Goal: Task Accomplishment & Management: Manage account settings

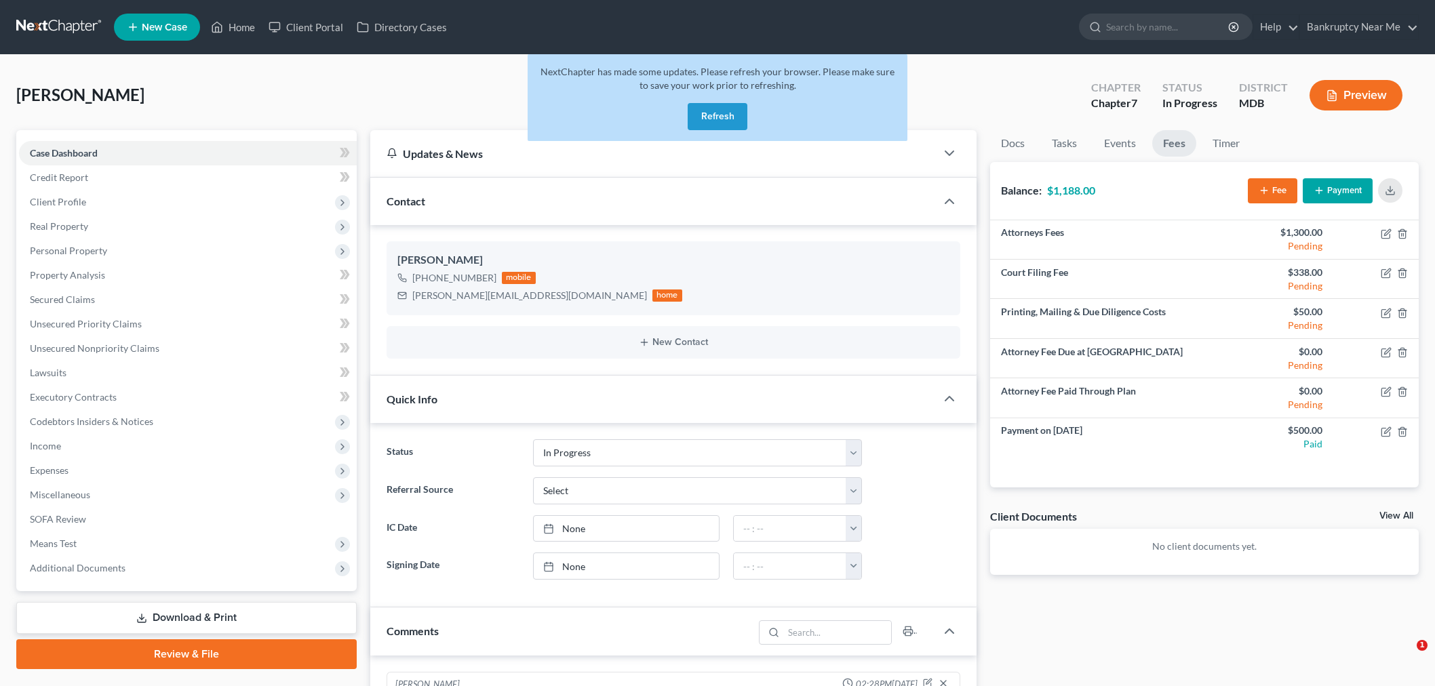
select select "9"
click at [696, 126] on button "Refresh" at bounding box center [718, 116] width 60 height 27
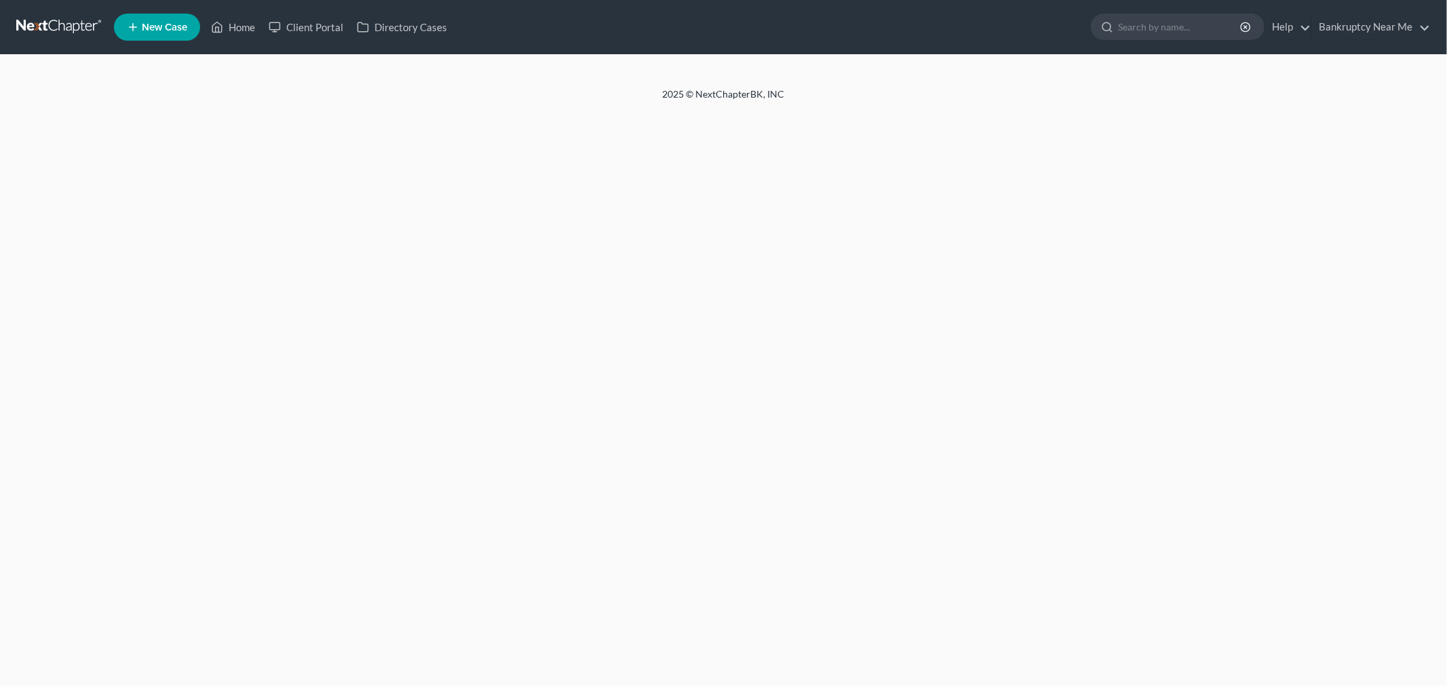
click at [55, 16] on link at bounding box center [59, 27] width 87 height 24
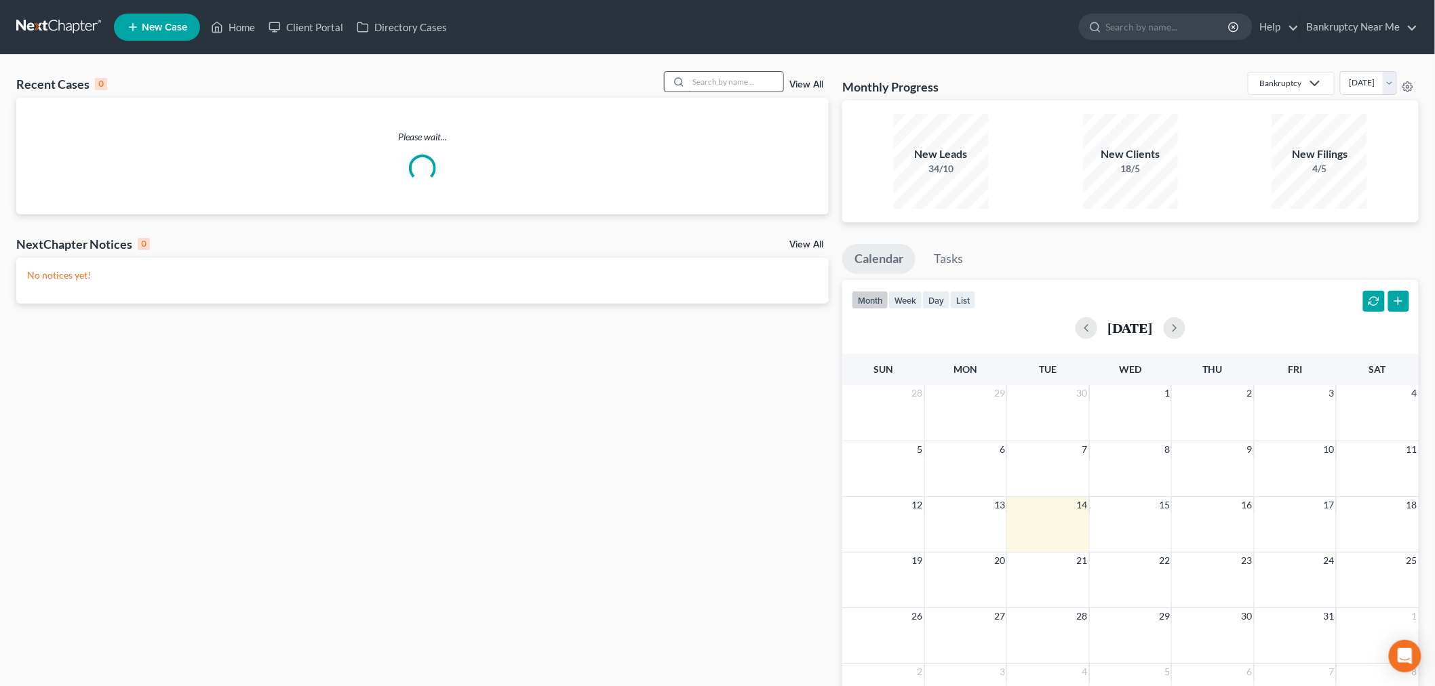
click at [714, 79] on input "search" at bounding box center [736, 82] width 95 height 20
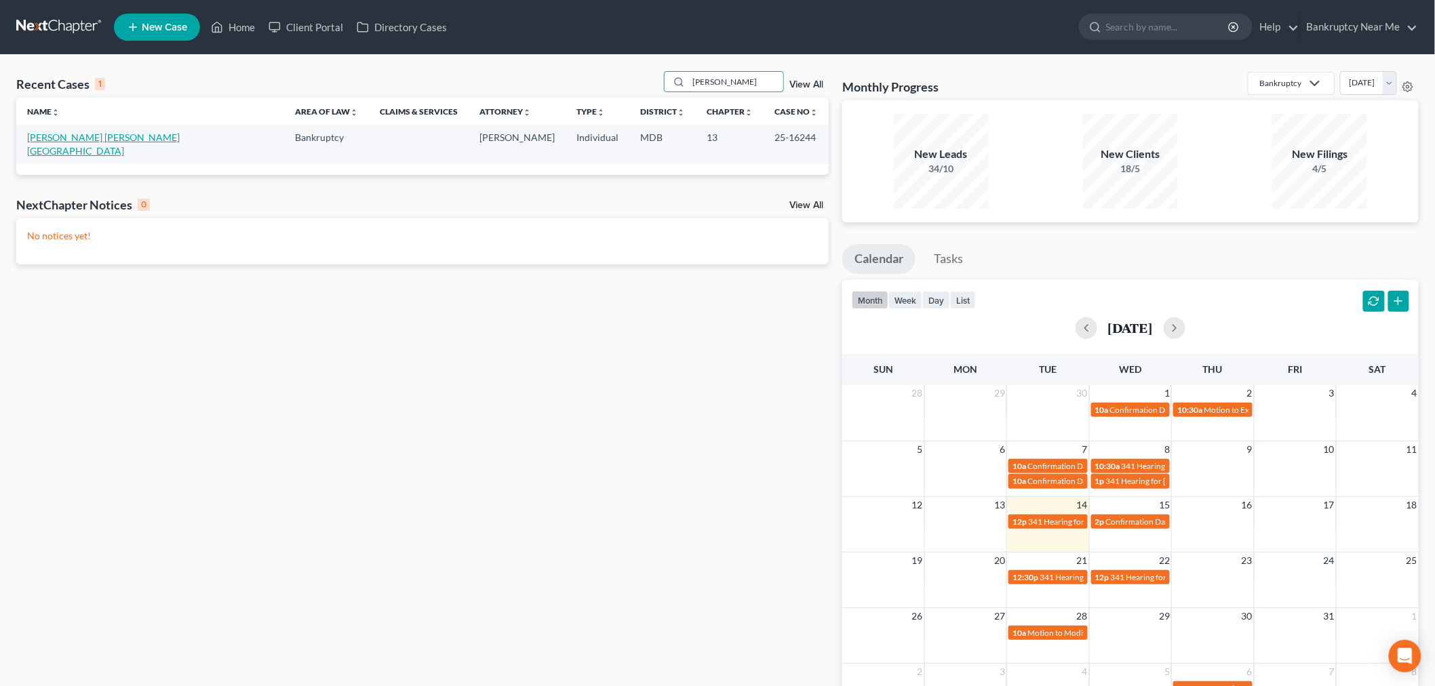
type input "lourdes"
click at [79, 138] on link "Cordero Hampton, Lourdes" at bounding box center [103, 144] width 153 height 25
select select "6"
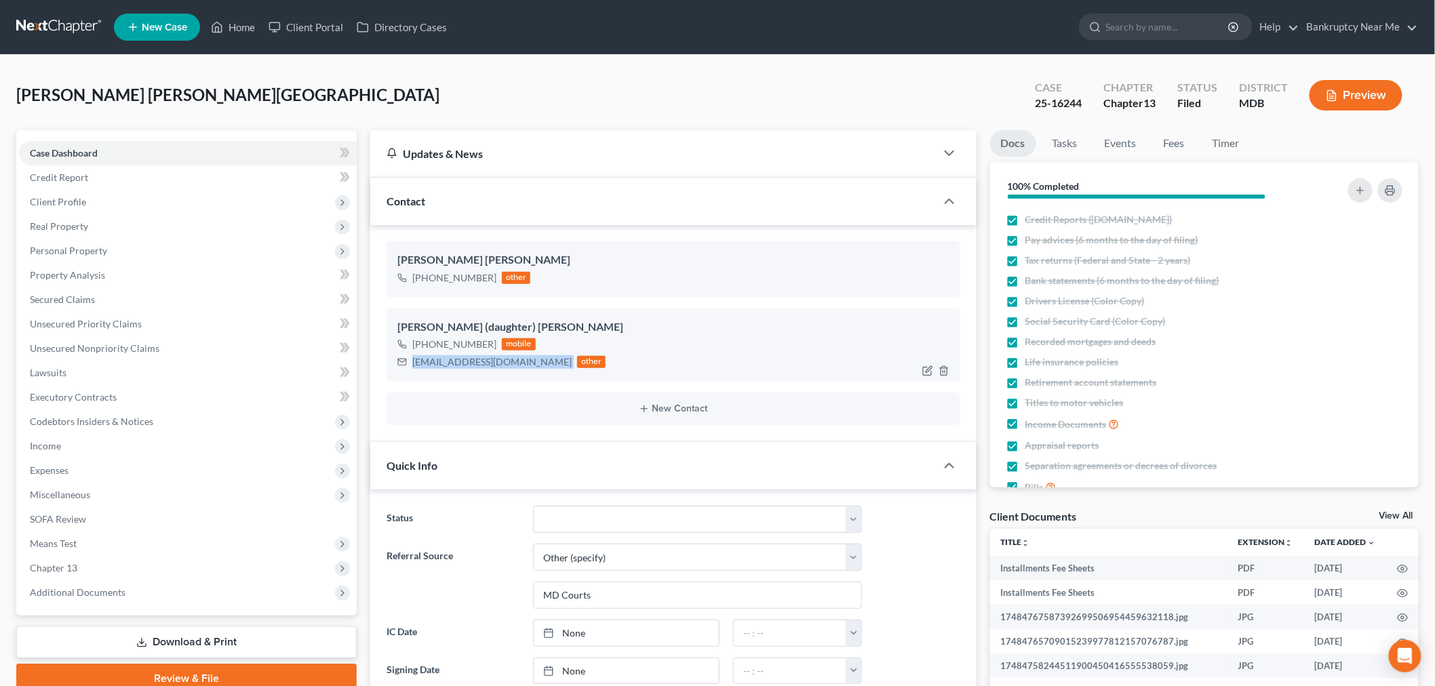
drag, startPoint x: 511, startPoint y: 363, endPoint x: 401, endPoint y: 367, distance: 110.0
click at [401, 367] on div "bearyfaithful1@gmail.com other" at bounding box center [502, 362] width 208 height 18
copy div "bearyfaithful1@gmail.com"
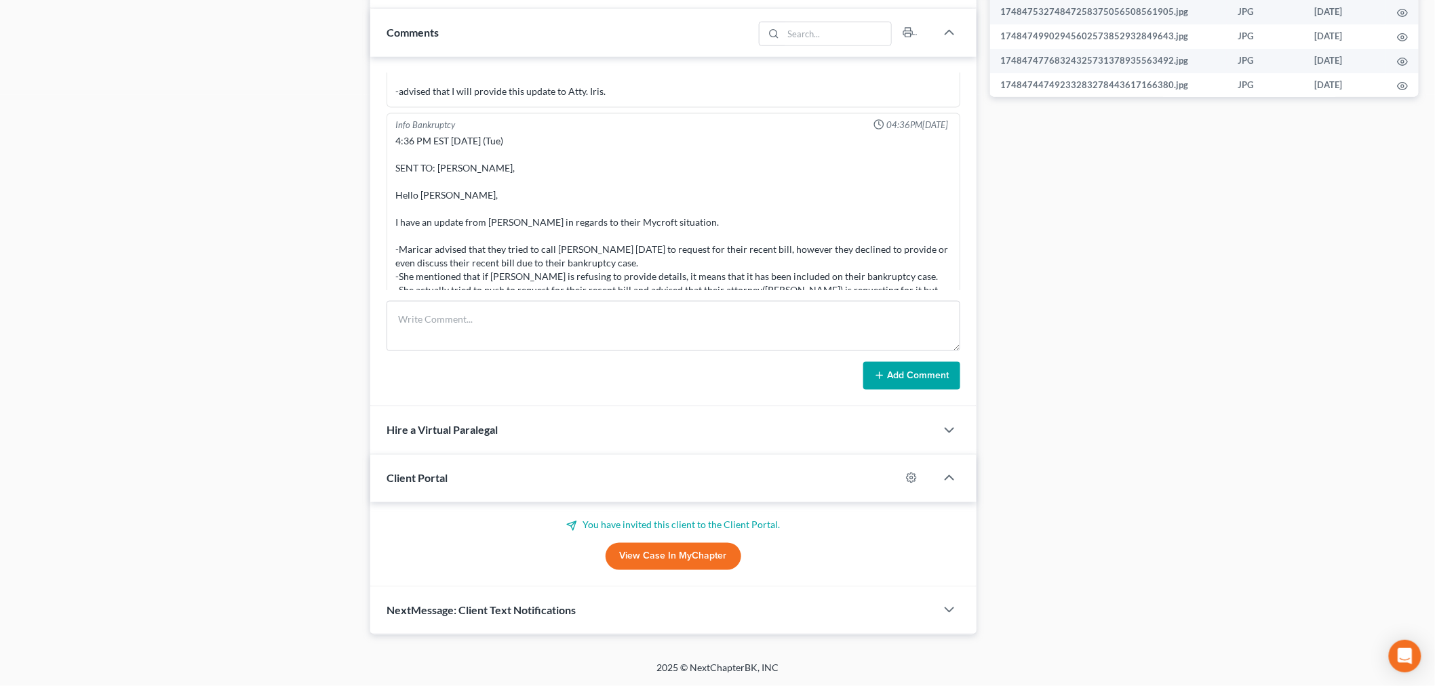
scroll to position [18255, 0]
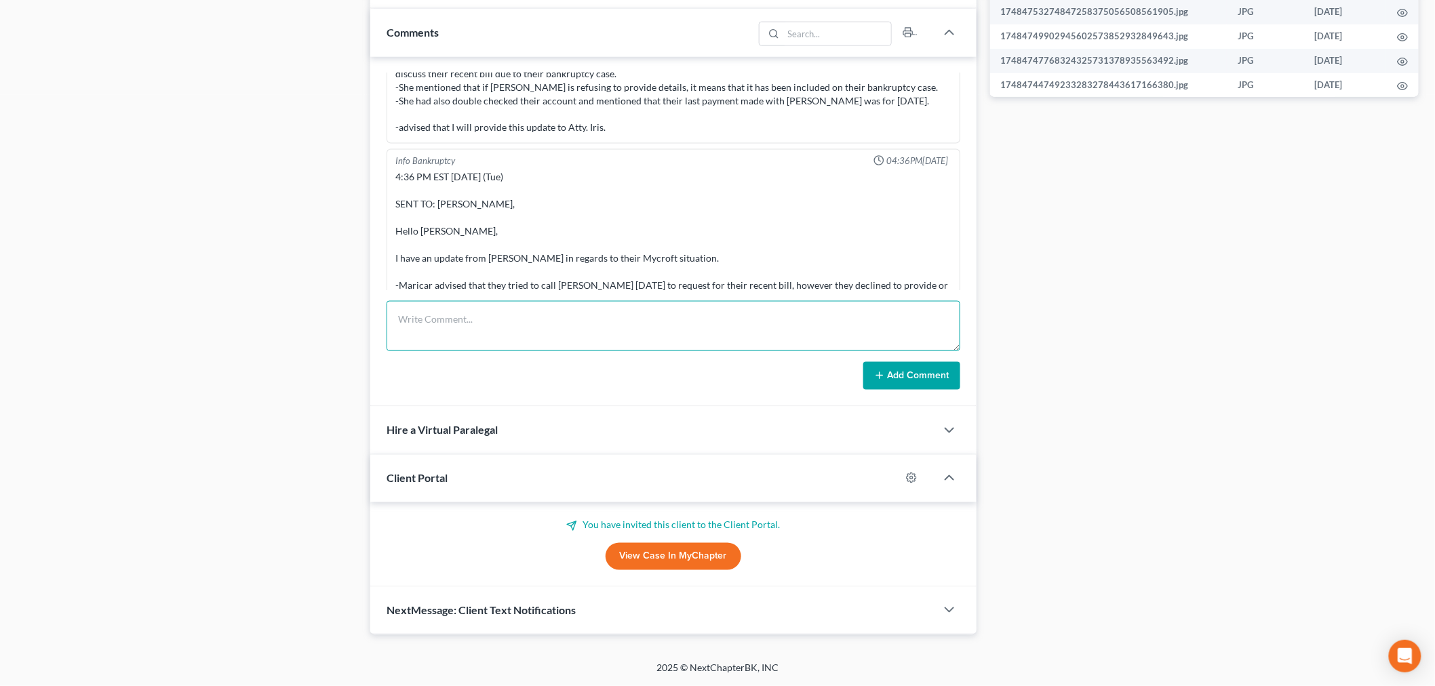
click at [818, 326] on textarea at bounding box center [674, 326] width 574 height 50
paste textarea "________________________________________ From: Iris Kwon <iris@bankruptcynearme…"
type textarea "________________________________________ From: Iris Kwon <iris@bankruptcynearme…"
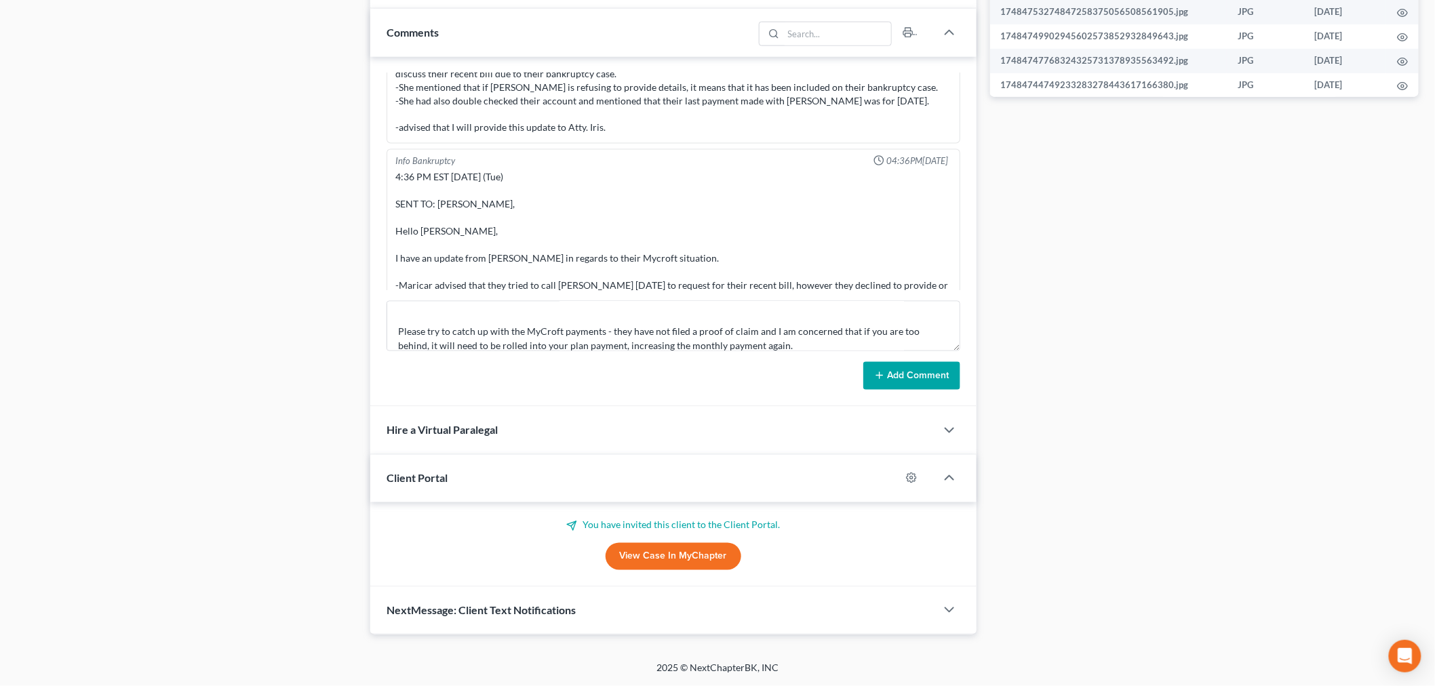
click at [921, 366] on button "Add Comment" at bounding box center [912, 376] width 97 height 28
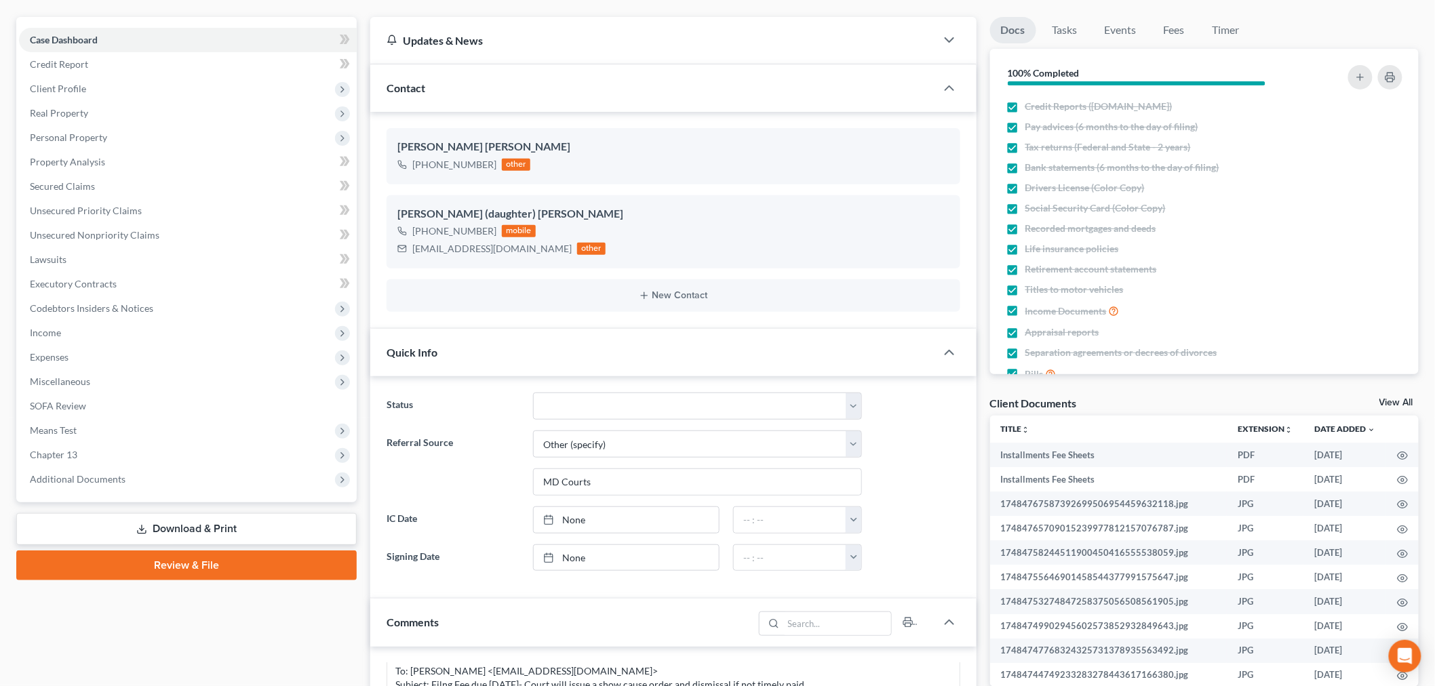
scroll to position [0, 0]
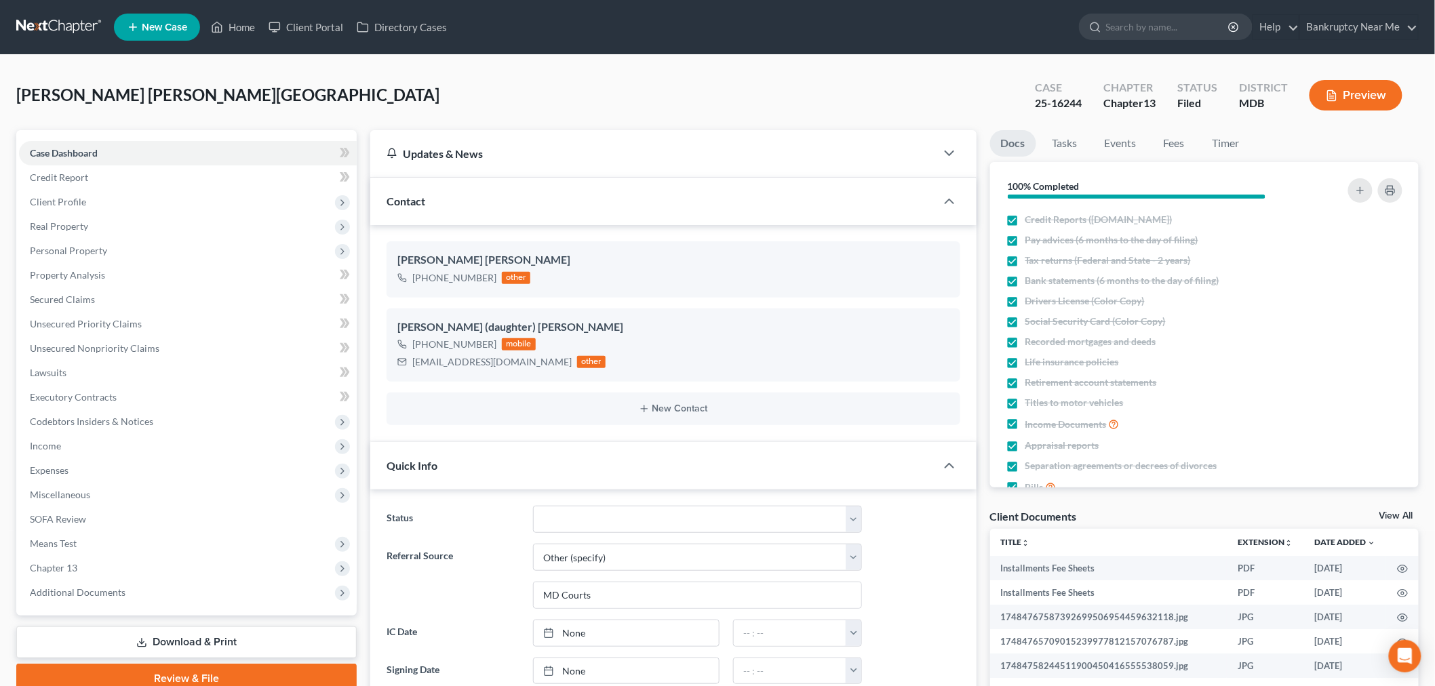
click at [71, 14] on nav "Home New Case Client Portal Directory Cases Bankruptcy Near Me iris@bankruptcyn…" at bounding box center [717, 27] width 1435 height 54
click at [89, 27] on link at bounding box center [59, 27] width 87 height 24
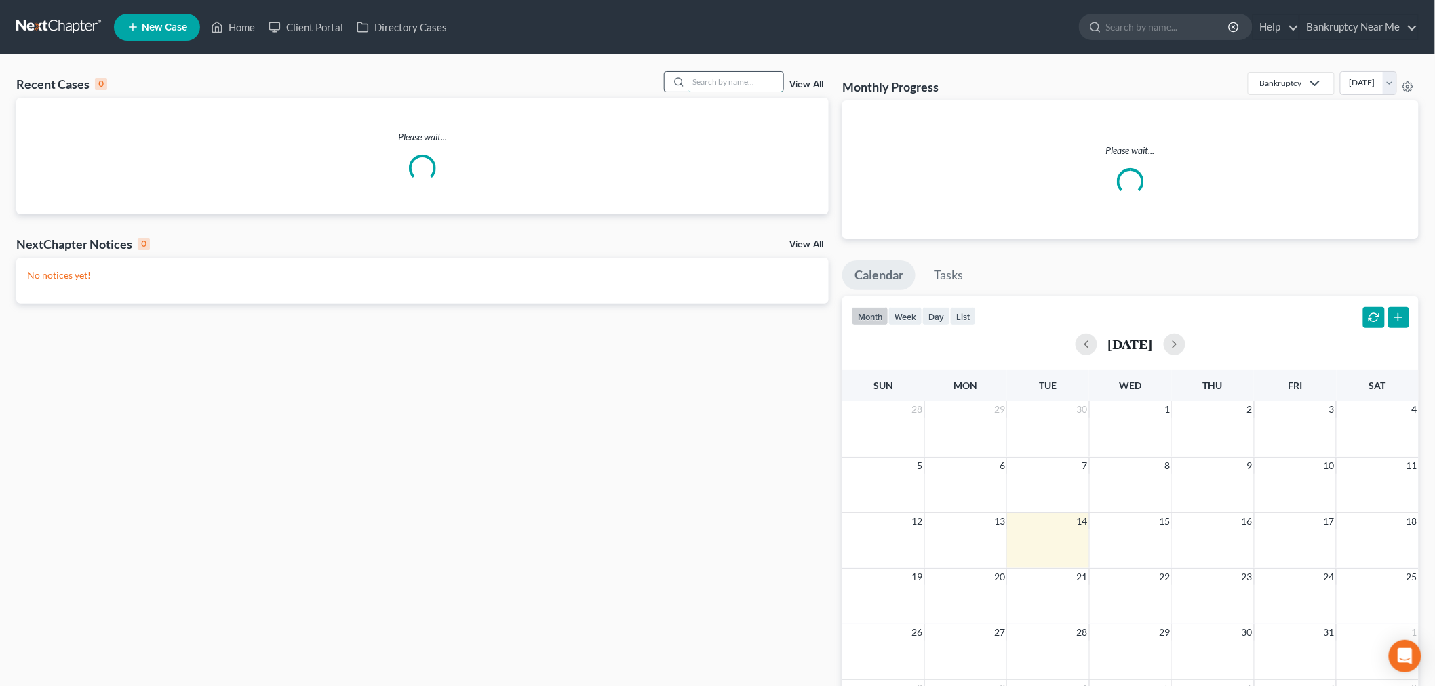
click at [750, 85] on input "search" at bounding box center [736, 82] width 95 height 20
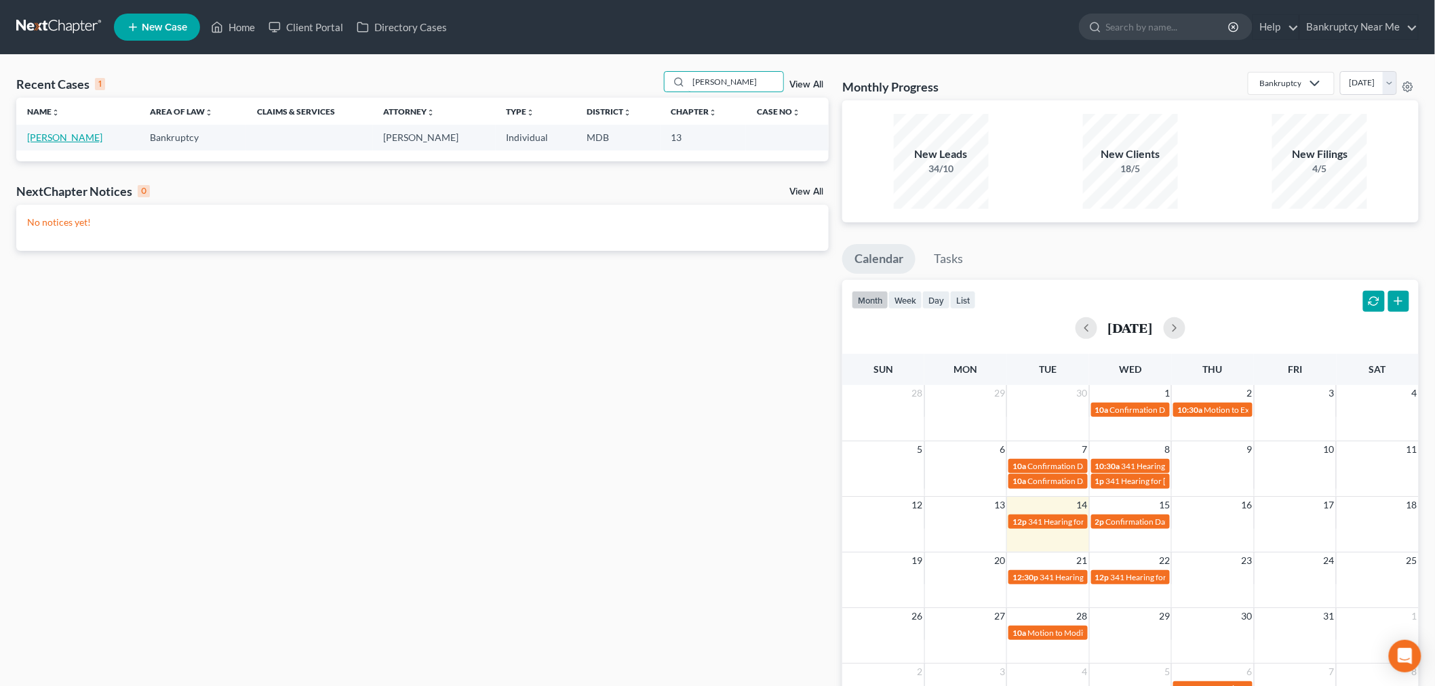
type input "jefferson"
click at [76, 132] on link "Jefferson, Anthony" at bounding box center [64, 138] width 75 height 12
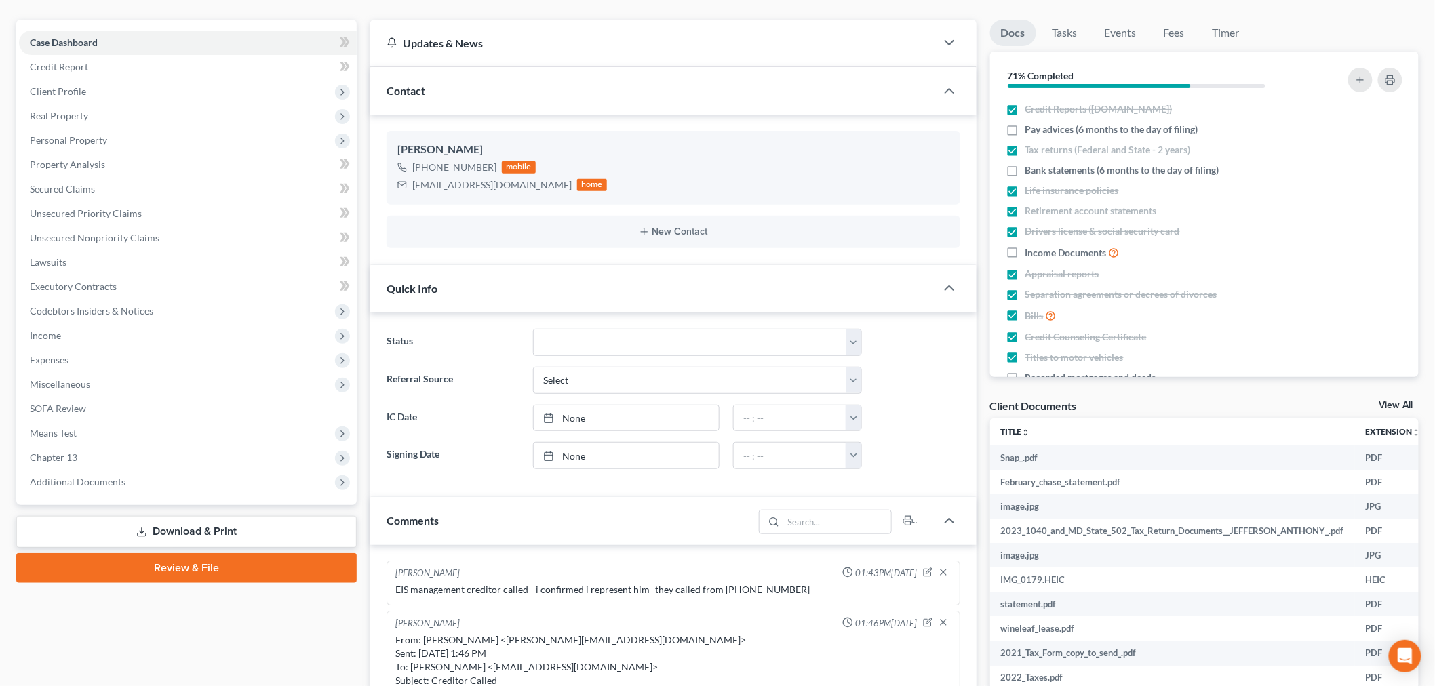
scroll to position [602, 0]
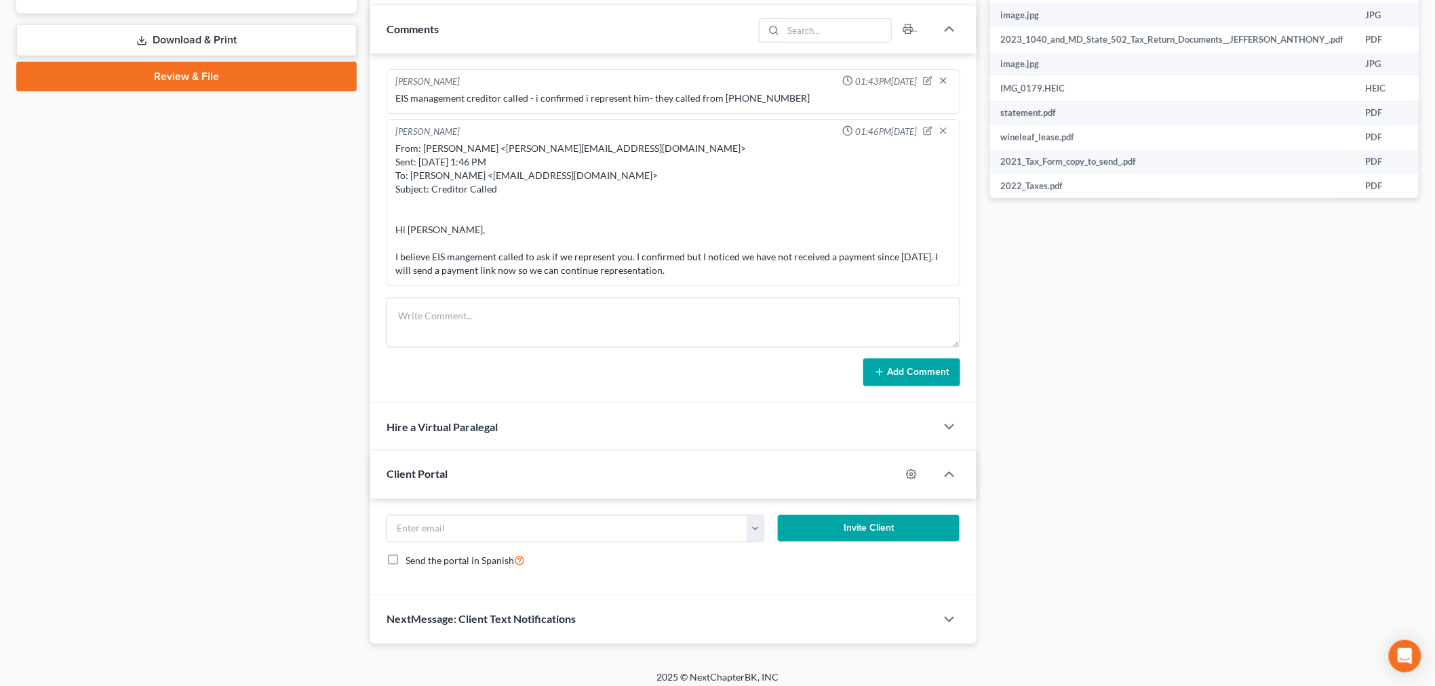
drag, startPoint x: 790, startPoint y: 355, endPoint x: 797, endPoint y: 336, distance: 20.2
click at [790, 353] on form "Add Comment" at bounding box center [674, 343] width 574 height 90
click at [797, 335] on textarea at bounding box center [674, 323] width 574 height 50
paste textarea "From: Anthony Jefferson <nthnymjffrsn@outlook.com> Sent: Tuesday, September 30,…"
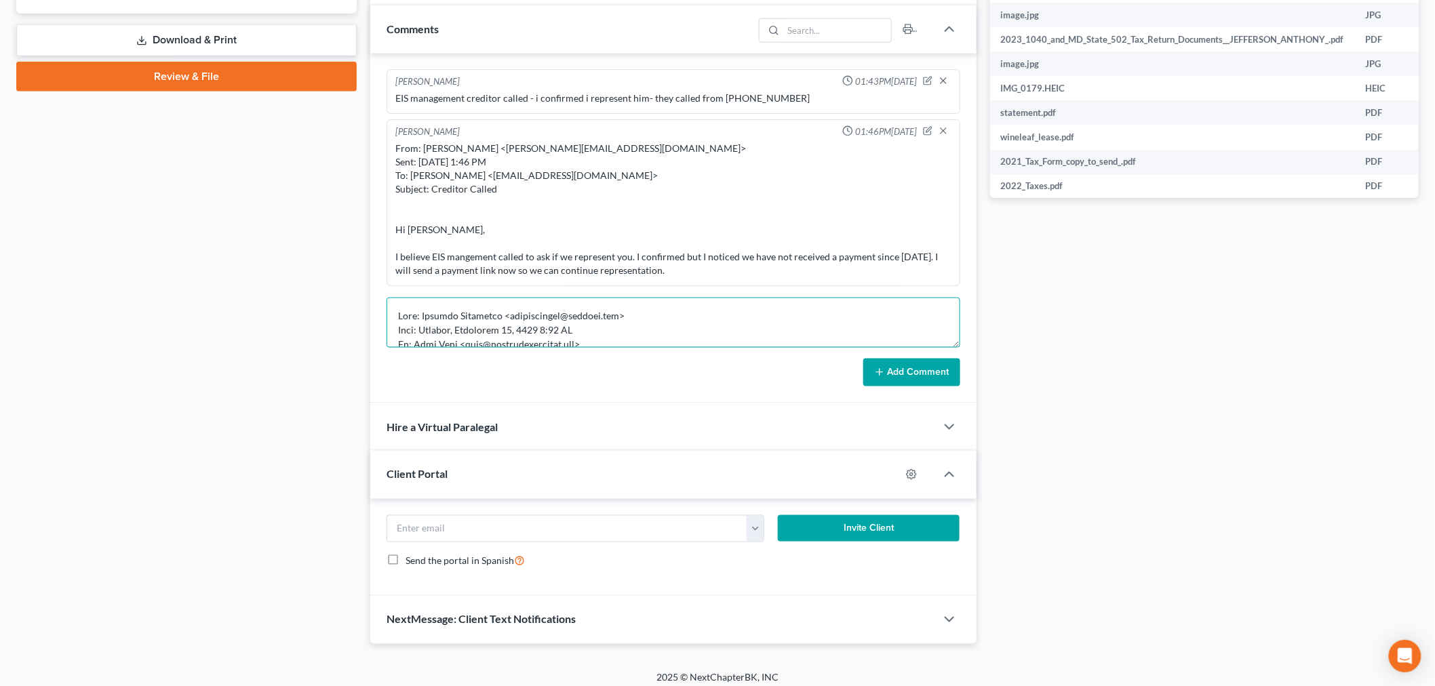
scroll to position [244, 0]
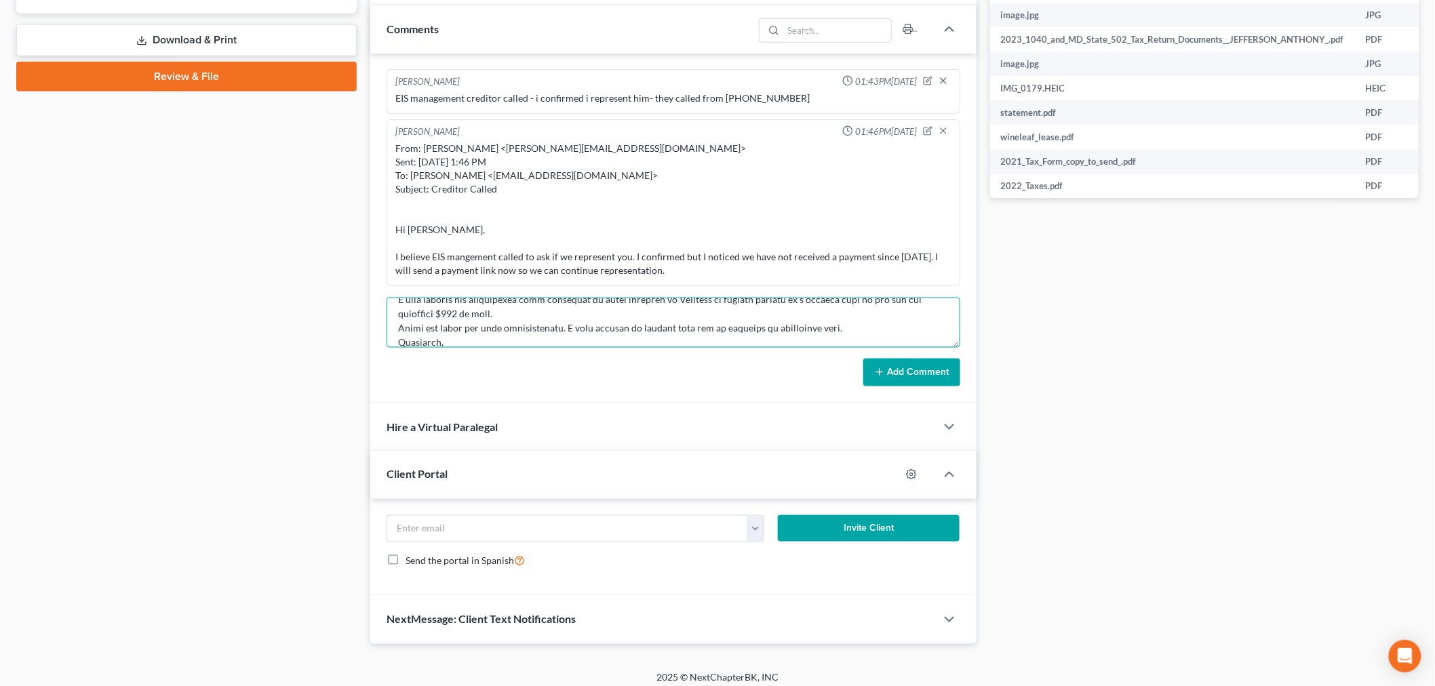
type textarea "From: Anthony Jefferson <nthnymjffrsn@outlook.com> Sent: Tuesday, September 30,…"
click at [910, 366] on button "Add Comment" at bounding box center [912, 373] width 97 height 28
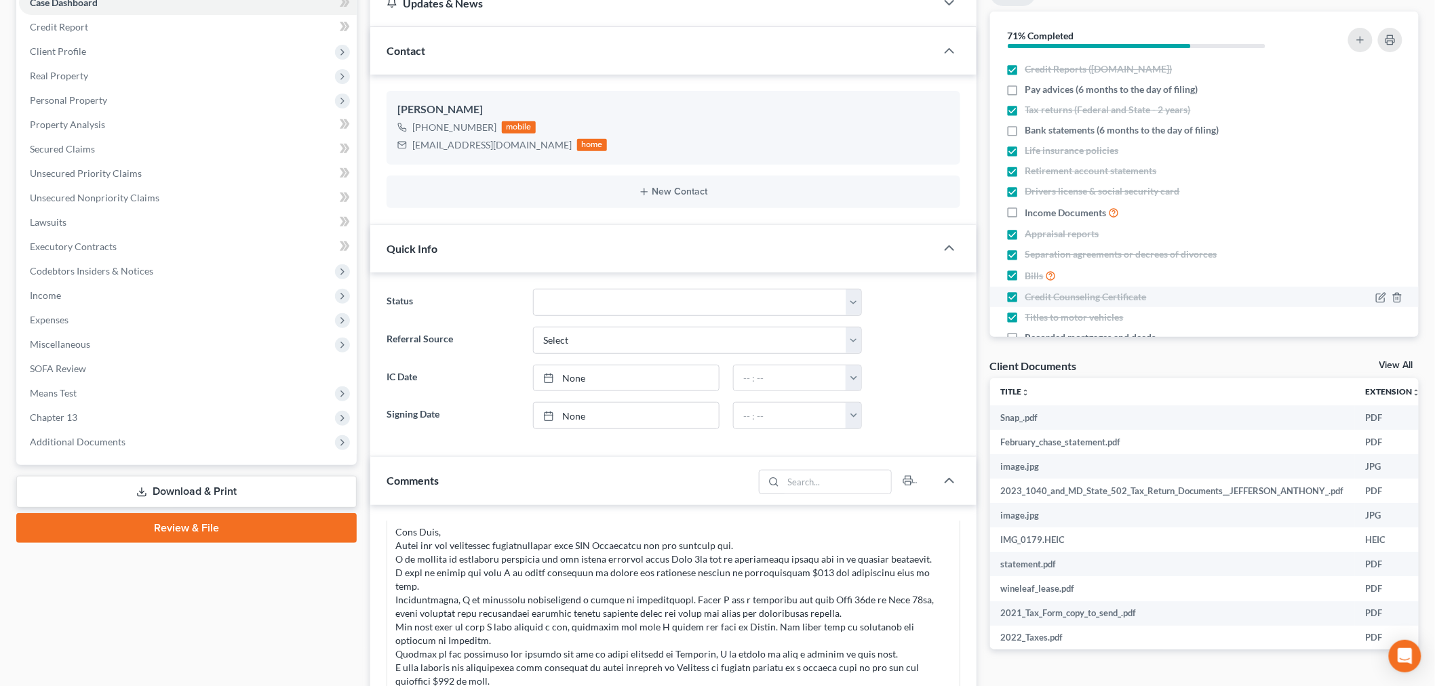
scroll to position [0, 0]
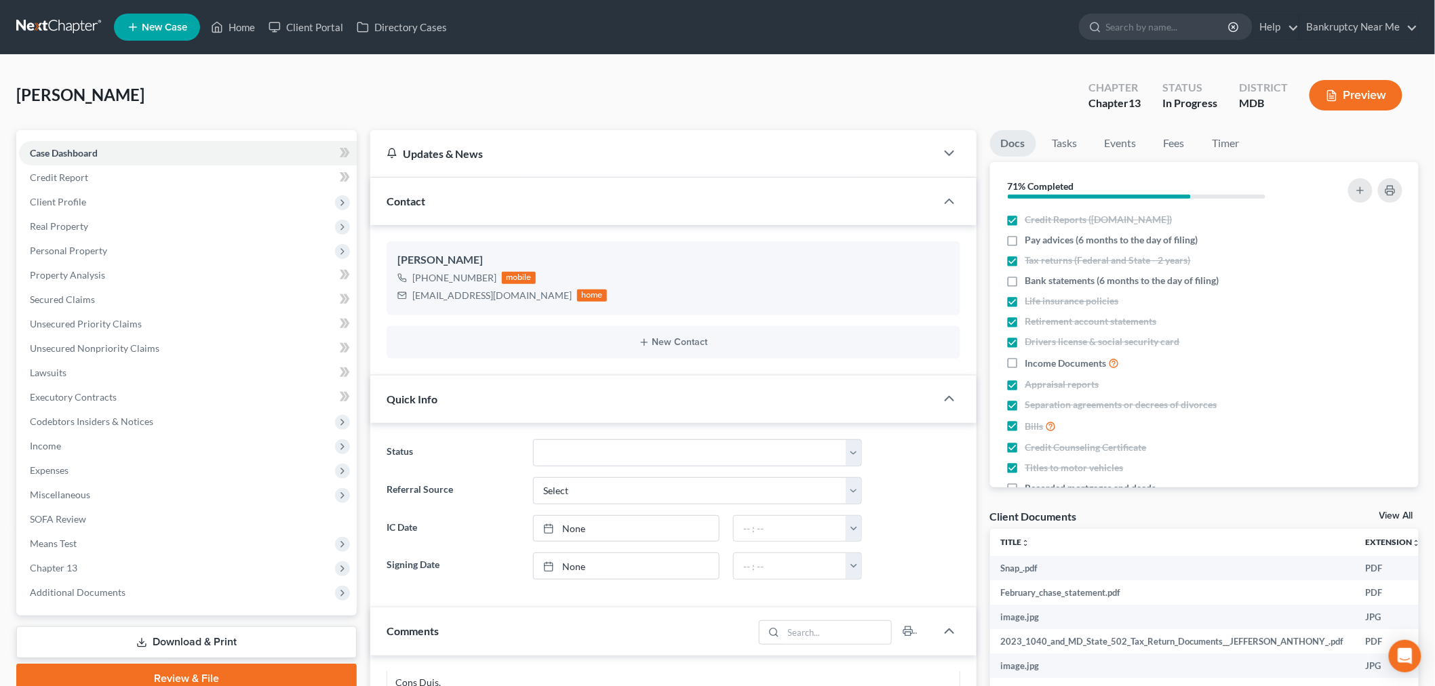
click at [56, 24] on link at bounding box center [59, 27] width 87 height 24
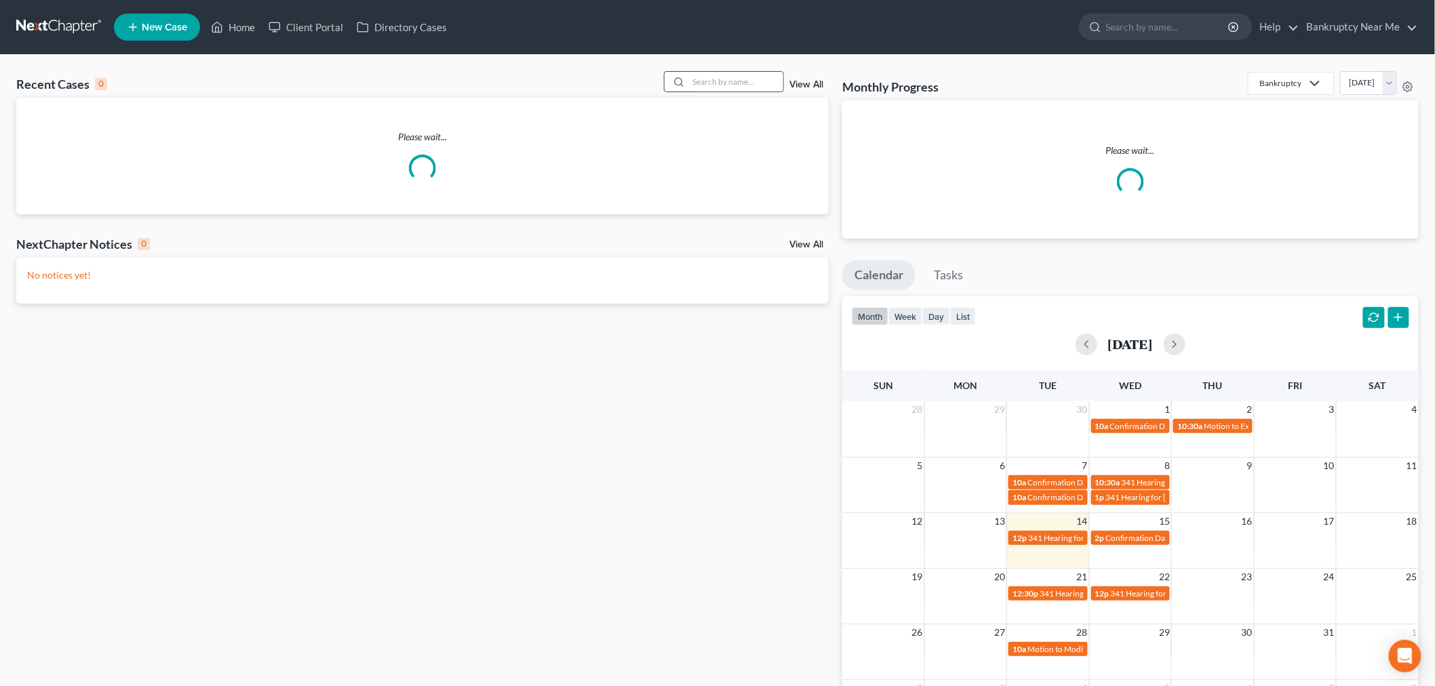
click at [730, 77] on input "search" at bounding box center [736, 82] width 95 height 20
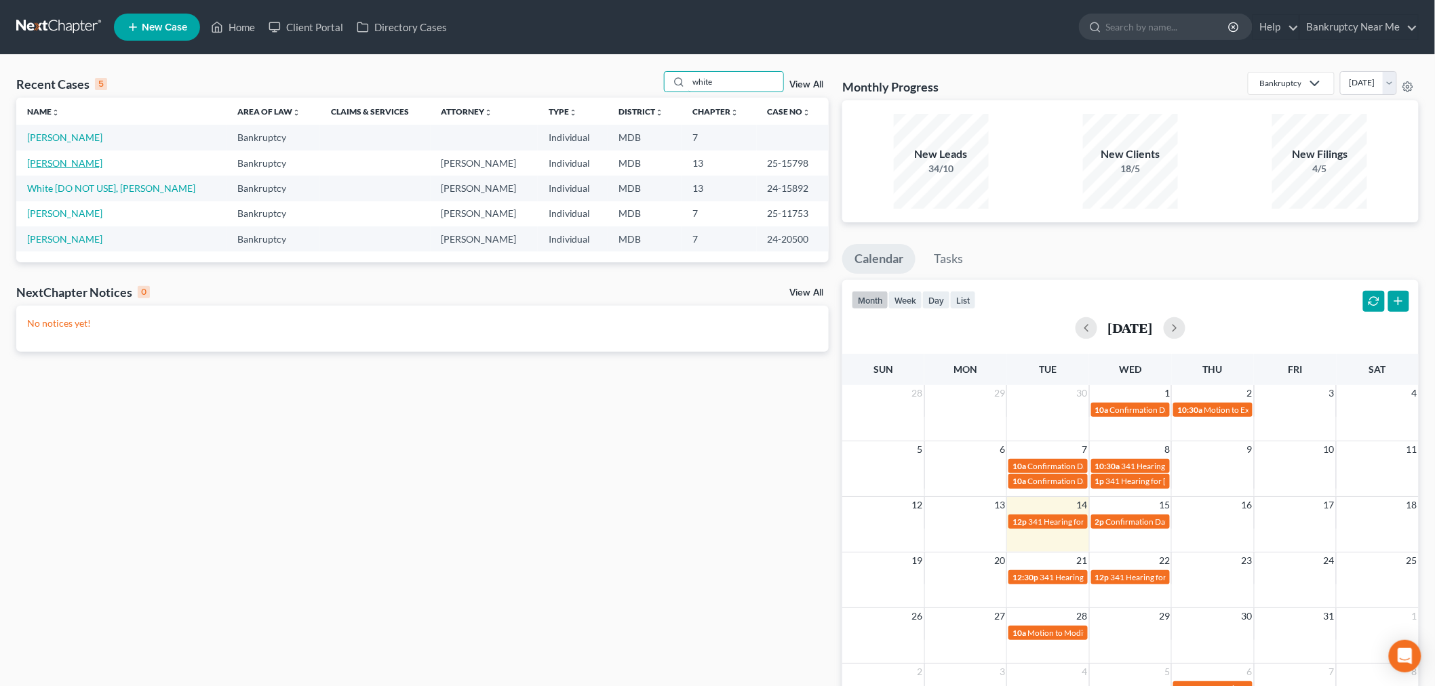
type input "white"
click at [64, 164] on link "[PERSON_NAME]" at bounding box center [64, 163] width 75 height 12
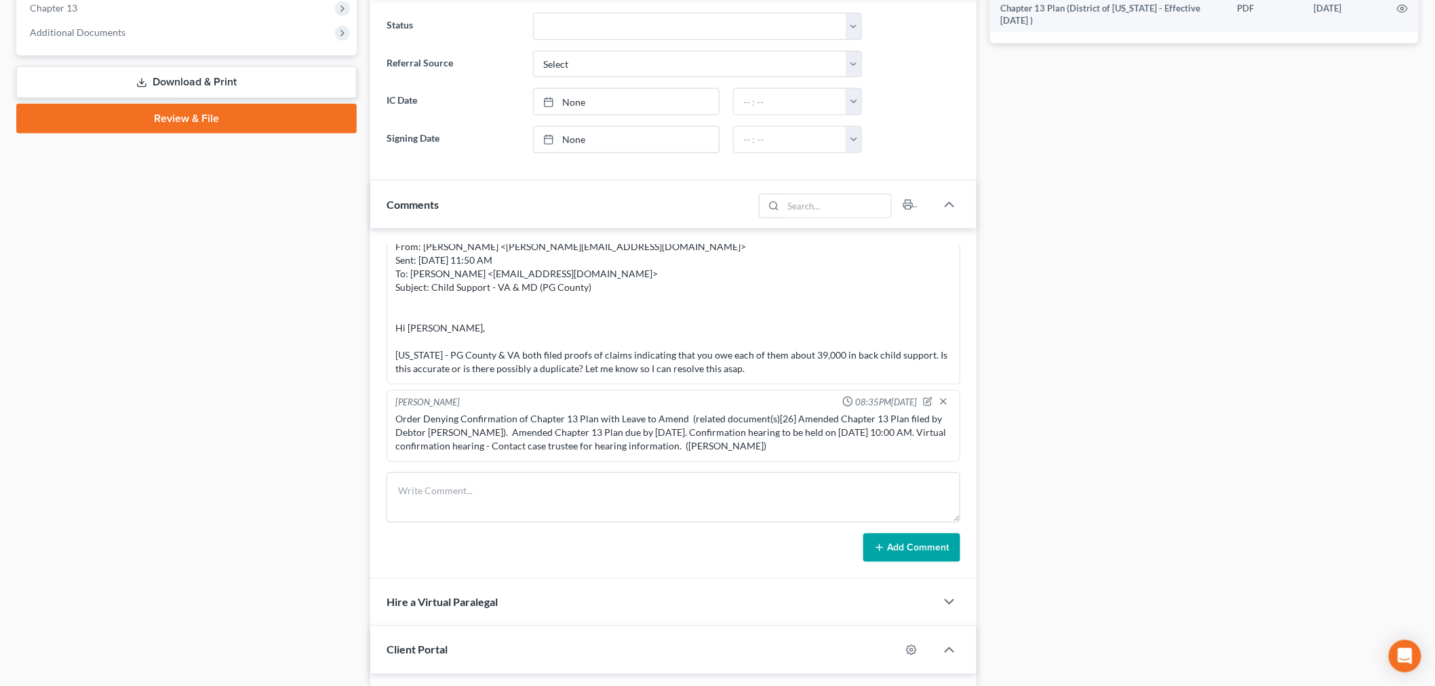
scroll to position [602, 0]
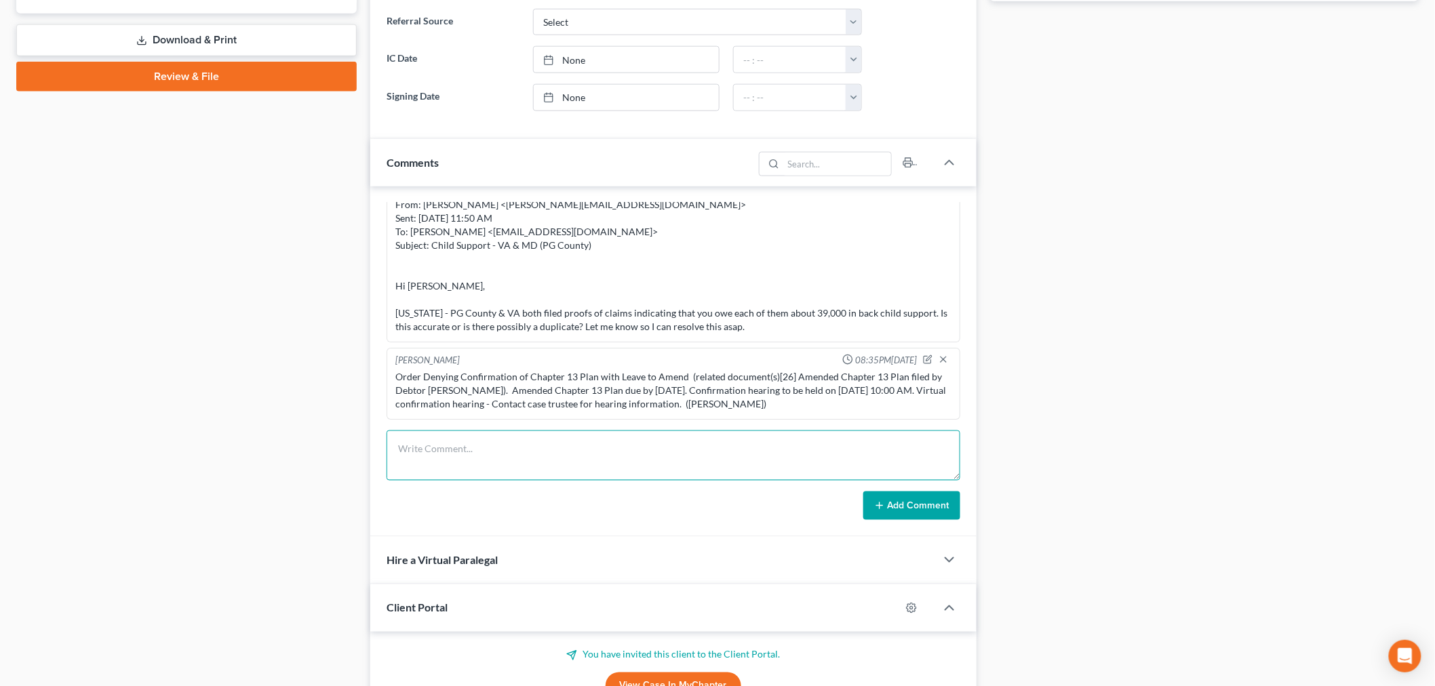
click at [608, 455] on textarea at bounding box center [674, 456] width 574 height 50
paste textarea "________________________________________ From: Ben Beatty <BBeatty@ch13md.com> …"
type textarea "________________________________________ From: Ben Beatty <BBeatty@ch13md.com> …"
click at [902, 518] on button "Add Comment" at bounding box center [912, 506] width 97 height 28
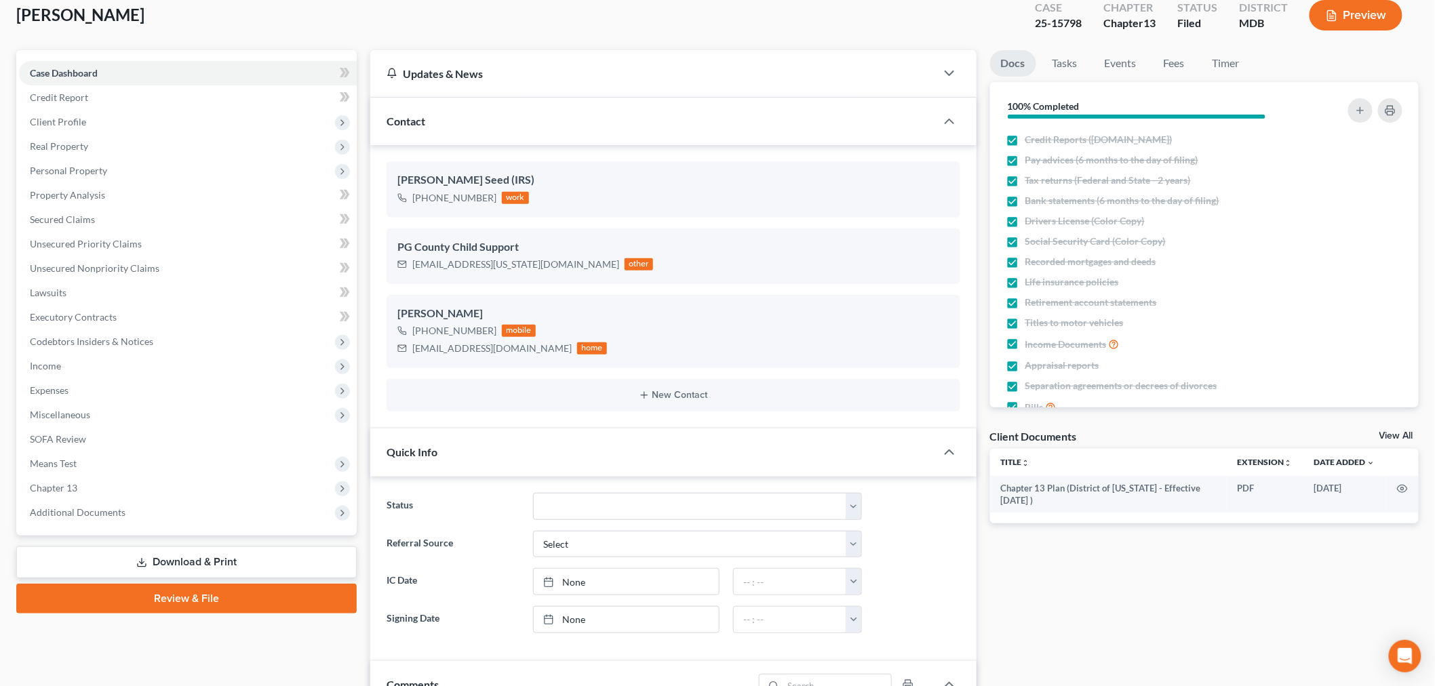
scroll to position [0, 0]
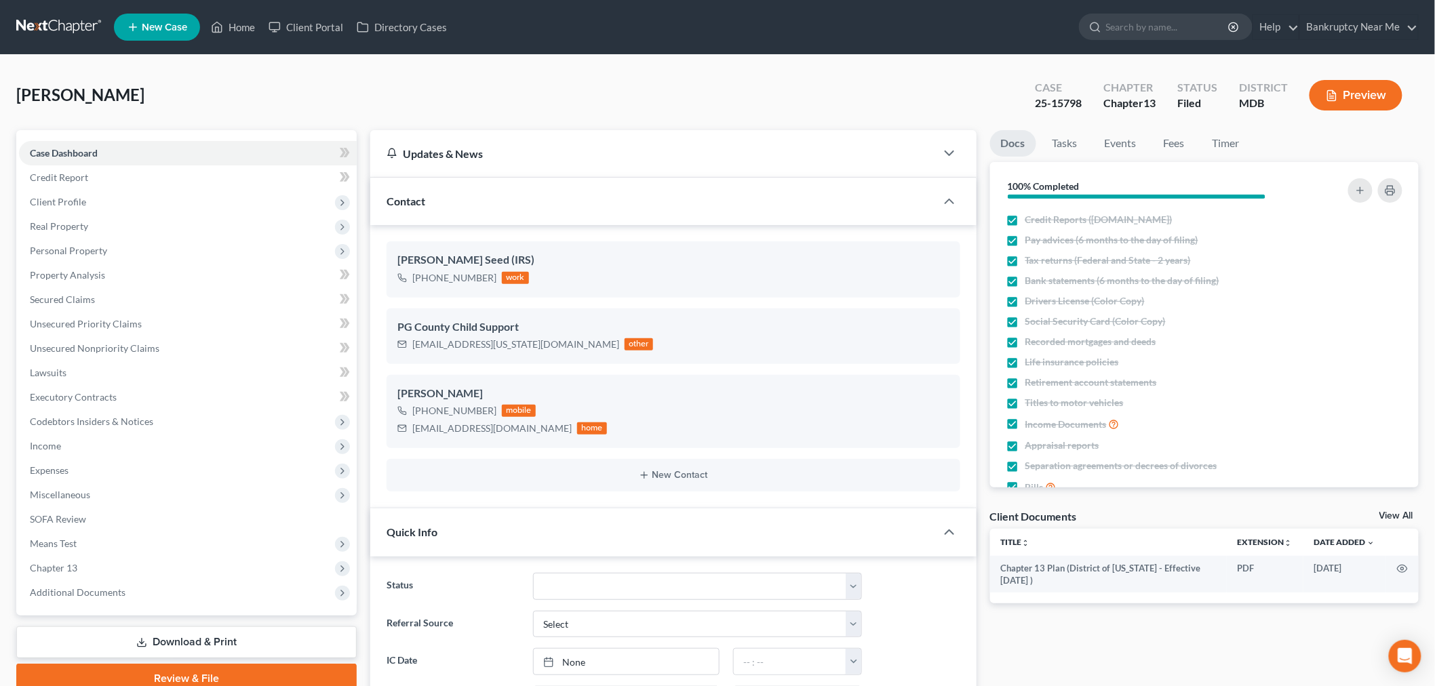
click at [58, 16] on link at bounding box center [59, 27] width 87 height 24
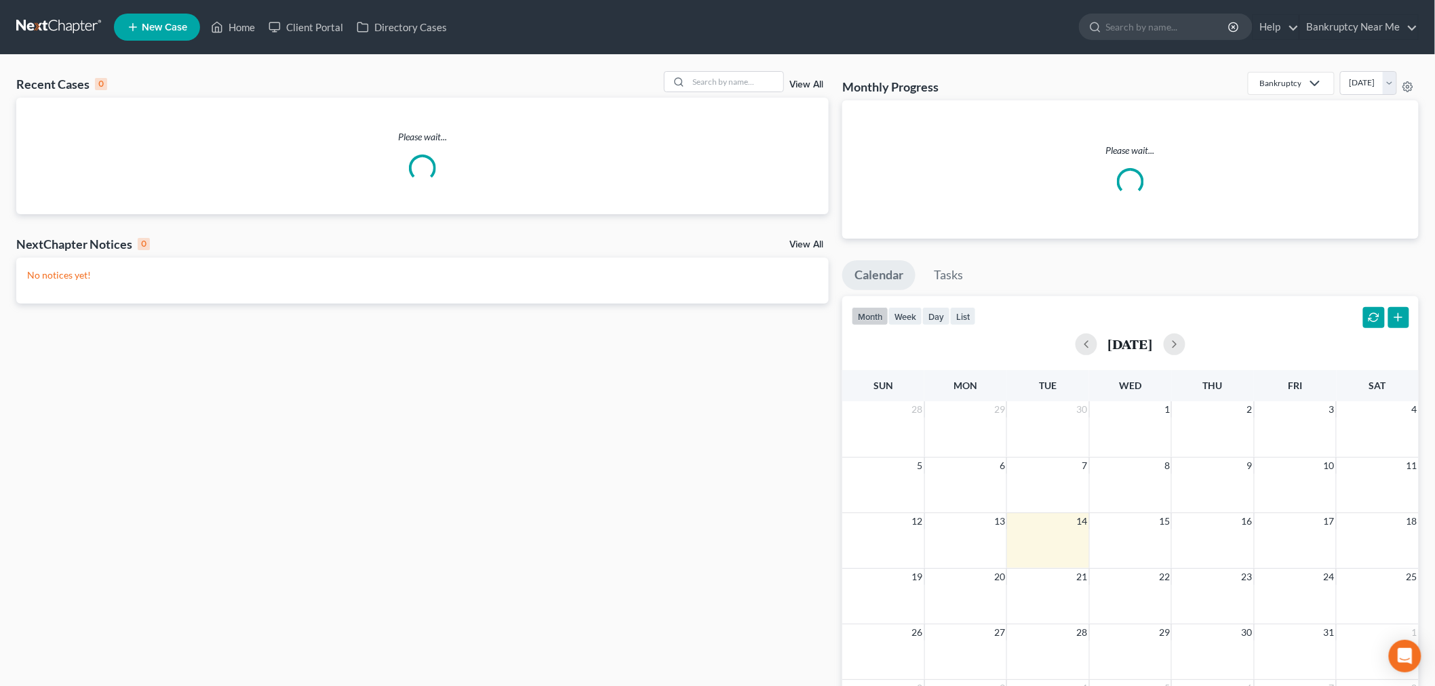
click at [746, 93] on div "Recent Cases 0 View All" at bounding box center [422, 84] width 813 height 26
click at [744, 90] on input "search" at bounding box center [736, 82] width 95 height 20
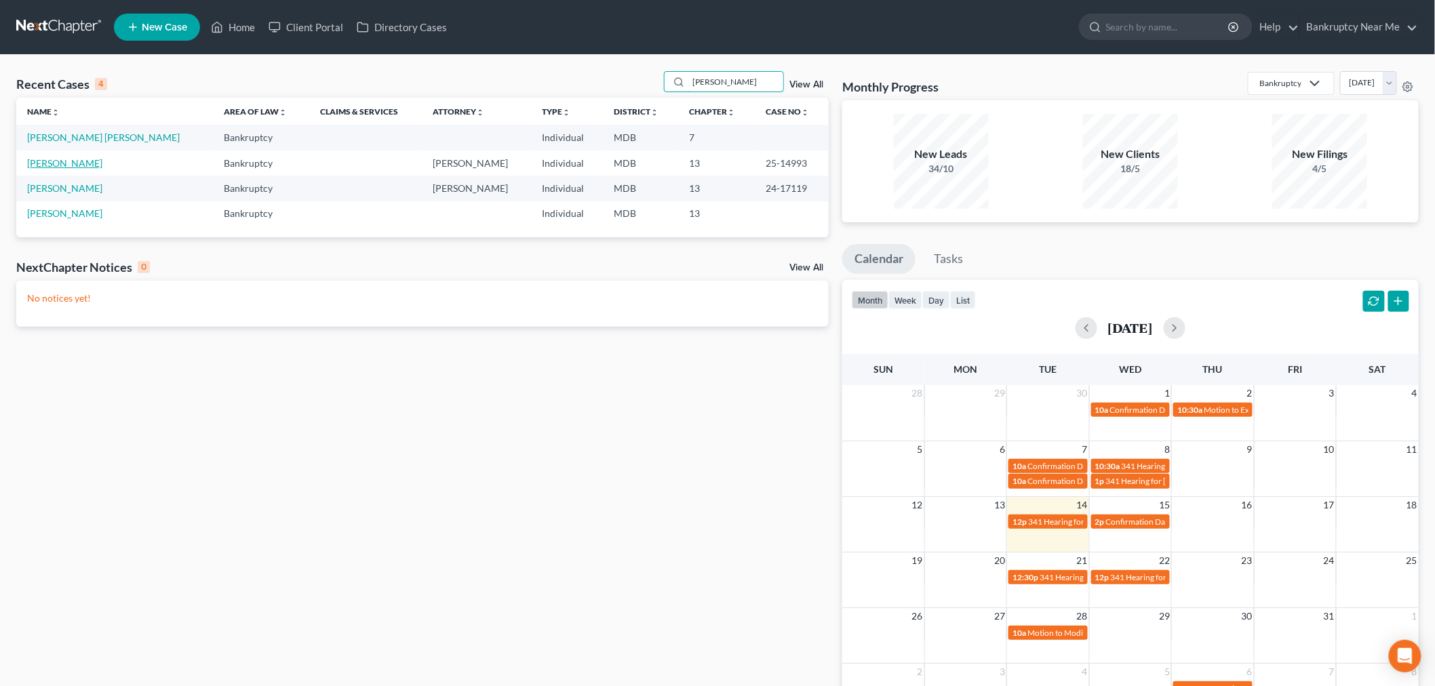
type input "[PERSON_NAME]"
click at [83, 166] on link "[PERSON_NAME]" at bounding box center [64, 163] width 75 height 12
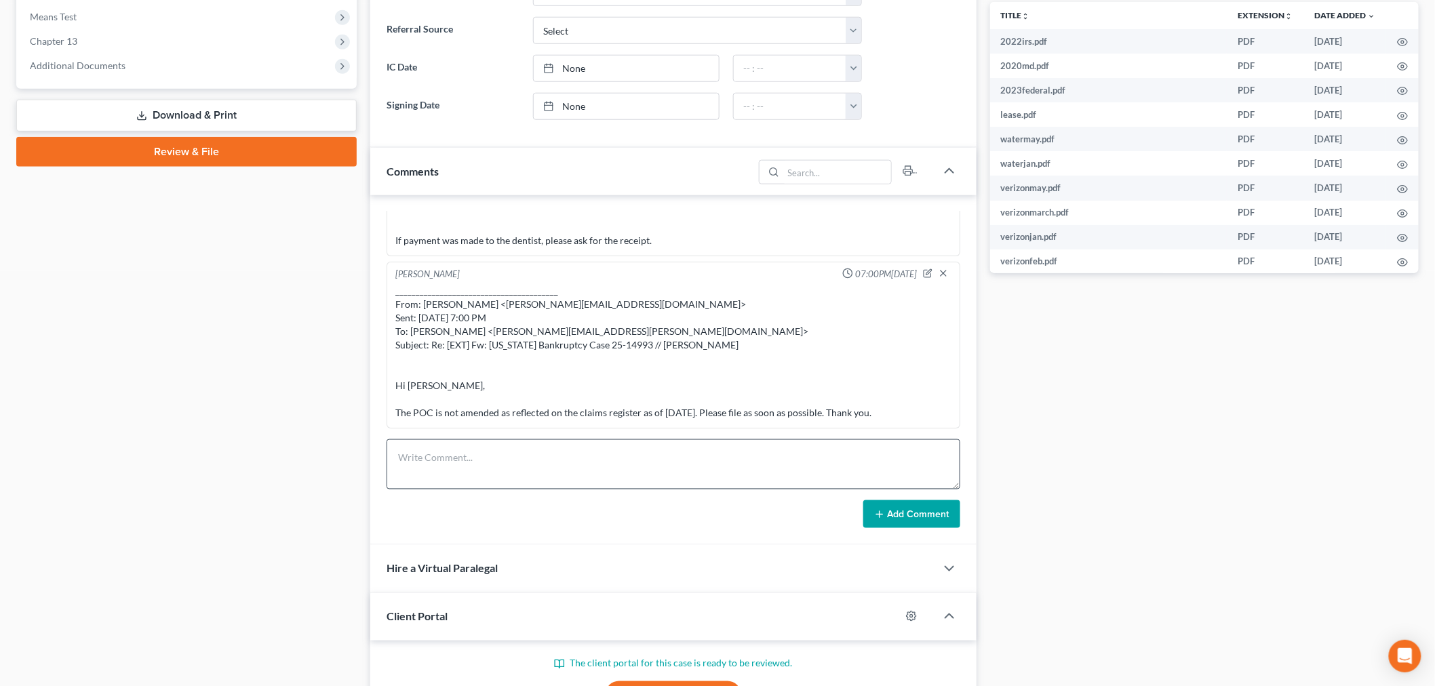
scroll to position [12465, 0]
click at [523, 471] on textarea at bounding box center [674, 465] width 574 height 50
paste textarea "From: Ben Beatty <BBeatty@ch13md.com> Sent: Thursday, October 02, 2025 1:10 PM …"
type textarea "From: Ben Beatty <BBeatty@ch13md.com> Sent: Thursday, October 02, 2025 1:10 PM …"
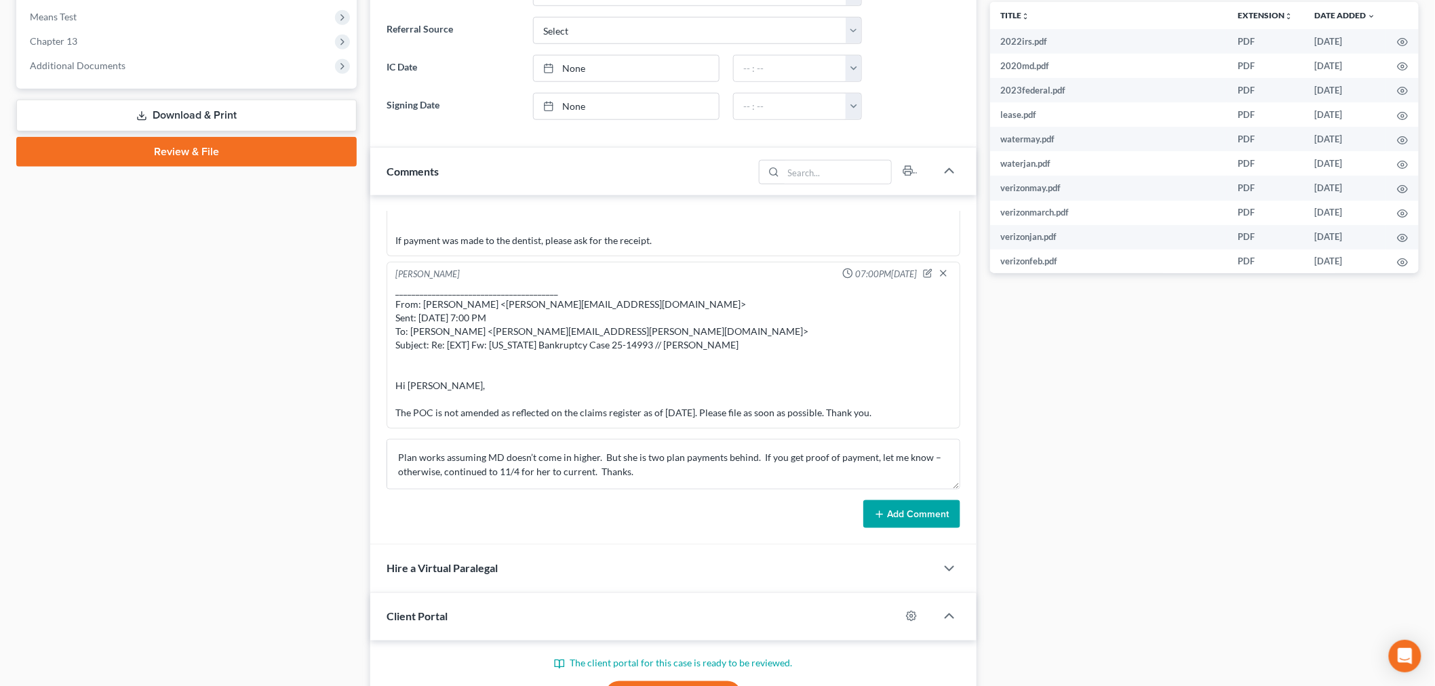
click at [901, 531] on div "Iris Kwon 06:56PM, 05/09/2025 Import from MyChapter 02:05PM, 05/19/2025 MyChapt…" at bounding box center [673, 370] width 606 height 351
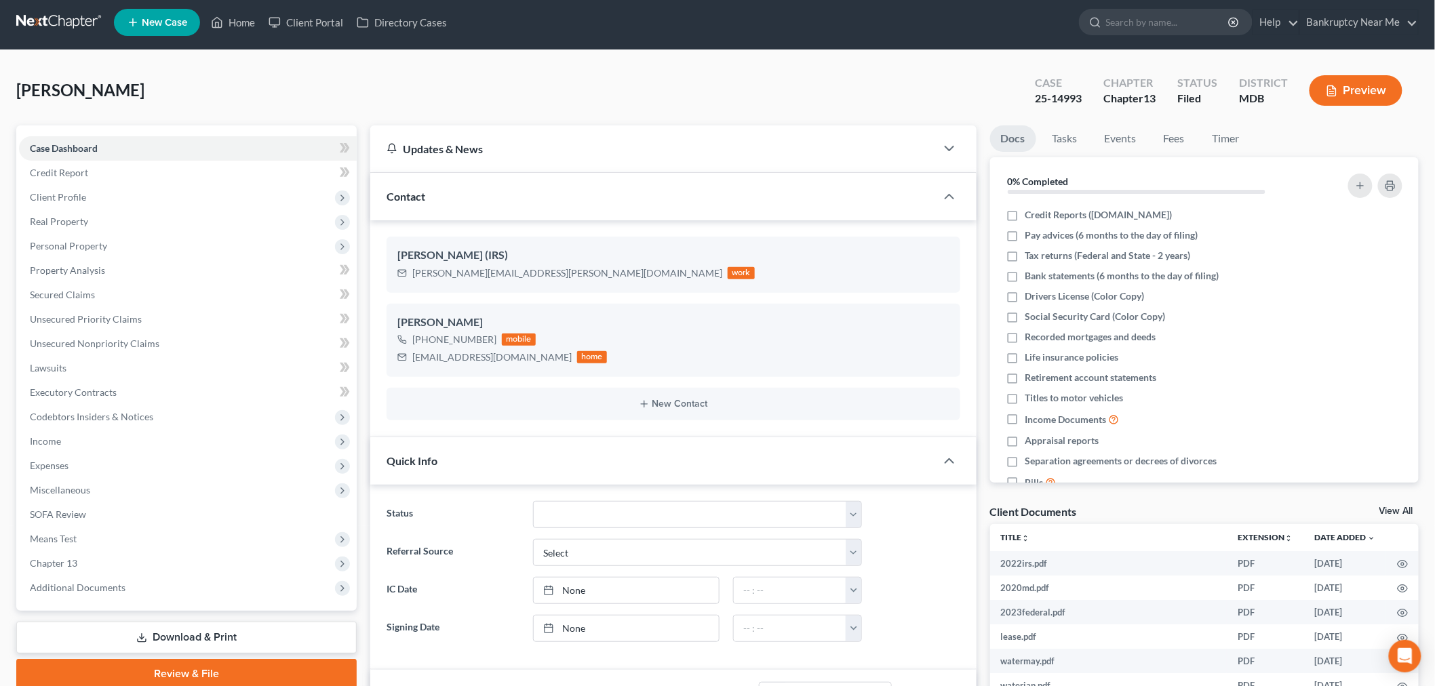
scroll to position [0, 0]
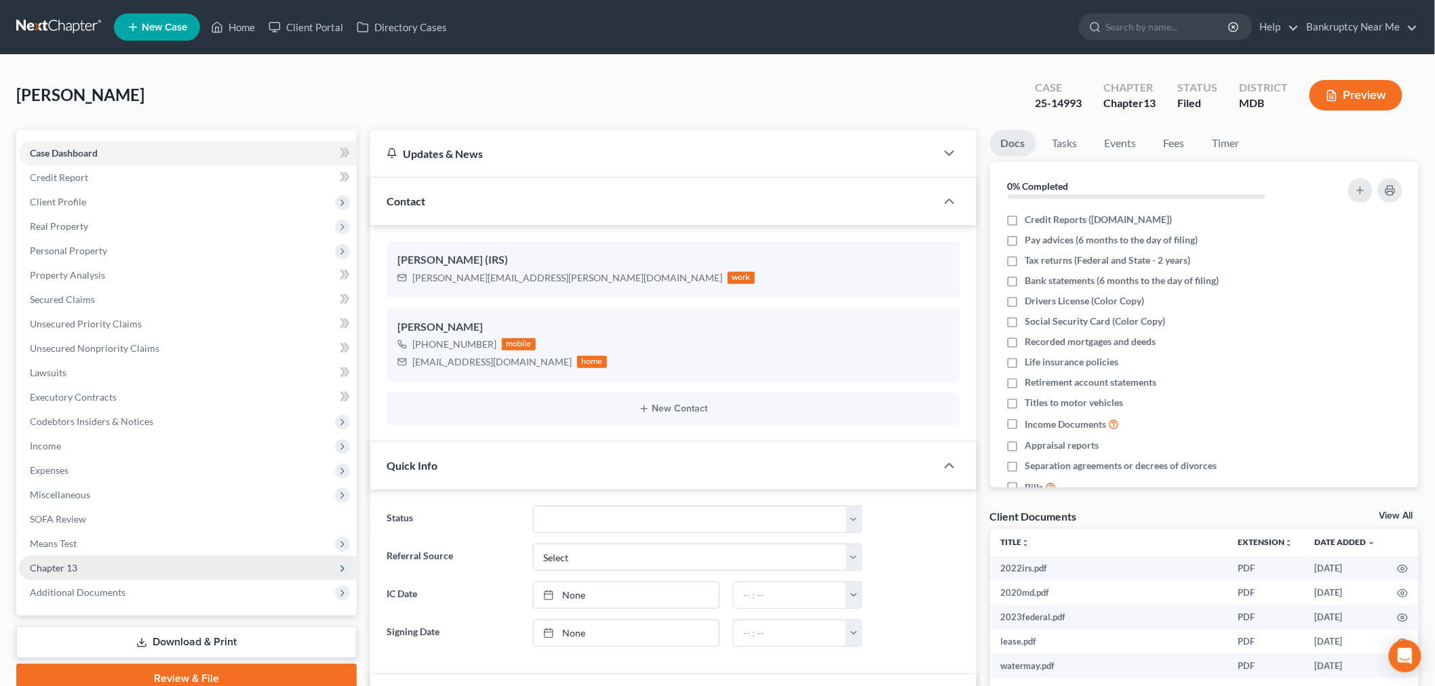
click at [119, 567] on span "Chapter 13" at bounding box center [188, 568] width 338 height 24
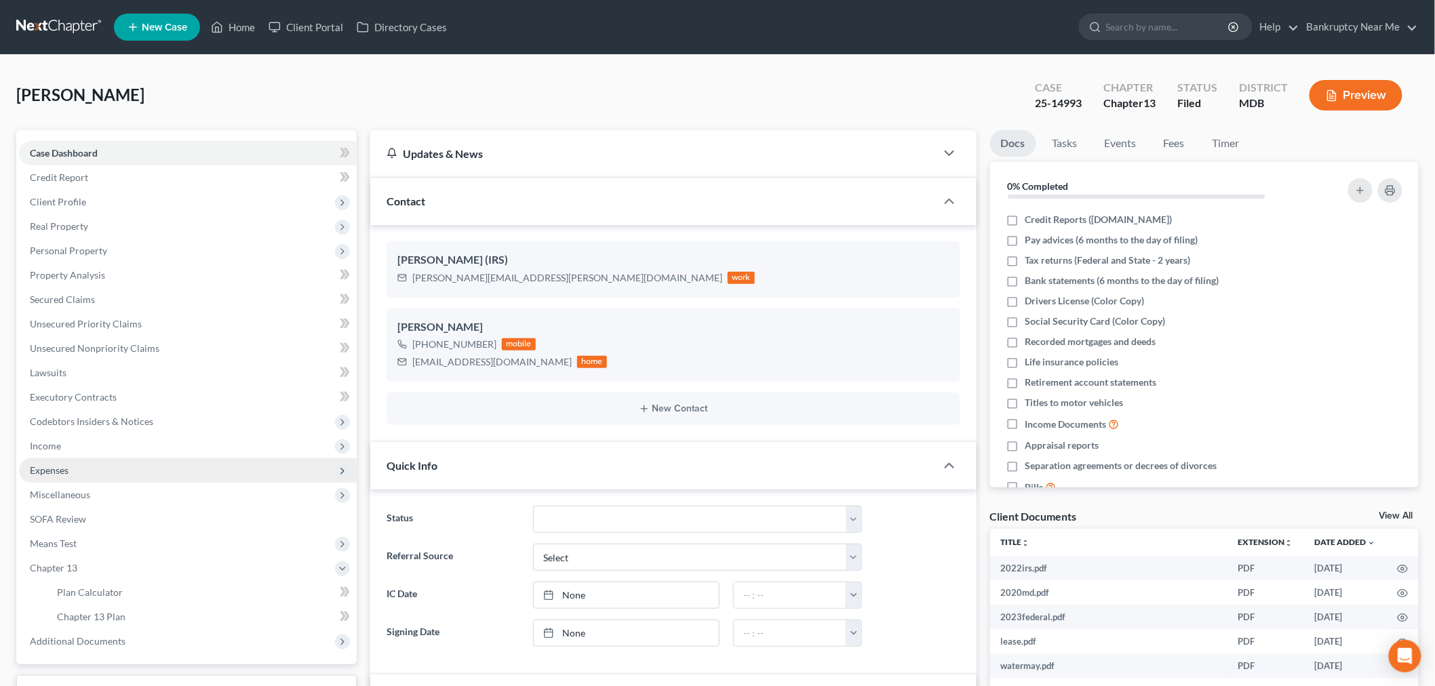
click at [109, 463] on span "Expenses" at bounding box center [188, 471] width 338 height 24
click at [94, 489] on link "Home" at bounding box center [201, 495] width 311 height 24
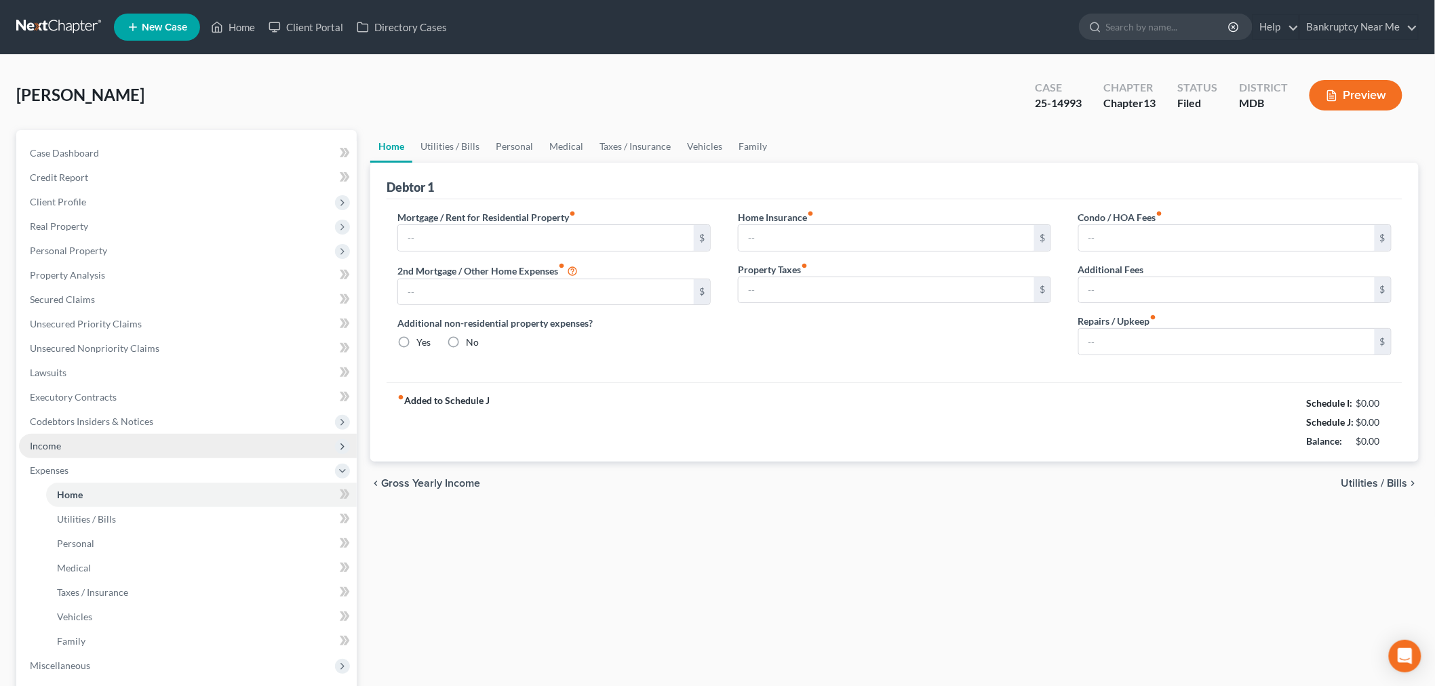
type input "3,166.95"
type input "0.00"
radio input "true"
type input "0.00"
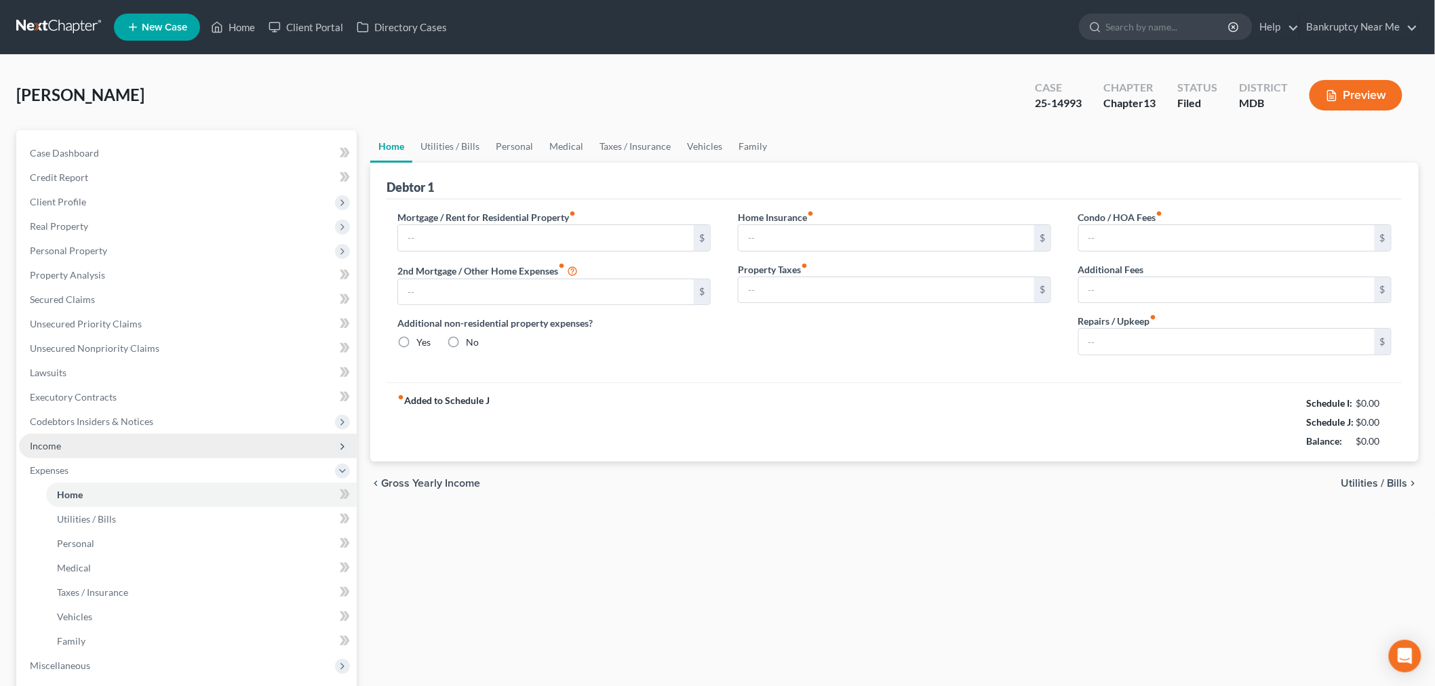
type input "0.00"
type input "101.00"
drag, startPoint x: 85, startPoint y: 444, endPoint x: 92, endPoint y: 445, distance: 6.9
click at [84, 444] on span "Income" at bounding box center [188, 446] width 338 height 24
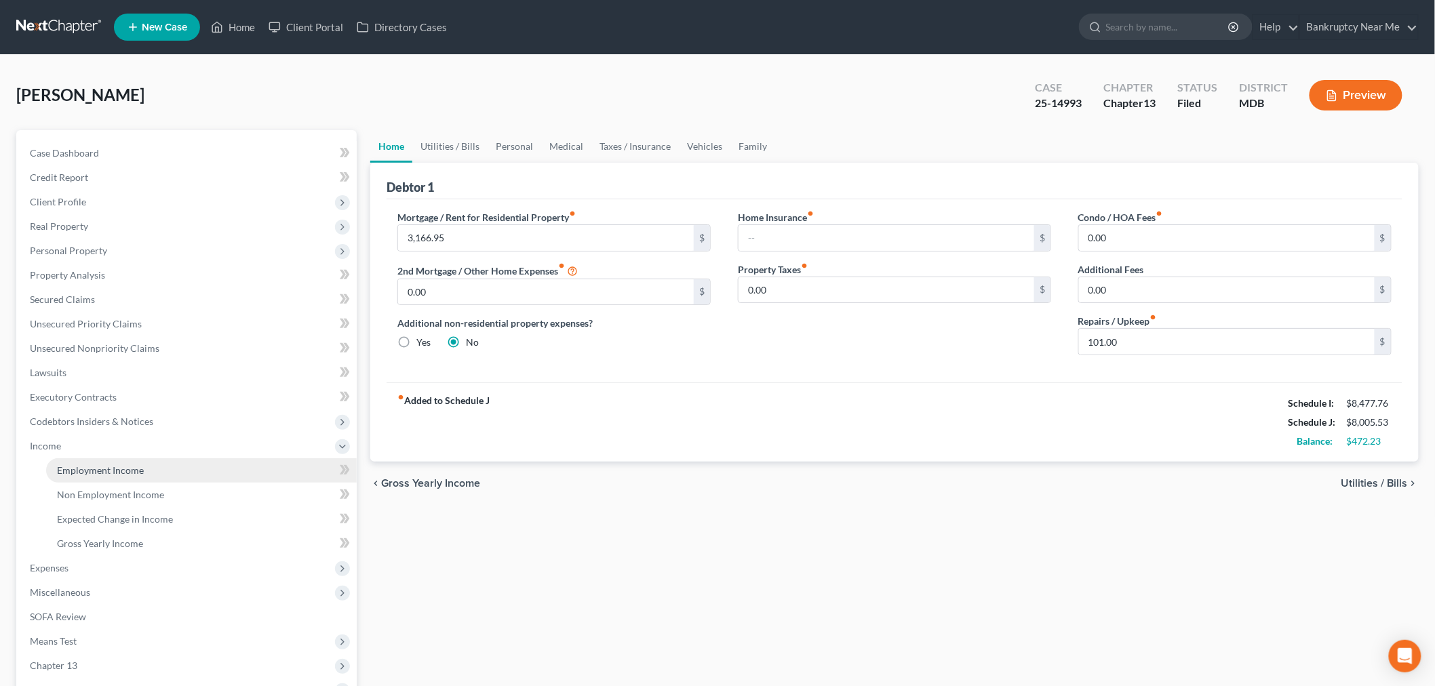
click at [98, 465] on span "Employment Income" at bounding box center [100, 471] width 87 height 12
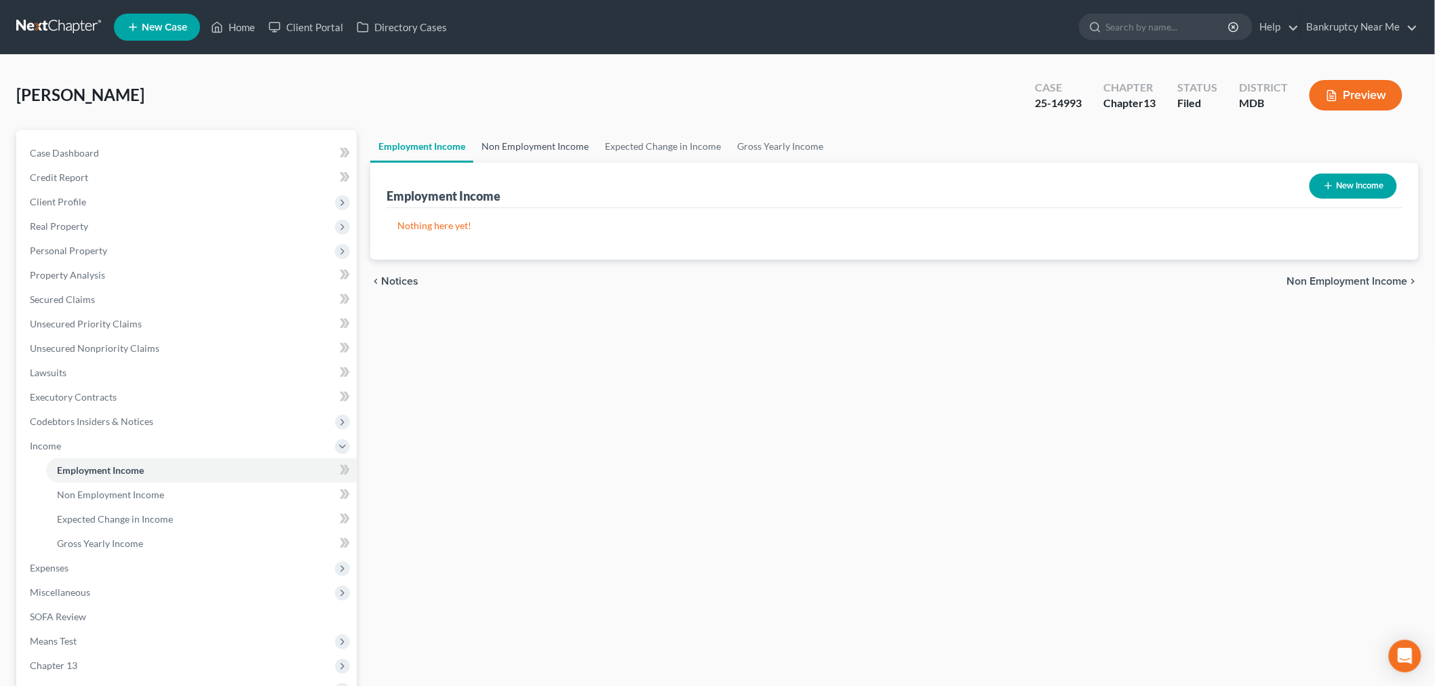
click at [507, 156] on link "Non Employment Income" at bounding box center [534, 146] width 123 height 33
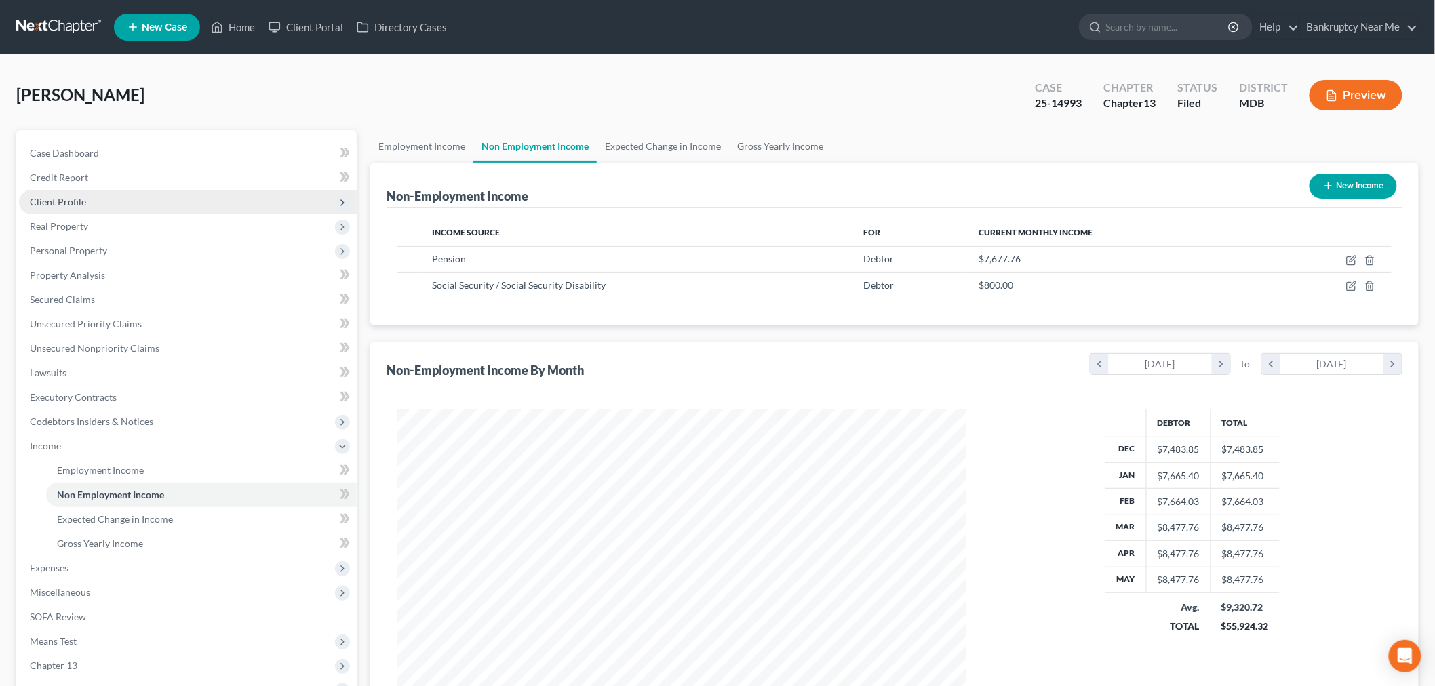
click at [99, 204] on span "Client Profile" at bounding box center [188, 202] width 338 height 24
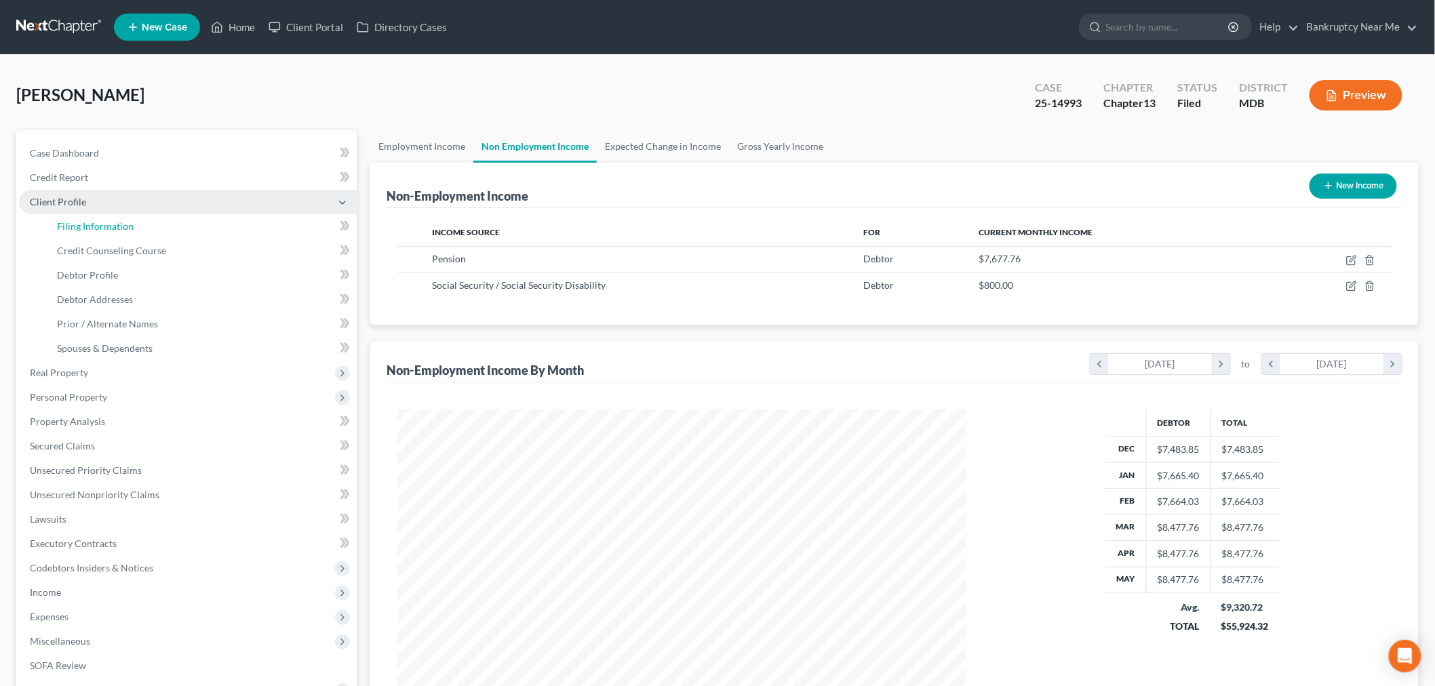
click at [105, 222] on span "Filing Information" at bounding box center [95, 226] width 77 height 12
select select "1"
select select "0"
select select "3"
select select "21"
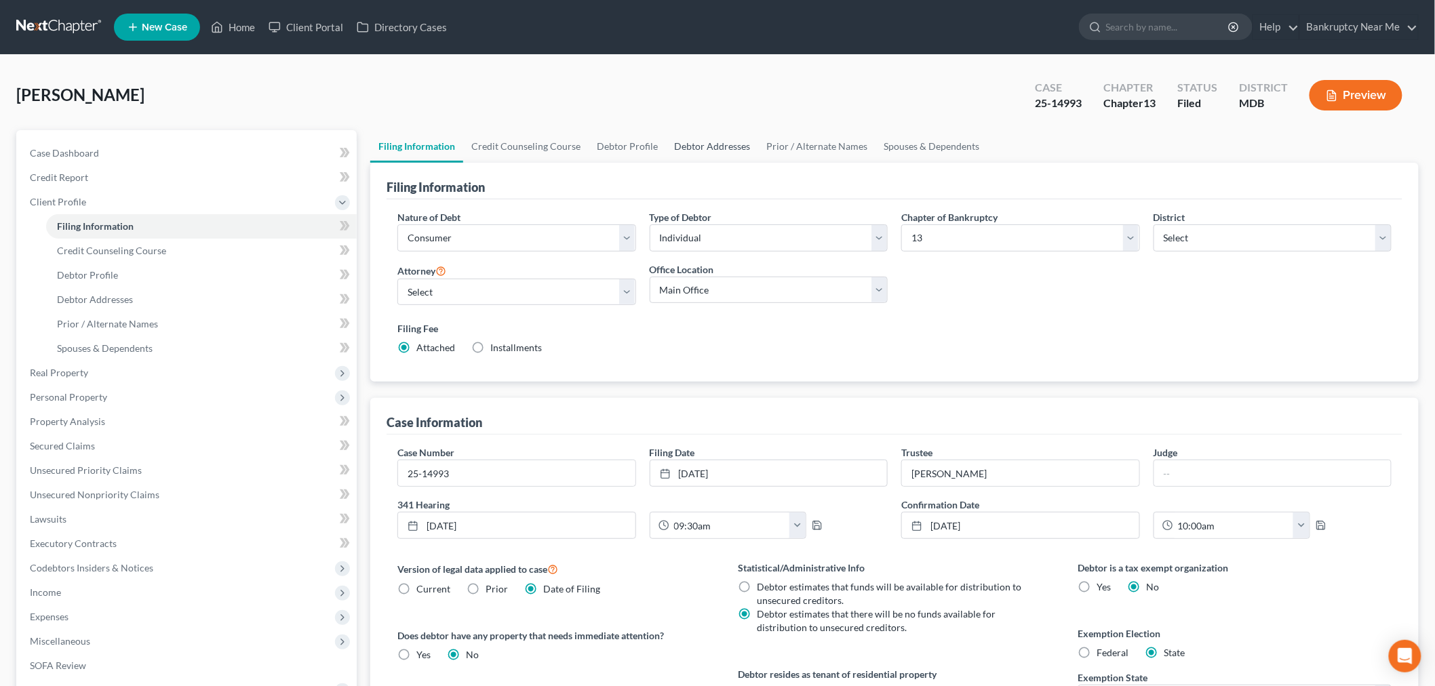
drag, startPoint x: 676, startPoint y: 150, endPoint x: 648, endPoint y: 150, distance: 27.8
click at [674, 150] on link "Debtor Addresses" at bounding box center [712, 146] width 92 height 33
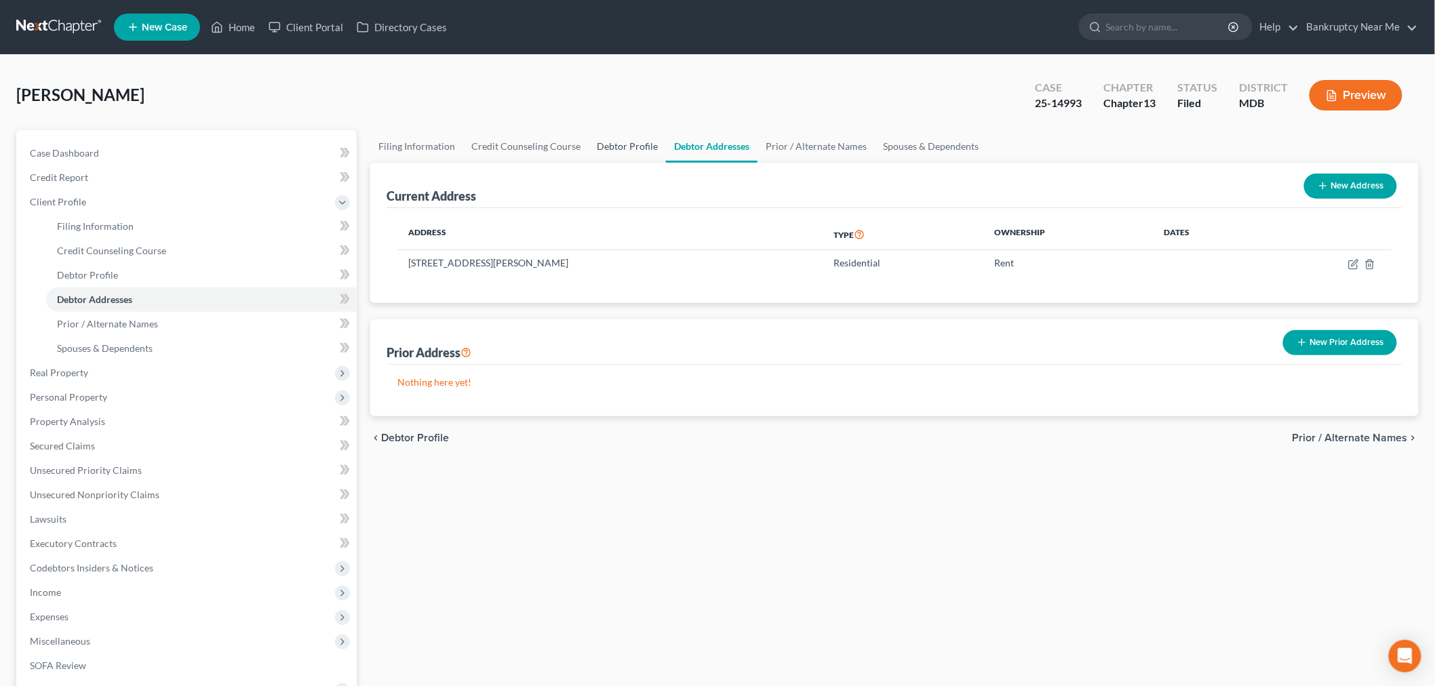
click at [608, 140] on link "Debtor Profile" at bounding box center [627, 146] width 77 height 33
select select "0"
select select "1"
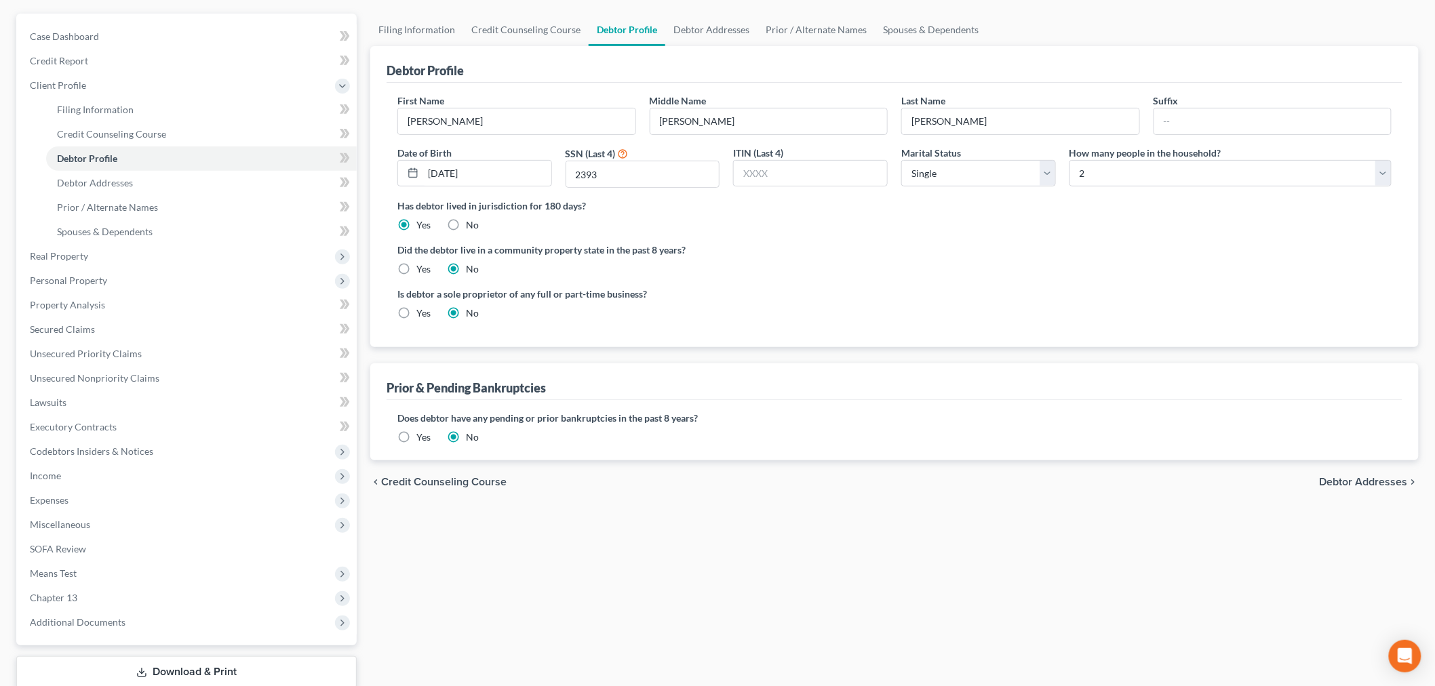
scroll to position [204, 0]
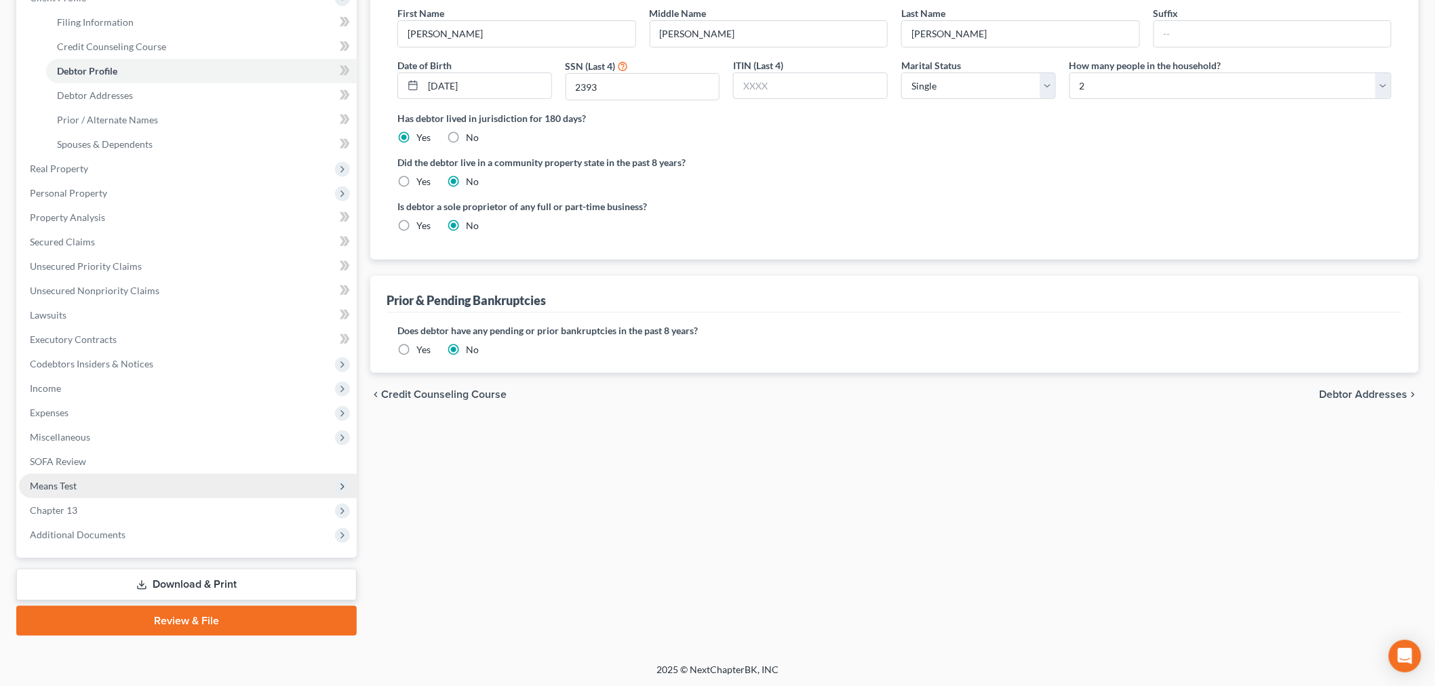
click at [78, 486] on span "Means Test" at bounding box center [188, 486] width 338 height 24
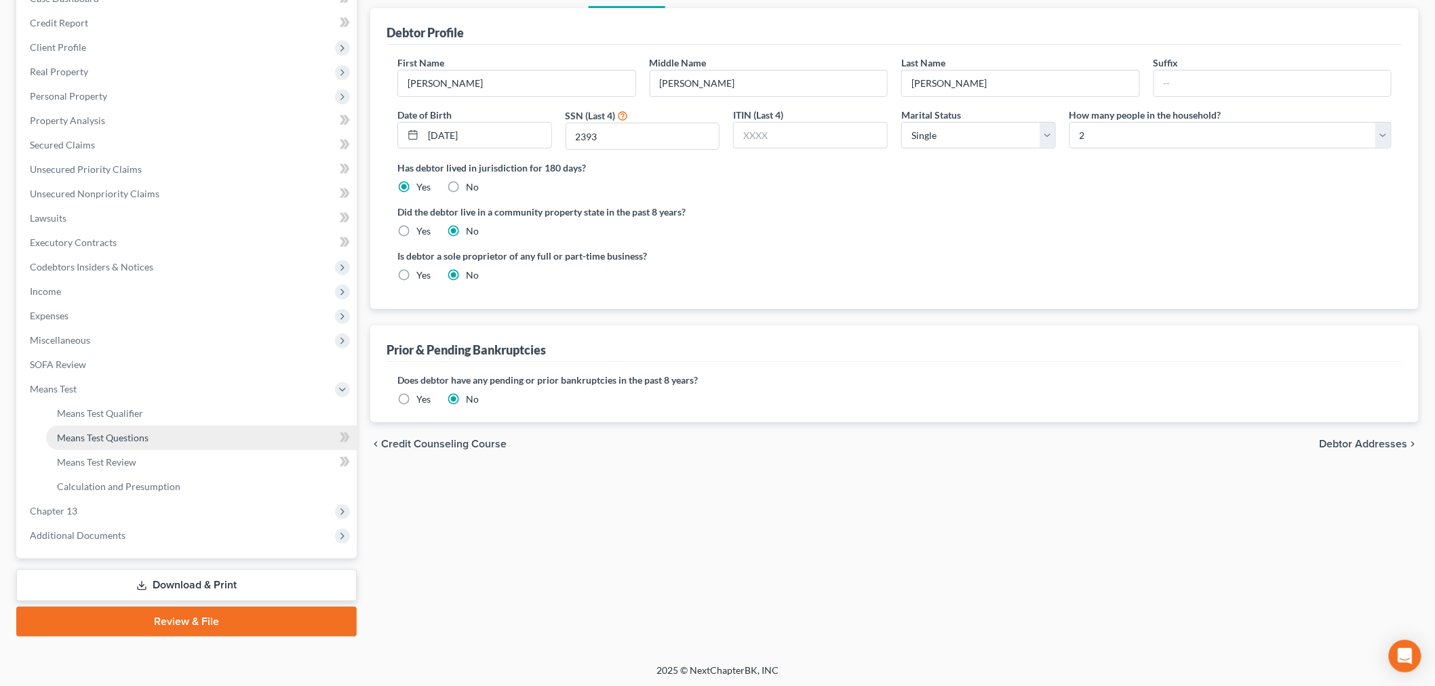
click at [114, 426] on link "Means Test Questions" at bounding box center [201, 438] width 311 height 24
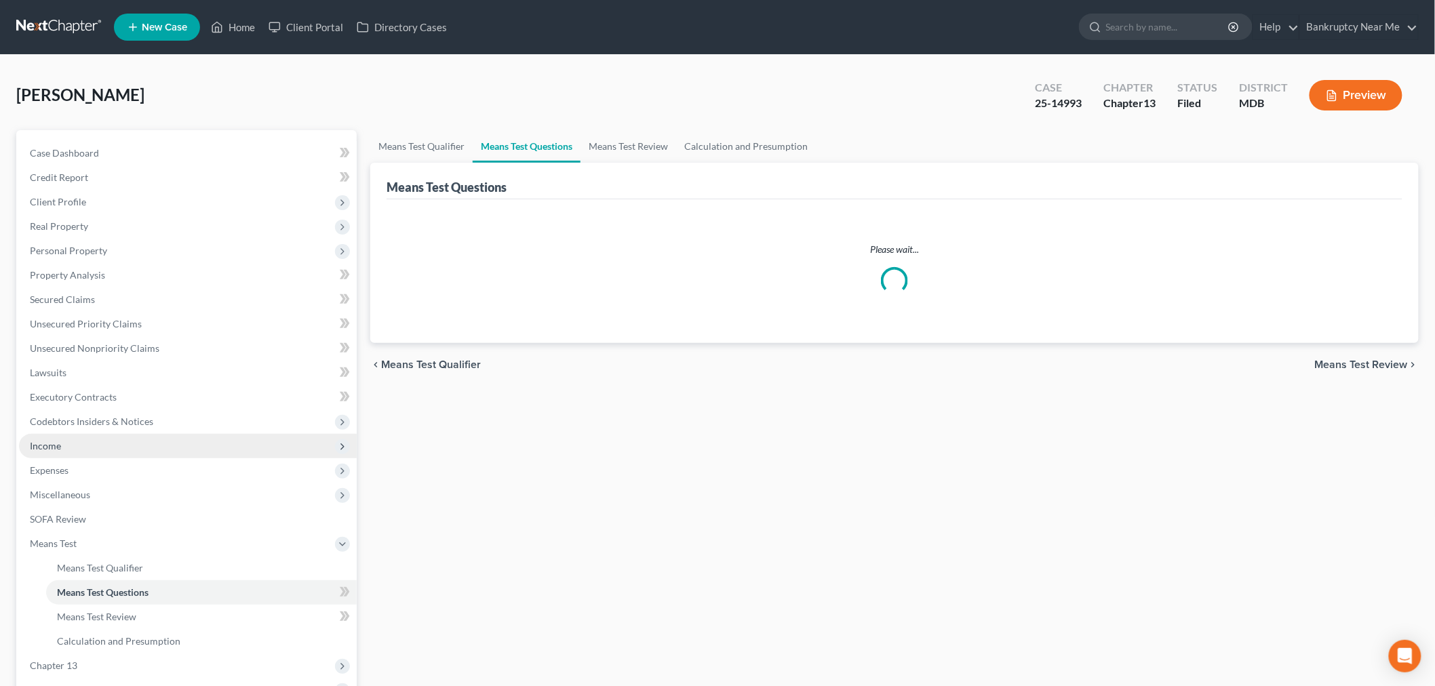
click at [124, 410] on span "Codebtors Insiders & Notices" at bounding box center [188, 422] width 338 height 24
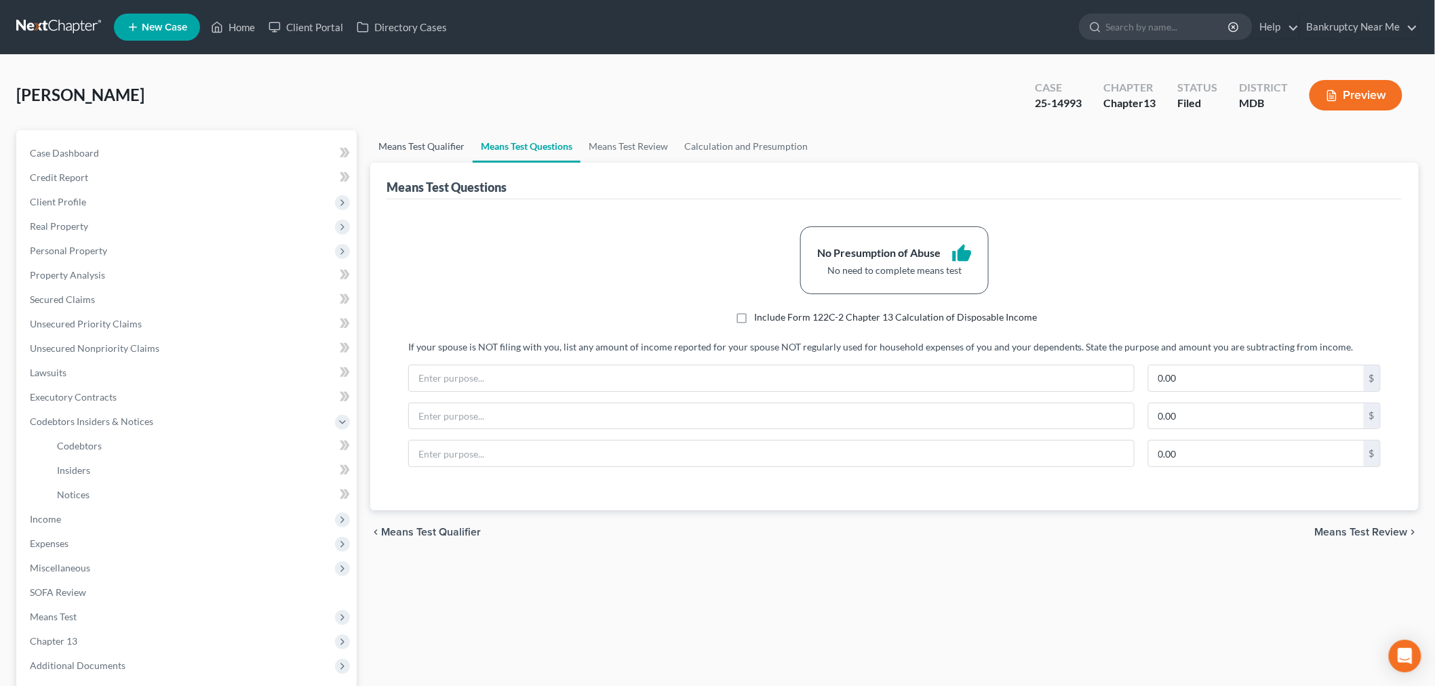
click at [414, 134] on link "Means Test Qualifier" at bounding box center [421, 146] width 102 height 33
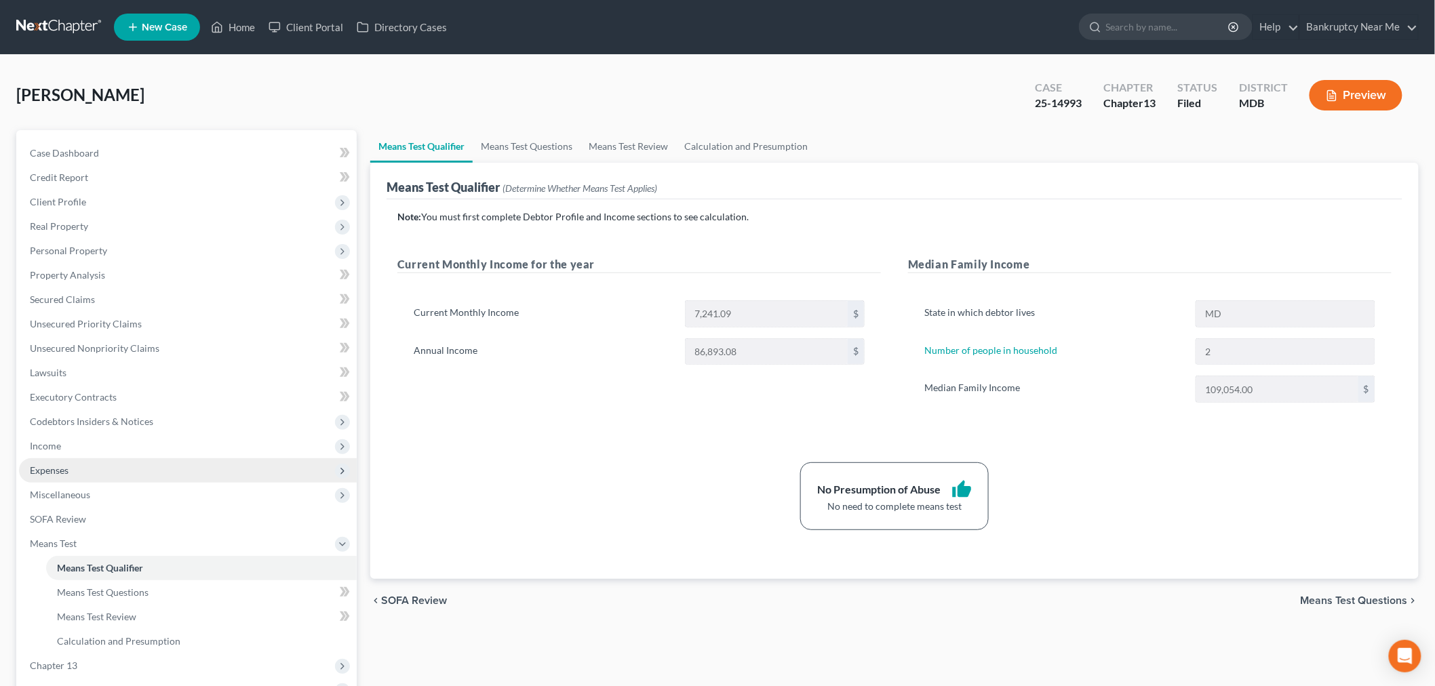
click at [76, 460] on span "Expenses" at bounding box center [188, 471] width 338 height 24
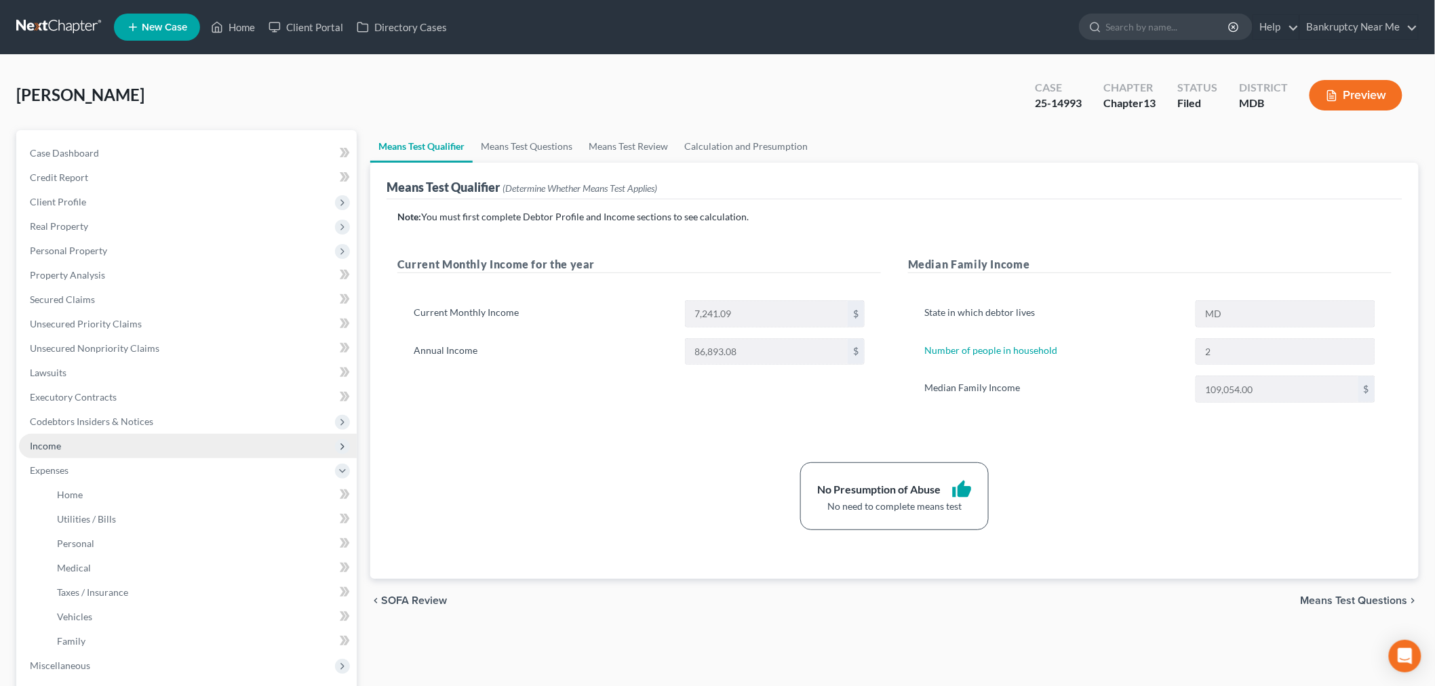
click at [100, 436] on span "Income" at bounding box center [188, 446] width 338 height 24
click at [90, 457] on span "Income" at bounding box center [188, 446] width 338 height 24
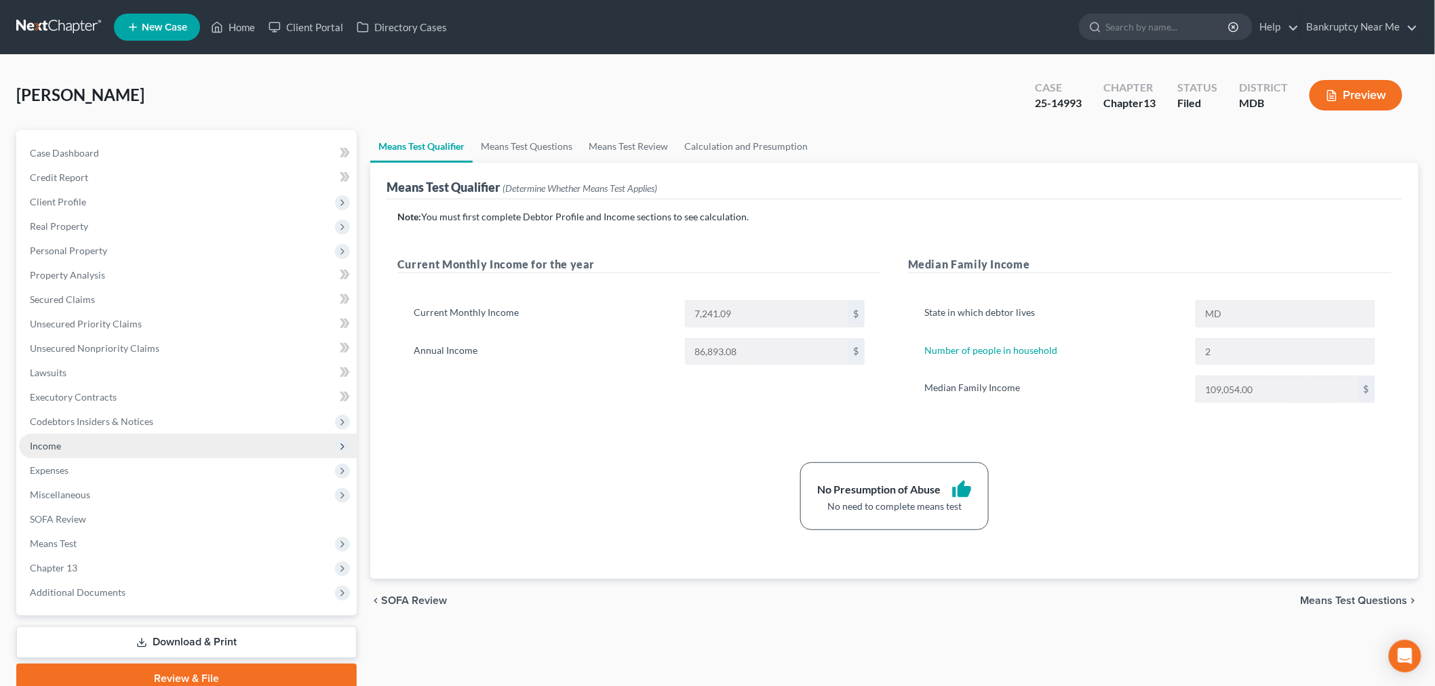
click at [99, 444] on span "Income" at bounding box center [188, 446] width 338 height 24
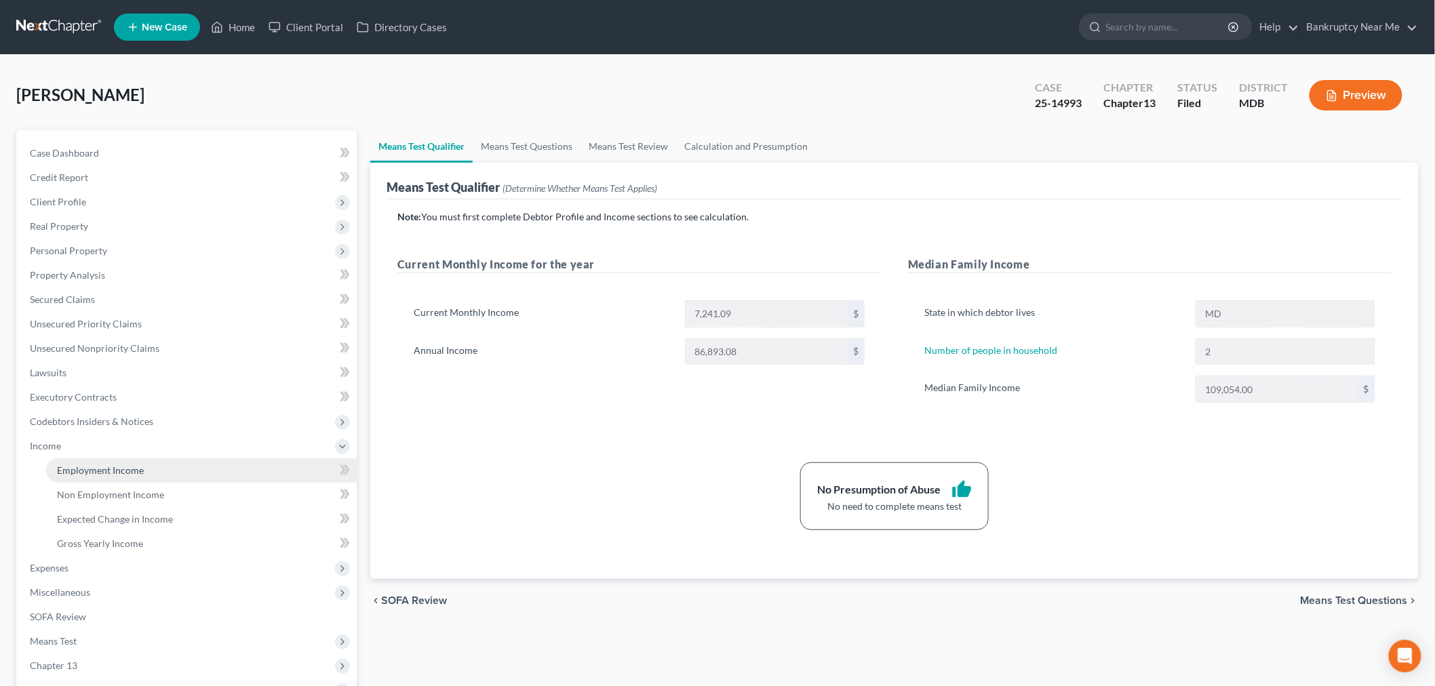
click at [97, 461] on link "Employment Income" at bounding box center [201, 471] width 311 height 24
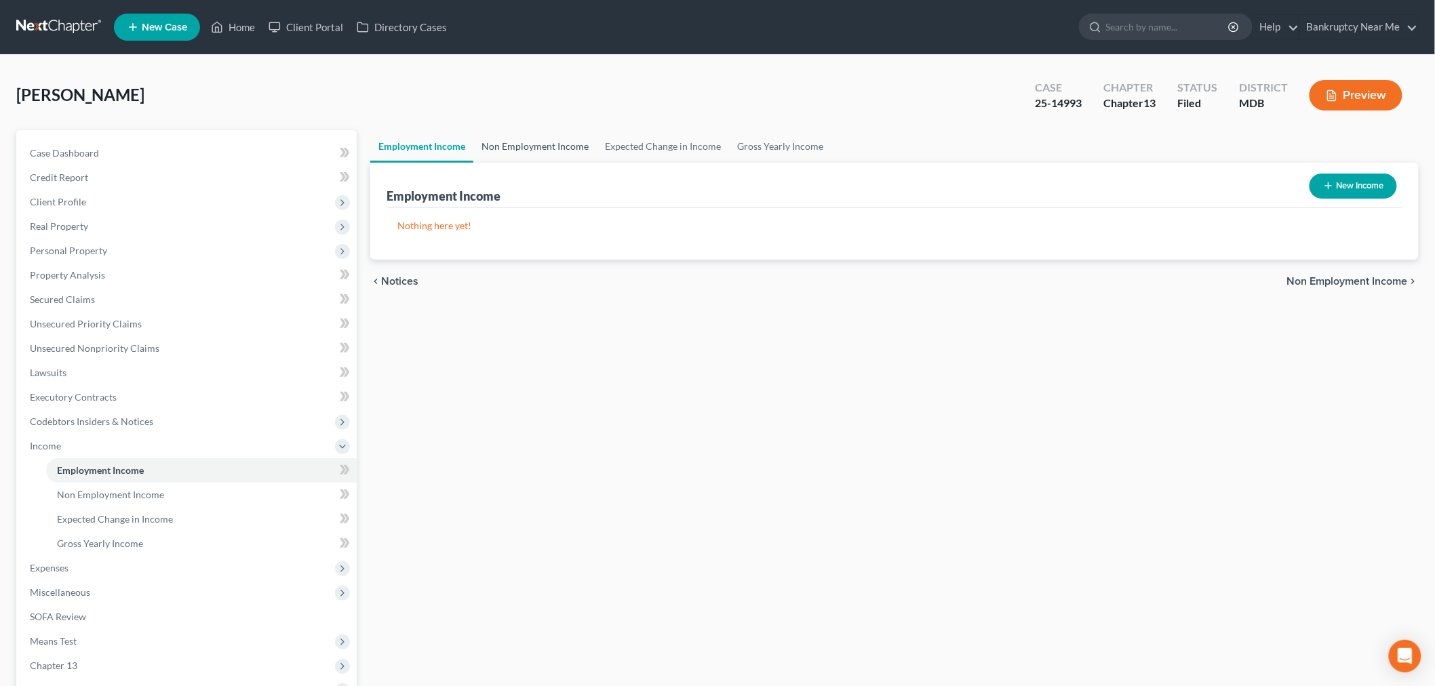
click at [524, 159] on link "Non Employment Income" at bounding box center [534, 146] width 123 height 33
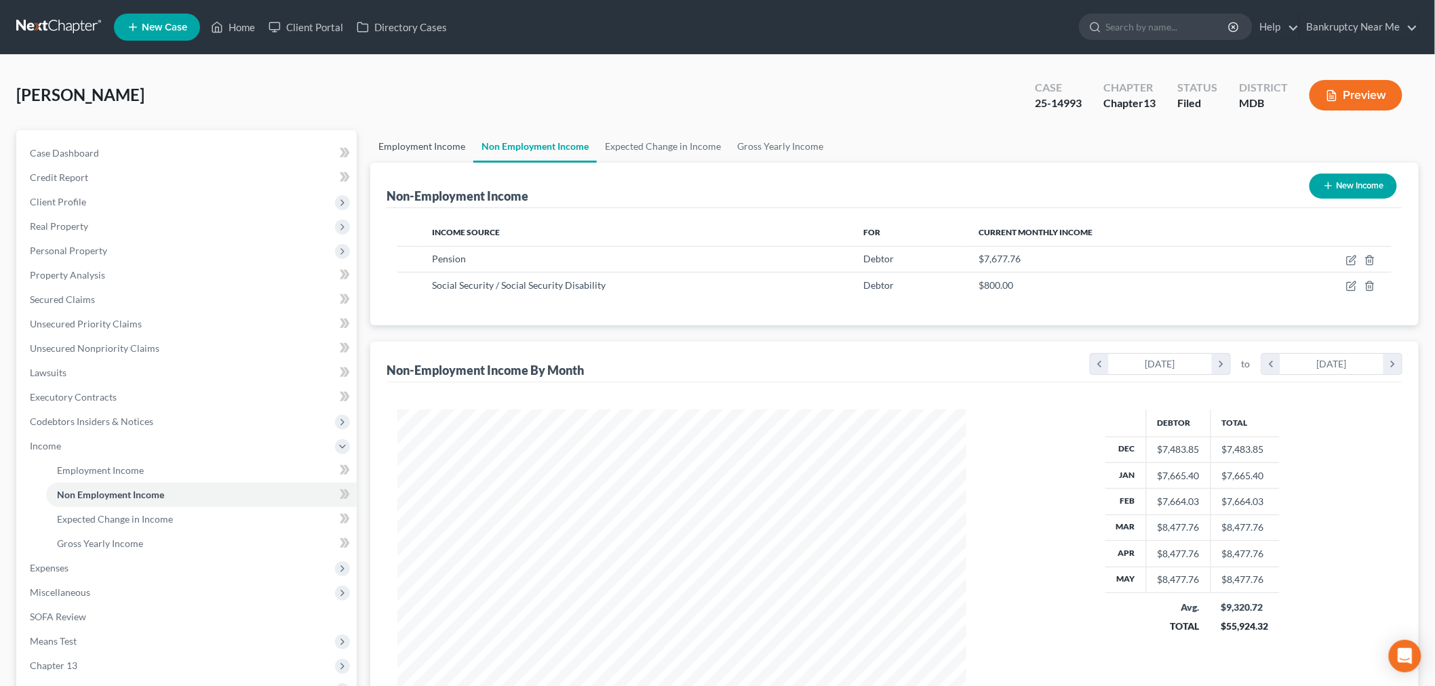
scroll to position [284, 596]
click at [144, 198] on span "Client Profile" at bounding box center [188, 202] width 338 height 24
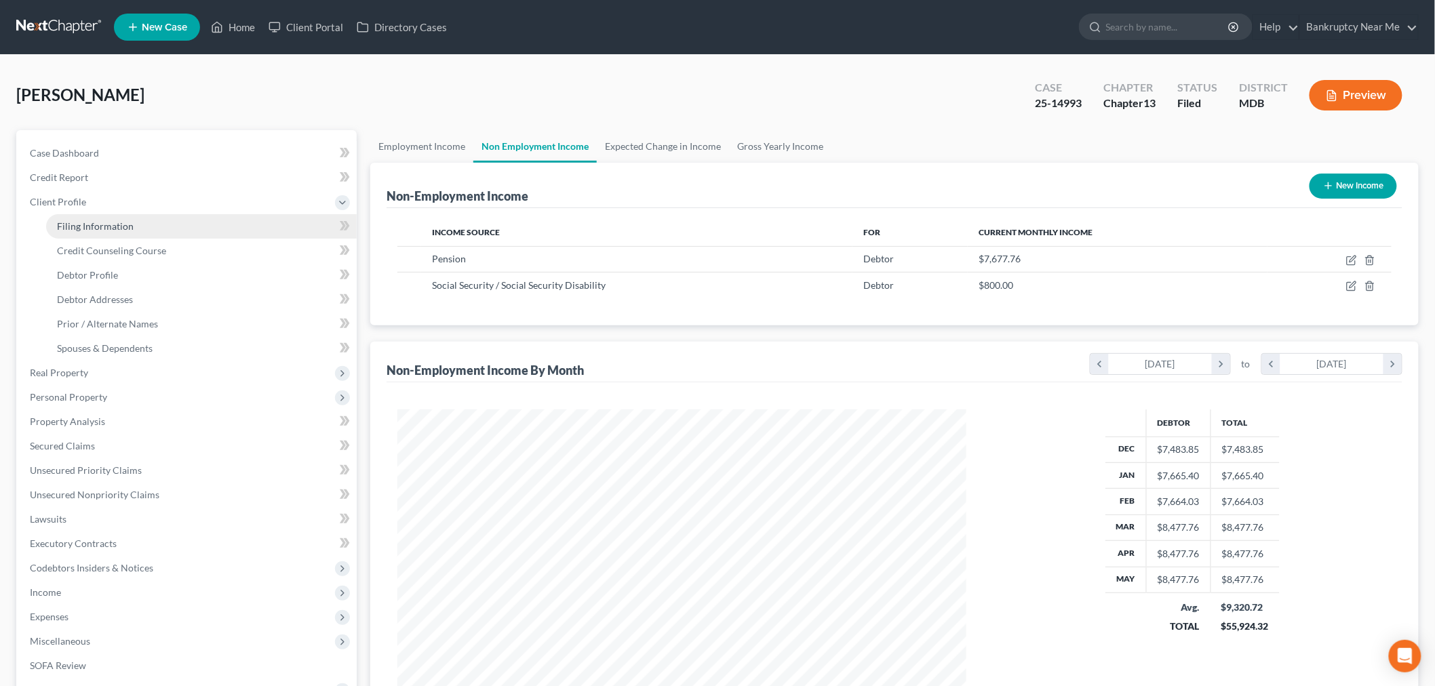
click at [140, 218] on link "Filing Information" at bounding box center [201, 226] width 311 height 24
select select "1"
select select "0"
select select "3"
select select "38"
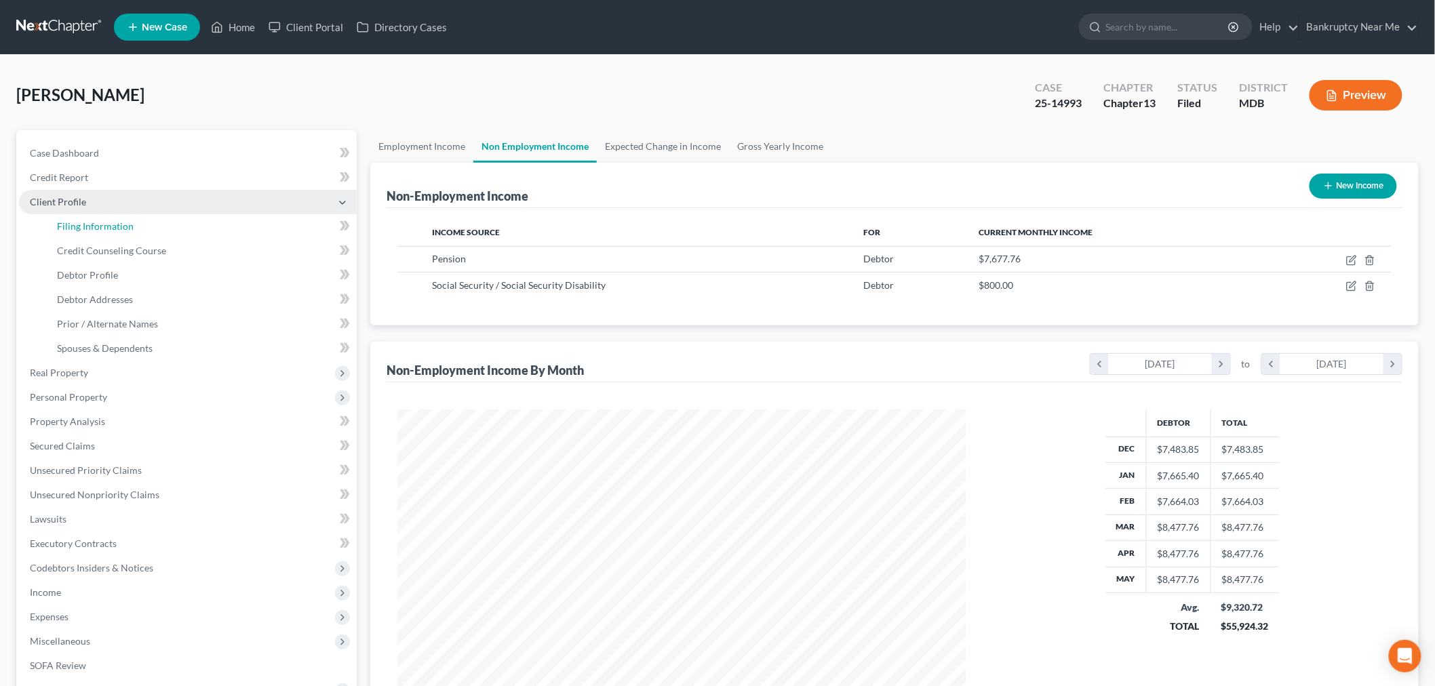
select select "0"
select select "21"
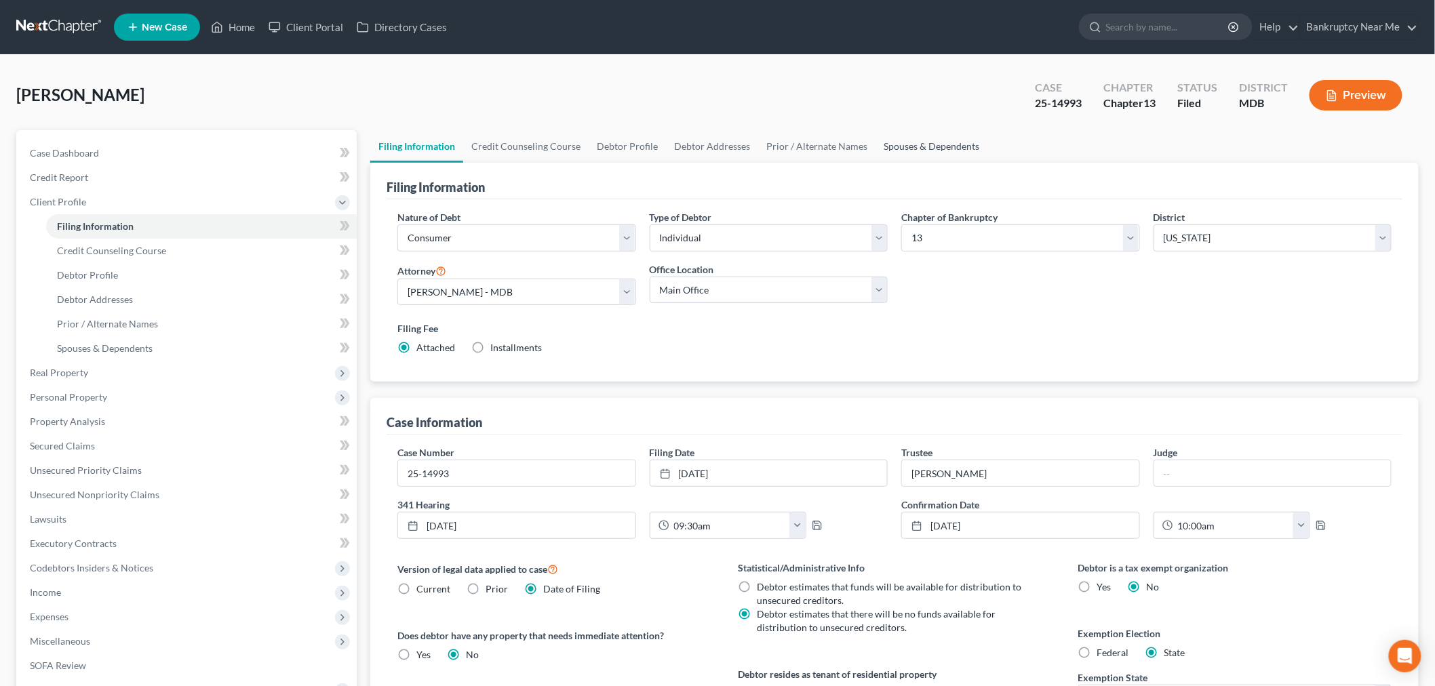
click at [913, 138] on link "Spouses & Dependents" at bounding box center [932, 146] width 112 height 33
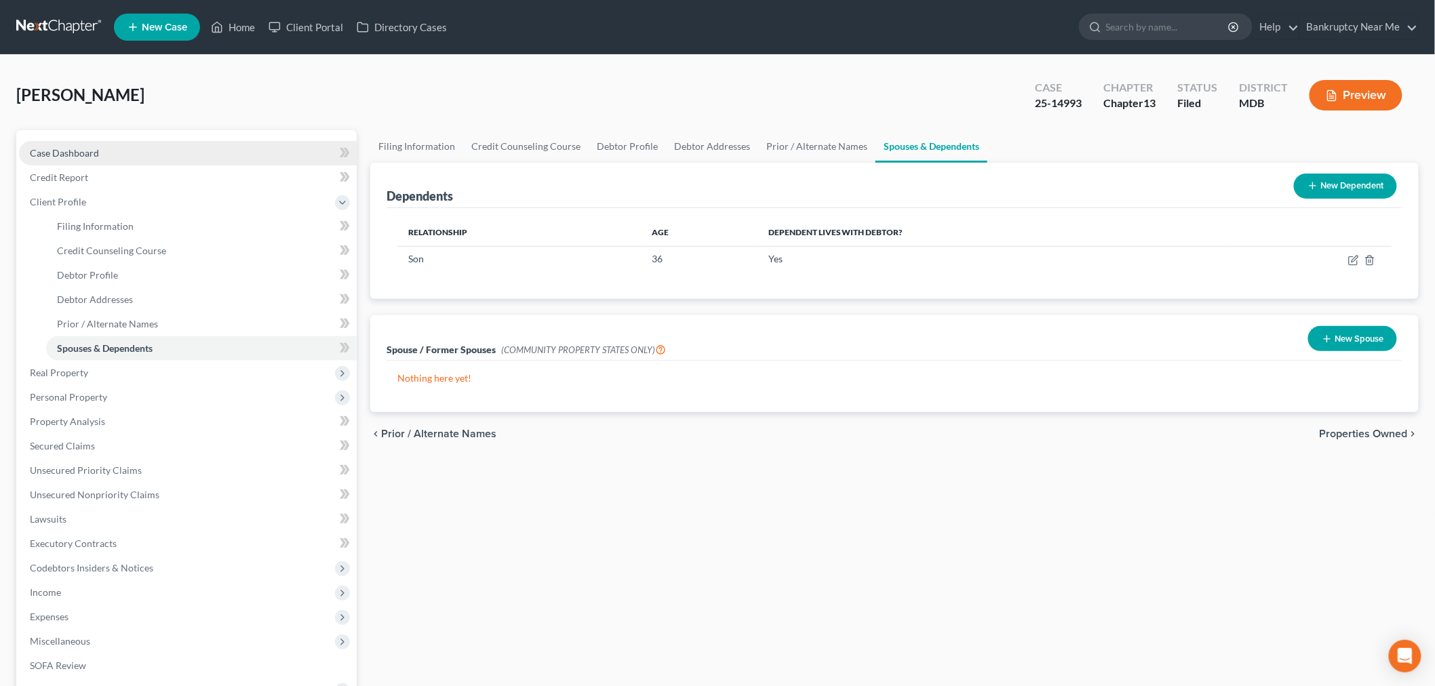
click at [201, 157] on link "Case Dashboard" at bounding box center [188, 153] width 338 height 24
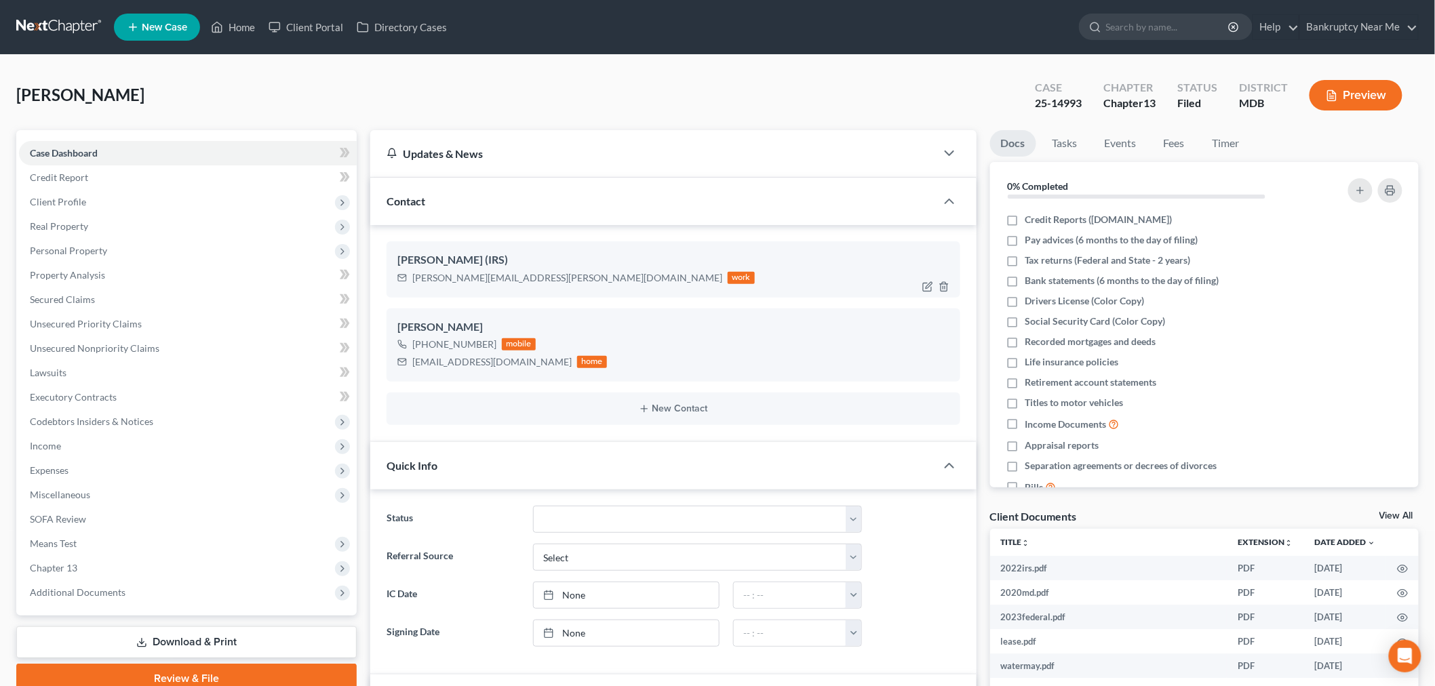
scroll to position [12465, 0]
click at [496, 364] on div "jmitch1029@aol.com" at bounding box center [491, 362] width 159 height 14
drag, startPoint x: 503, startPoint y: 362, endPoint x: 444, endPoint y: 355, distance: 59.3
click at [404, 368] on div "jmitch1029@aol.com home" at bounding box center [503, 362] width 210 height 18
copy div "jmitch1029@aol.com"
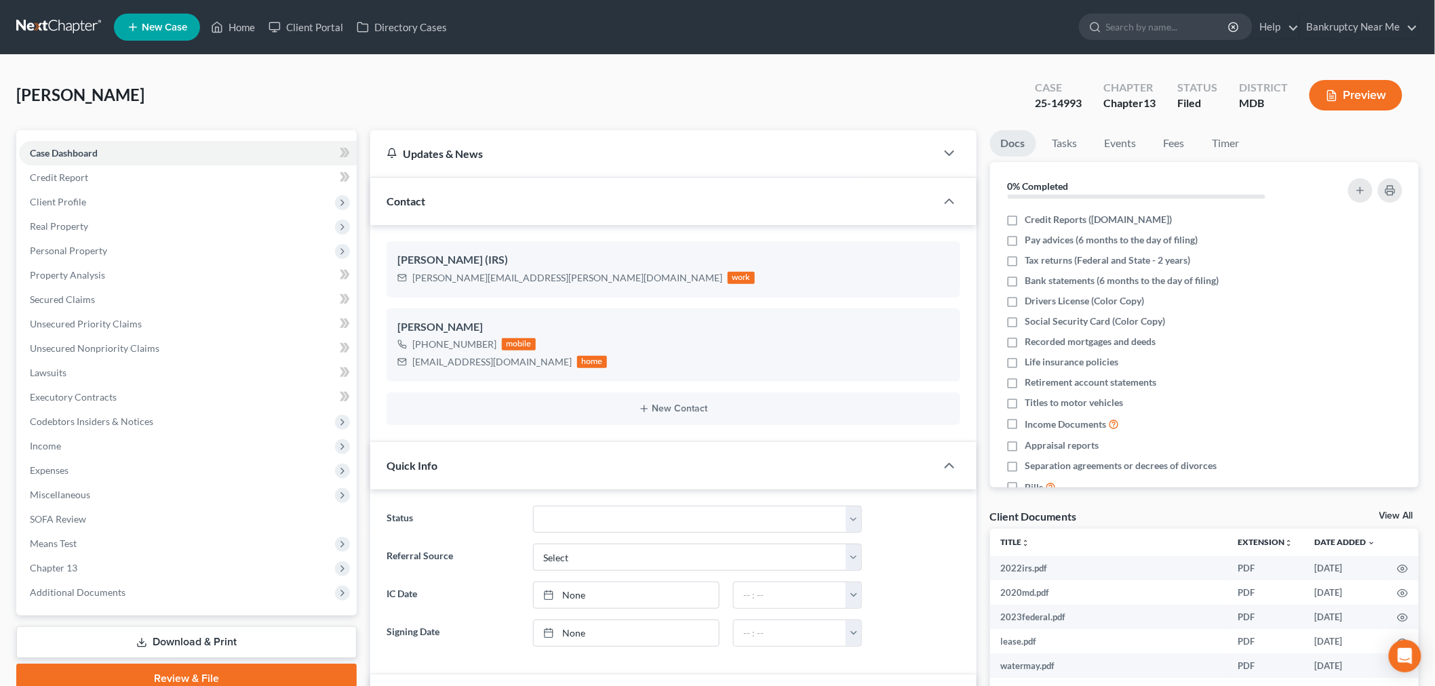
click at [1125, 128] on div "Mitchell, Janet Upgraded Case 25-14993 Chapter Chapter 13 Status Filed District…" at bounding box center [717, 100] width 1403 height 59
click at [1135, 140] on link "Events" at bounding box center [1121, 143] width 54 height 26
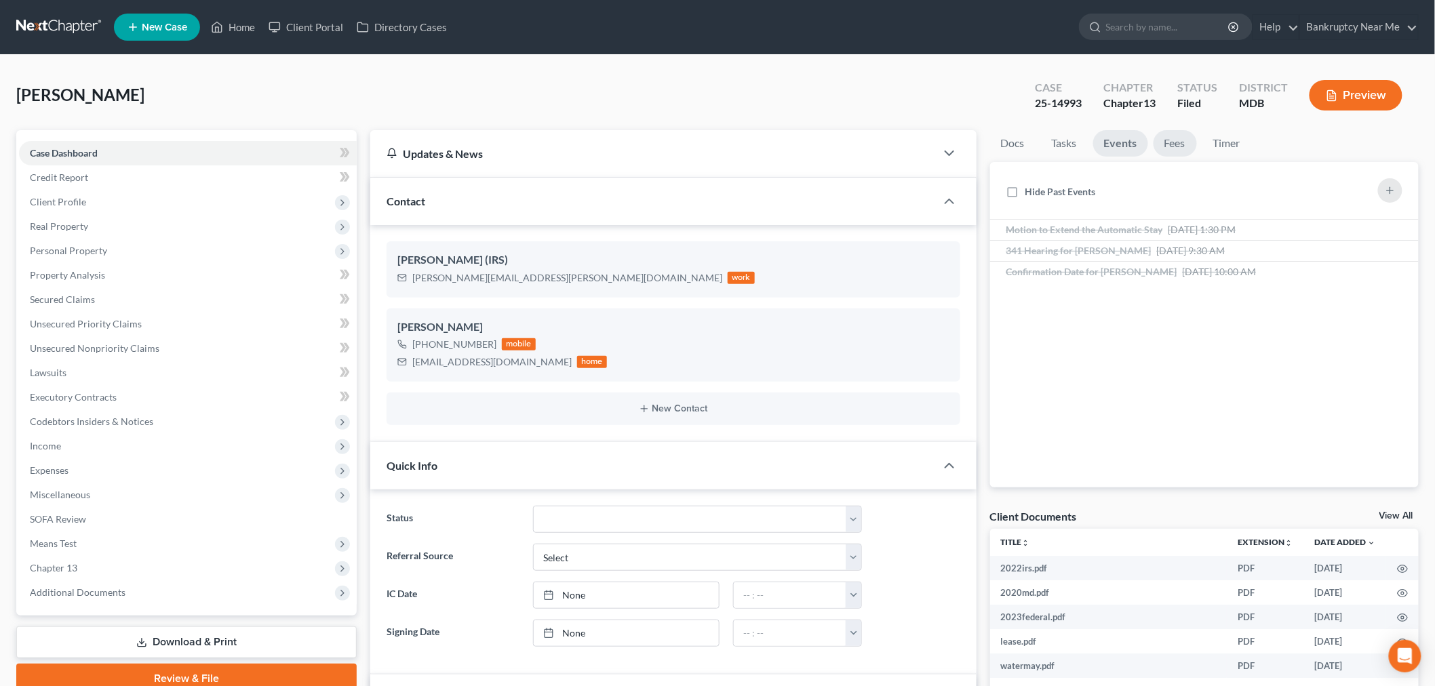
click at [1171, 151] on link "Fees" at bounding box center [1175, 143] width 43 height 26
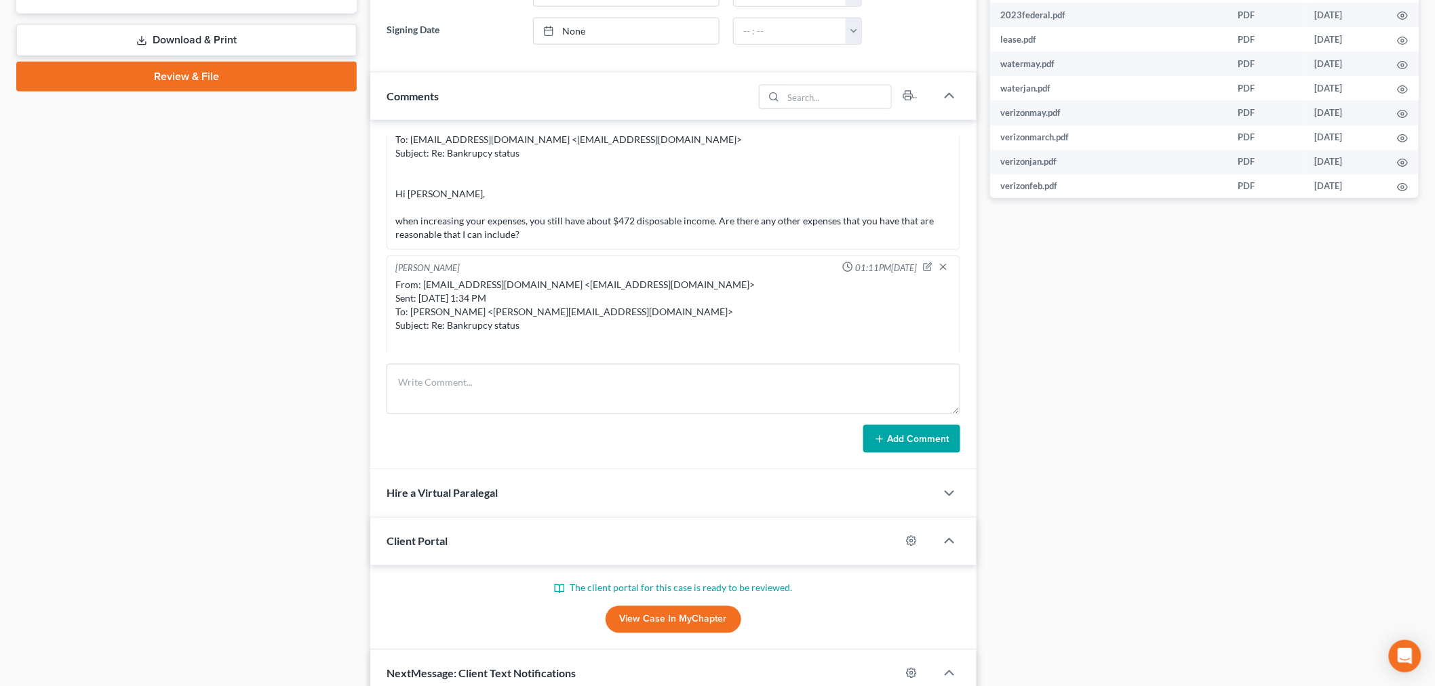
scroll to position [7627, 0]
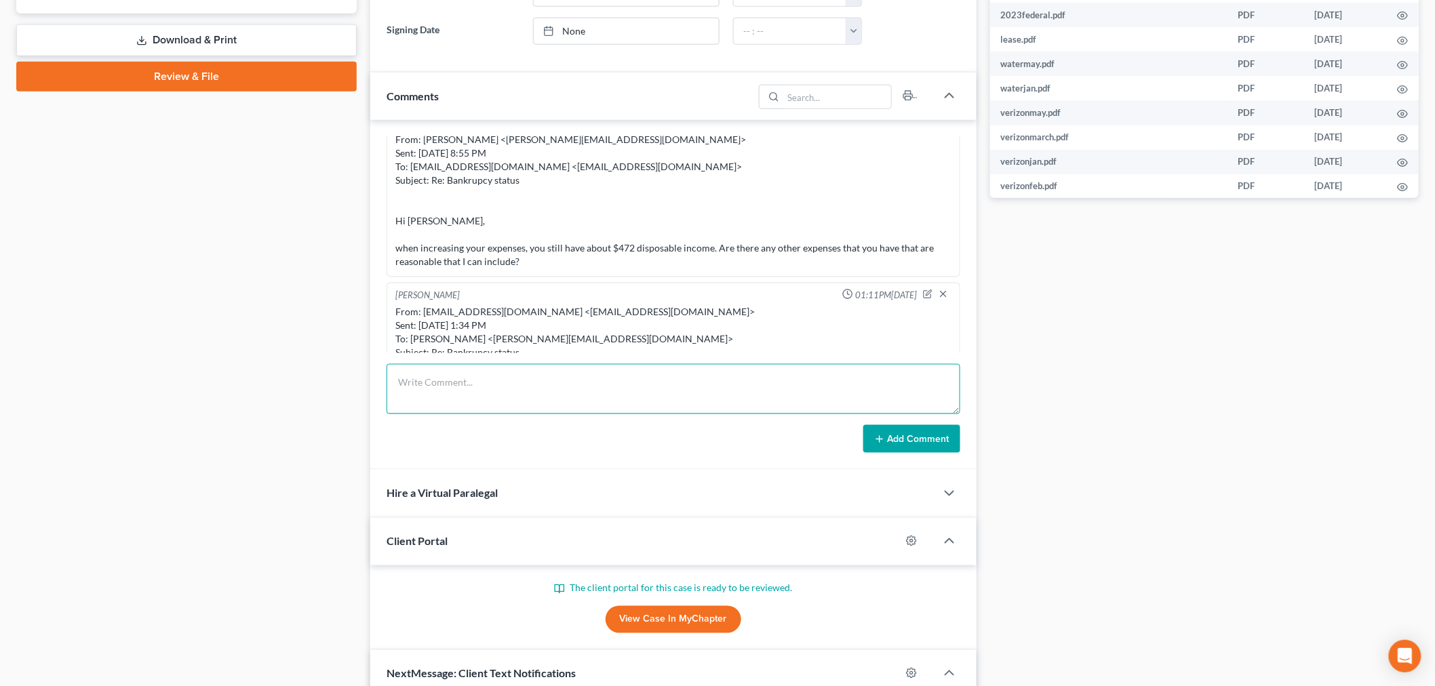
drag, startPoint x: 880, startPoint y: 402, endPoint x: 904, endPoint y: 414, distance: 26.7
click at [883, 404] on textarea at bounding box center [674, 389] width 574 height 50
paste textarea "From: Iris Kwon <iris@bankruptcynearme.org> Sent: Tuesday, October 14, 2025 10:…"
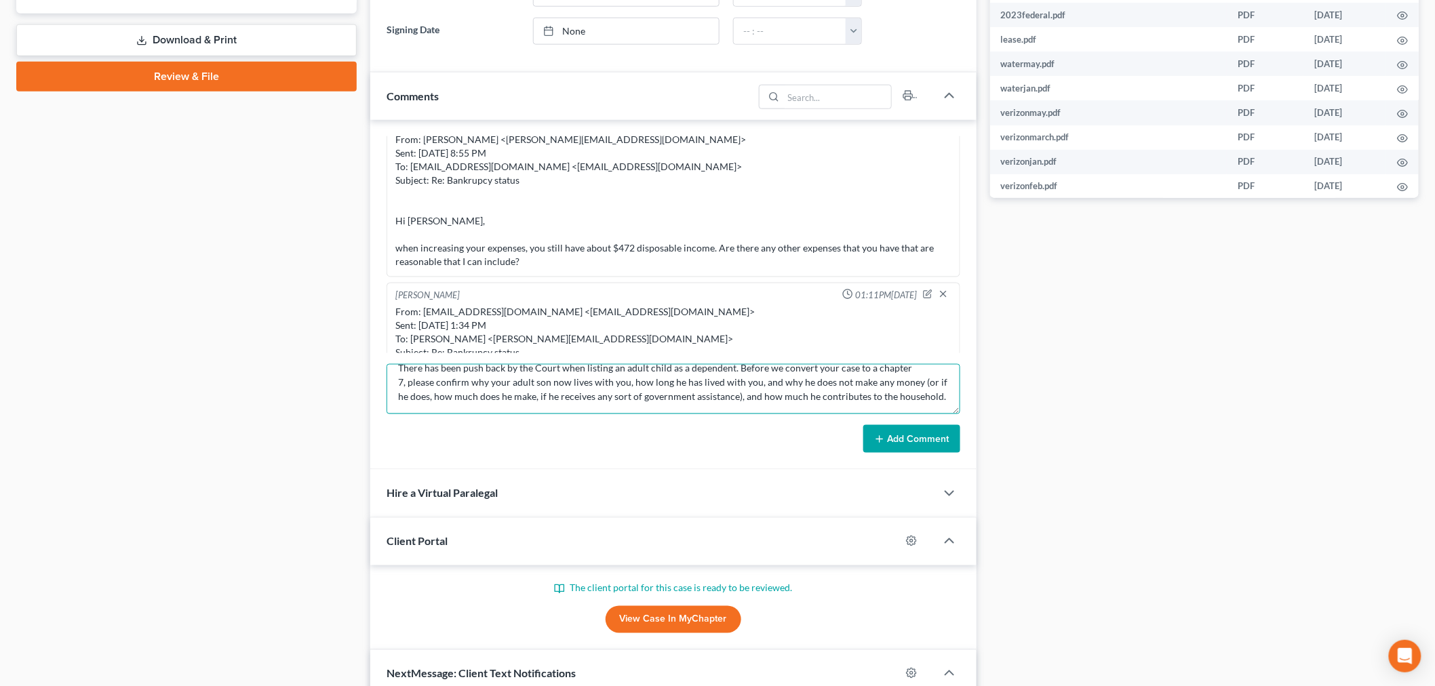
type textarea "From: Iris Kwon <iris@bankruptcynearme.org> Sent: Tuesday, October 14, 2025 10:…"
click at [899, 431] on button "Add Comment" at bounding box center [912, 439] width 97 height 28
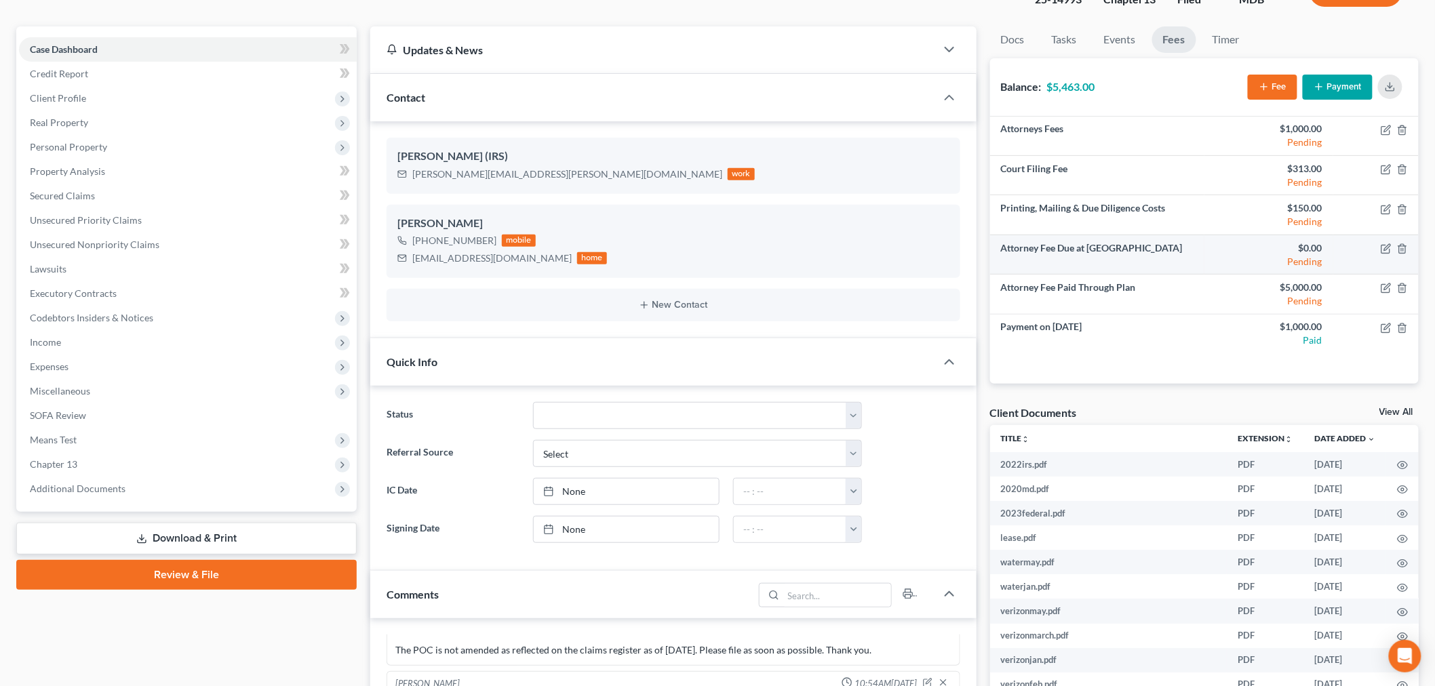
scroll to position [0, 0]
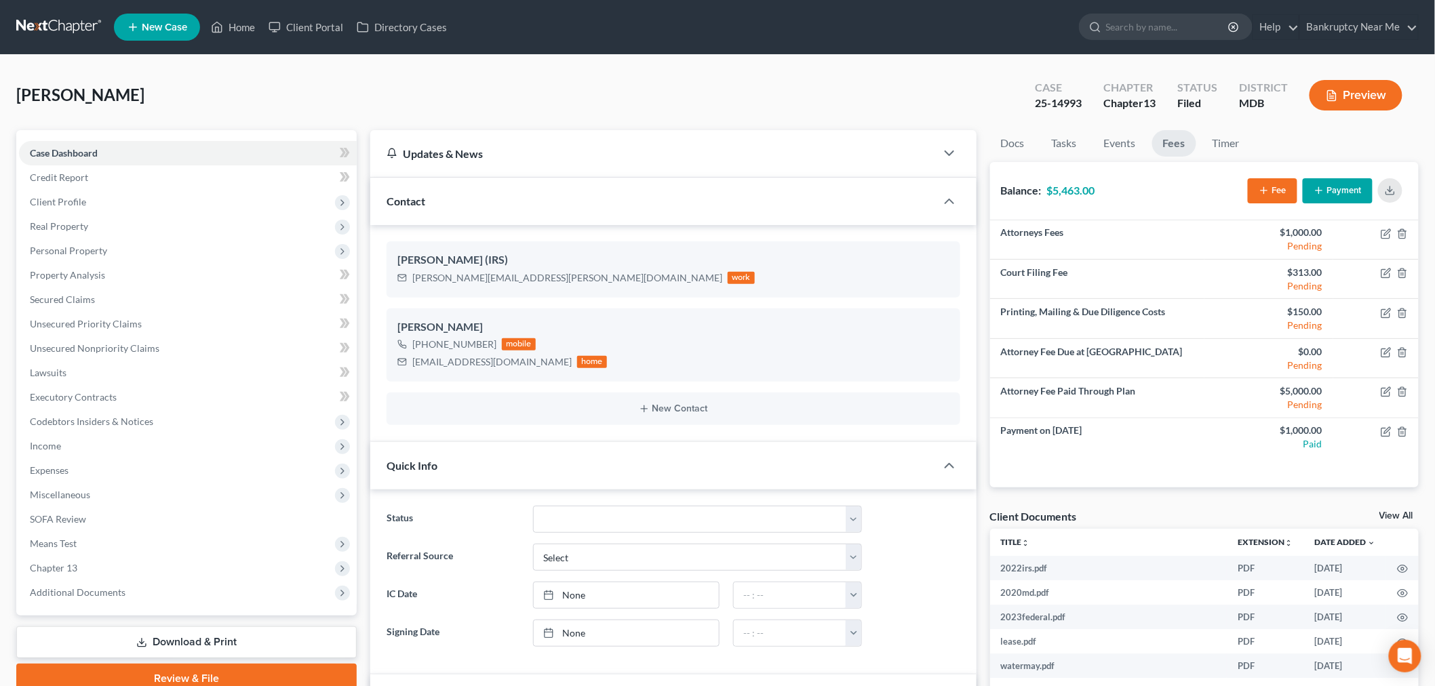
click at [53, 33] on link at bounding box center [59, 27] width 87 height 24
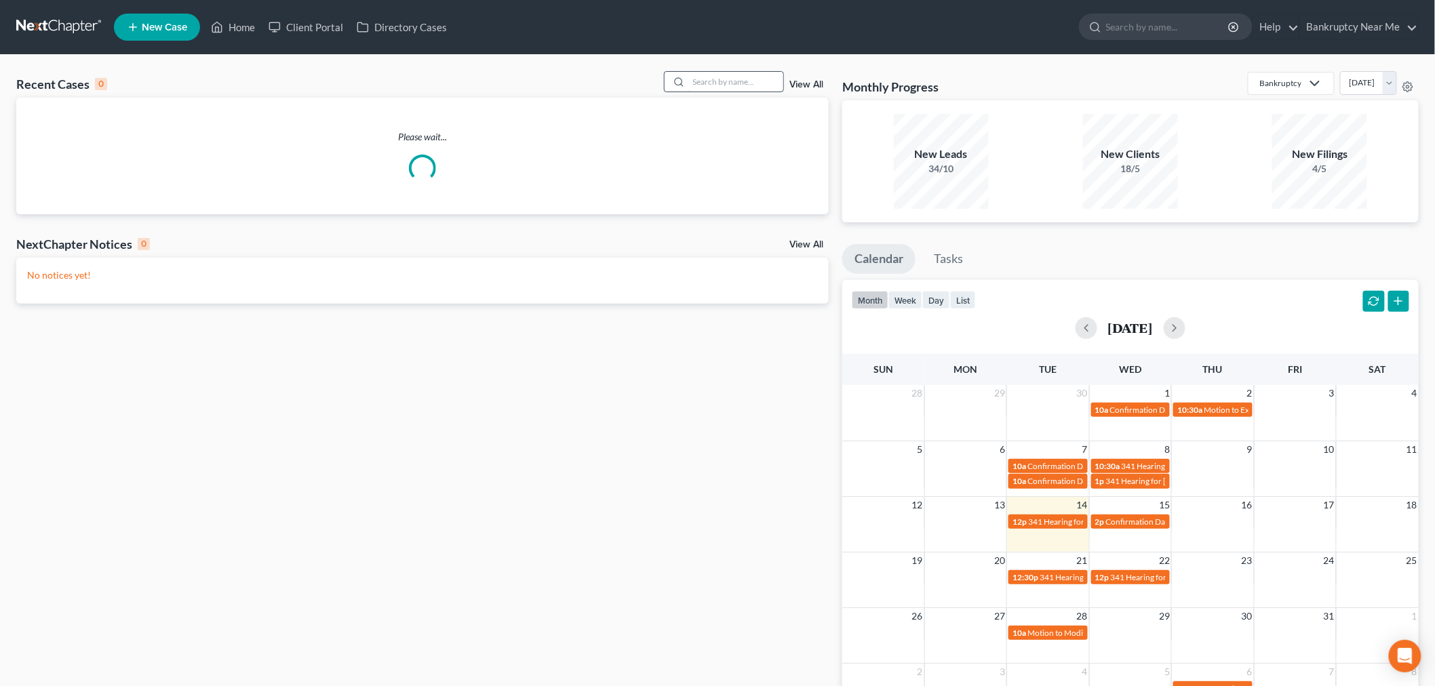
click at [728, 81] on input "search" at bounding box center [736, 82] width 95 height 20
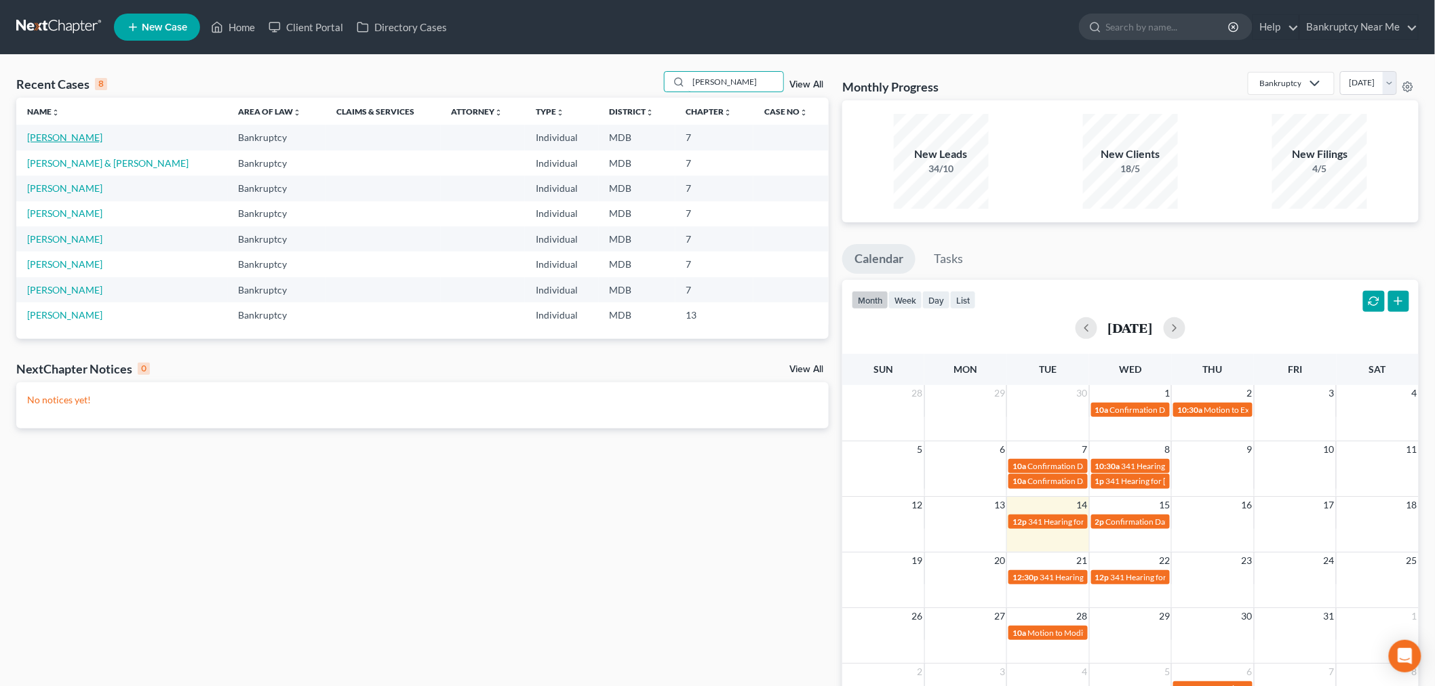
type input "[PERSON_NAME]"
click at [75, 138] on link "[PERSON_NAME]" at bounding box center [64, 138] width 75 height 12
select select "0"
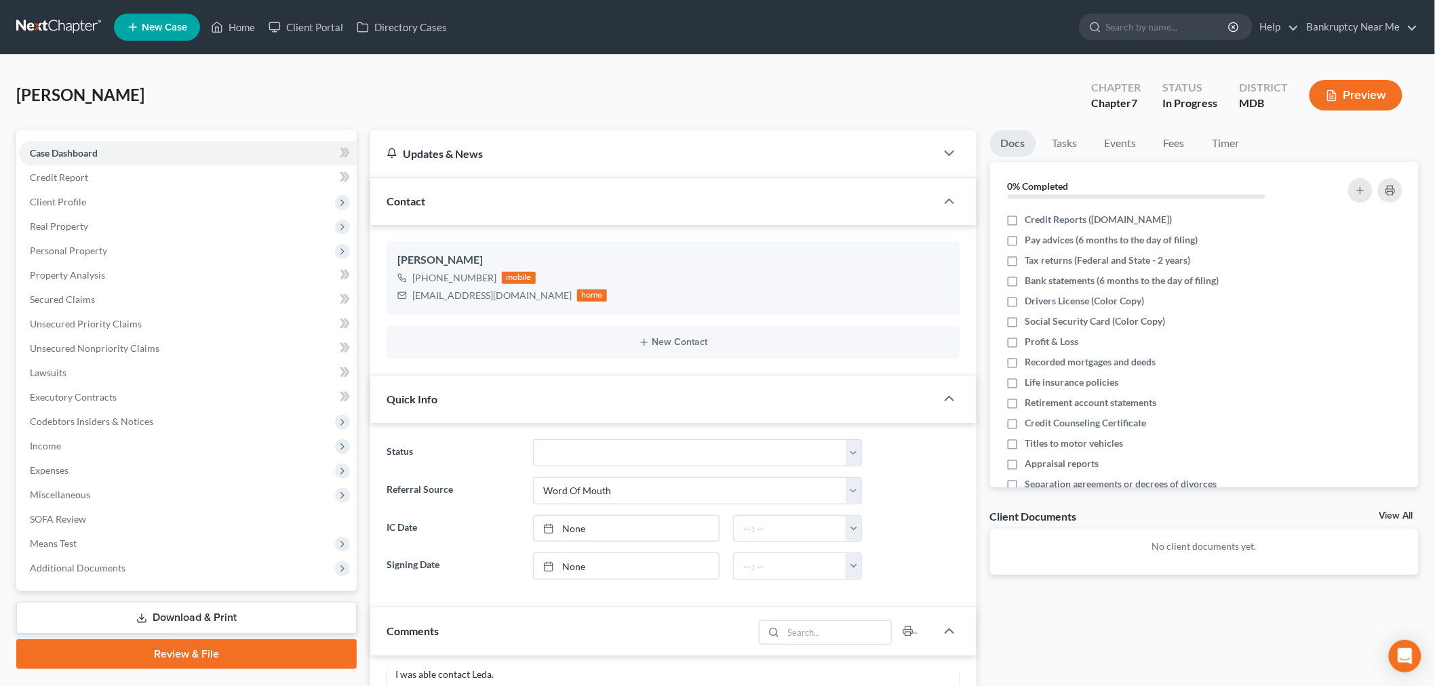
click at [41, 27] on link at bounding box center [59, 27] width 87 height 24
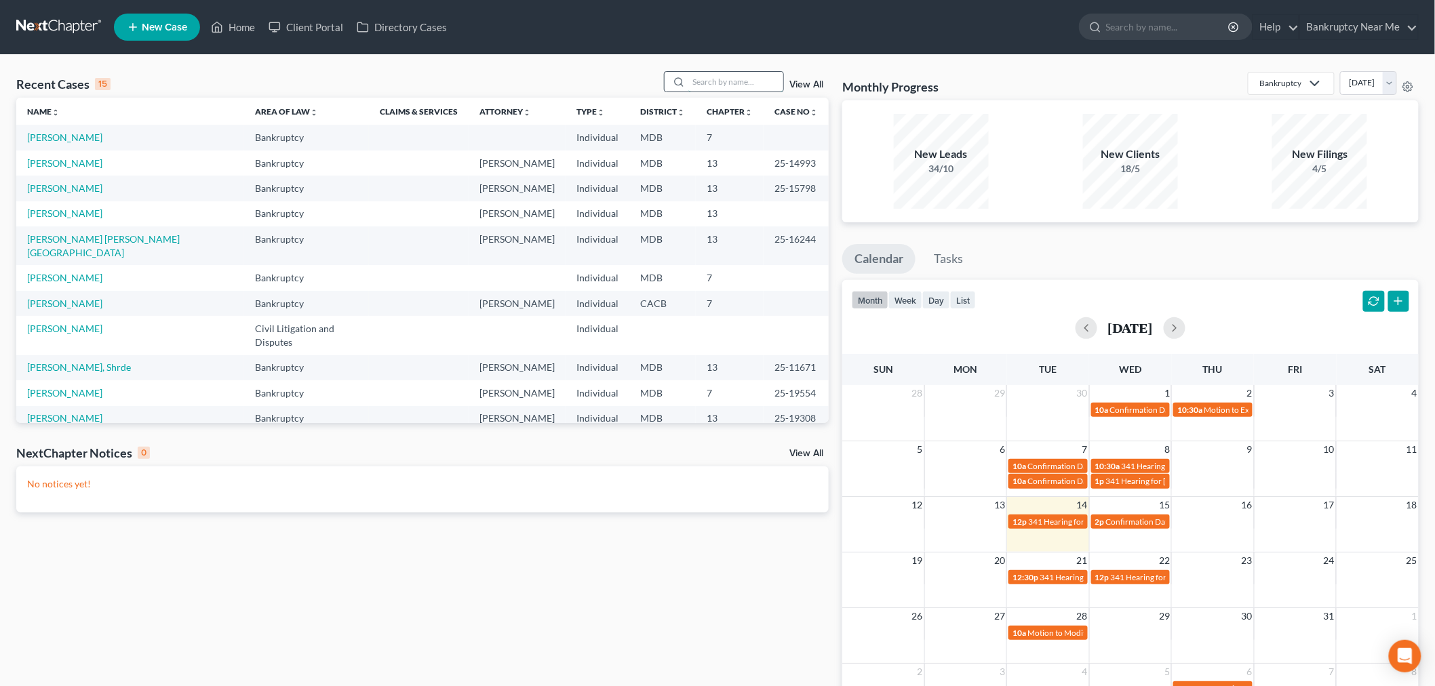
click at [718, 77] on input "search" at bounding box center [736, 82] width 95 height 20
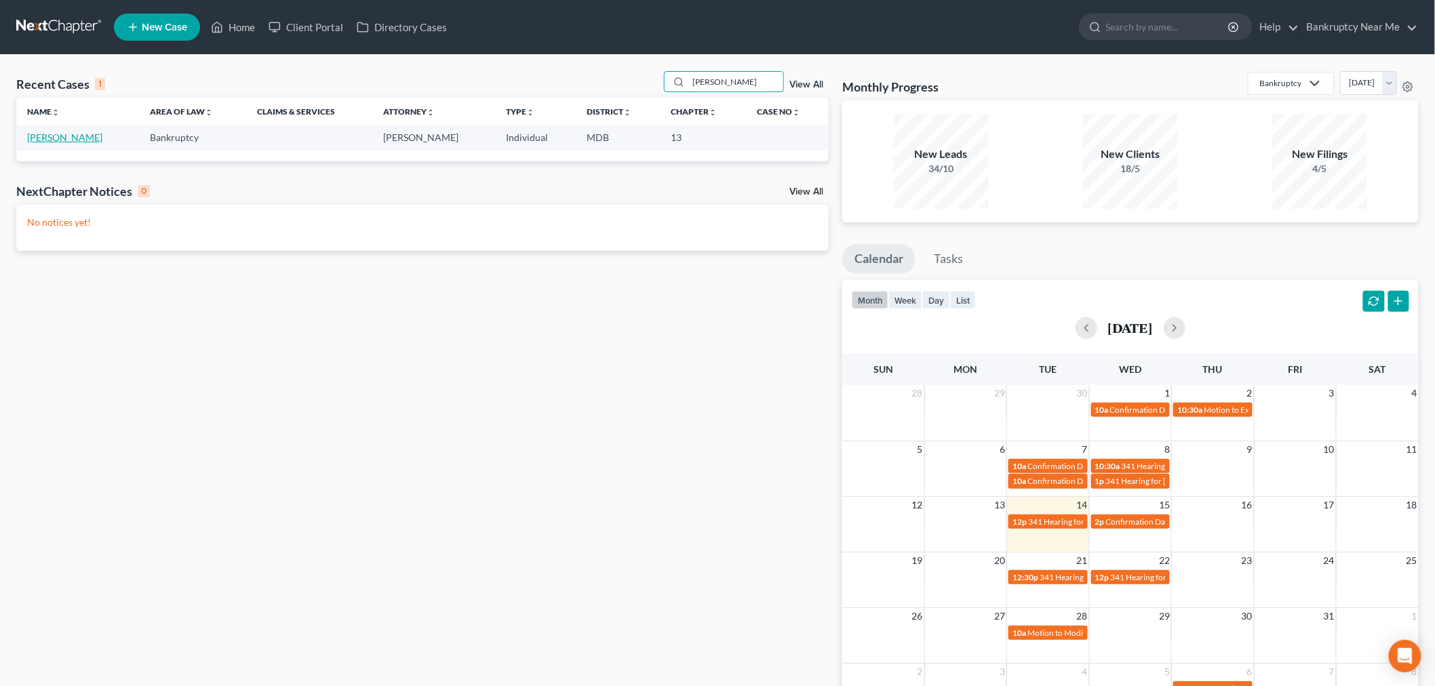
type input "hammond"
click at [89, 138] on link "[PERSON_NAME]" at bounding box center [64, 138] width 75 height 12
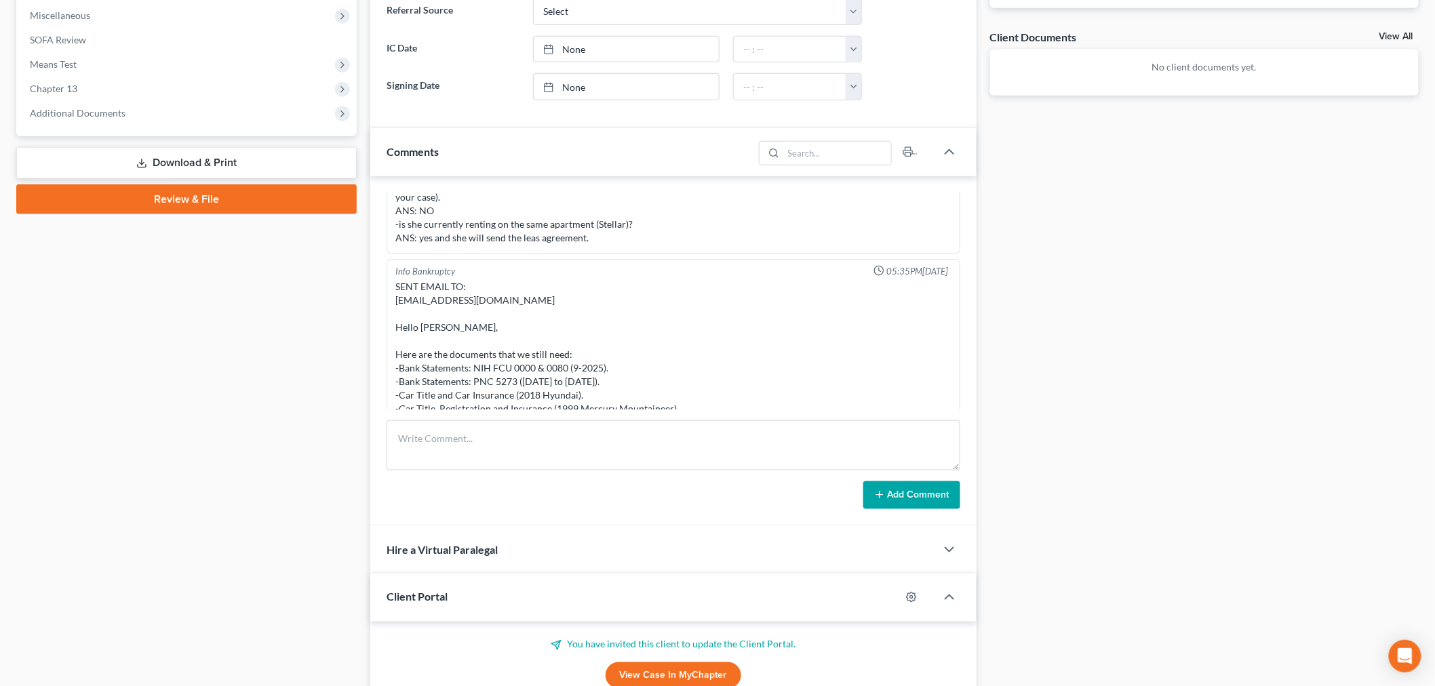
scroll to position [527, 0]
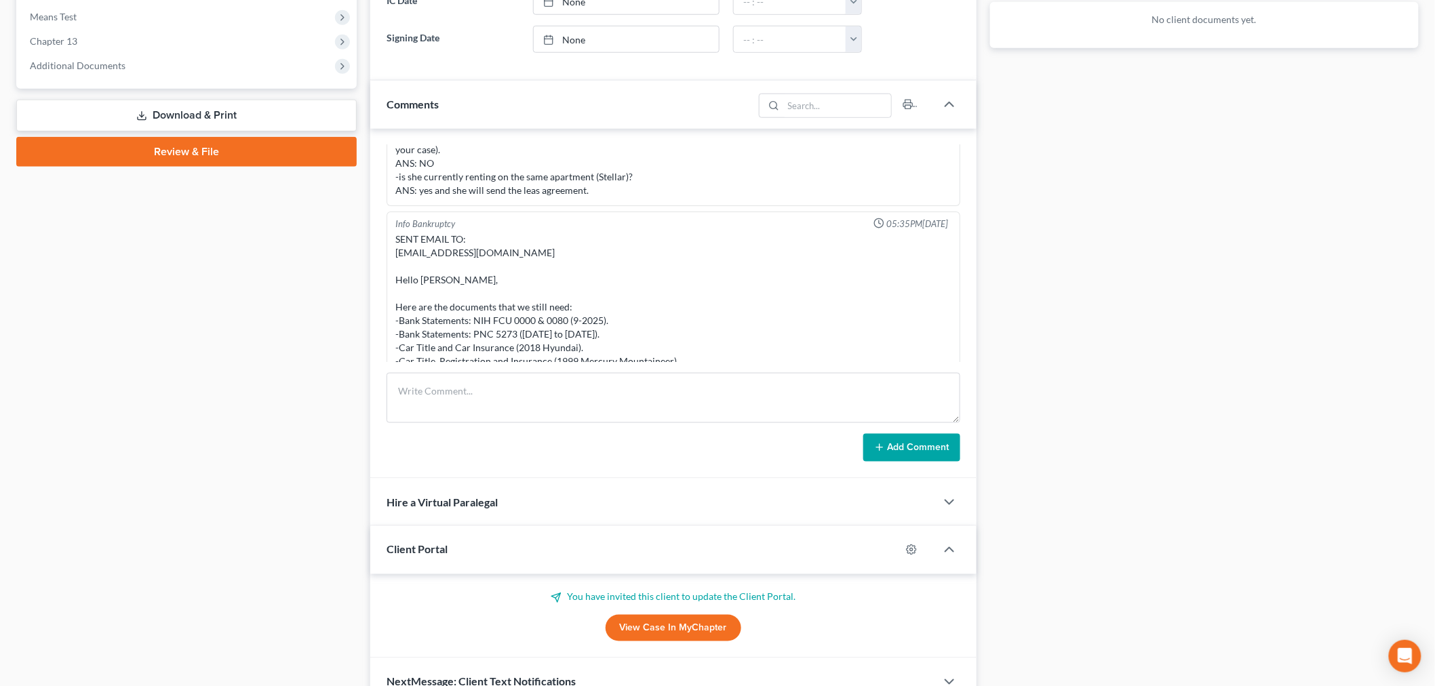
drag, startPoint x: 711, startPoint y: 349, endPoint x: 737, endPoint y: 349, distance: 25.8
click at [712, 349] on div "SENT EMAIL TO: lporter186@gmail.com Hello LaTonya, Here are the documents that …" at bounding box center [673, 314] width 556 height 163
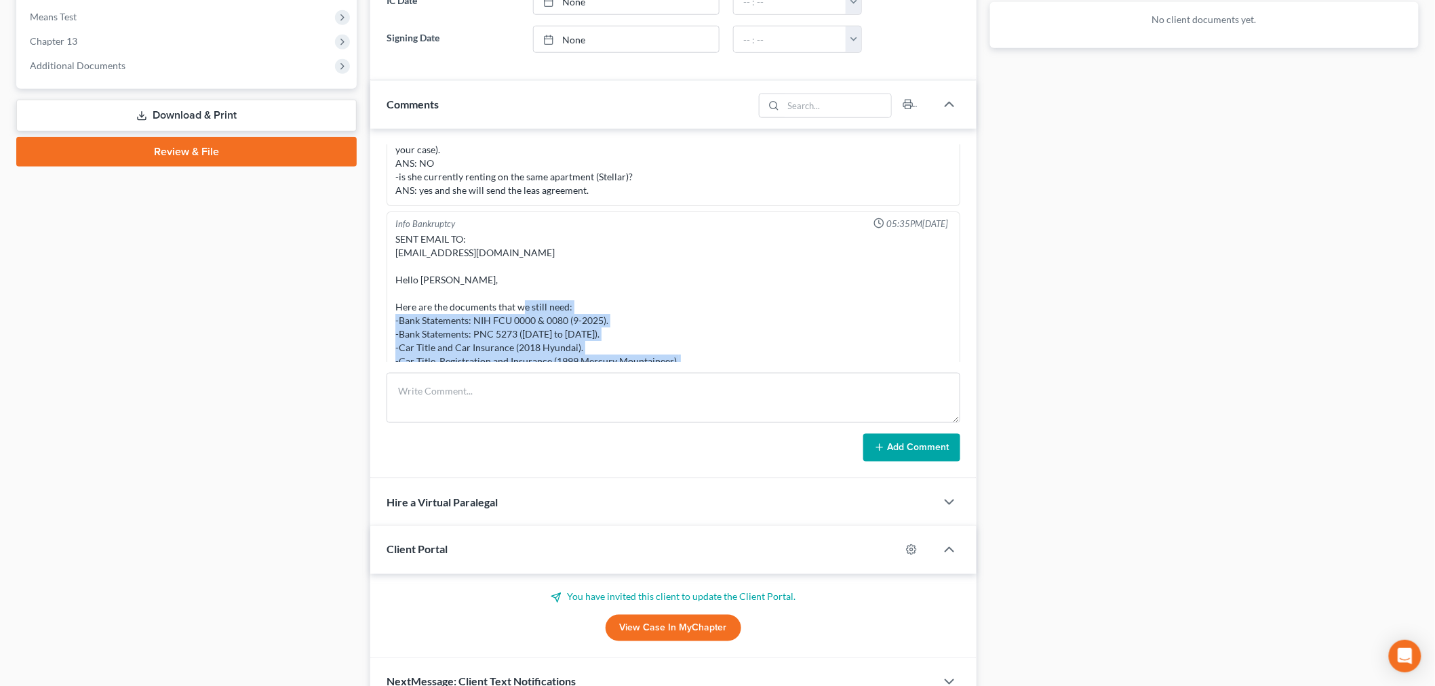
drag, startPoint x: 609, startPoint y: 343, endPoint x: 392, endPoint y: 276, distance: 227.0
click at [393, 276] on div "SENT EMAIL TO: lporter186@gmail.com Hello LaTonya, Here are the documents that …" at bounding box center [674, 314] width 562 height 168
copy div "-Bank Statements: NIH FCU 0000 & 0080 (9-2025). -Bank Statements: PNC 5273 (8-1…"
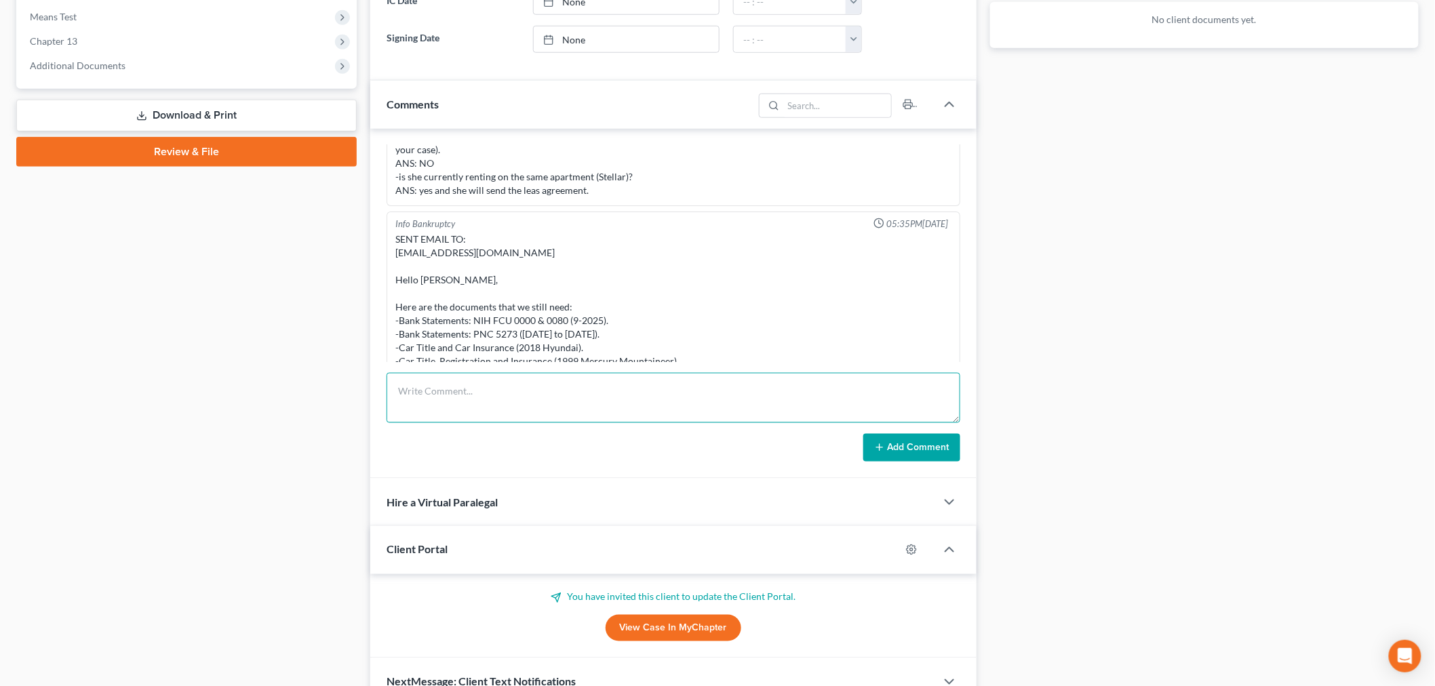
click at [655, 387] on textarea at bounding box center [674, 398] width 574 height 50
paste textarea "From: Iris Kwon <iris@bankruptcynearme.org> Sent: Tuesday, October 14, 2025 10:…"
type textarea "From: Iris Kwon <iris@bankruptcynearme.org> Sent: Tuesday, October 14, 2025 10:…"
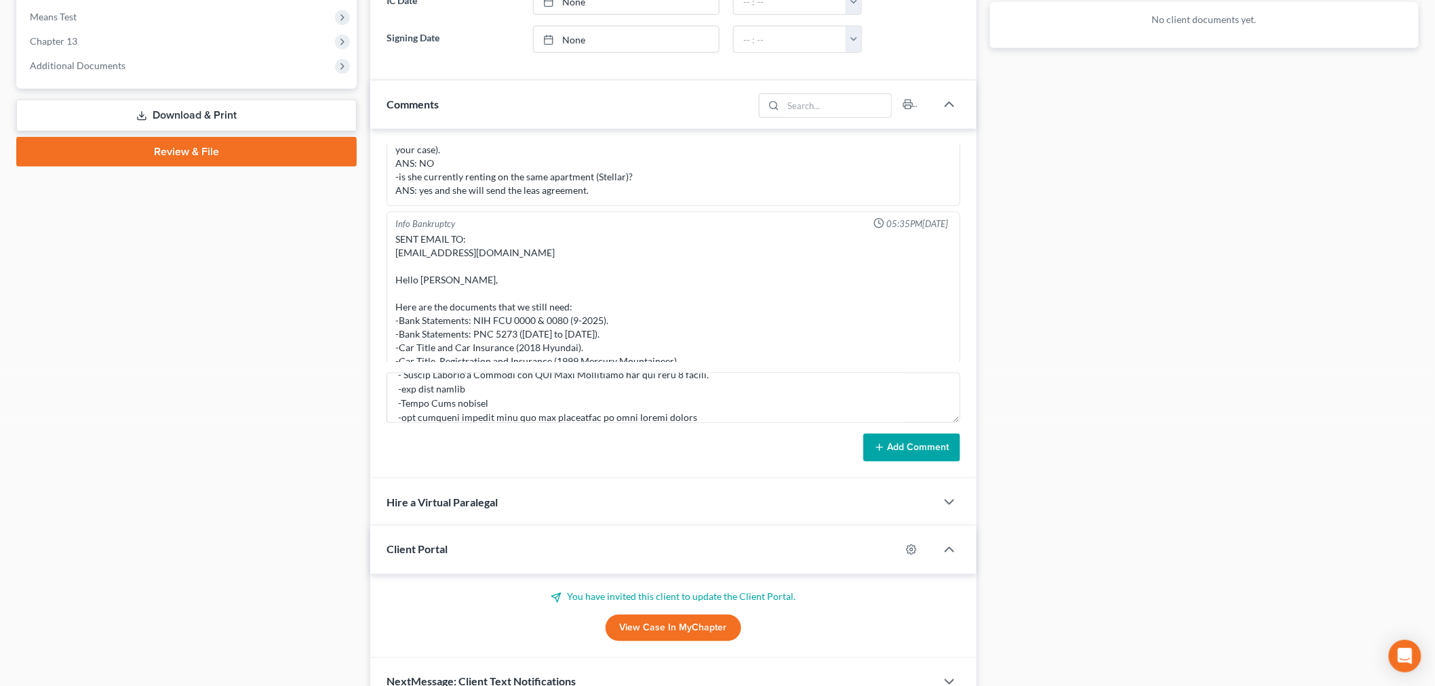
click at [890, 453] on button "Add Comment" at bounding box center [912, 448] width 97 height 28
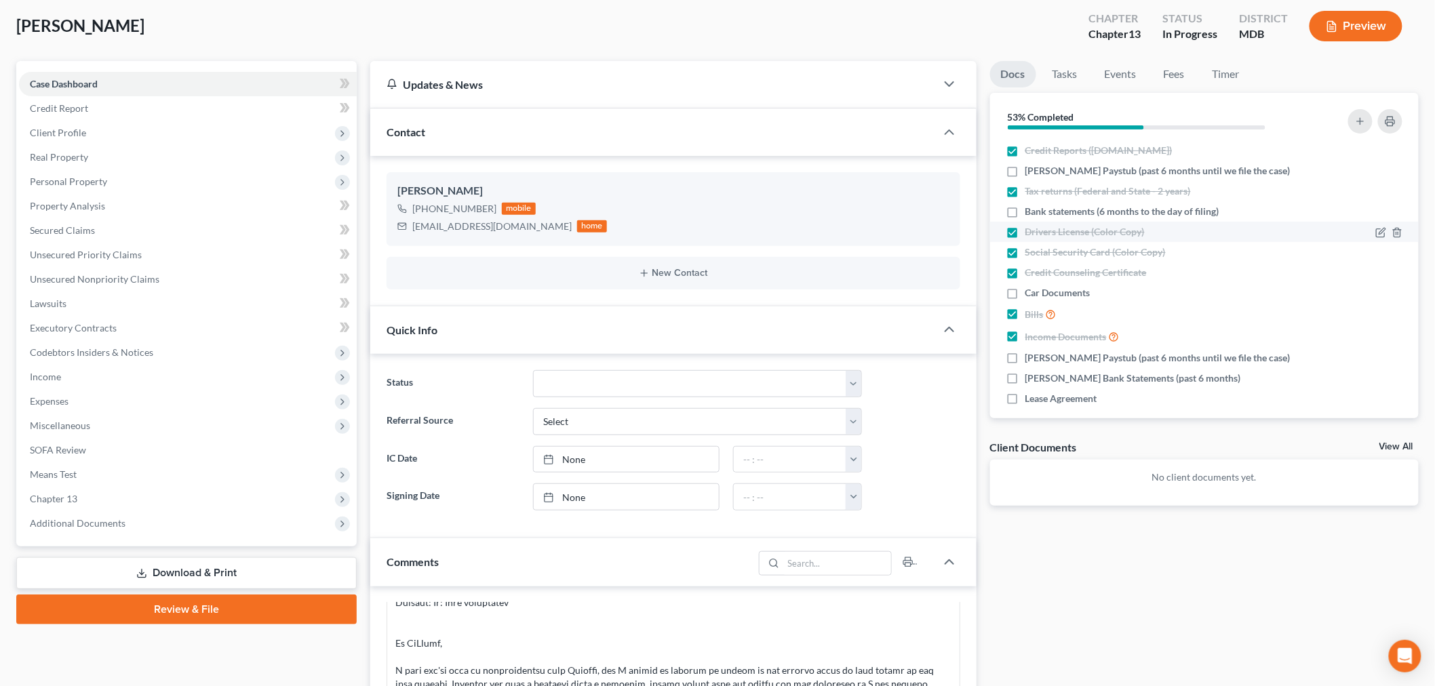
scroll to position [0, 0]
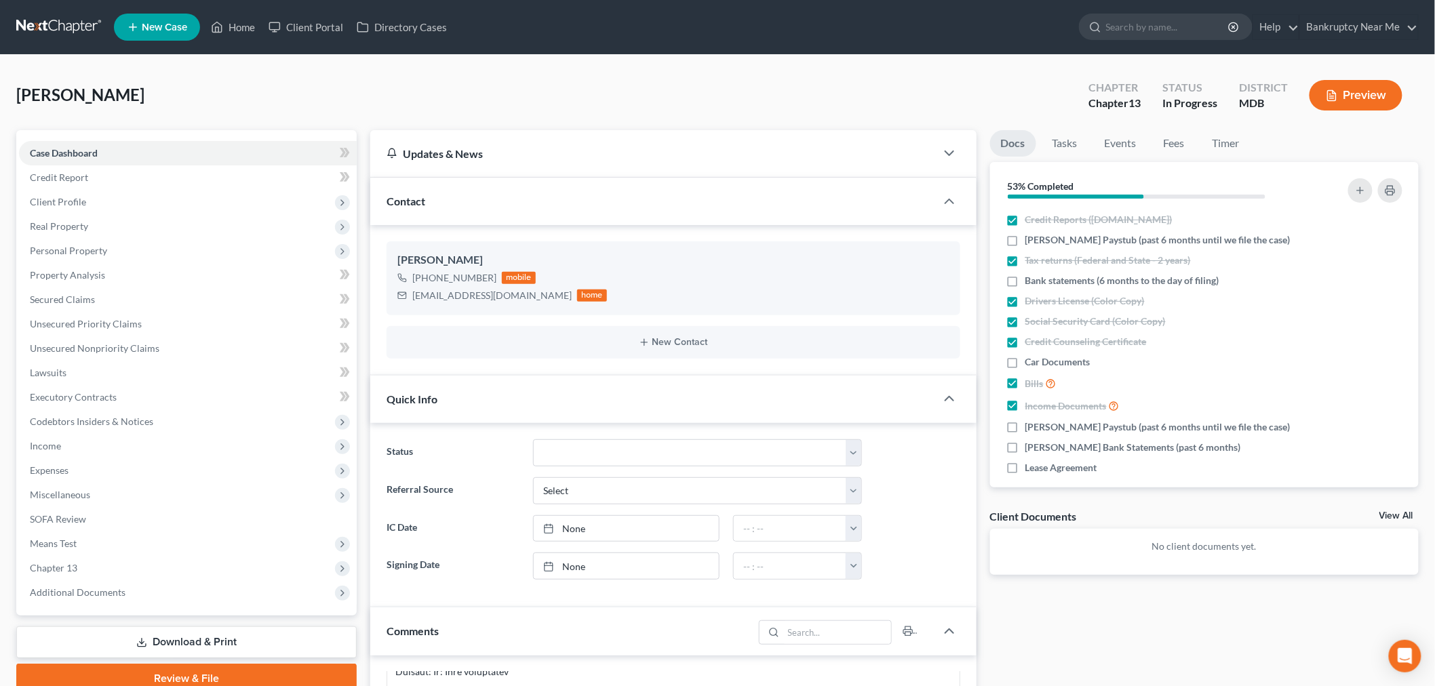
click at [21, 17] on link at bounding box center [59, 27] width 87 height 24
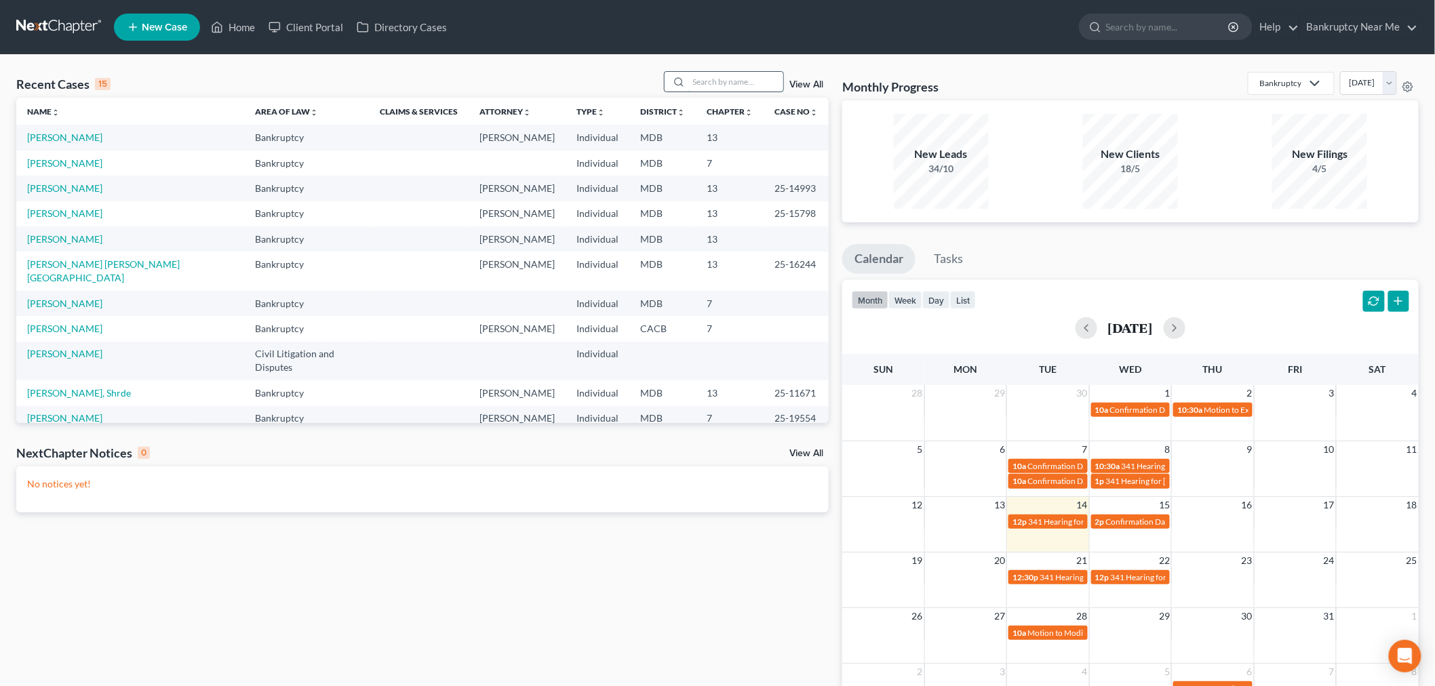
click at [708, 86] on input "search" at bounding box center [736, 82] width 95 height 20
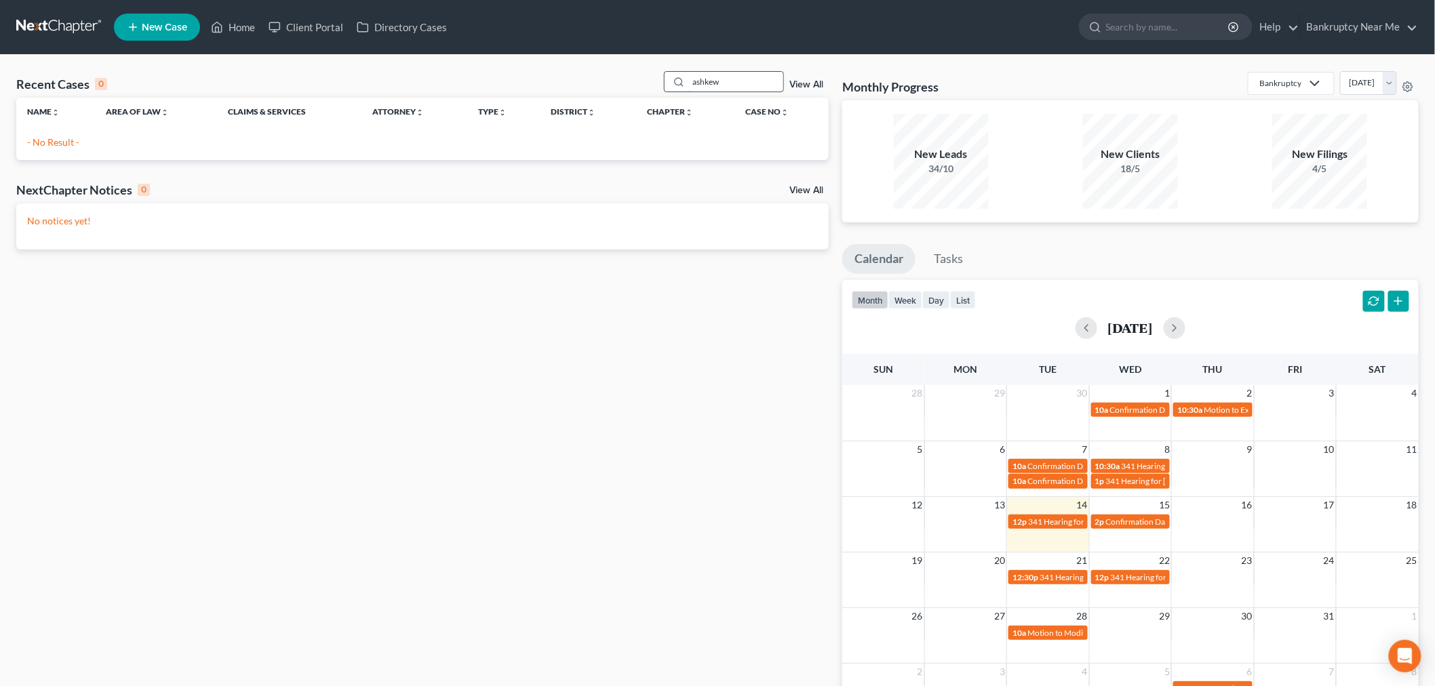
drag, startPoint x: 737, startPoint y: 84, endPoint x: 699, endPoint y: 86, distance: 38.0
click at [714, 85] on input "ashkew" at bounding box center [736, 82] width 95 height 20
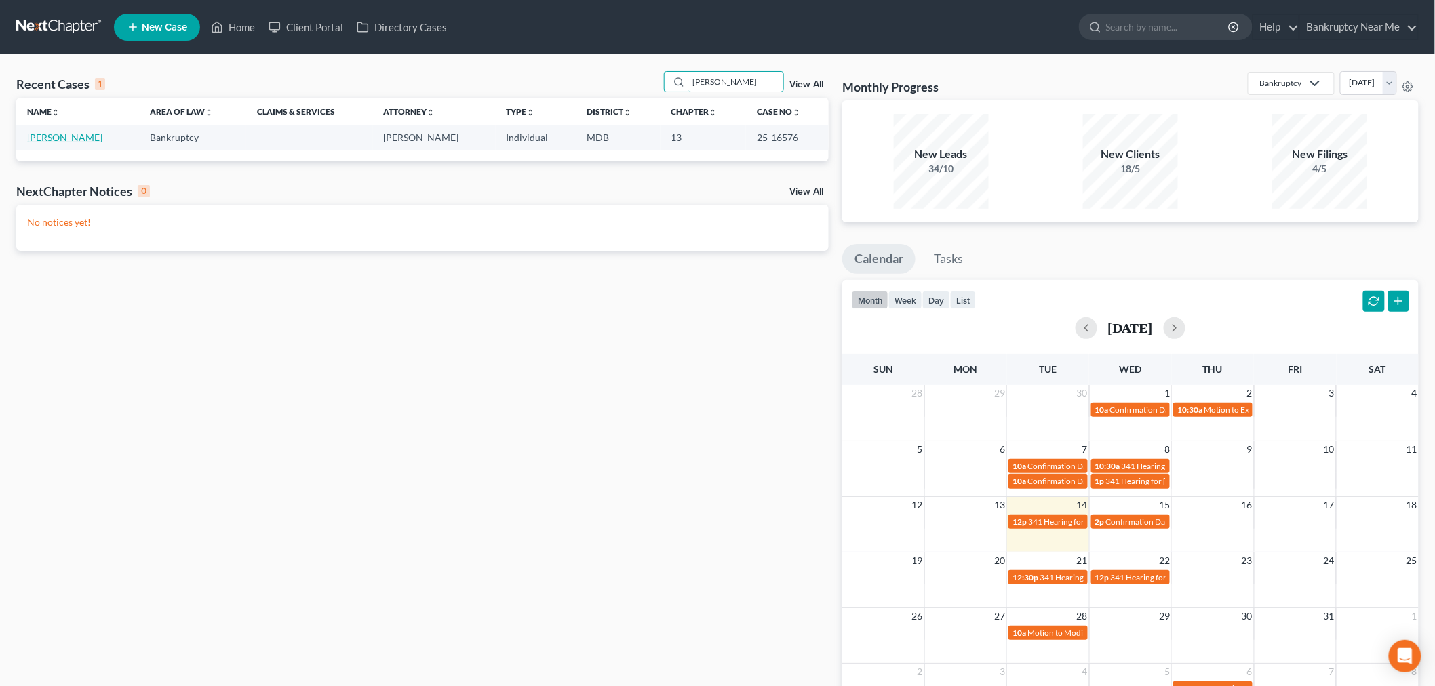
type input "askew"
click at [79, 134] on link "[PERSON_NAME]" at bounding box center [64, 138] width 75 height 12
select select "6"
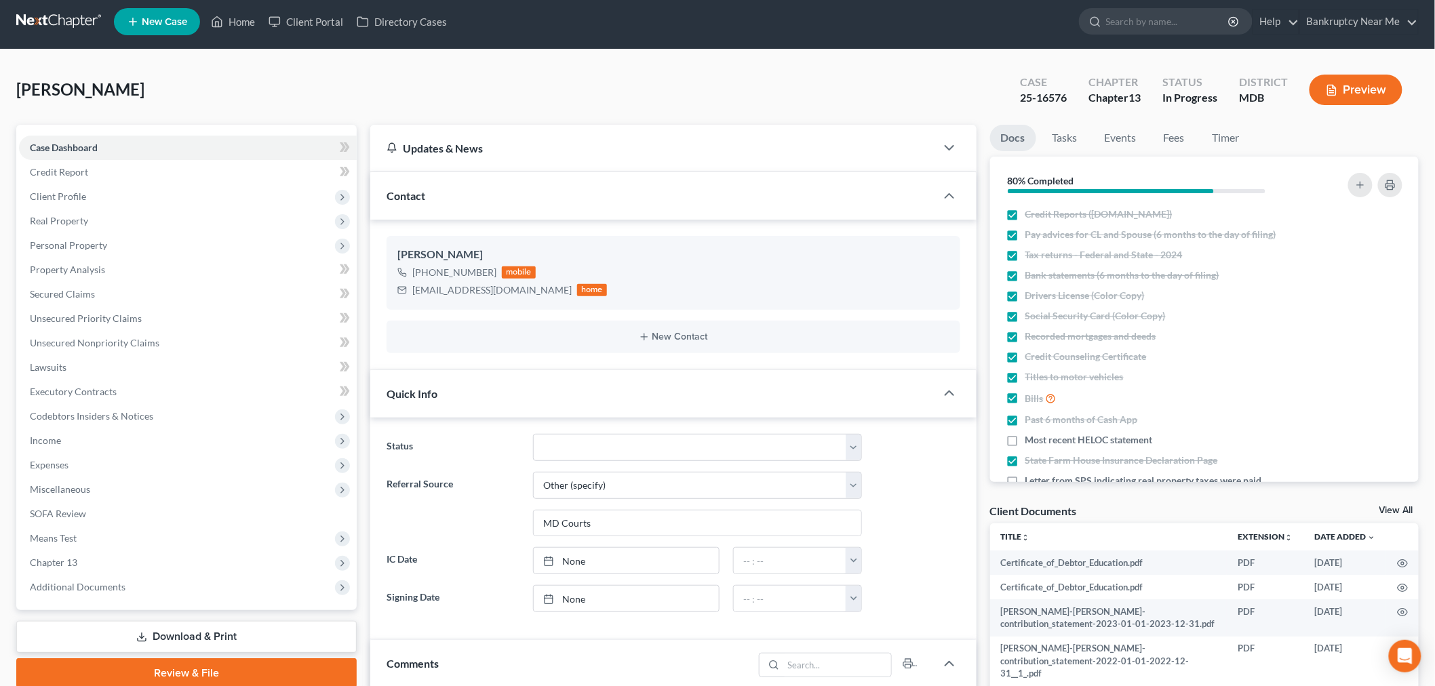
scroll to position [602, 0]
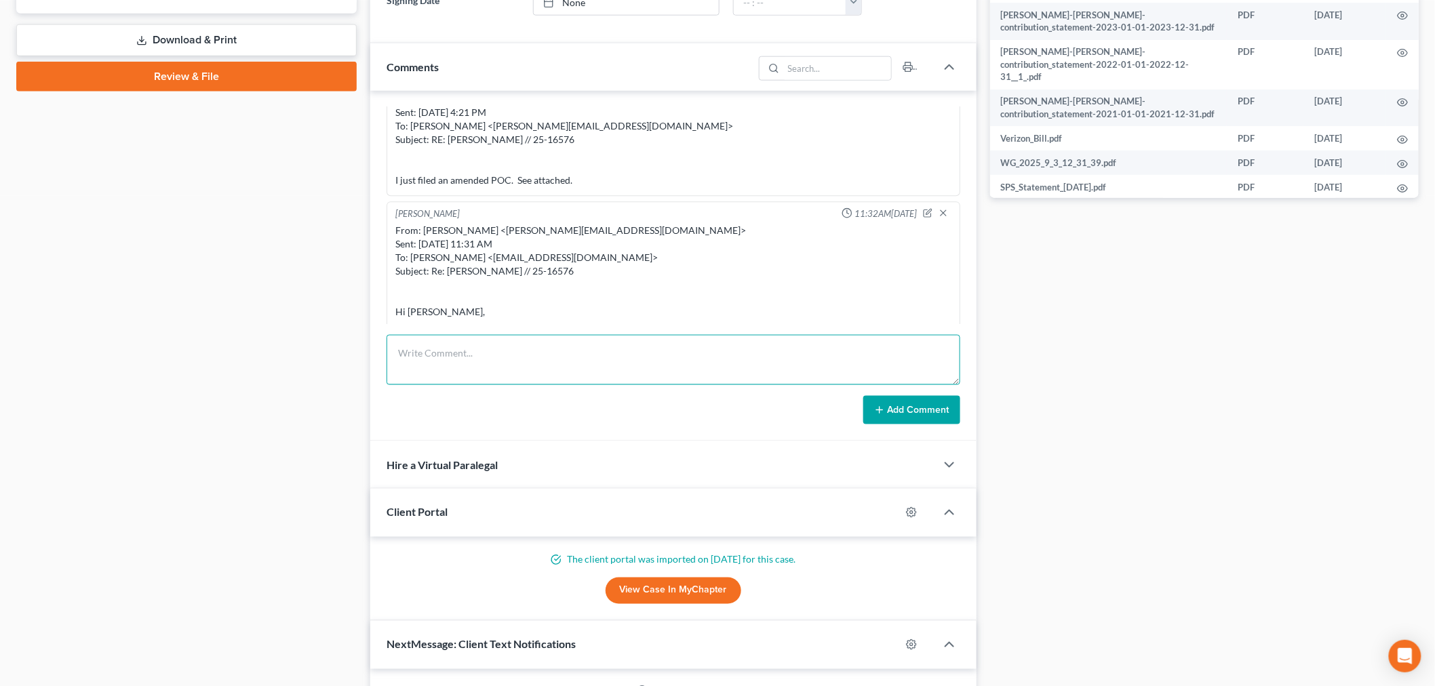
click at [562, 342] on textarea at bounding box center [674, 360] width 574 height 50
paste textarea "From: Iris Kwon <iris@bankruptcynearme.org> Sent: Monday, October 6, 2025 11:32…"
type textarea "From: Iris Kwon <iris@bankruptcynearme.org> Sent: Monday, October 6, 2025 11:32…"
click at [913, 423] on button "Add Comment" at bounding box center [912, 410] width 97 height 28
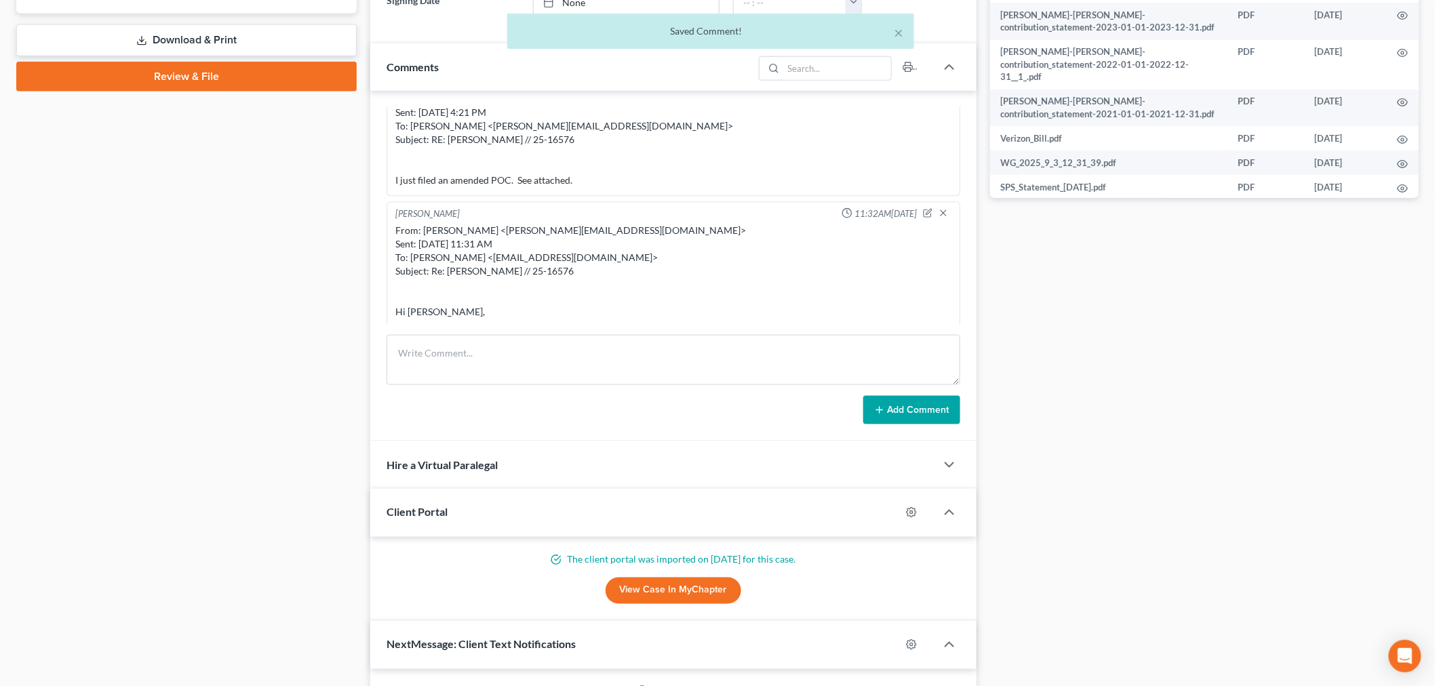
scroll to position [14799, 0]
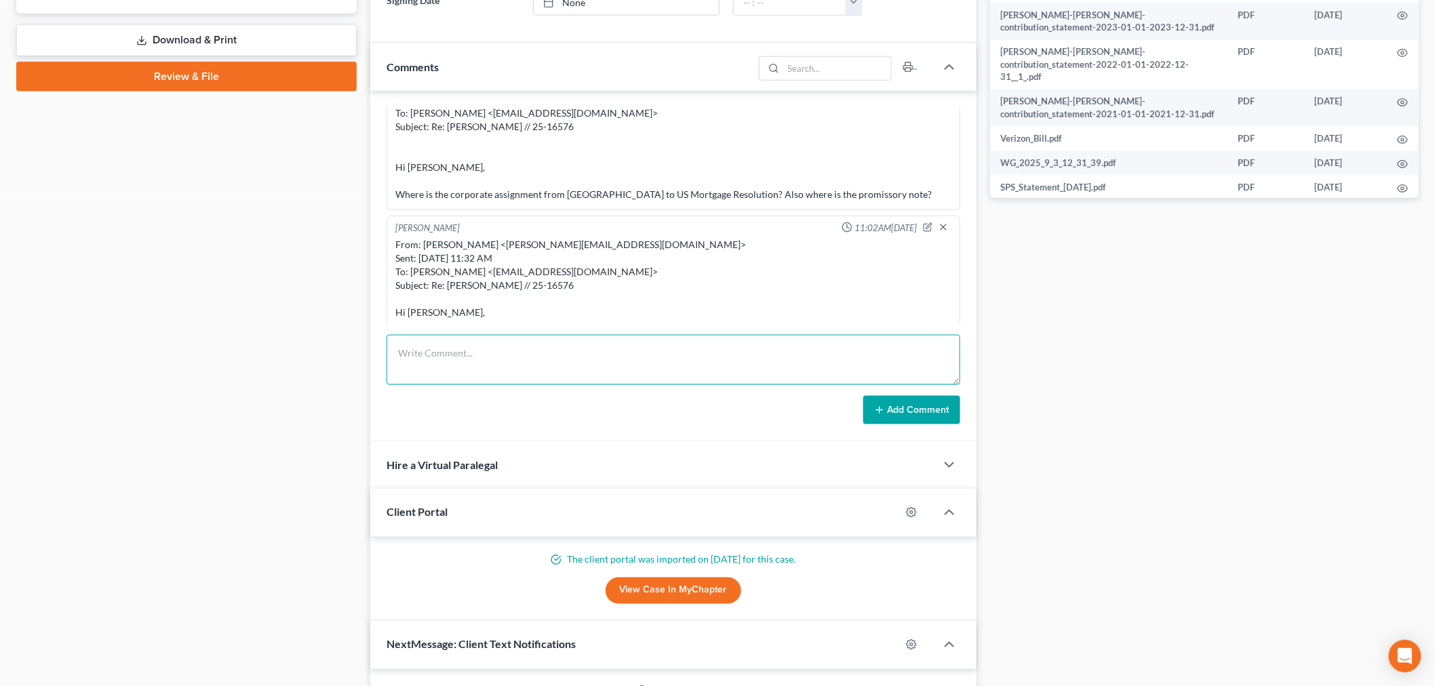
drag, startPoint x: 748, startPoint y: 345, endPoint x: 805, endPoint y: 369, distance: 62.0
click at [748, 347] on textarea at bounding box center [674, 360] width 574 height 50
paste textarea "From: [PERSON_NAME] <[PERSON_NAME][EMAIL_ADDRESS][DOMAIN_NAME]> Sent: [DATE] 11…"
type textarea "From: Iris Kwon <iris@bankruptcynearme.org> Sent: Tuesday, October 14, 2025 11:…"
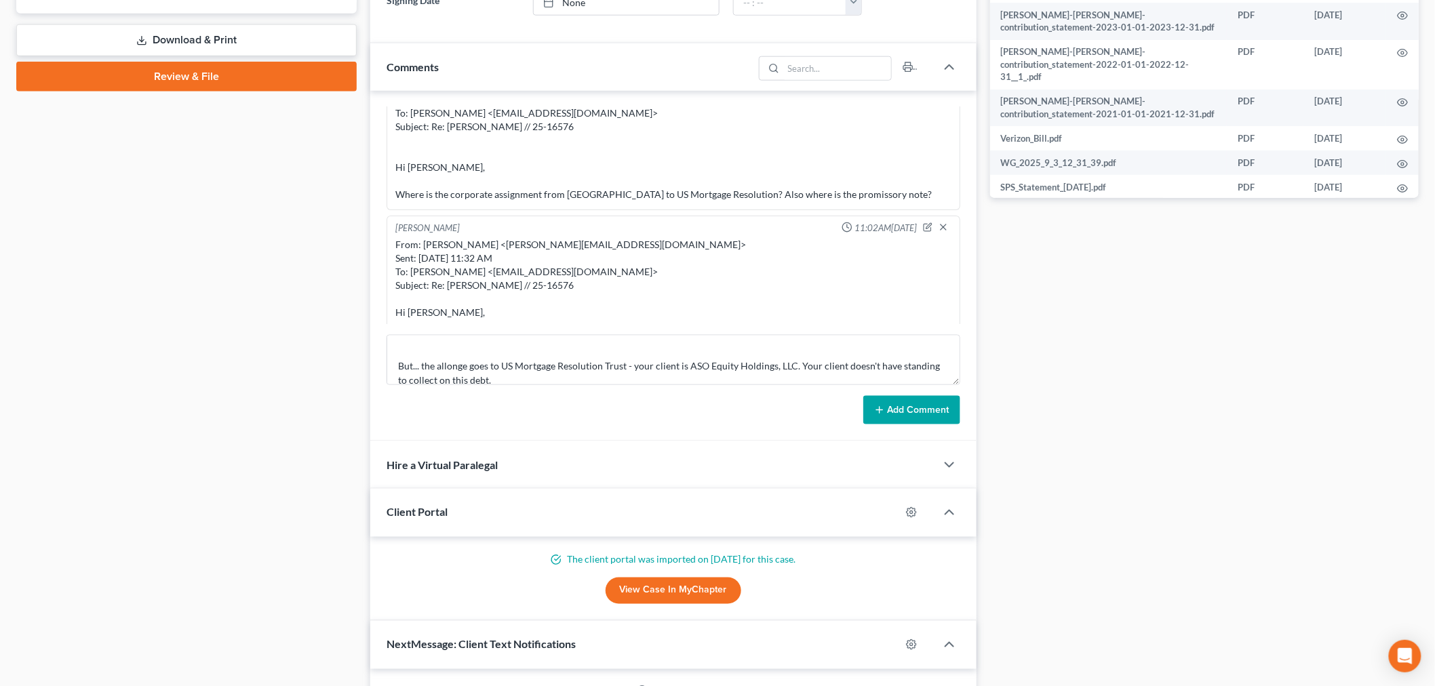
click at [924, 421] on button "Add Comment" at bounding box center [912, 410] width 97 height 28
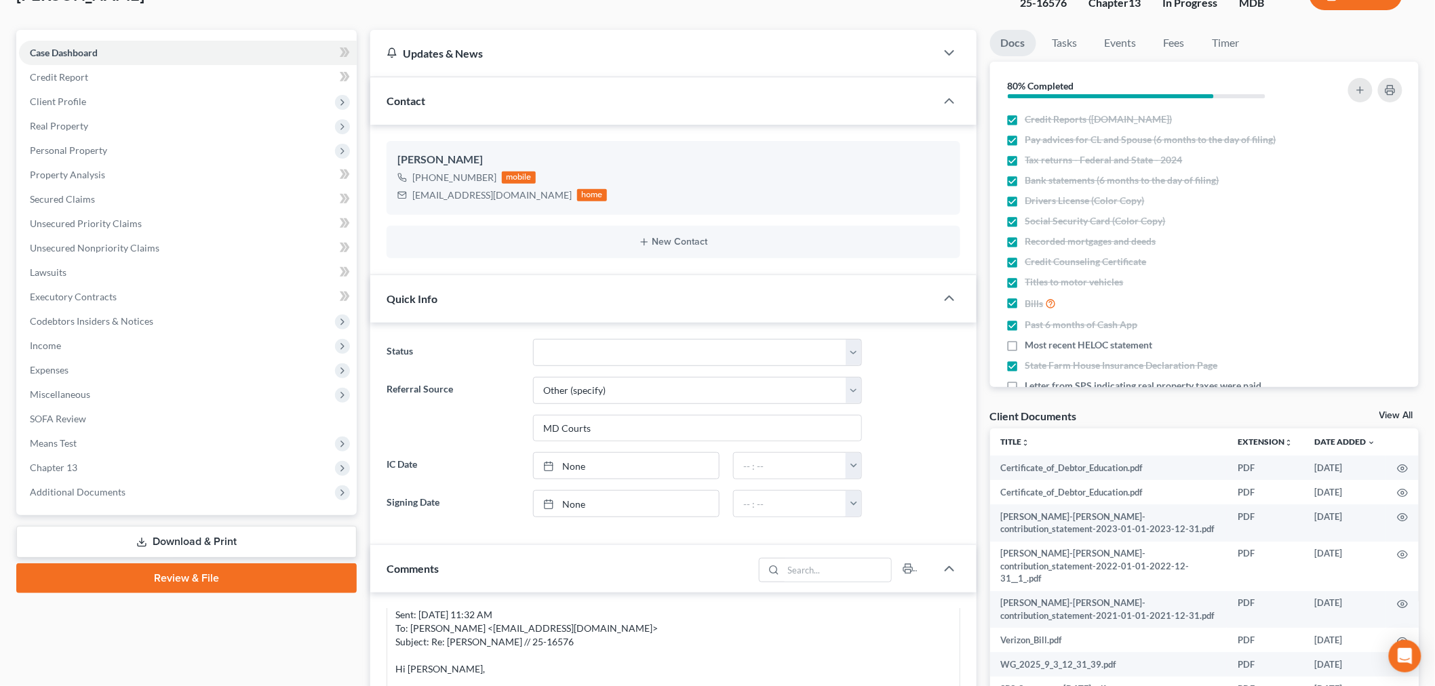
scroll to position [0, 0]
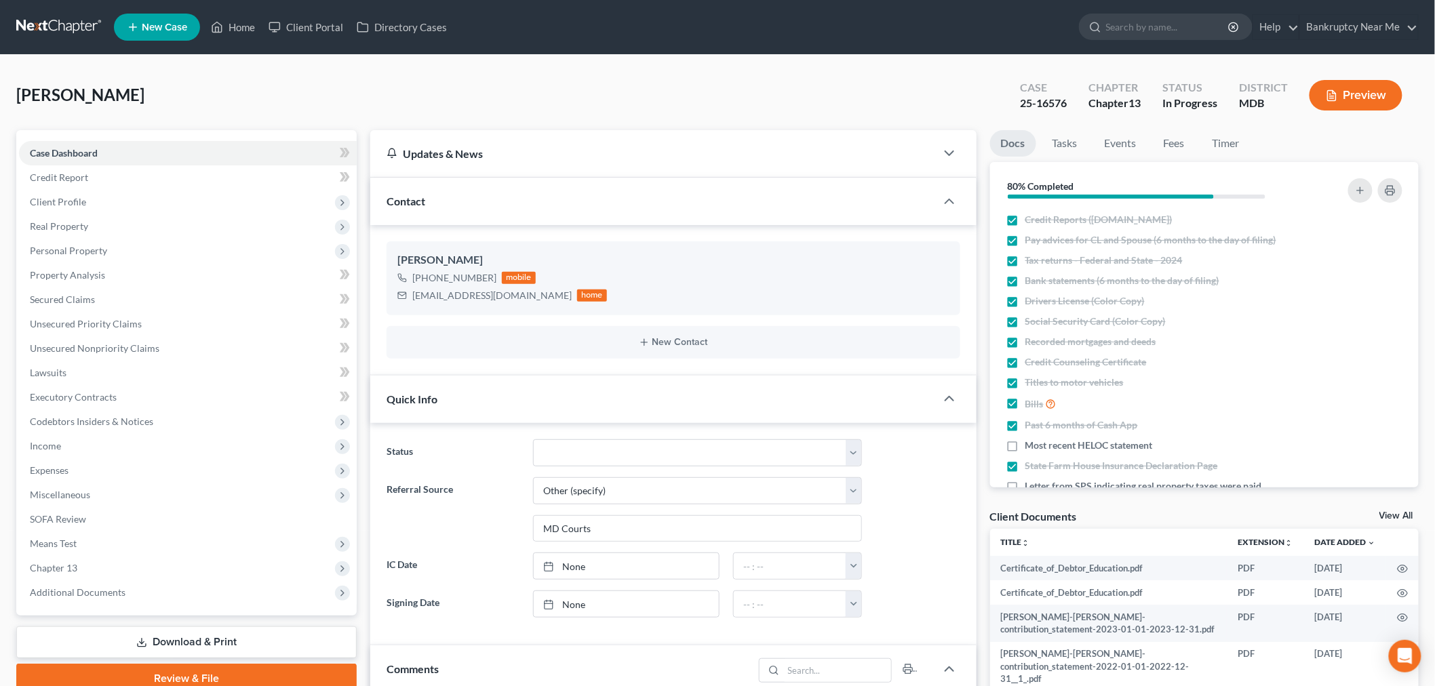
click at [69, 24] on link at bounding box center [59, 27] width 87 height 24
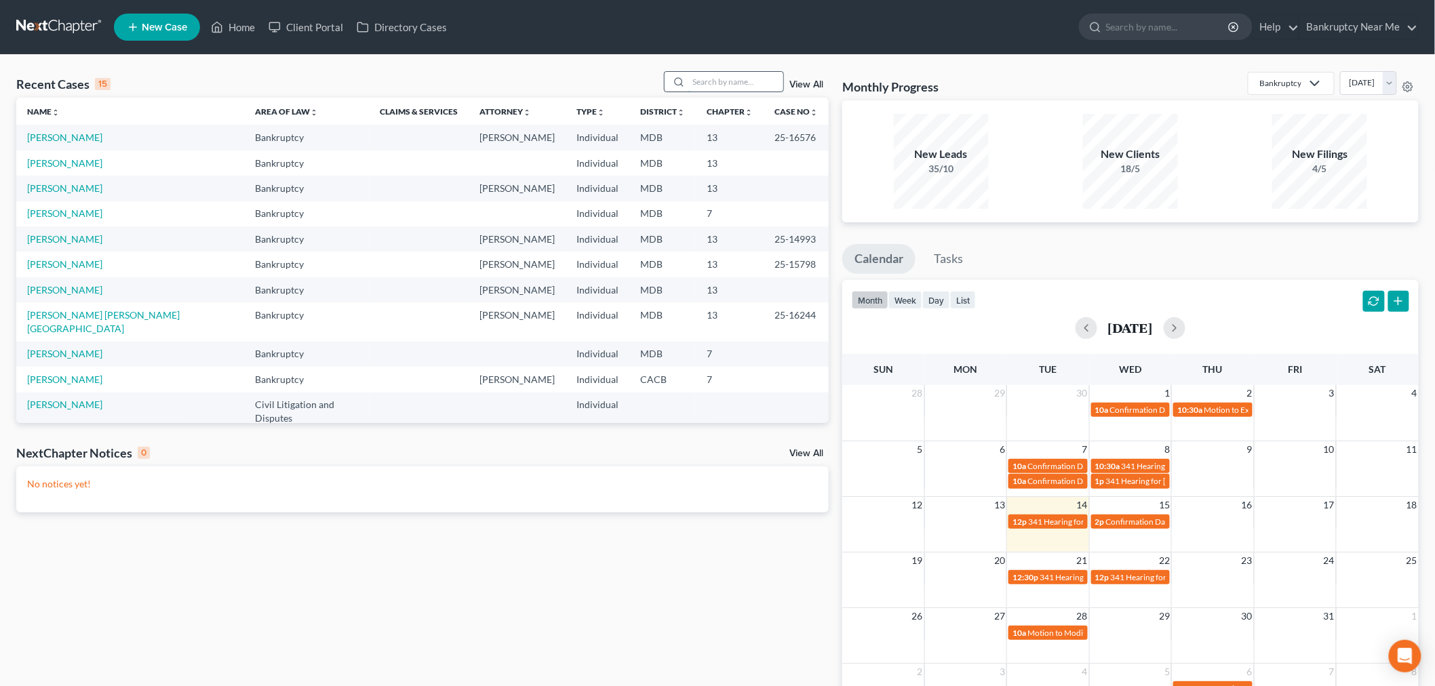
click at [716, 85] on input "search" at bounding box center [736, 82] width 95 height 20
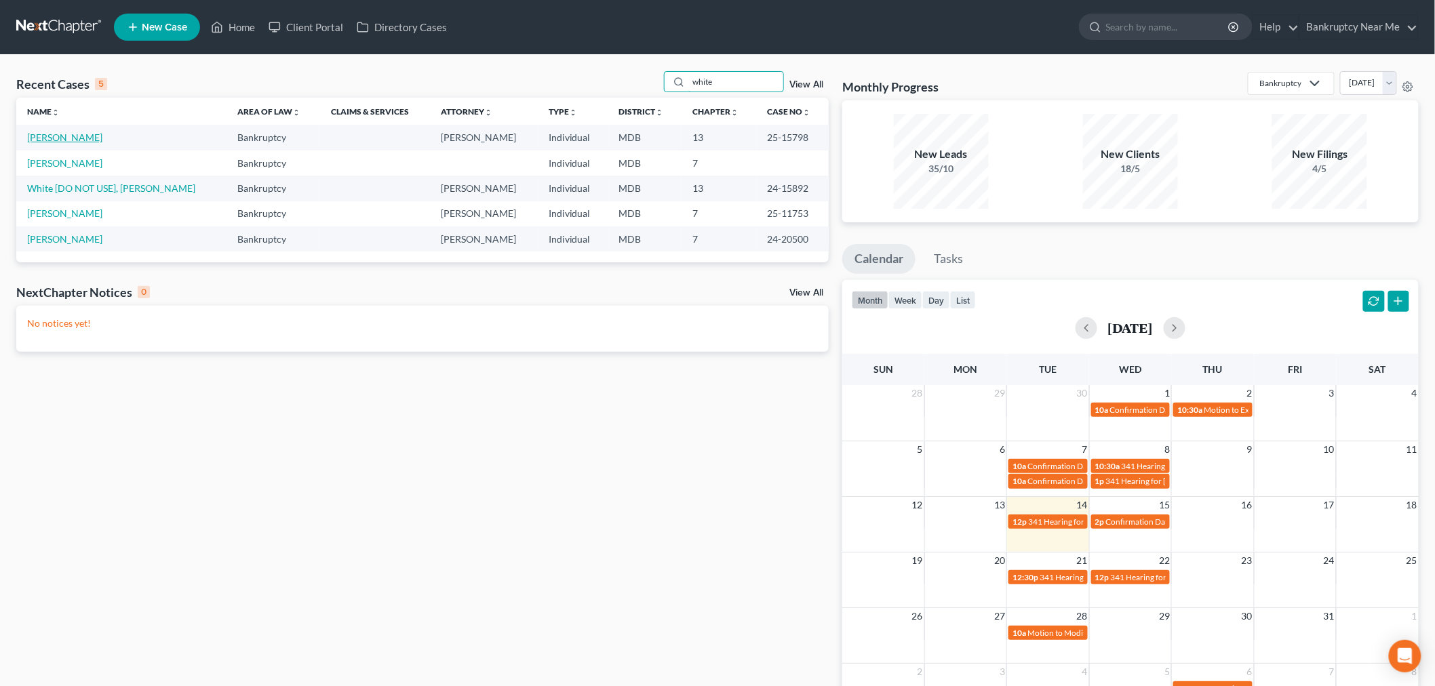
type input "white"
click at [69, 133] on link "[PERSON_NAME]" at bounding box center [64, 138] width 75 height 12
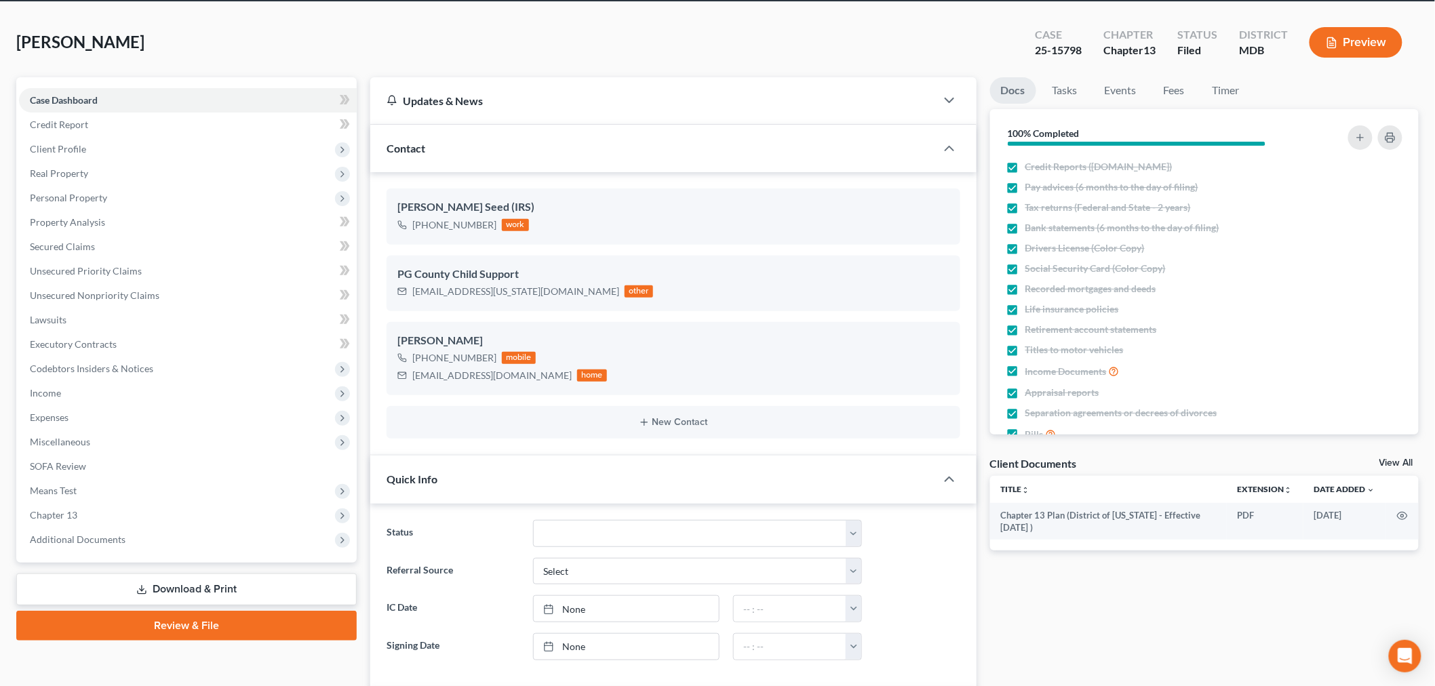
scroll to position [527, 0]
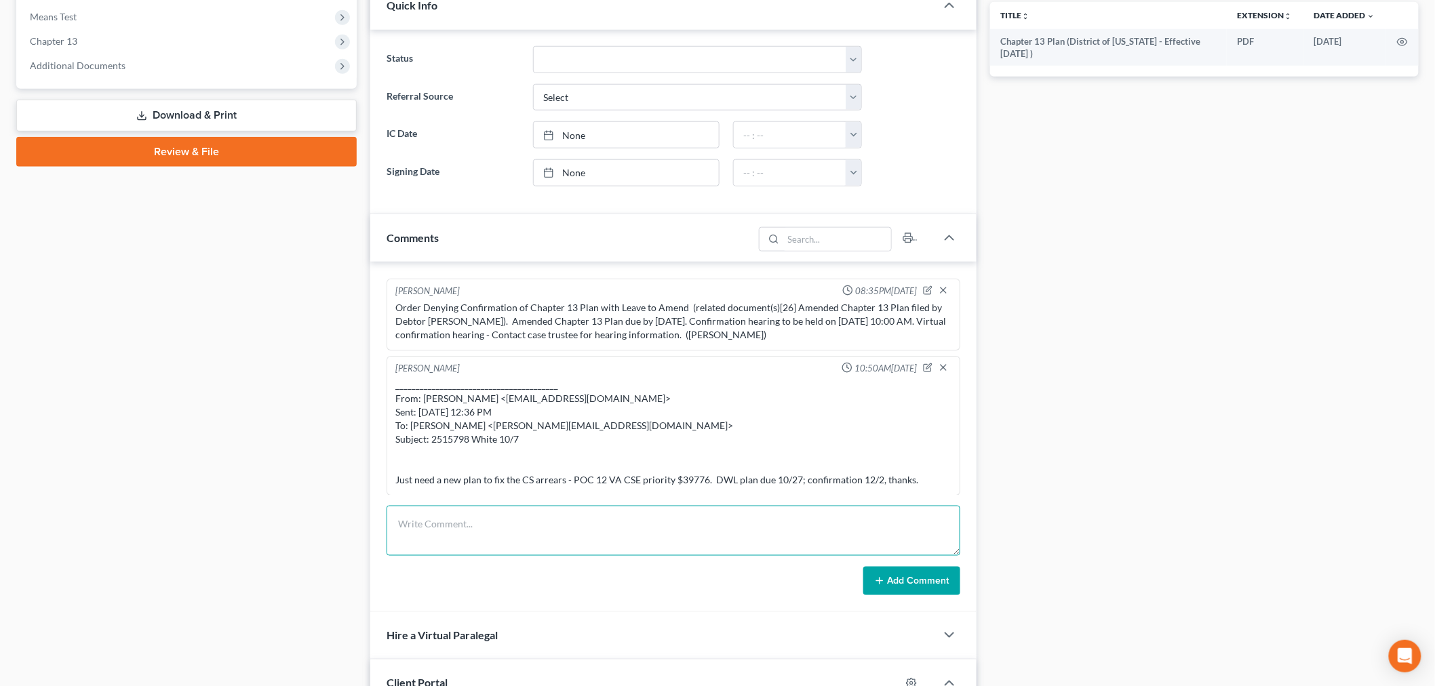
click at [491, 521] on textarea at bounding box center [674, 531] width 574 height 50
paste textarea "________________________________________ From: [PERSON_NAME] <[EMAIL_ADDRESS][D…"
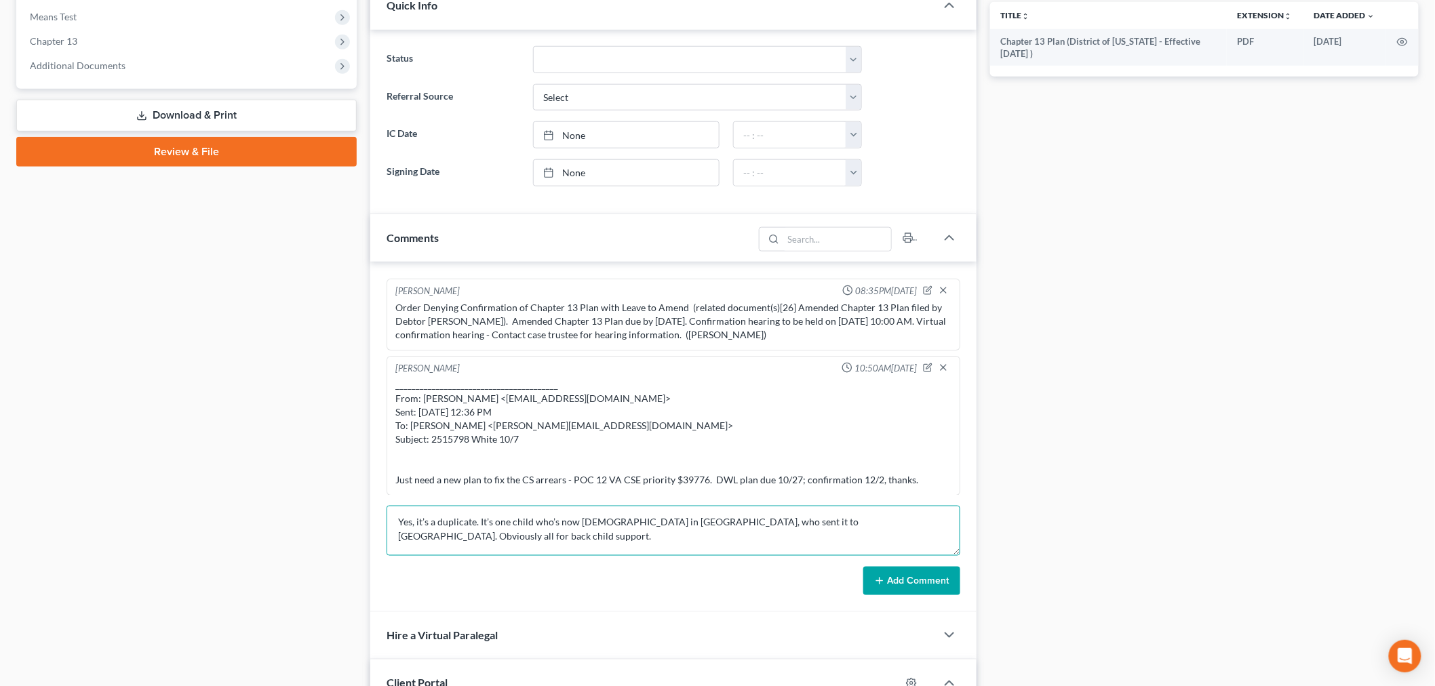
type textarea "________________________________________ From: [PERSON_NAME] <[EMAIL_ADDRESS][D…"
click at [878, 594] on button "Add Comment" at bounding box center [912, 581] width 97 height 28
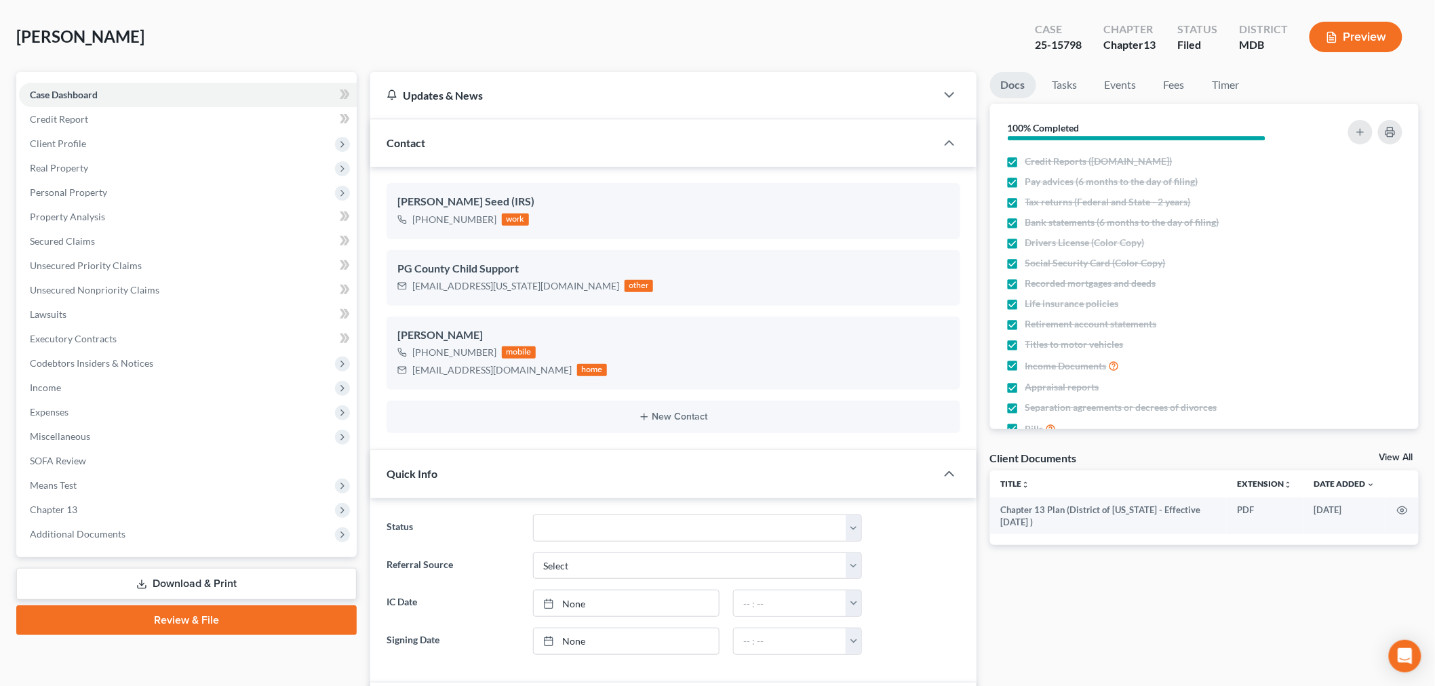
scroll to position [0, 0]
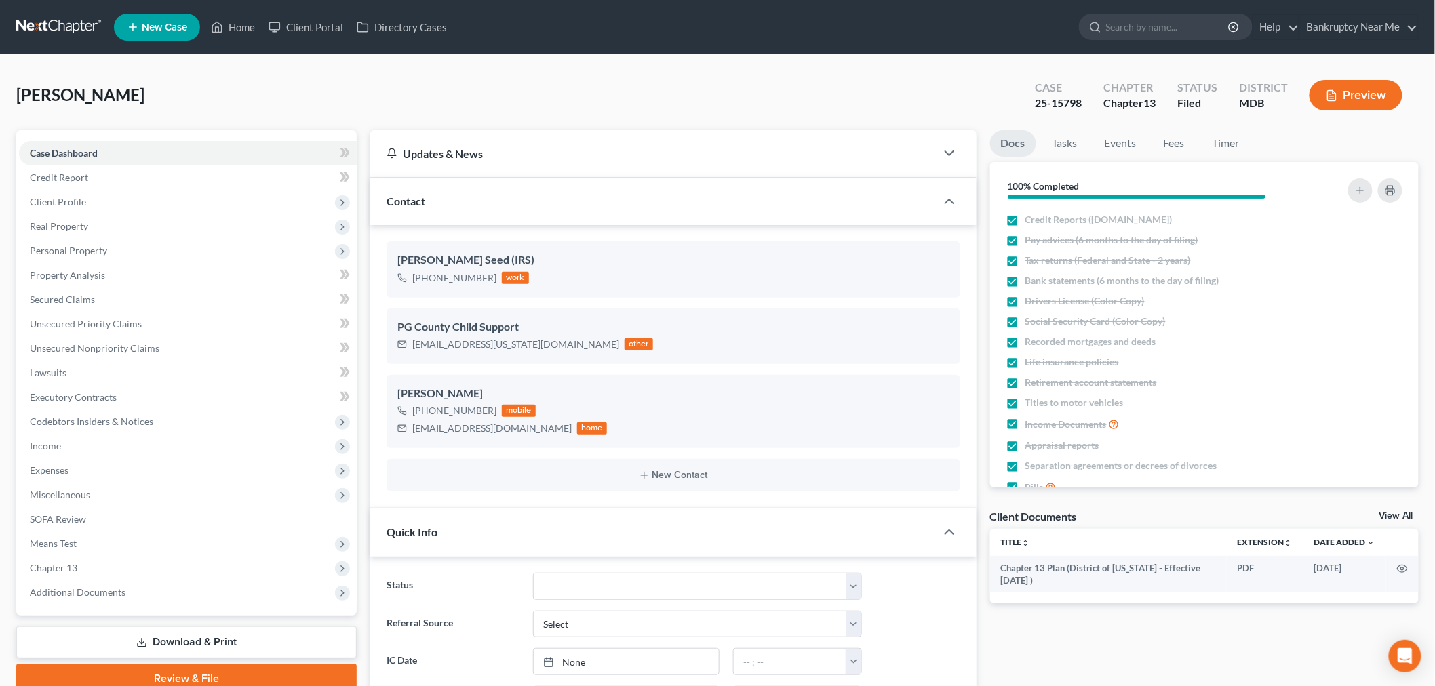
click at [41, 22] on link at bounding box center [59, 27] width 87 height 24
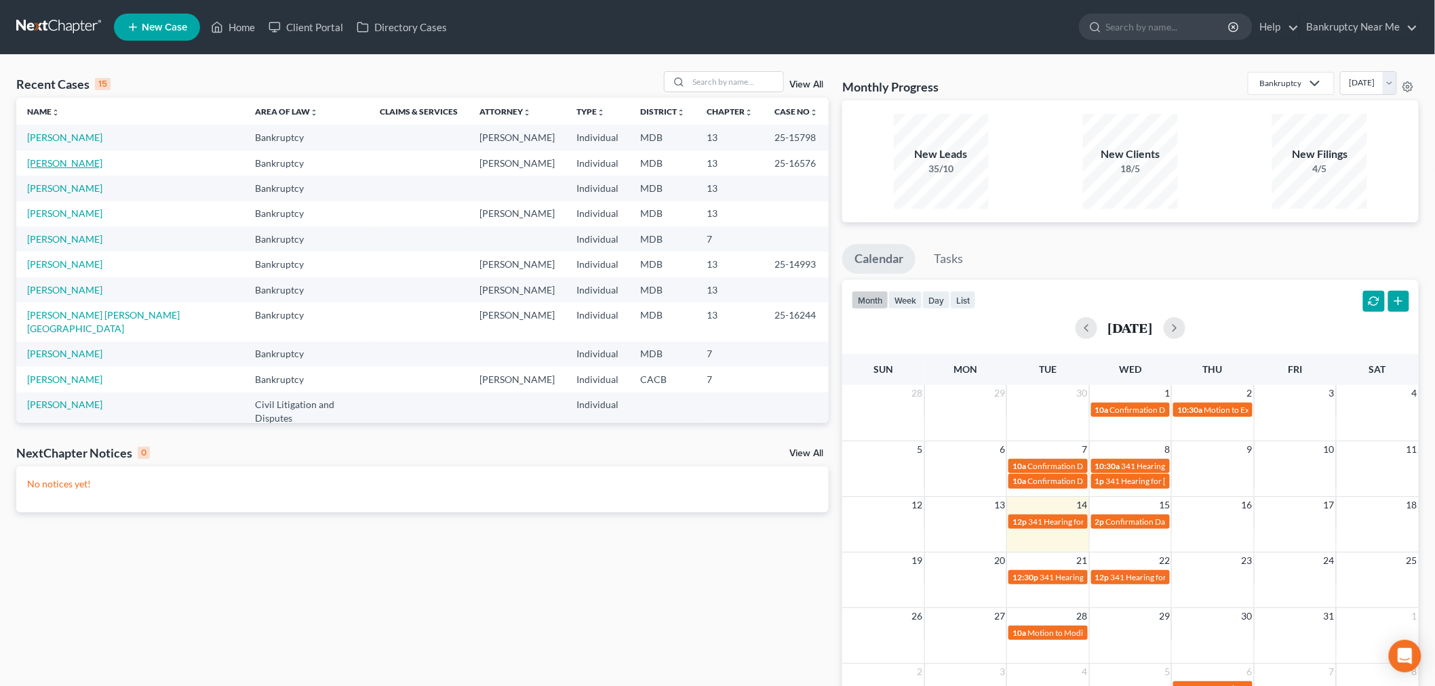
click at [52, 166] on link "[PERSON_NAME]" at bounding box center [64, 163] width 75 height 12
select select "6"
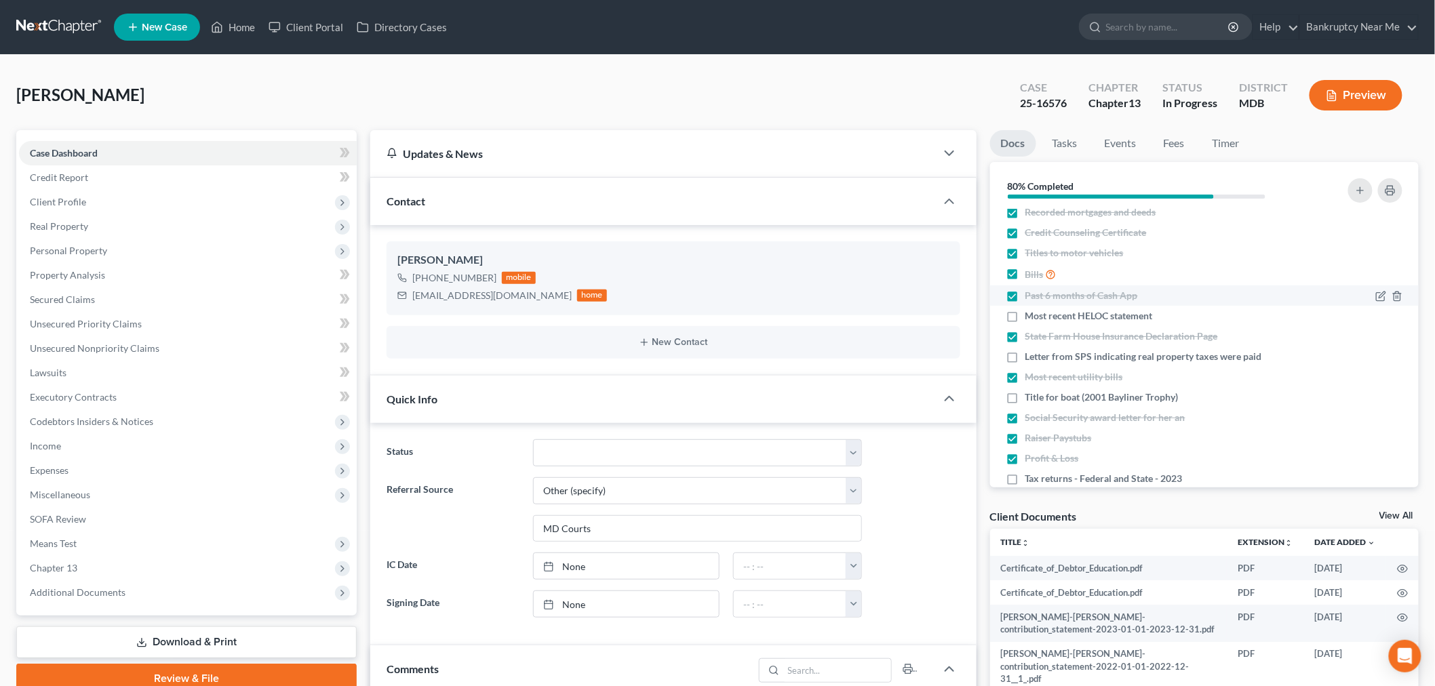
scroll to position [152, 0]
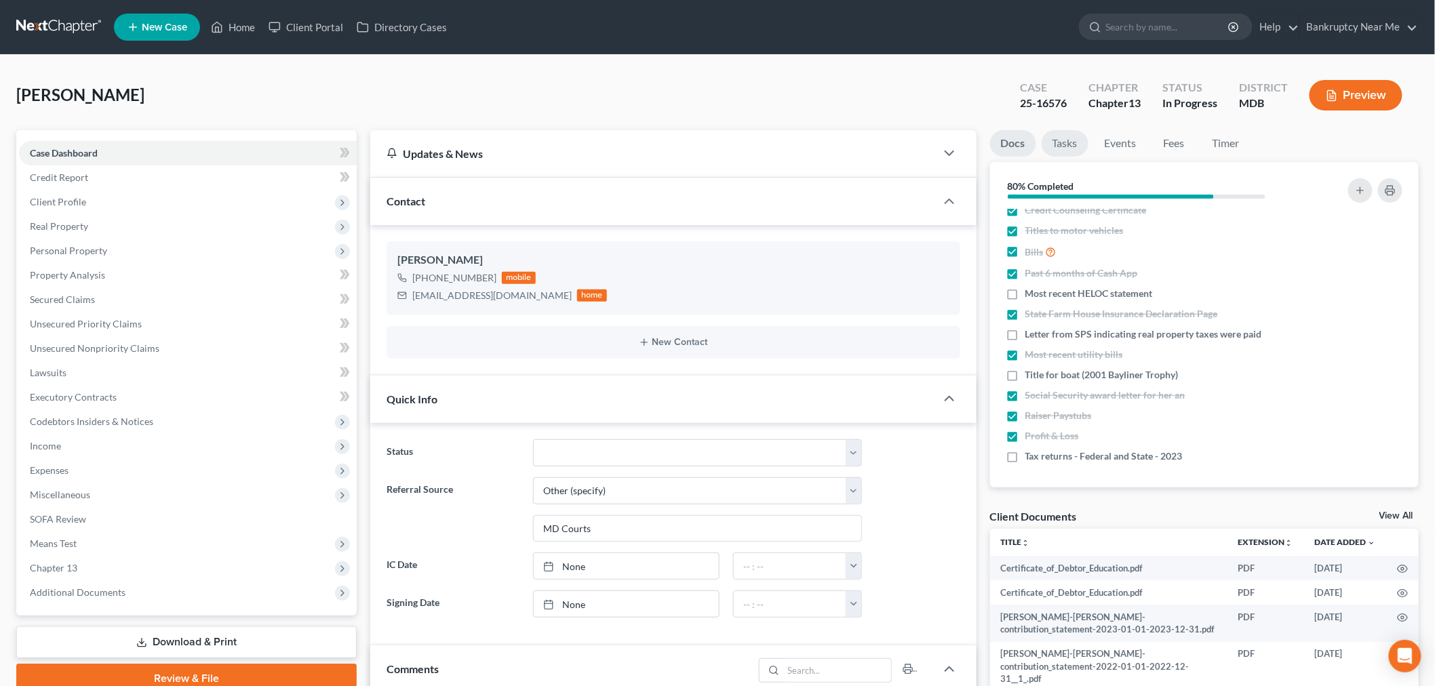
click at [1073, 143] on link "Tasks" at bounding box center [1065, 143] width 47 height 26
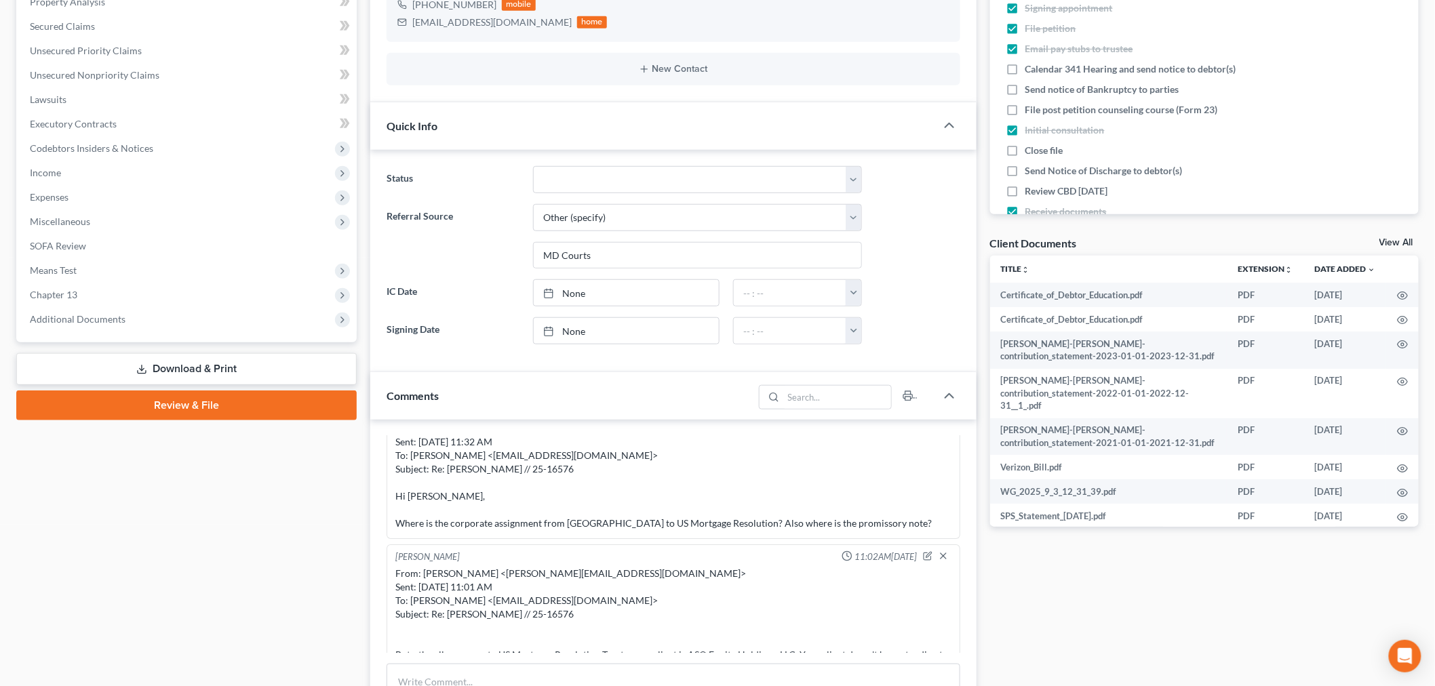
scroll to position [452, 0]
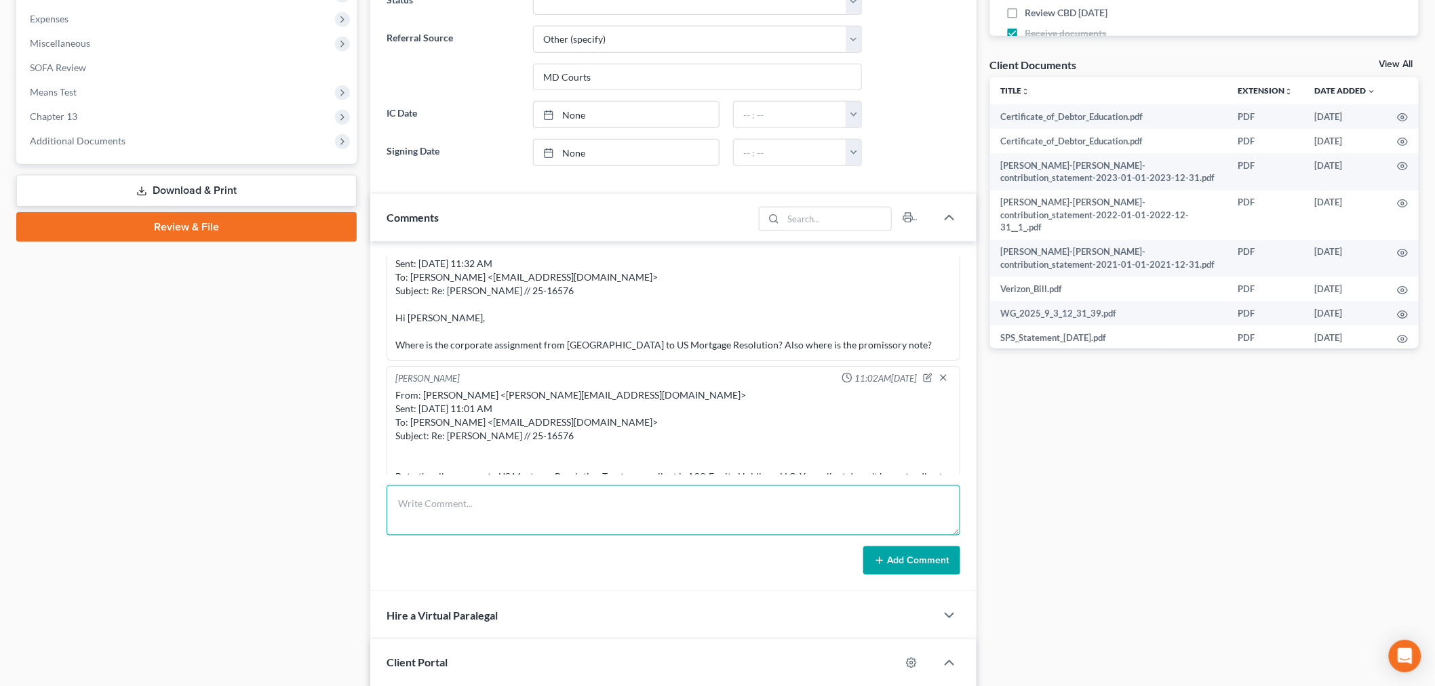
drag, startPoint x: 552, startPoint y: 514, endPoint x: 616, endPoint y: 514, distance: 63.8
click at [552, 514] on textarea at bounding box center [674, 511] width 574 height 50
paste textarea "________________________________________ From: [PERSON_NAME] <[PERSON_NAME][EMA…"
type textarea "________________________________________ From: [PERSON_NAME] <[PERSON_NAME][EMA…"
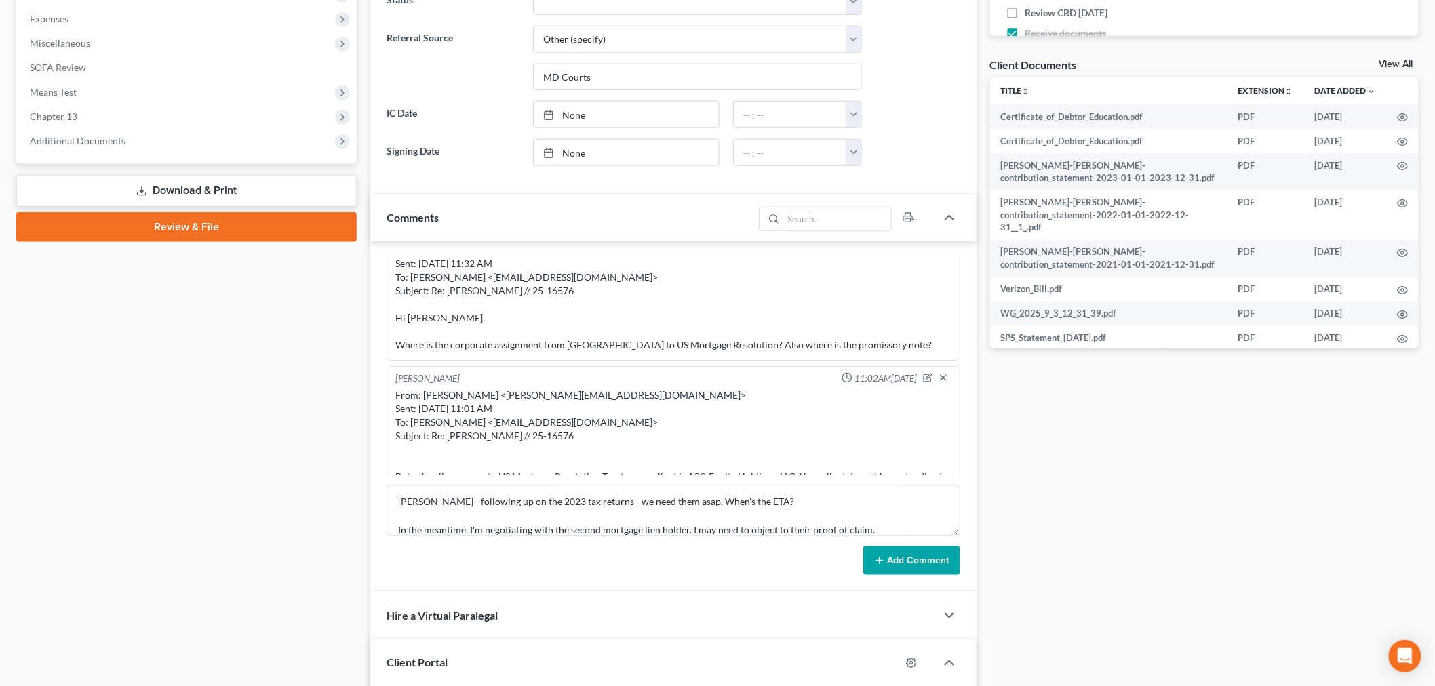
drag, startPoint x: 864, startPoint y: 547, endPoint x: 880, endPoint y: 564, distance: 23.5
click at [867, 554] on button "Add Comment" at bounding box center [912, 561] width 97 height 28
click at [880, 564] on icon at bounding box center [879, 561] width 11 height 11
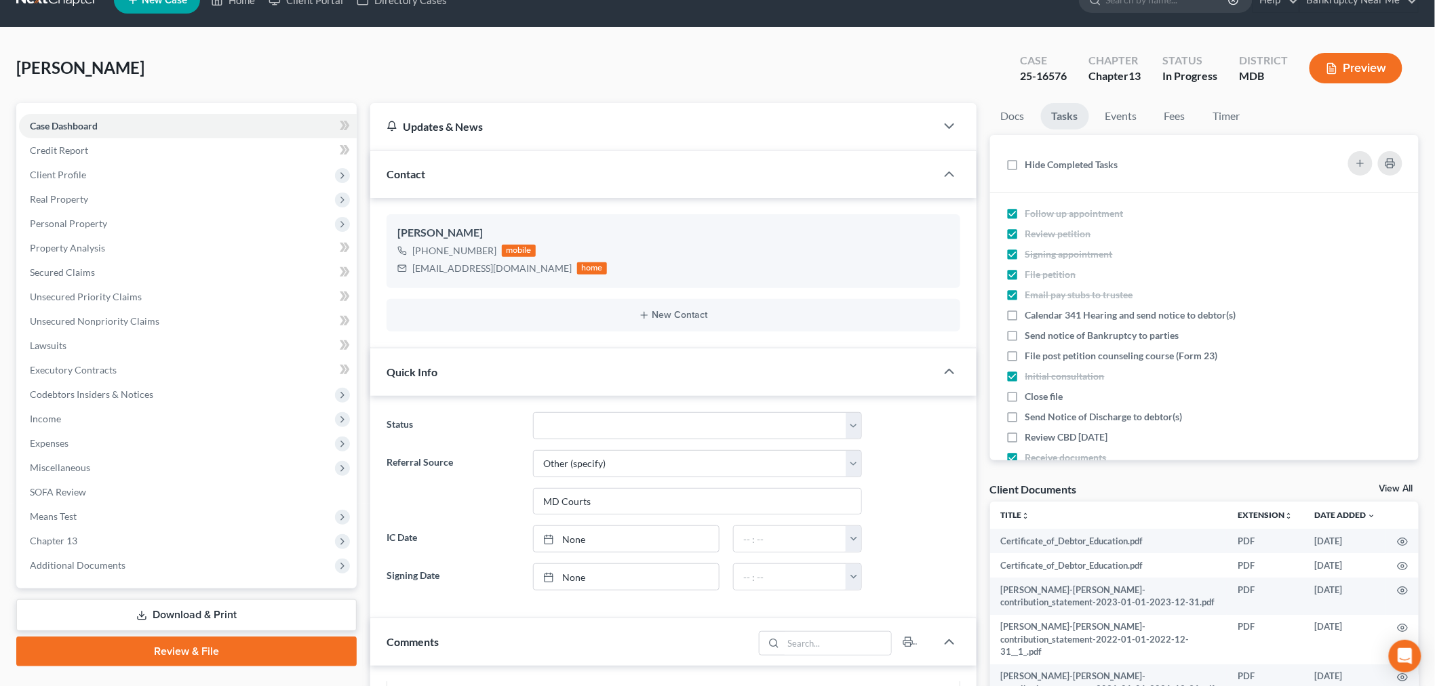
scroll to position [0, 0]
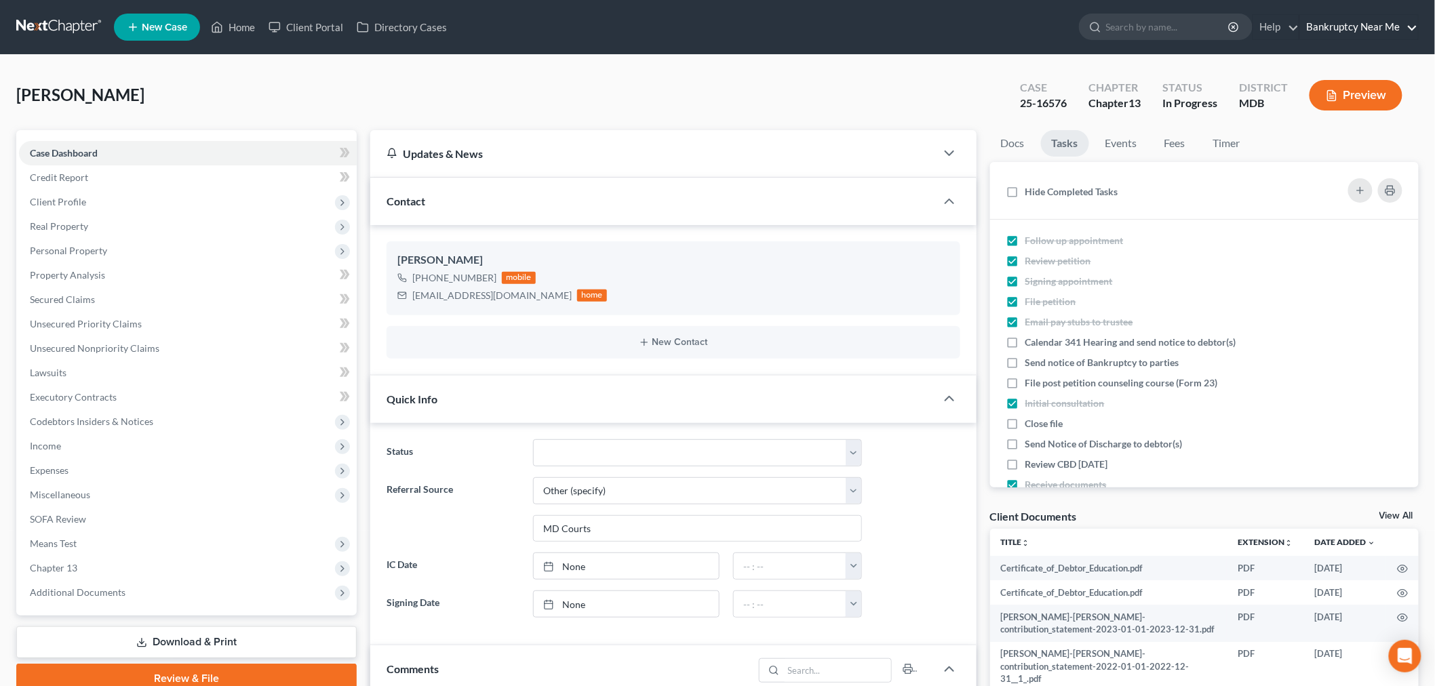
click at [1353, 23] on link "Bankruptcy Near Me" at bounding box center [1359, 27] width 118 height 24
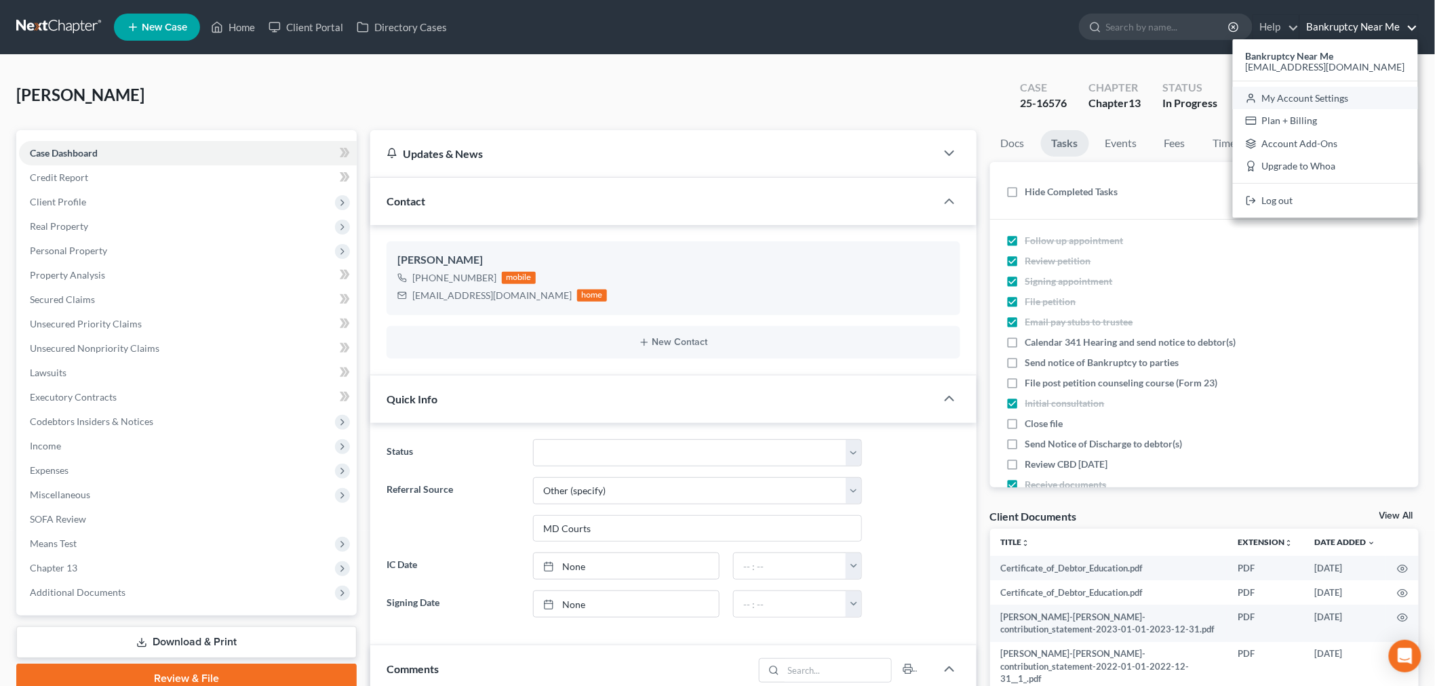
click at [1362, 97] on link "My Account Settings" at bounding box center [1325, 98] width 185 height 23
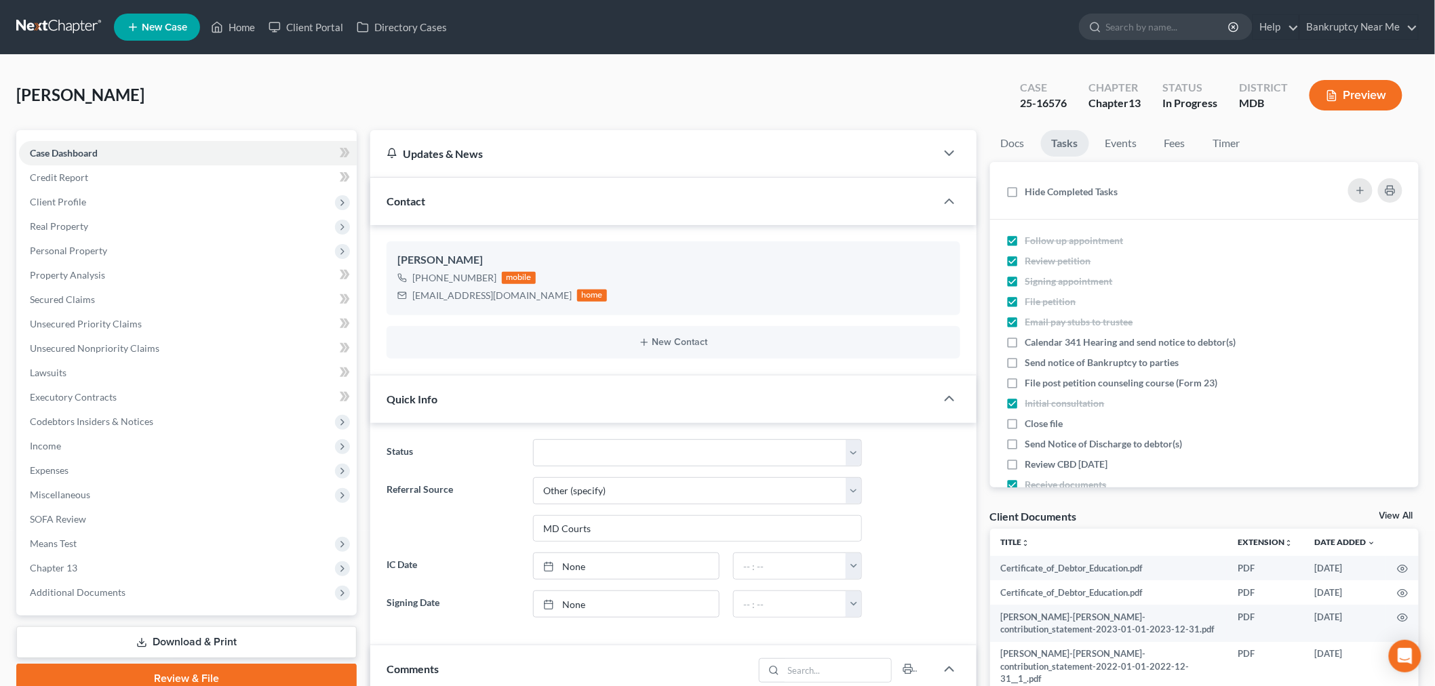
select select "24"
select select "21"
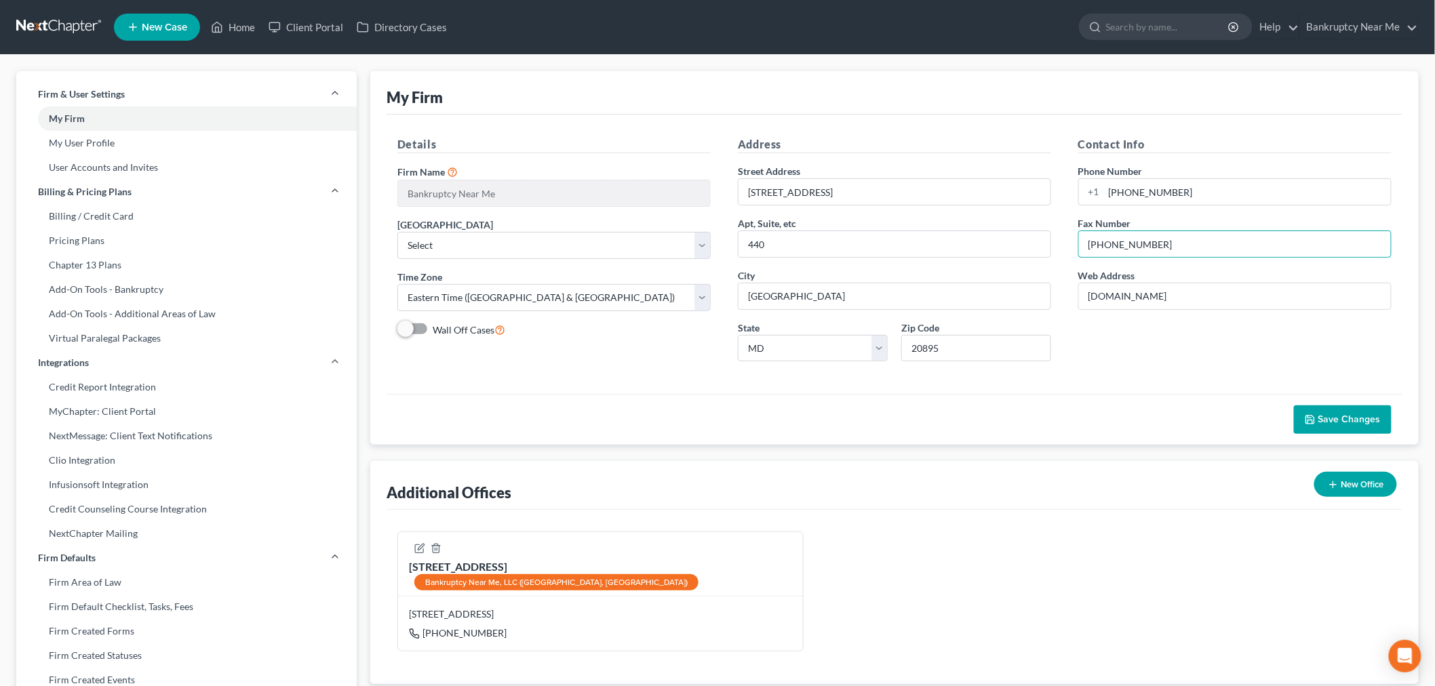
drag, startPoint x: 1171, startPoint y: 248, endPoint x: 1068, endPoint y: 248, distance: 103.8
click at [1068, 248] on div "Contact Info Phone Number +1 301-550-5408 Fax Number 888-214-1757 Web Address w…" at bounding box center [1235, 254] width 341 height 236
type input "949-889-3609"
click at [1359, 425] on span "Save Changes" at bounding box center [1350, 420] width 62 height 12
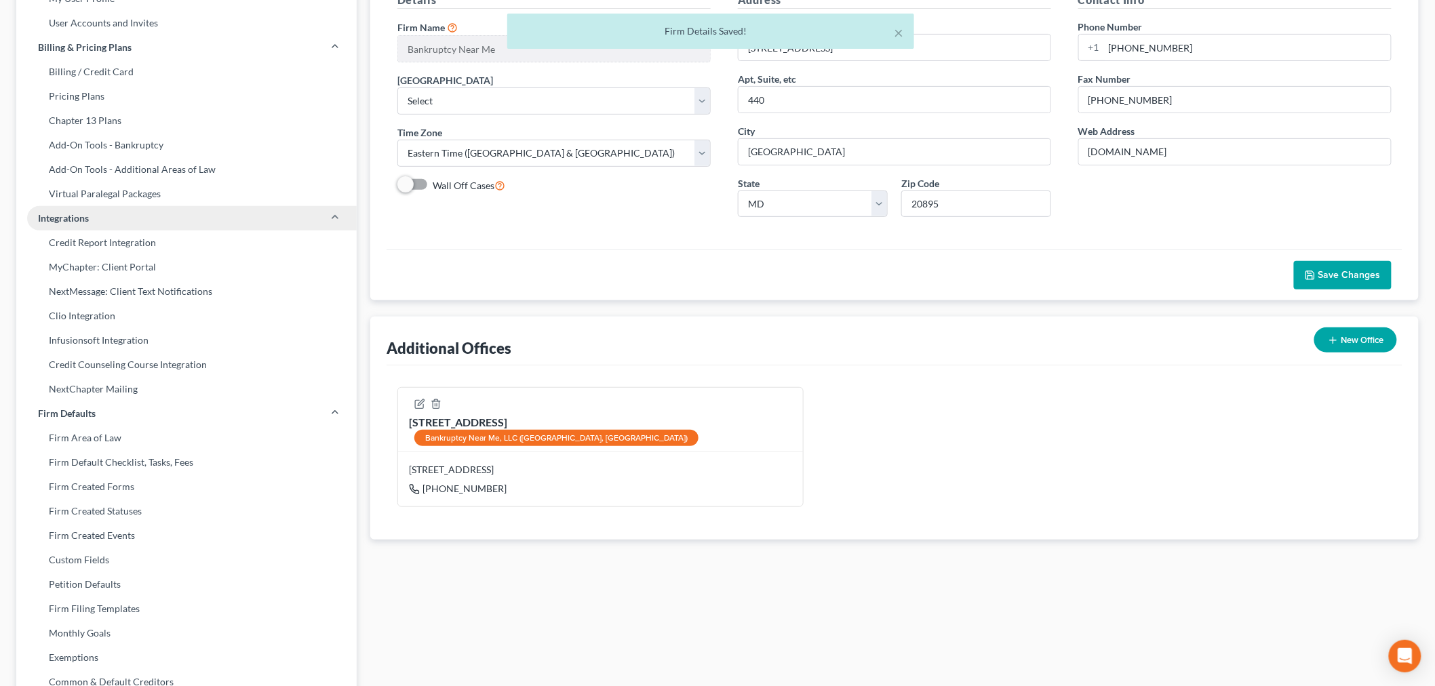
scroll to position [151, 0]
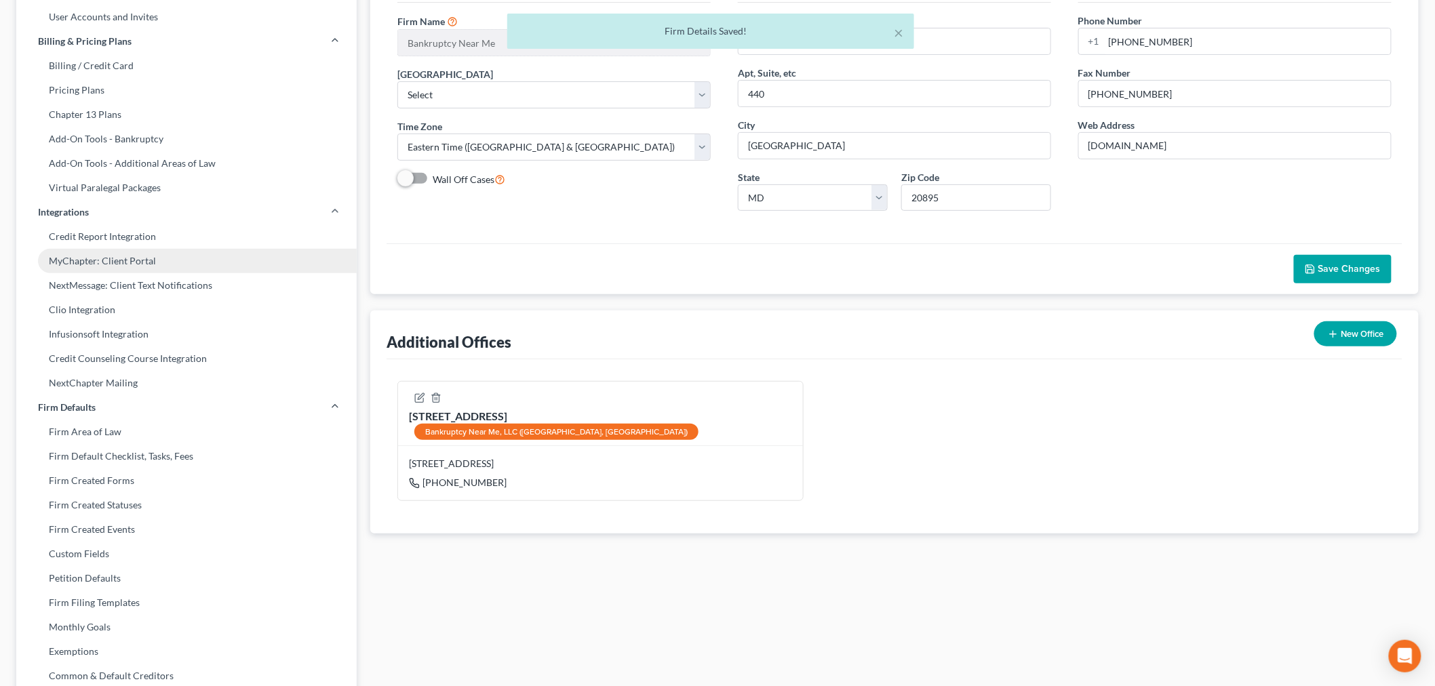
click at [235, 265] on link "MyChapter: Client Portal" at bounding box center [186, 261] width 341 height 24
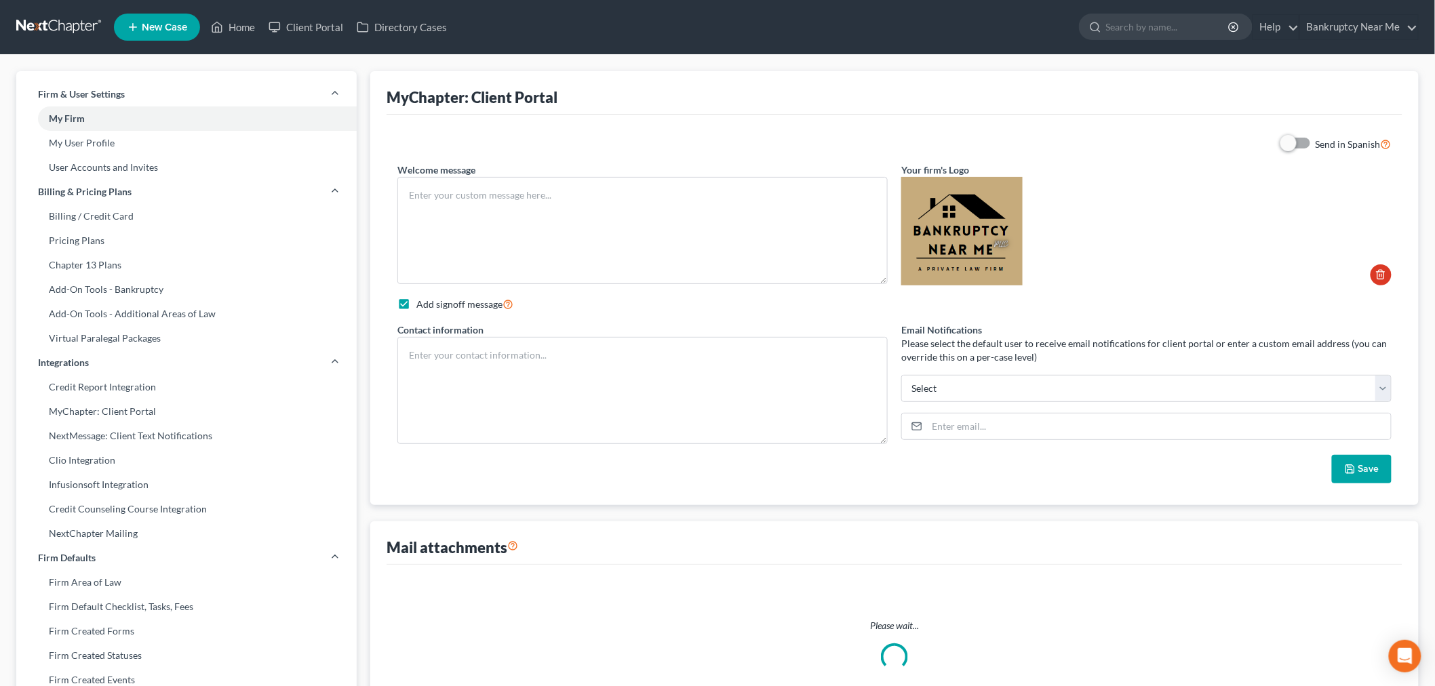
type textarea "Hello! Welcome to Bankruptcy Near Me, LLC. We are here to help make the bankrup…"
checkbox input "true"
type textarea "info@bankruptcynearme.org"
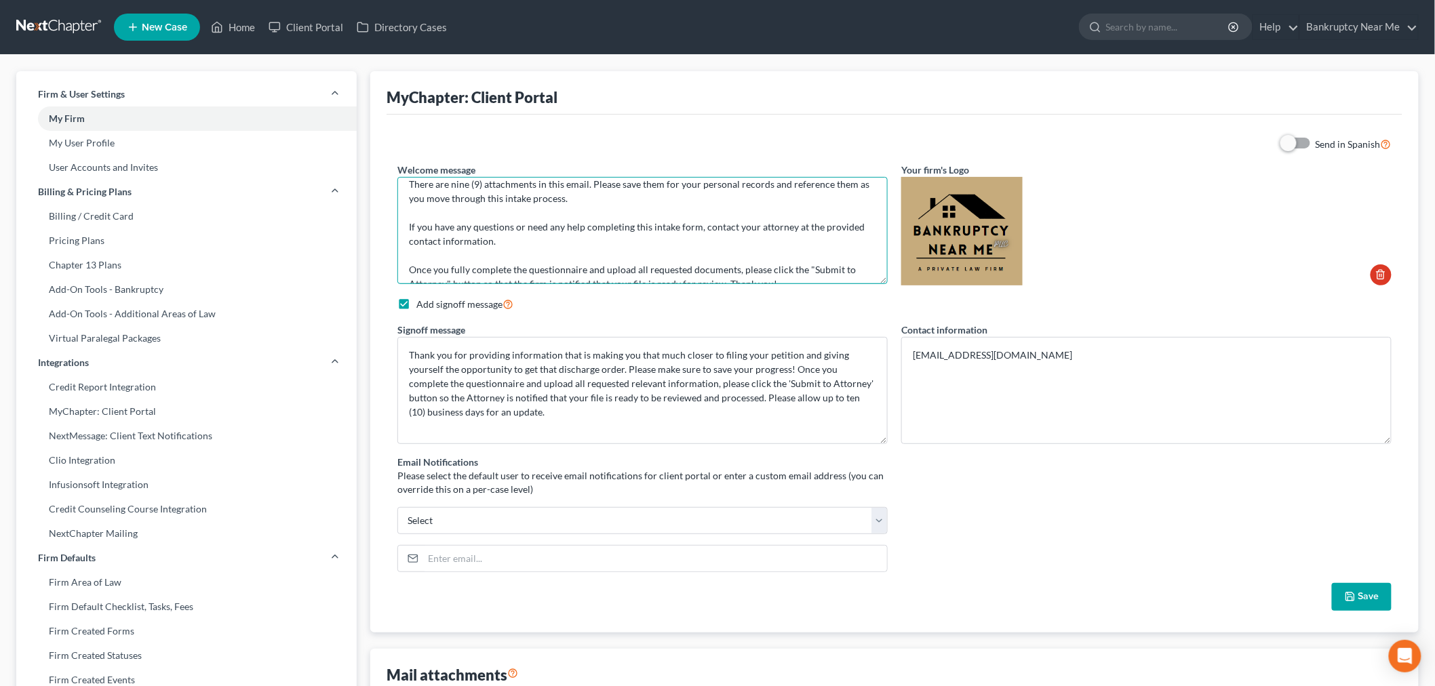
scroll to position [98, 0]
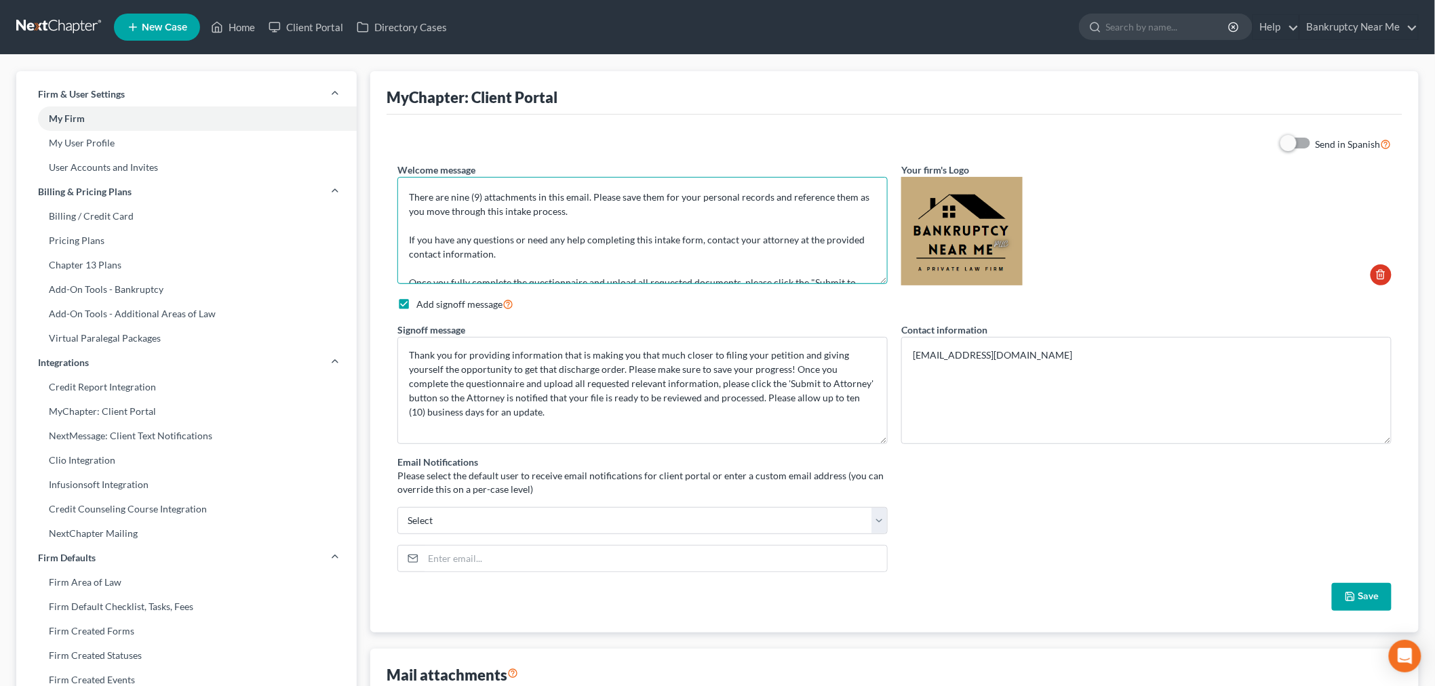
click at [609, 207] on textarea "Hello! Welcome to Bankruptcy Near Me, LLC. We are here to help make the bankrup…" at bounding box center [643, 230] width 490 height 107
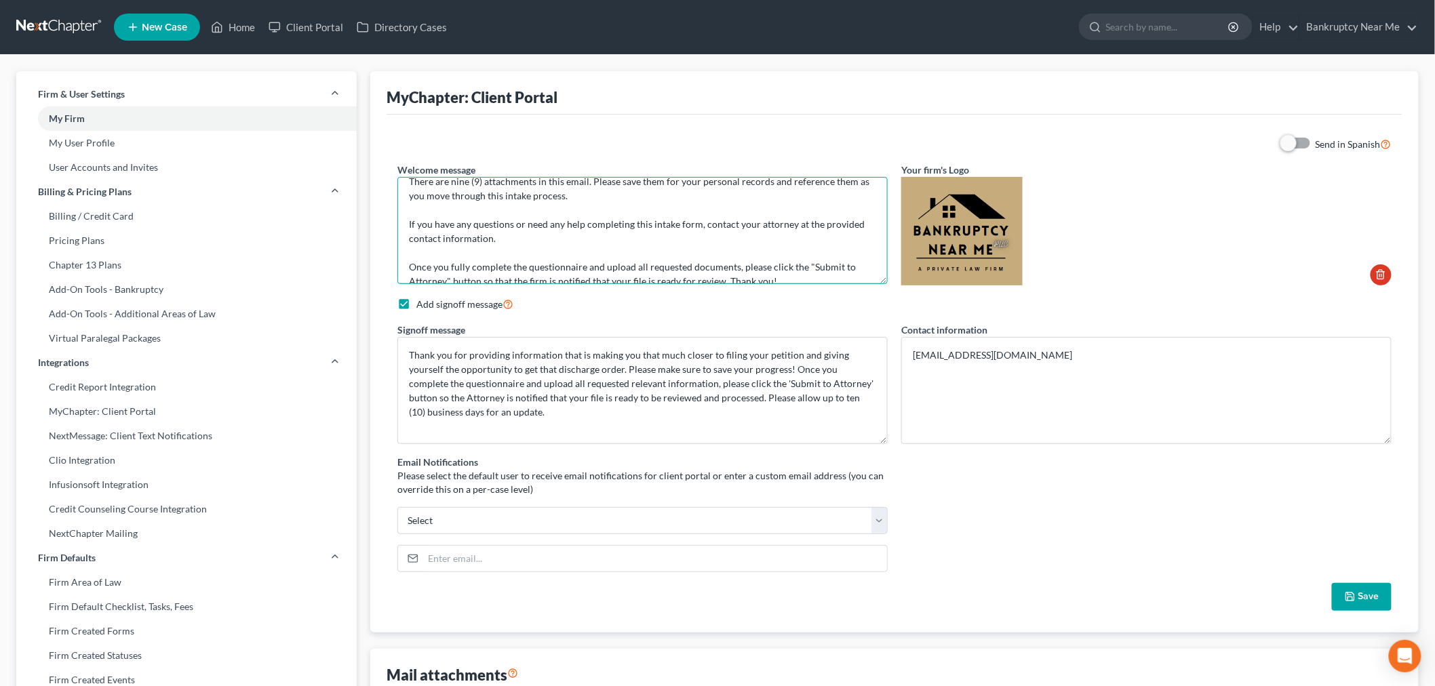
scroll to position [128, 0]
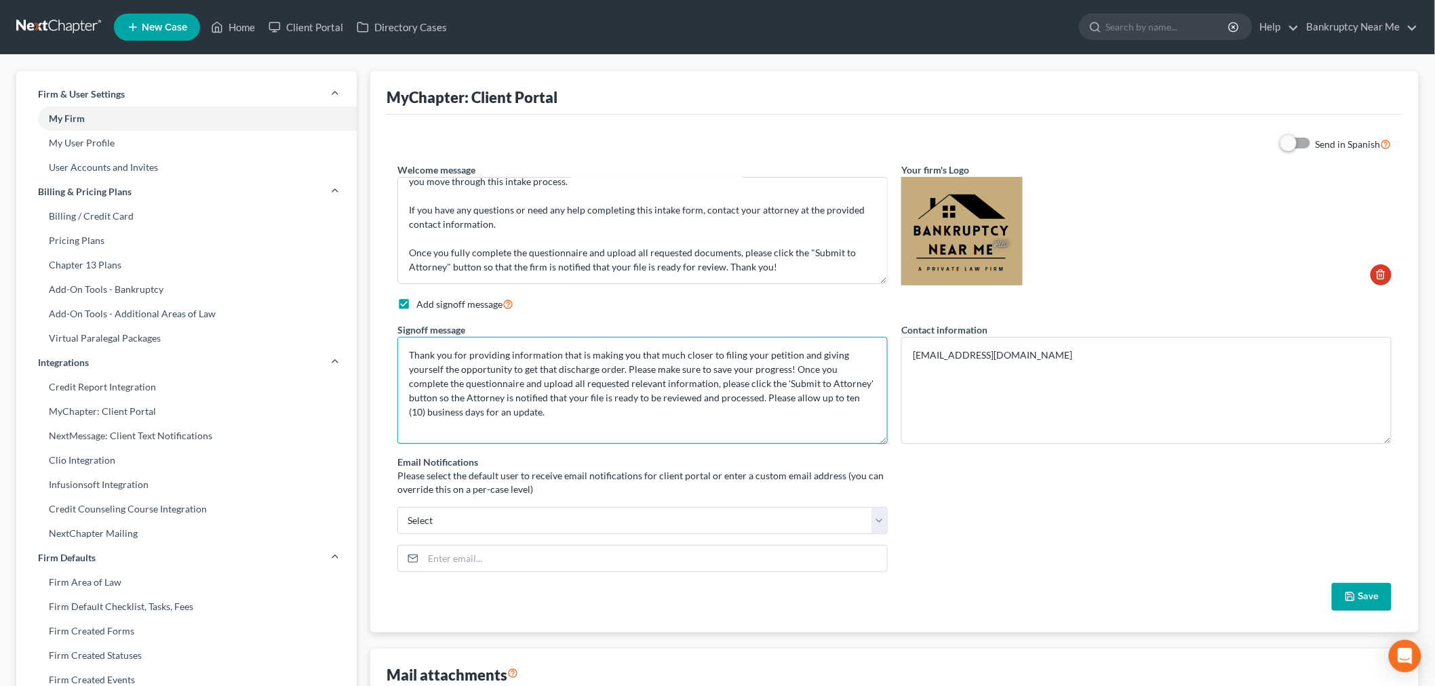
drag, startPoint x: 520, startPoint y: 369, endPoint x: 585, endPoint y: 367, distance: 65.2
click at [585, 367] on textarea "Thank you for providing information that is making you that much closer to fili…" at bounding box center [643, 390] width 490 height 107
type textarea "Thank you for providing information that is making you that much closer to fili…"
click at [1359, 592] on button "Save" at bounding box center [1362, 597] width 60 height 28
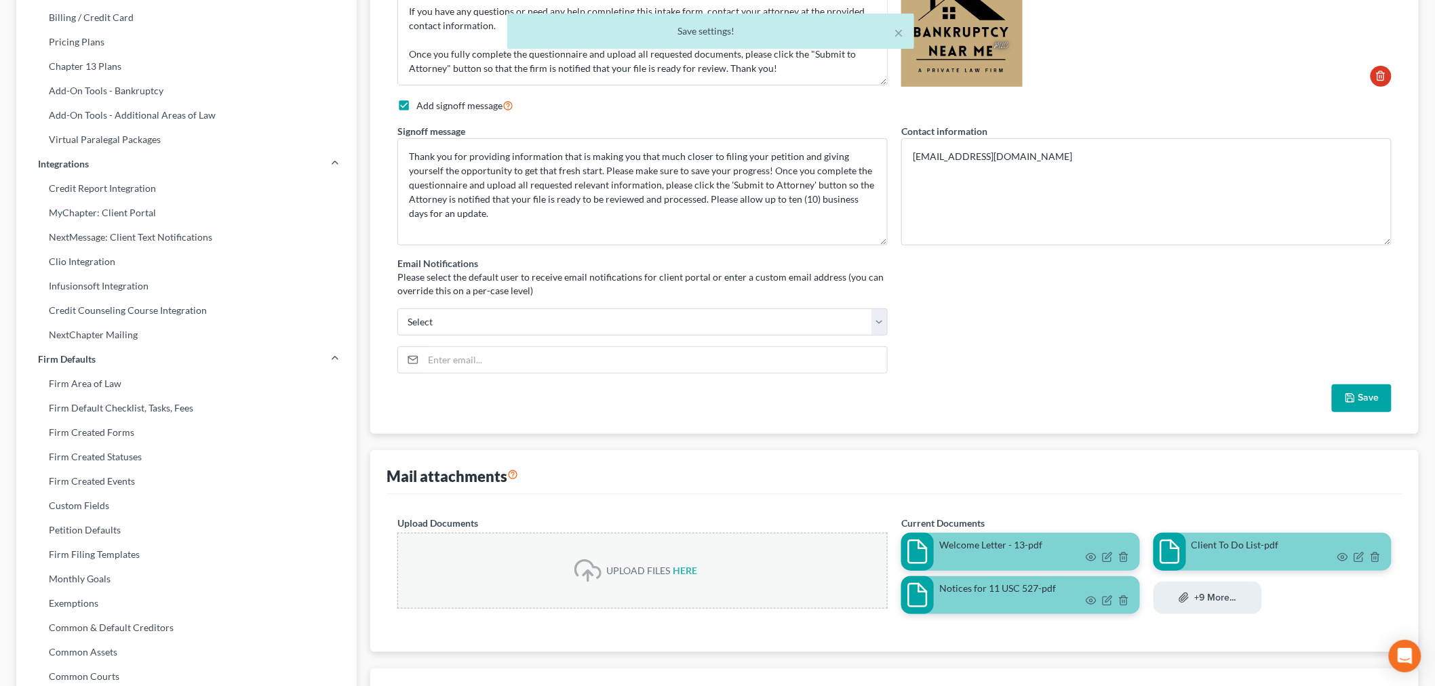
scroll to position [452, 0]
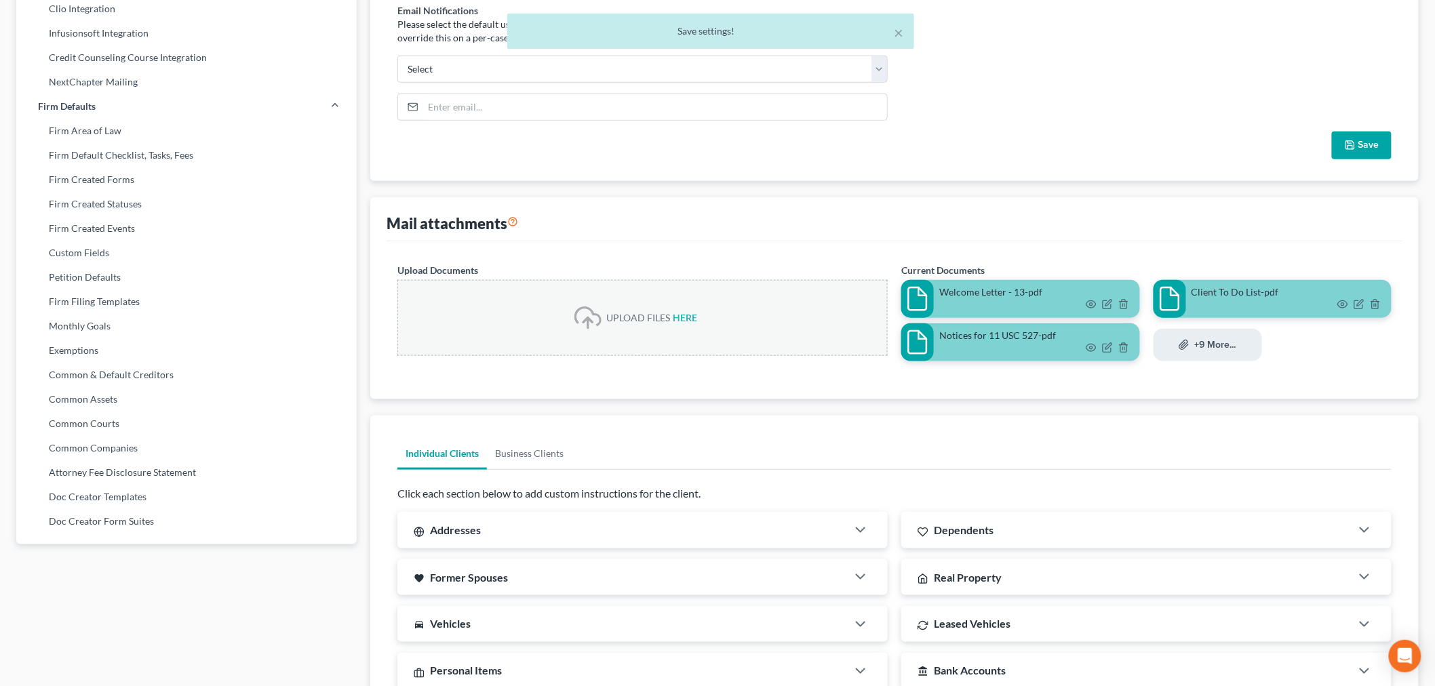
click at [1214, 343] on button "+9 more..." at bounding box center [1208, 345] width 109 height 33
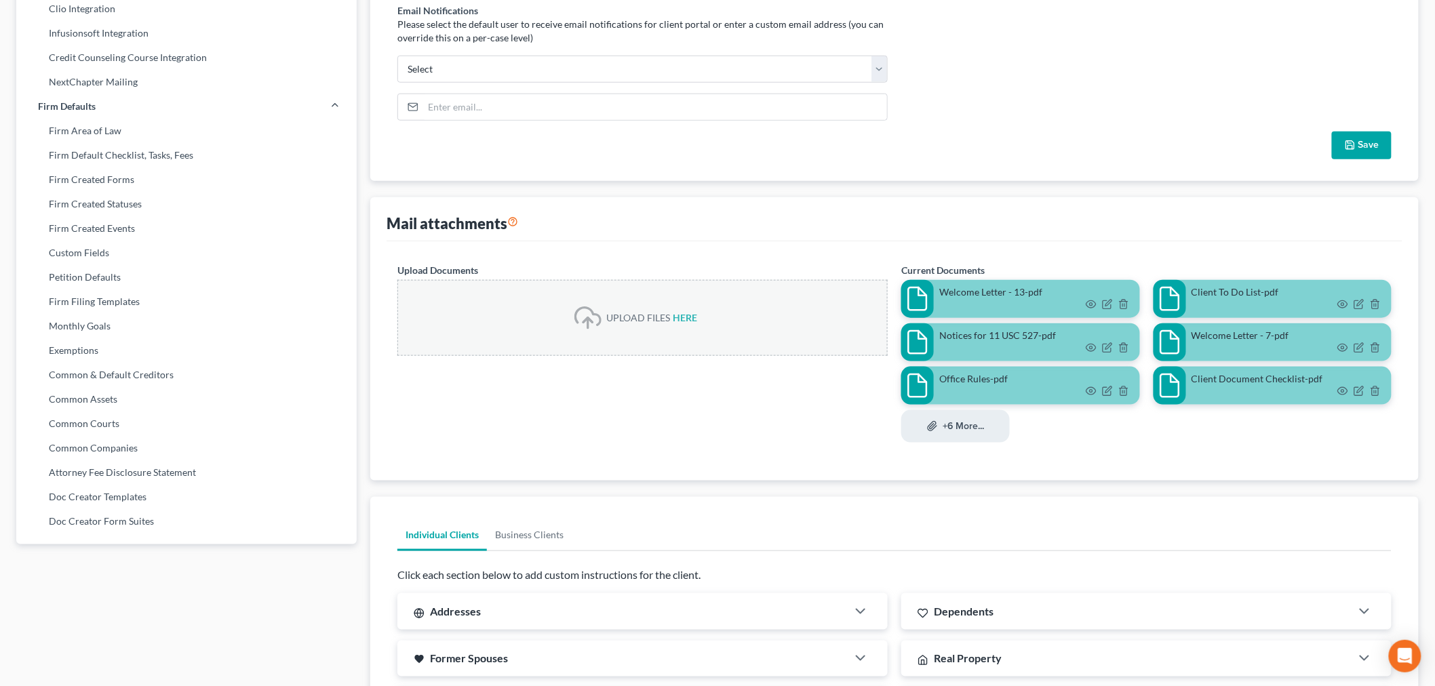
click at [987, 432] on button "+6 more..." at bounding box center [956, 426] width 109 height 33
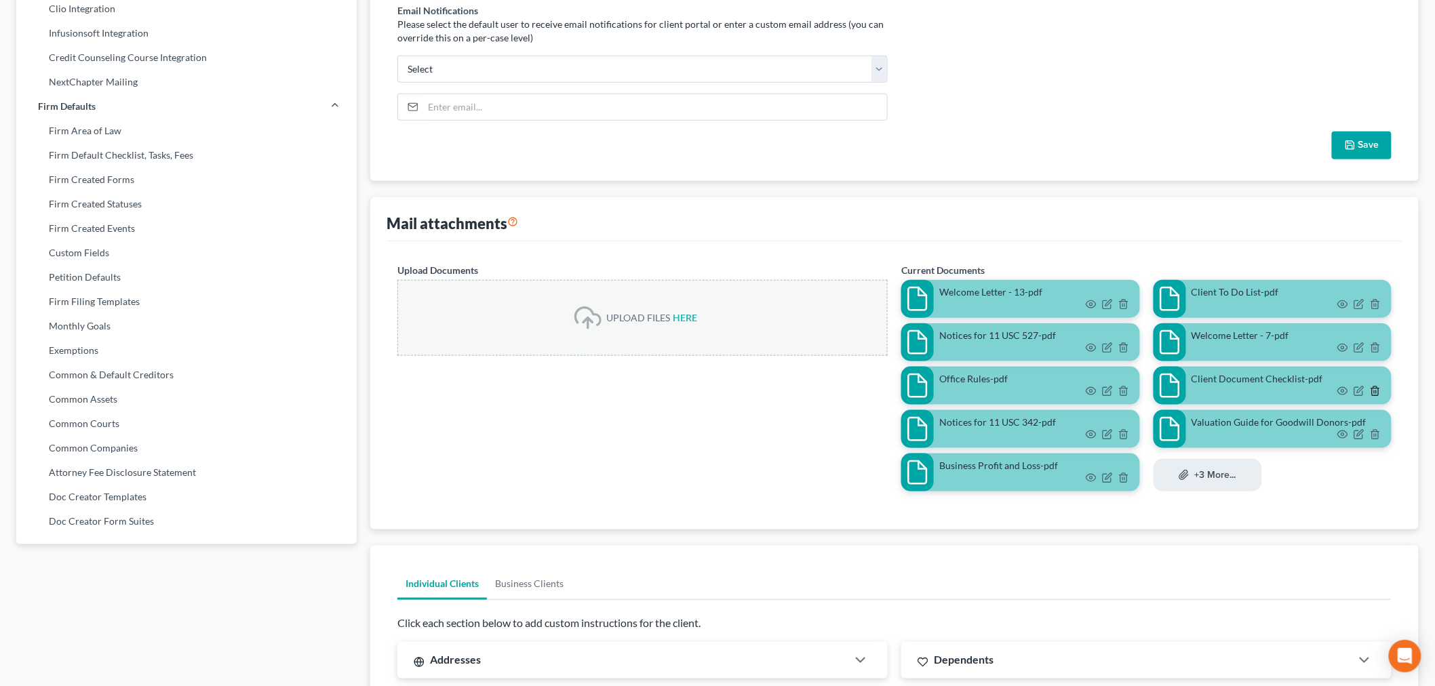
click at [1378, 388] on icon "button" at bounding box center [1375, 391] width 6 height 9
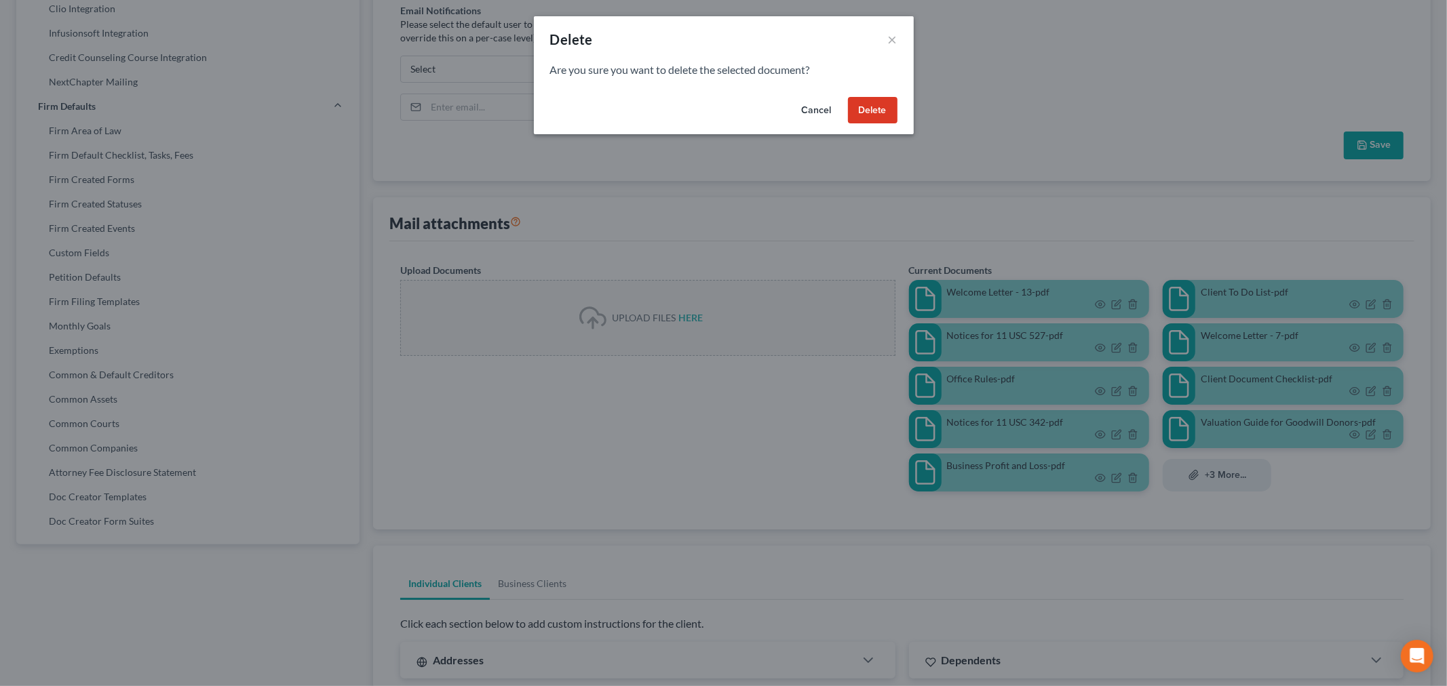
click at [872, 112] on button "Delete" at bounding box center [873, 110] width 50 height 27
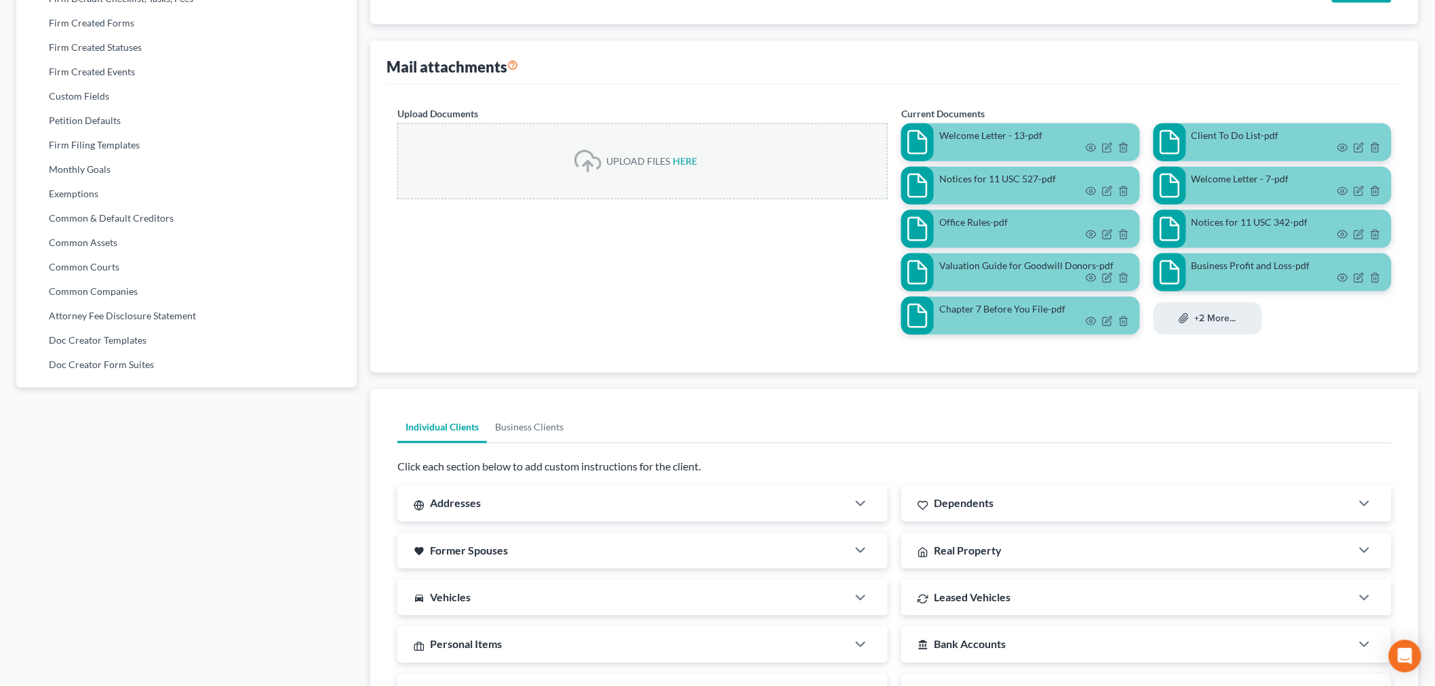
scroll to position [527, 0]
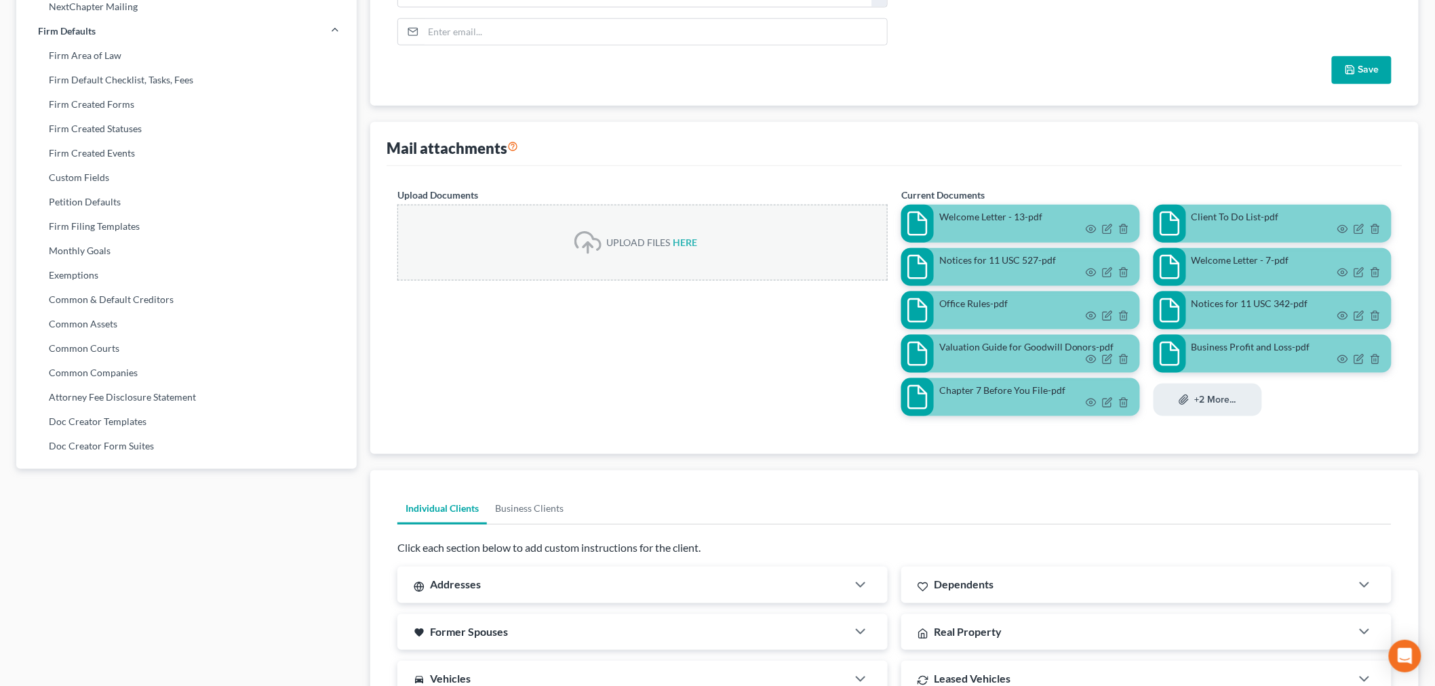
click at [1215, 410] on button "+2 more..." at bounding box center [1208, 400] width 109 height 33
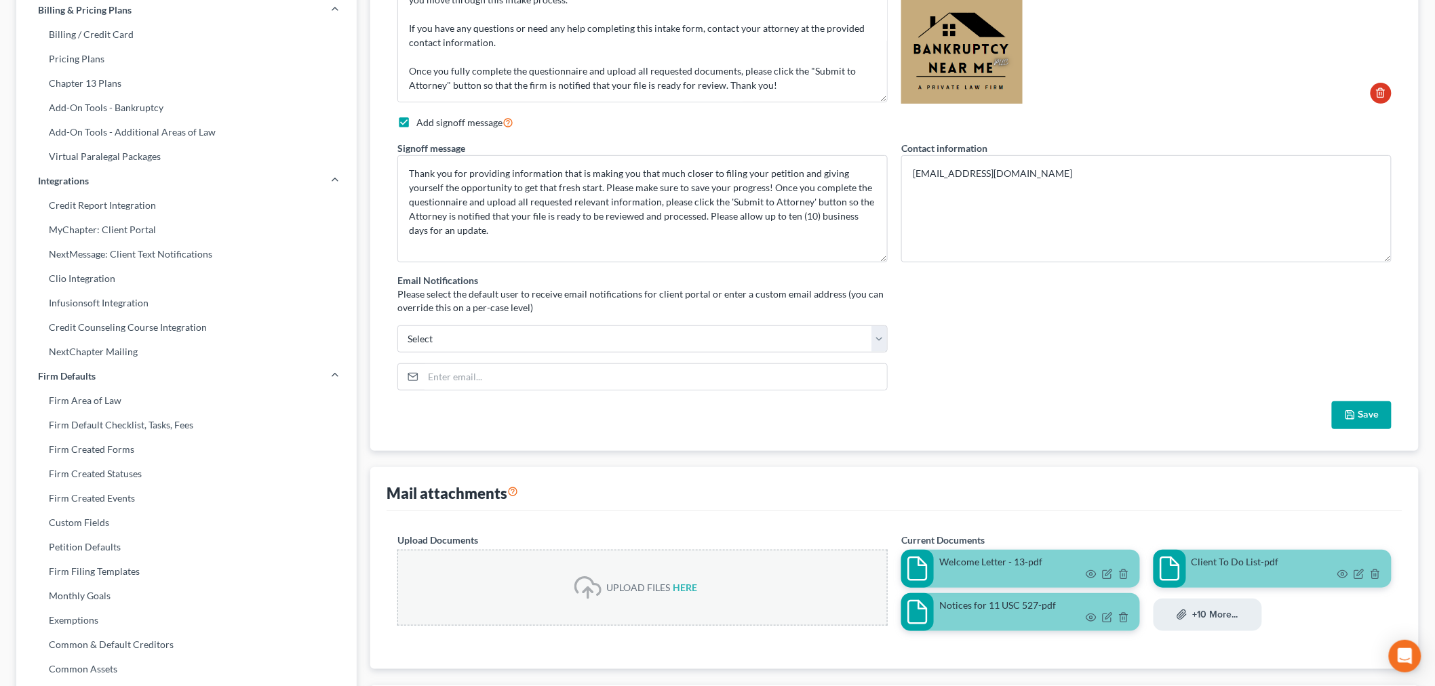
scroll to position [178, 0]
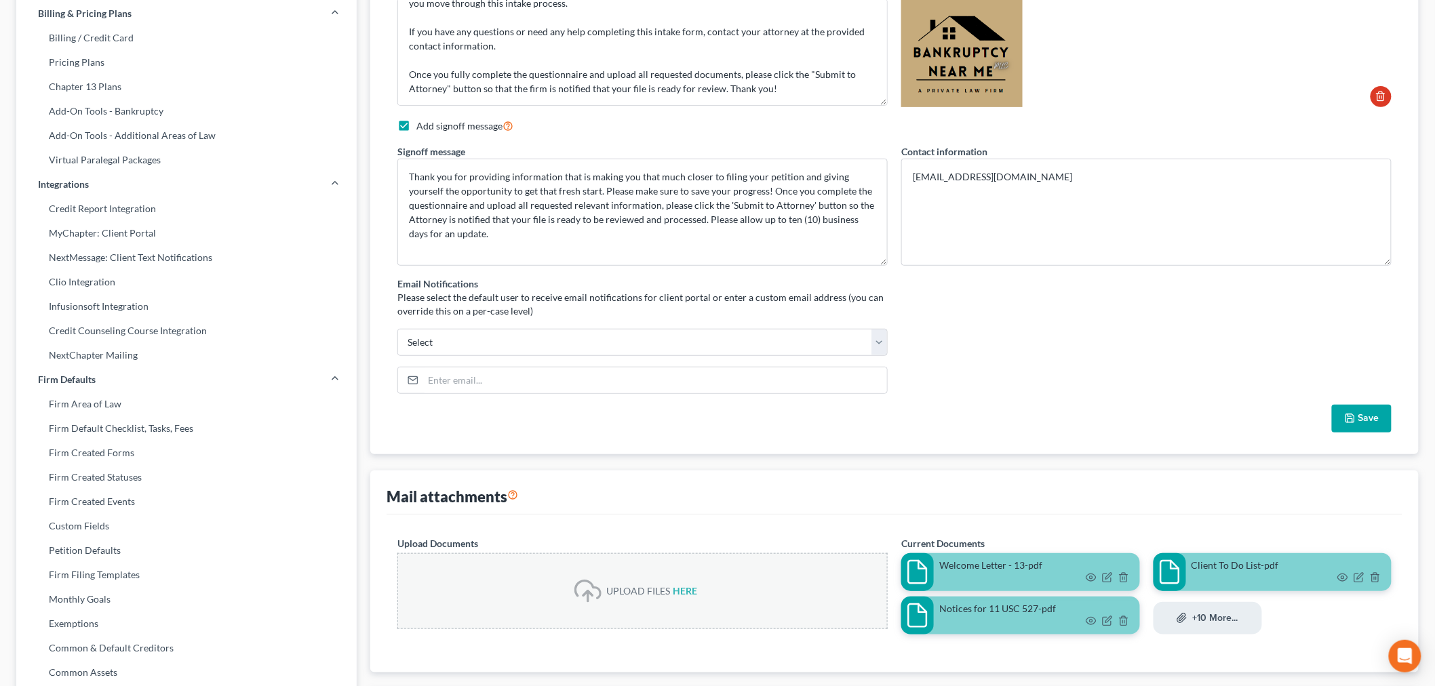
click at [1372, 410] on button "Save" at bounding box center [1362, 419] width 60 height 28
click at [1359, 412] on button "Save" at bounding box center [1362, 419] width 60 height 28
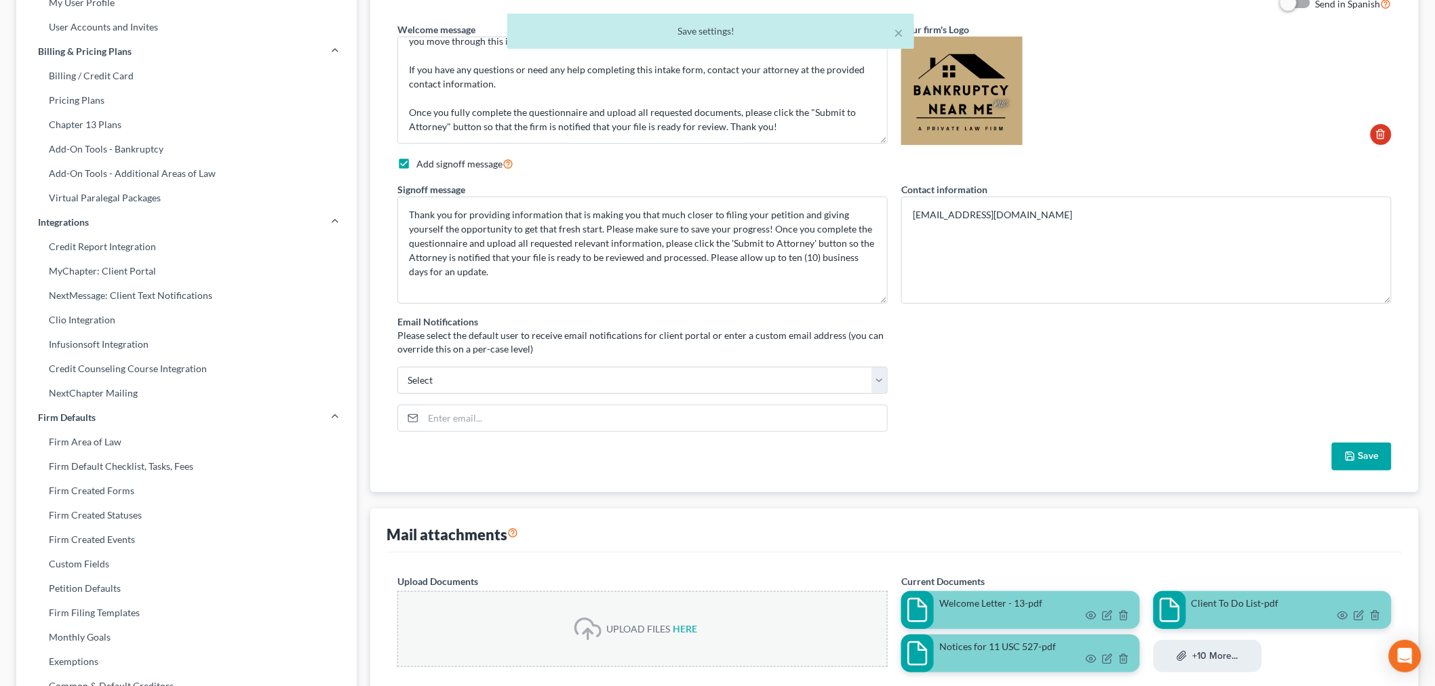
scroll to position [28, 0]
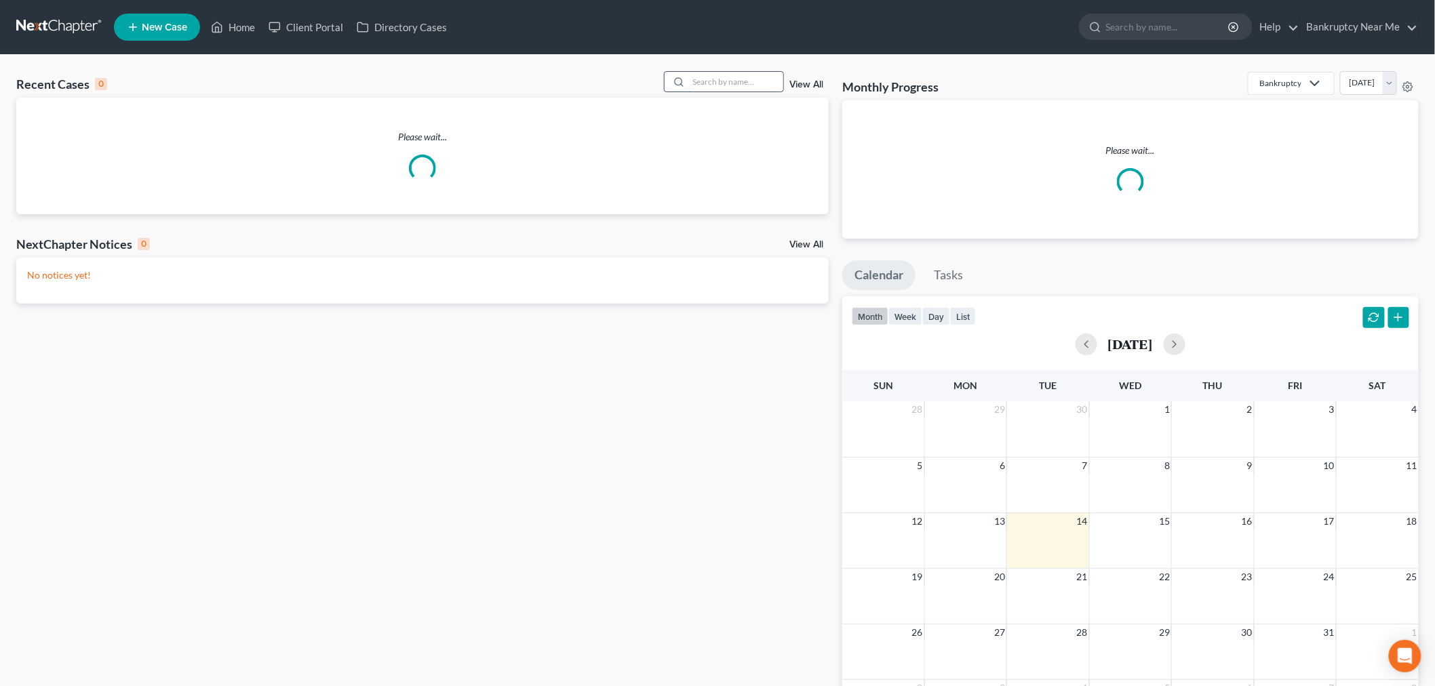
click at [737, 79] on input "search" at bounding box center [736, 82] width 95 height 20
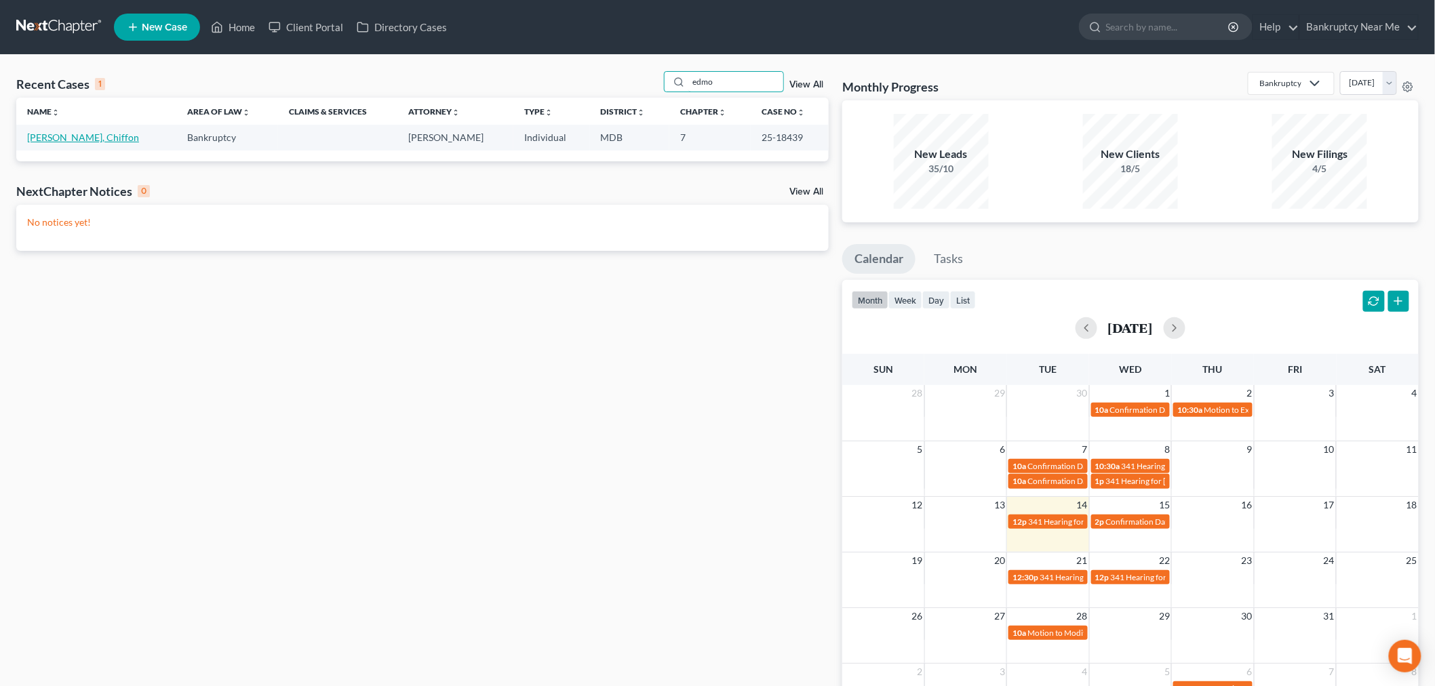
type input "edmo"
click at [58, 142] on link "[PERSON_NAME], Chiffon" at bounding box center [83, 138] width 112 height 12
select select "6"
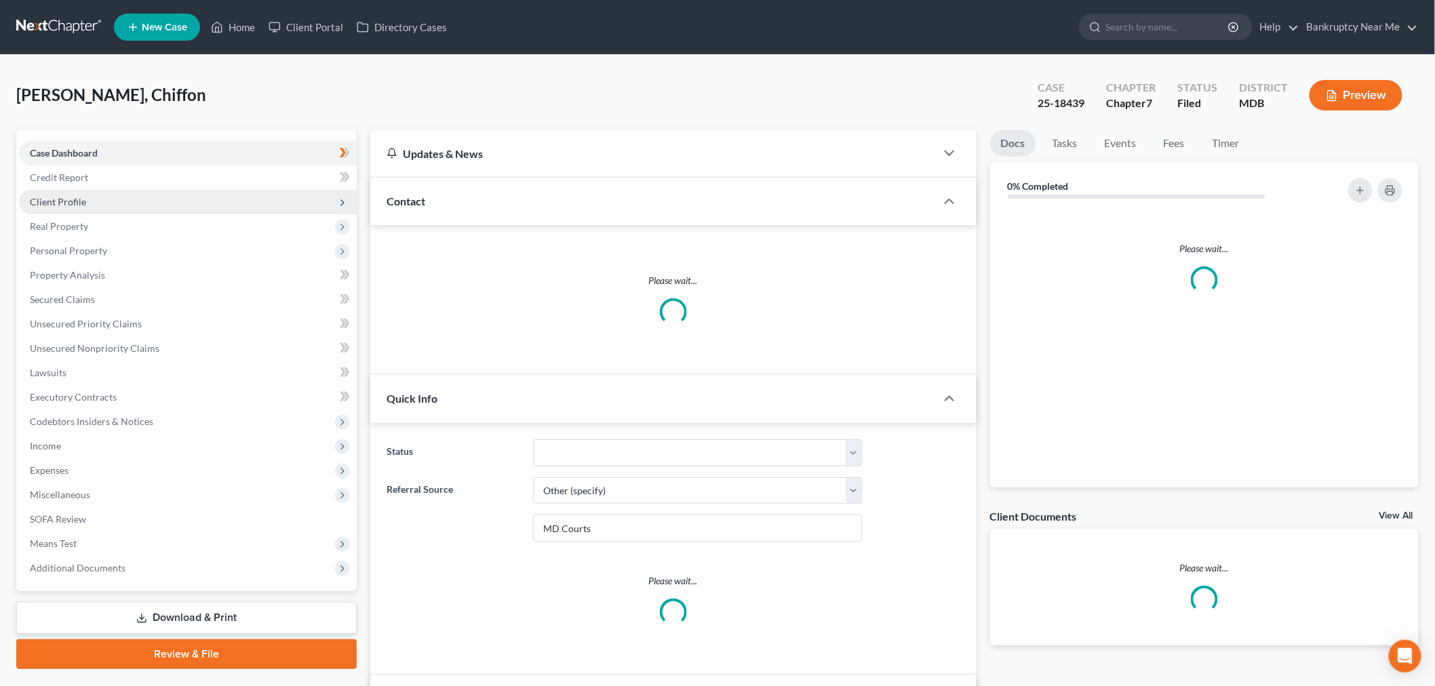
scroll to position [15095, 0]
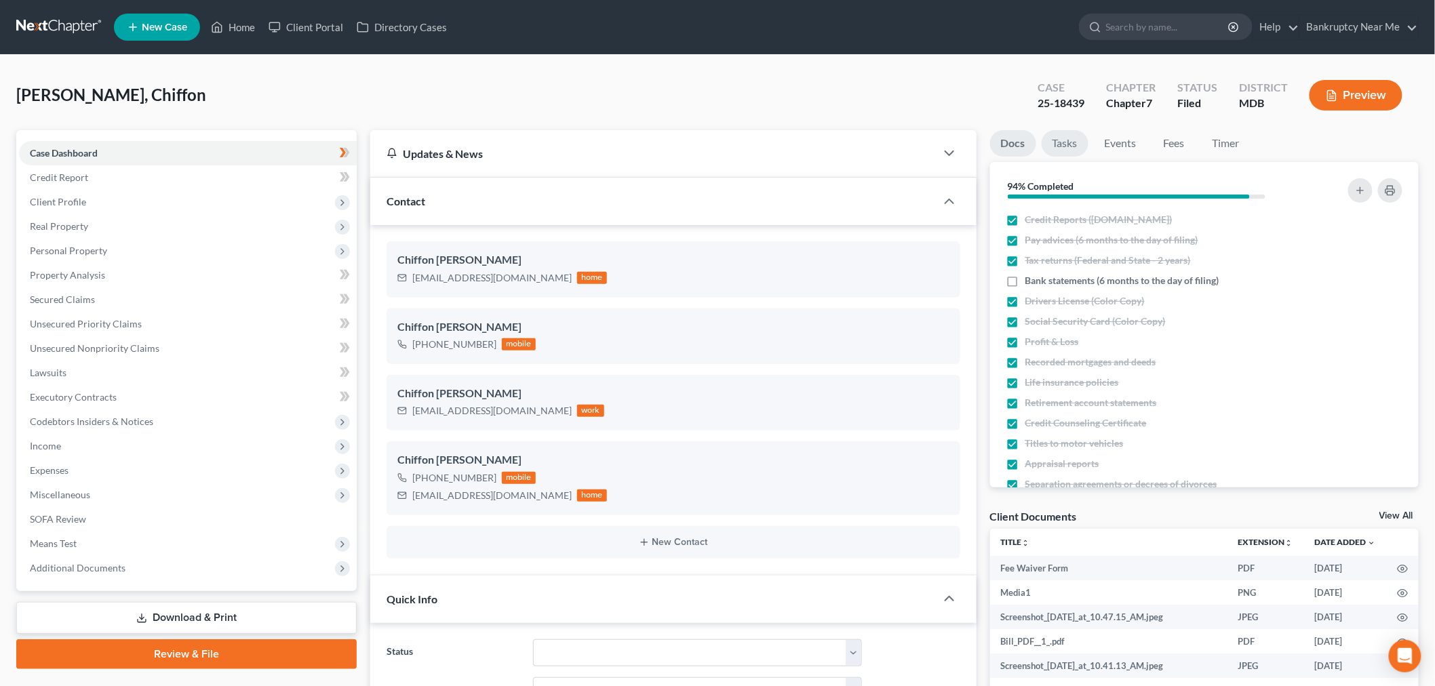
click at [1076, 138] on link "Tasks" at bounding box center [1065, 143] width 47 height 26
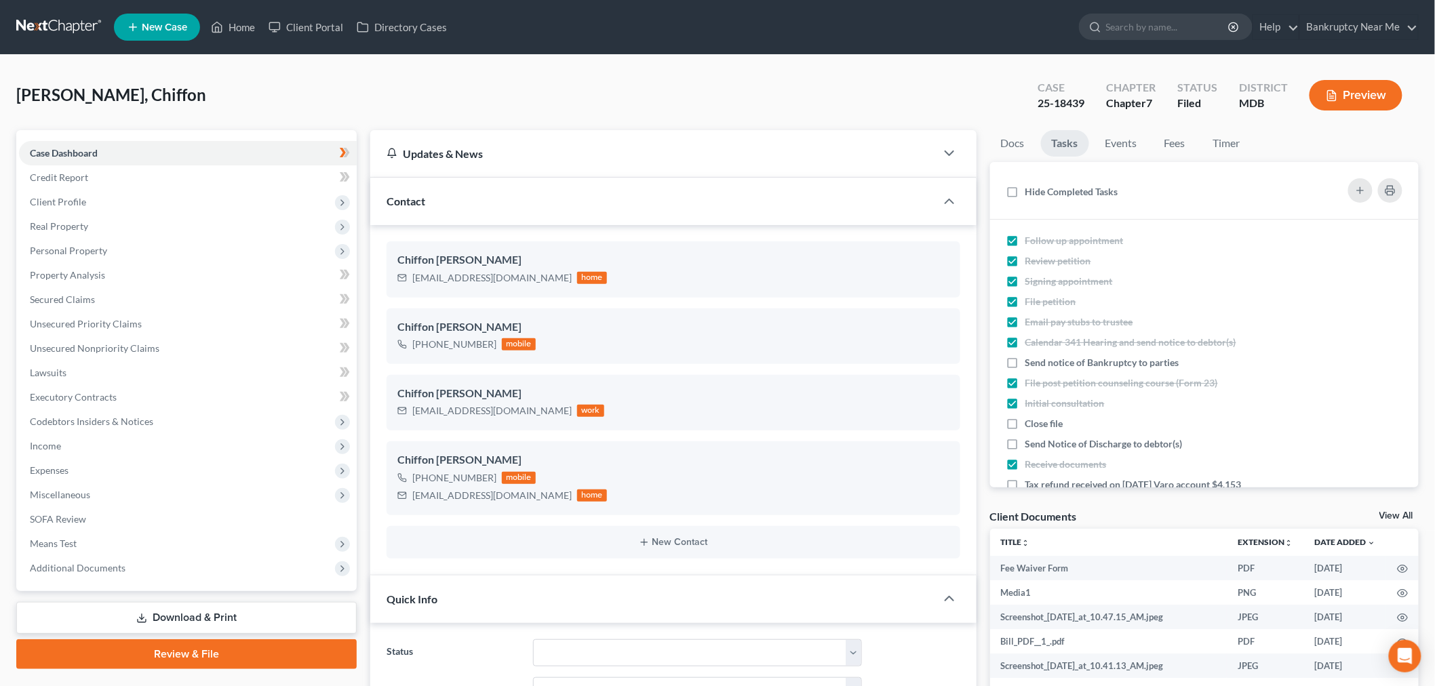
click at [45, 5] on nav "Home New Case Client Portal Directory Cases Bankruptcy Near Me [EMAIL_ADDRESS][…" at bounding box center [717, 27] width 1435 height 54
click at [58, 27] on link at bounding box center [59, 27] width 87 height 24
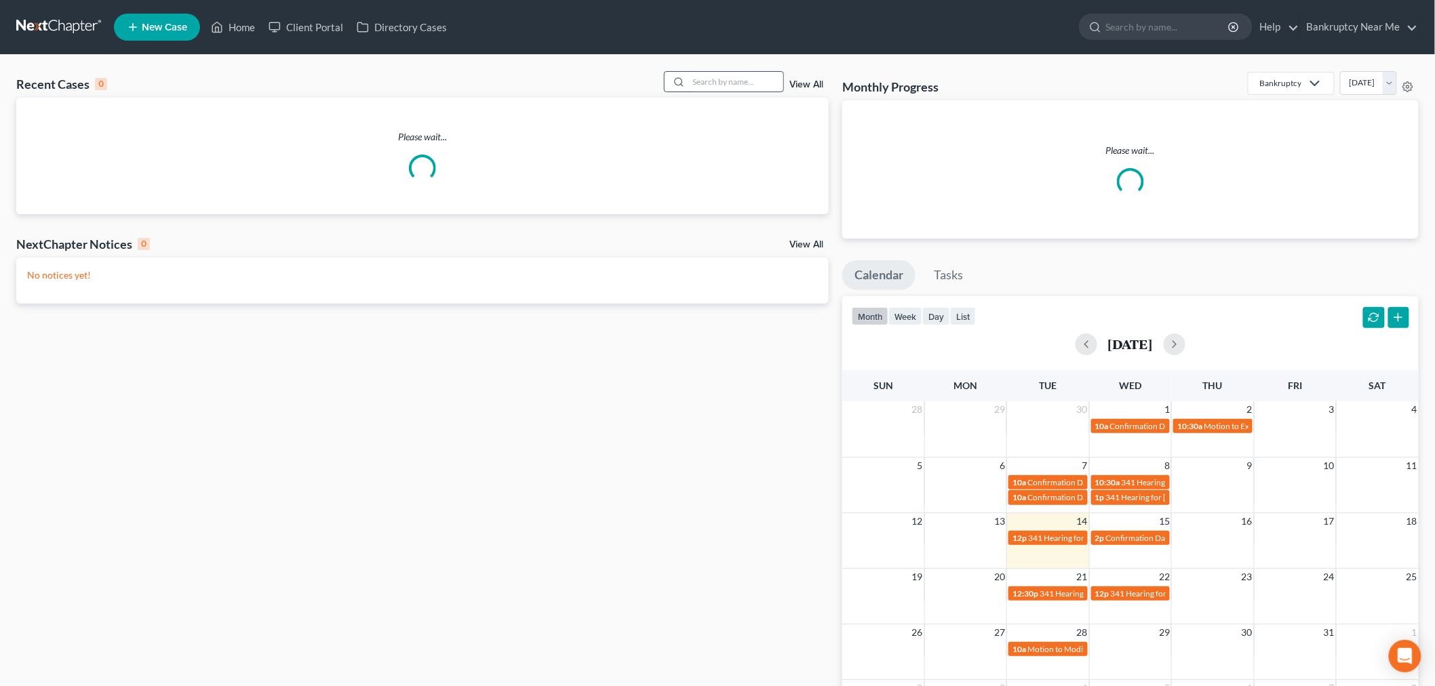
click at [709, 72] on input "search" at bounding box center [736, 82] width 95 height 20
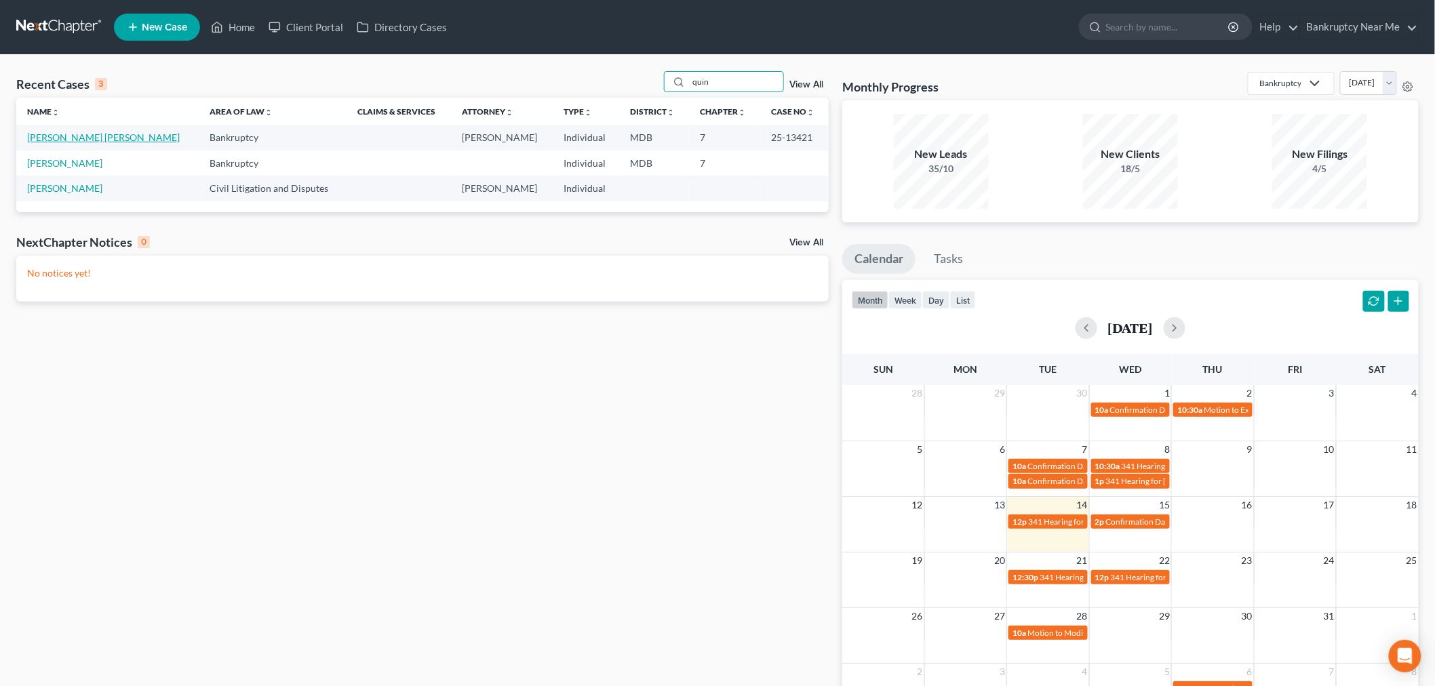
type input "quin"
click at [82, 136] on link "[PERSON_NAME] [PERSON_NAME]" at bounding box center [103, 138] width 153 height 12
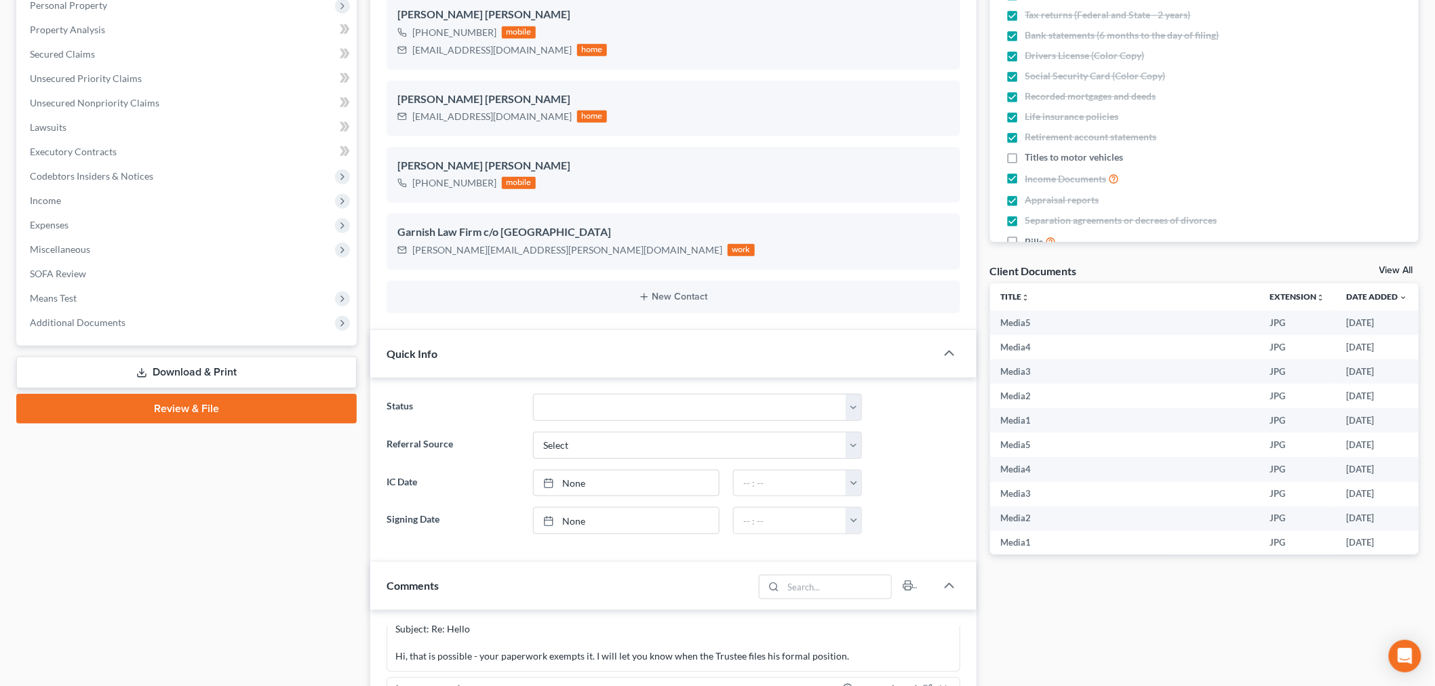
scroll to position [527, 0]
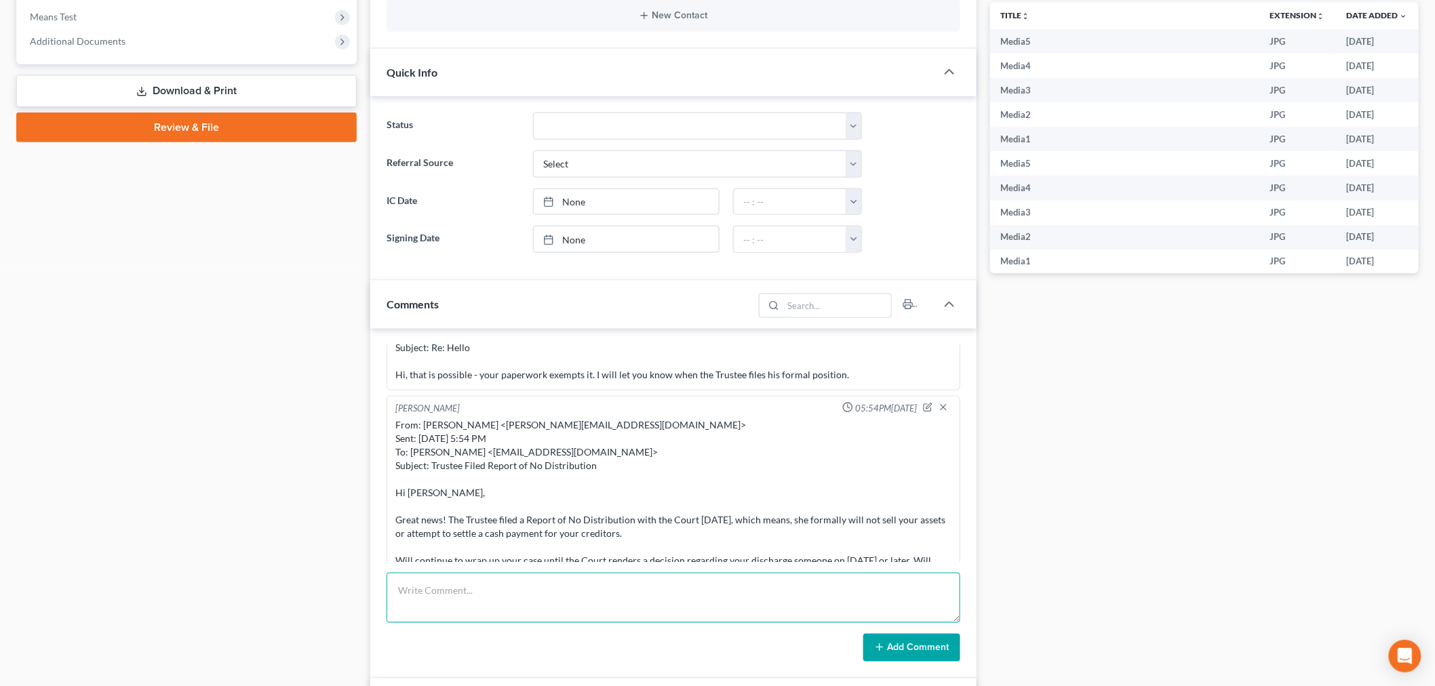
drag, startPoint x: 553, startPoint y: 604, endPoint x: 655, endPoint y: 606, distance: 101.8
click at [558, 604] on textarea at bounding box center [674, 598] width 574 height 50
paste textarea "From: Carlos Quintana <carielyszoe@gmail.com> Sent: Tuesday, October 07, 2025 1…"
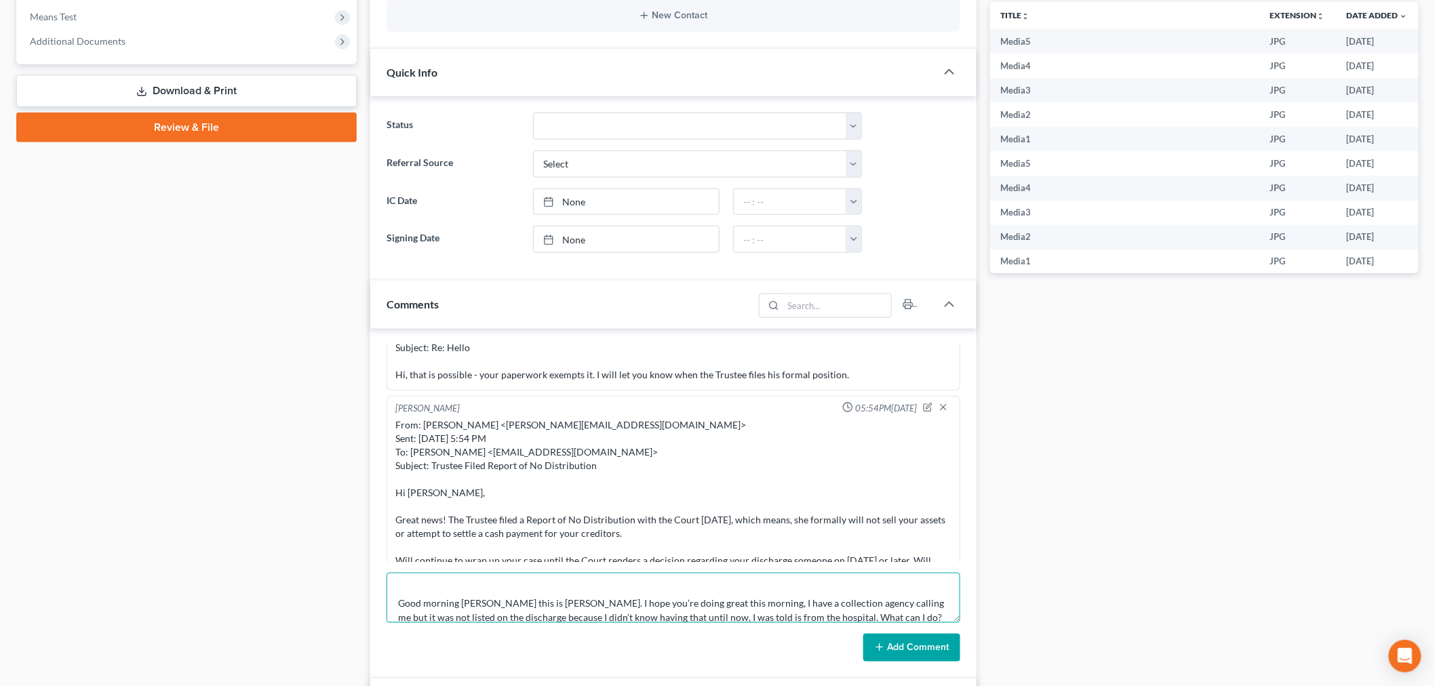
type textarea "From: Carlos Quintana <carielyszoe@gmail.com> Sent: Tuesday, October 07, 2025 1…"
click at [916, 655] on button "Add Comment" at bounding box center [912, 648] width 97 height 28
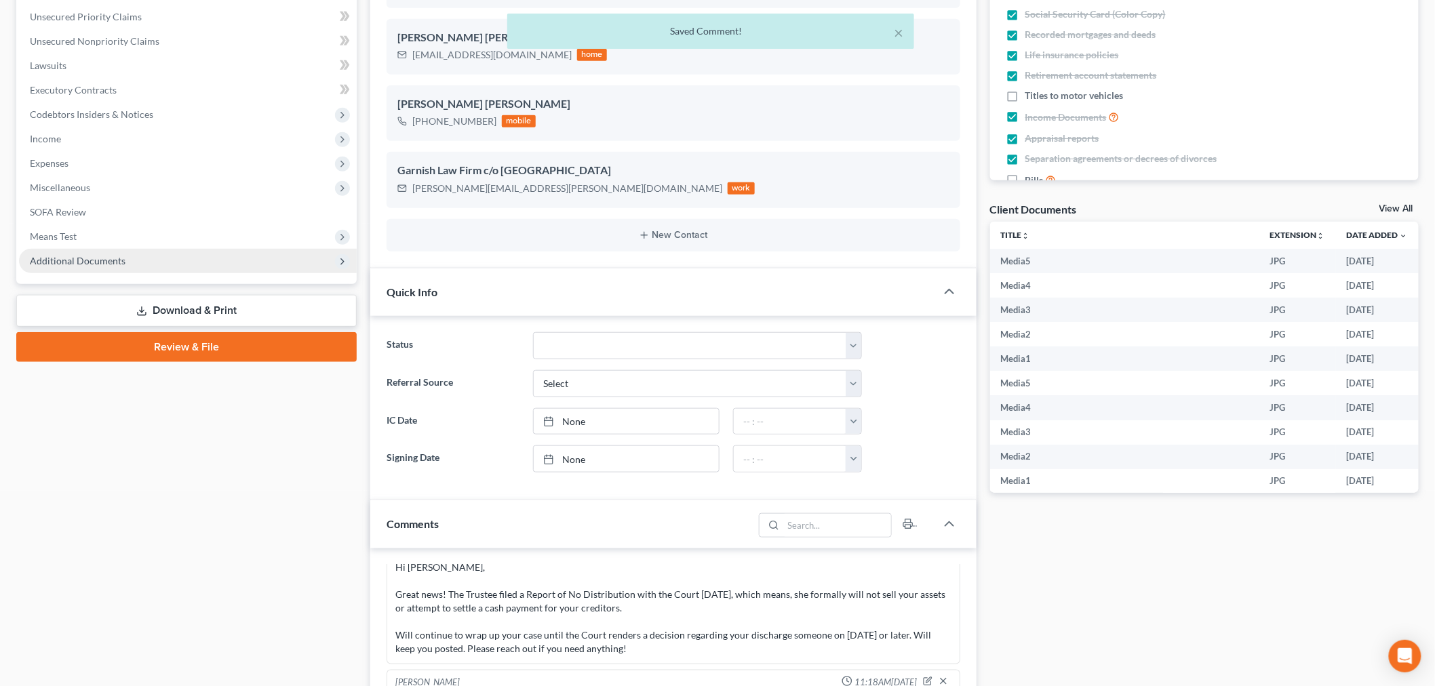
scroll to position [301, 0]
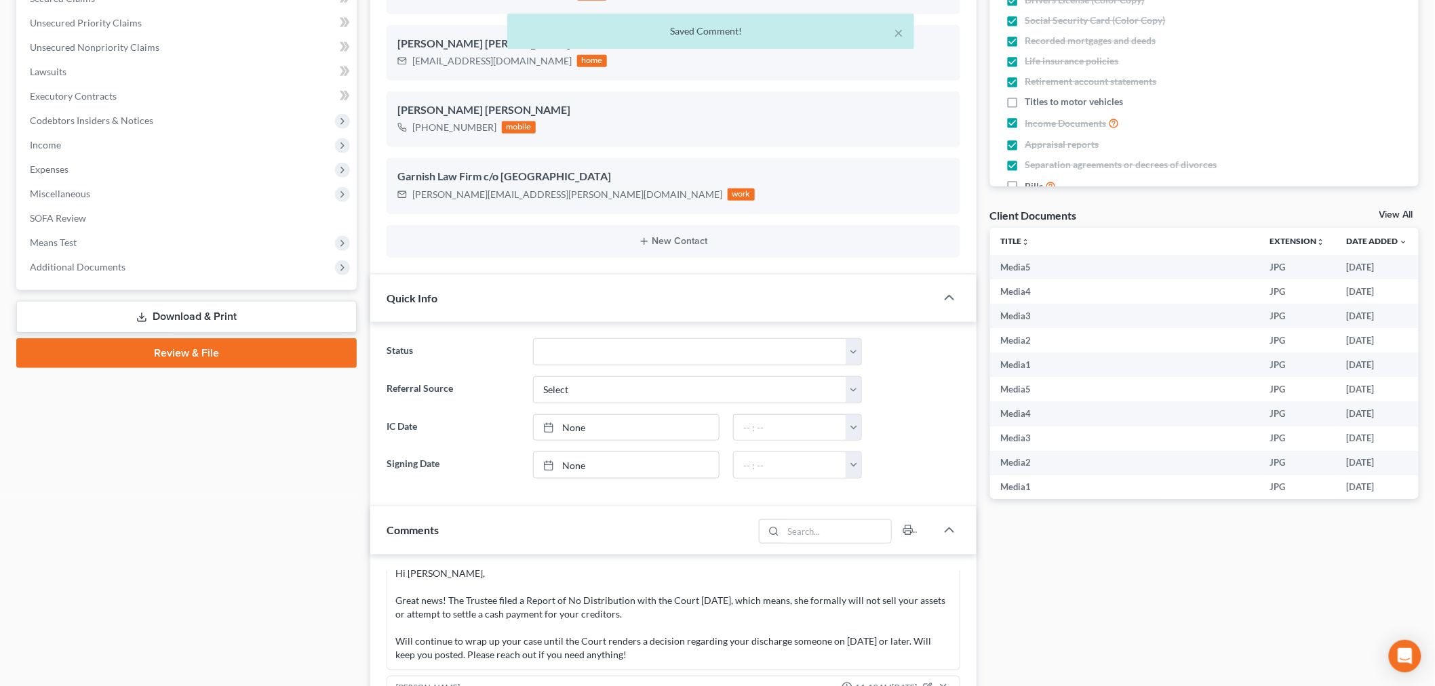
click at [125, 45] on div "× Saved Comment!" at bounding box center [710, 35] width 1435 height 42
click at [114, 126] on span "Codebtors Insiders & Notices" at bounding box center [188, 121] width 338 height 24
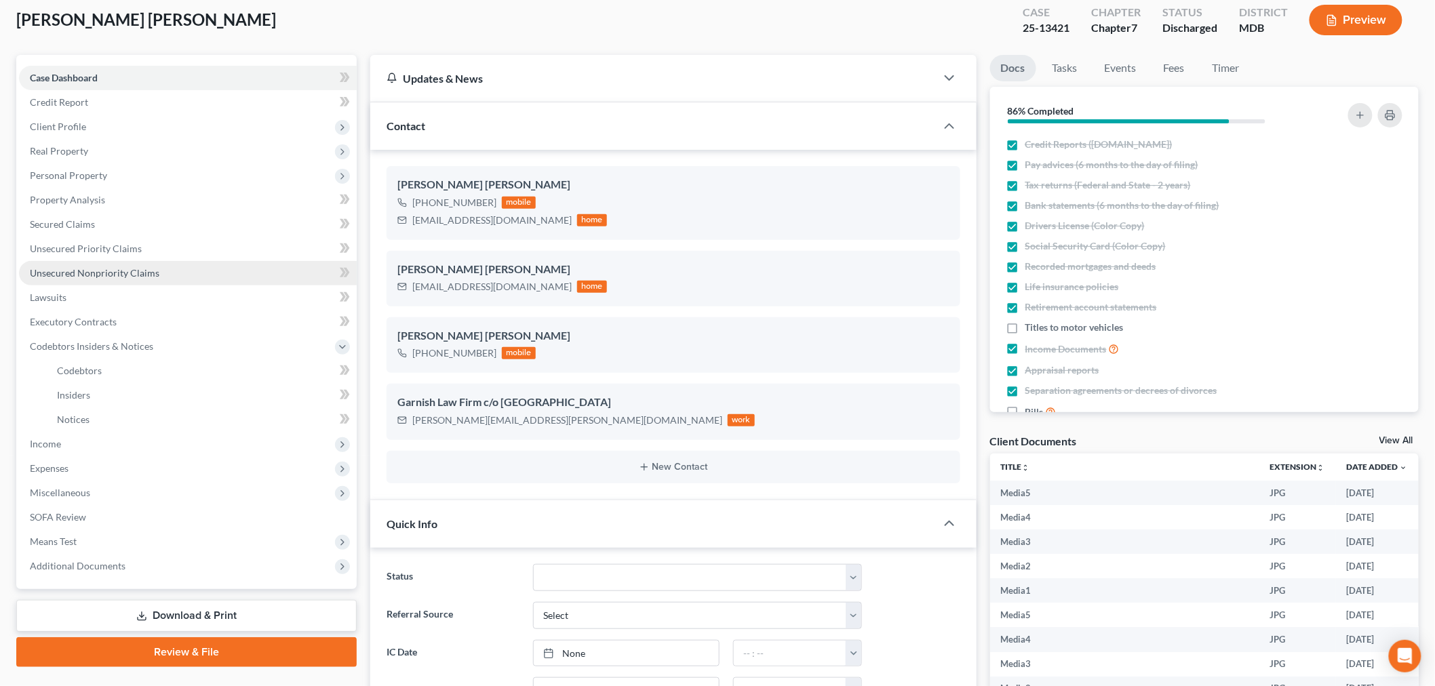
click at [137, 276] on span "Unsecured Nonpriority Claims" at bounding box center [95, 273] width 130 height 12
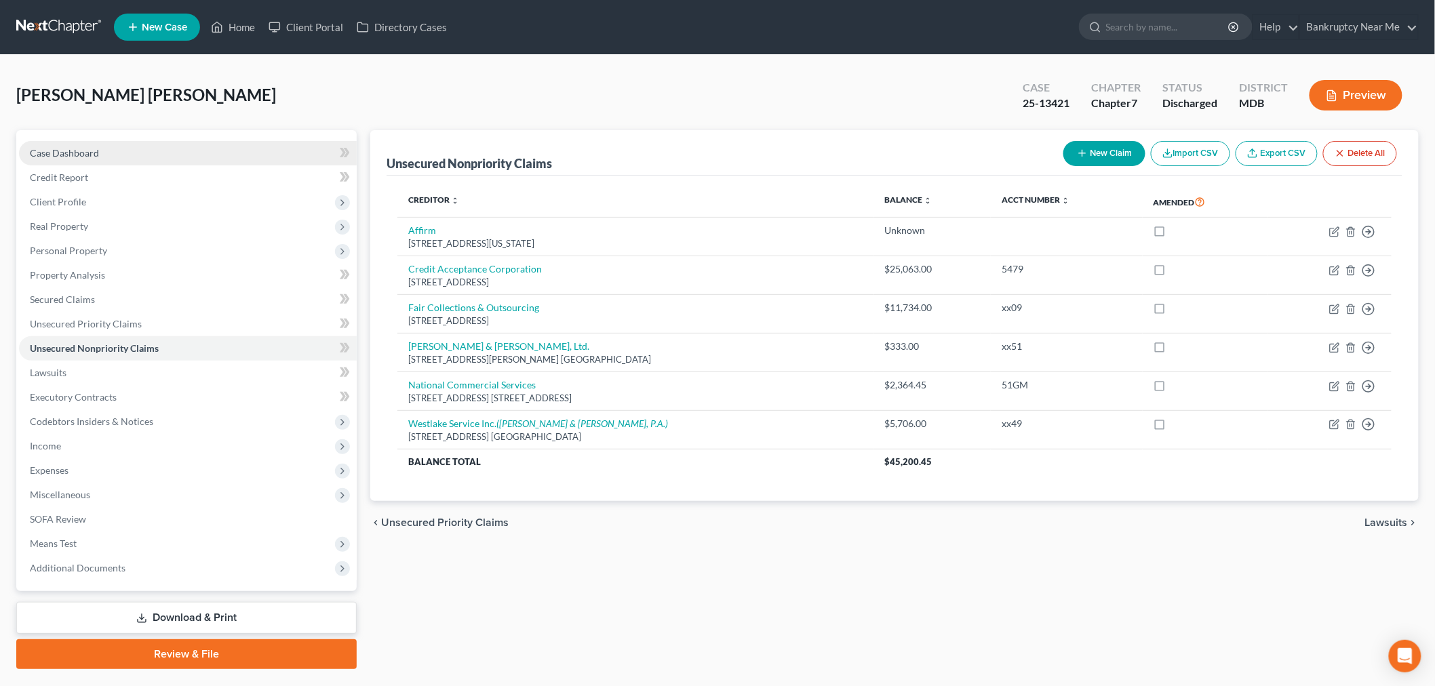
click at [226, 153] on link "Case Dashboard" at bounding box center [188, 153] width 338 height 24
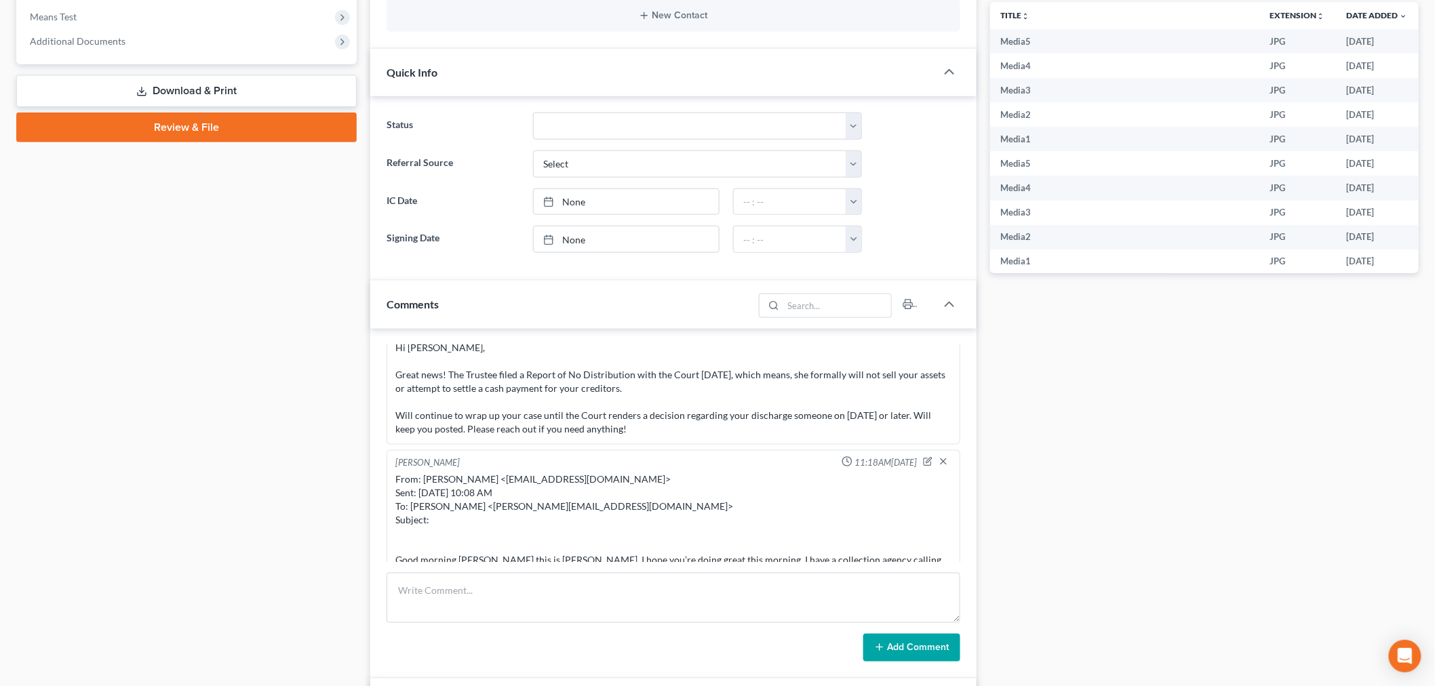
scroll to position [678, 0]
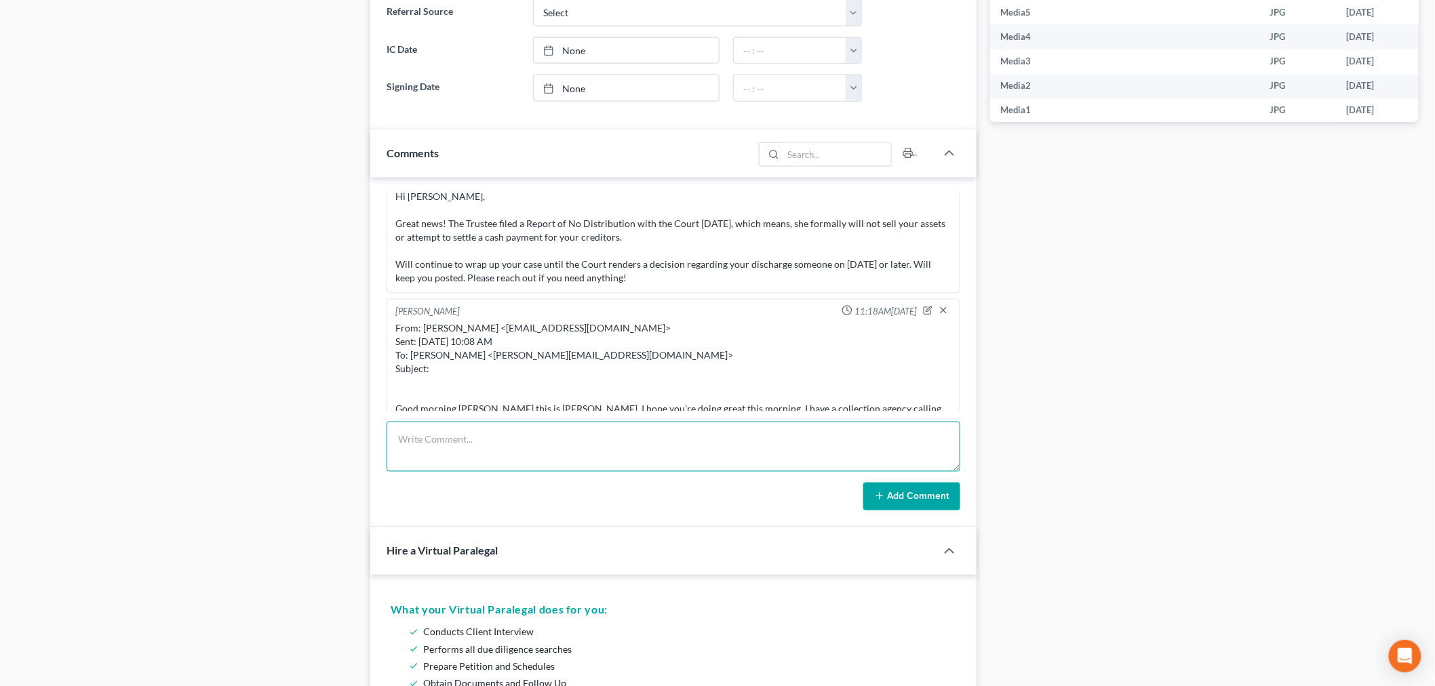
click at [853, 463] on textarea at bounding box center [674, 447] width 574 height 50
paste textarea "From: Iris Kwon <iris@bankruptcynearme.org> Sent: Tuesday, October 14, 2025 11:…"
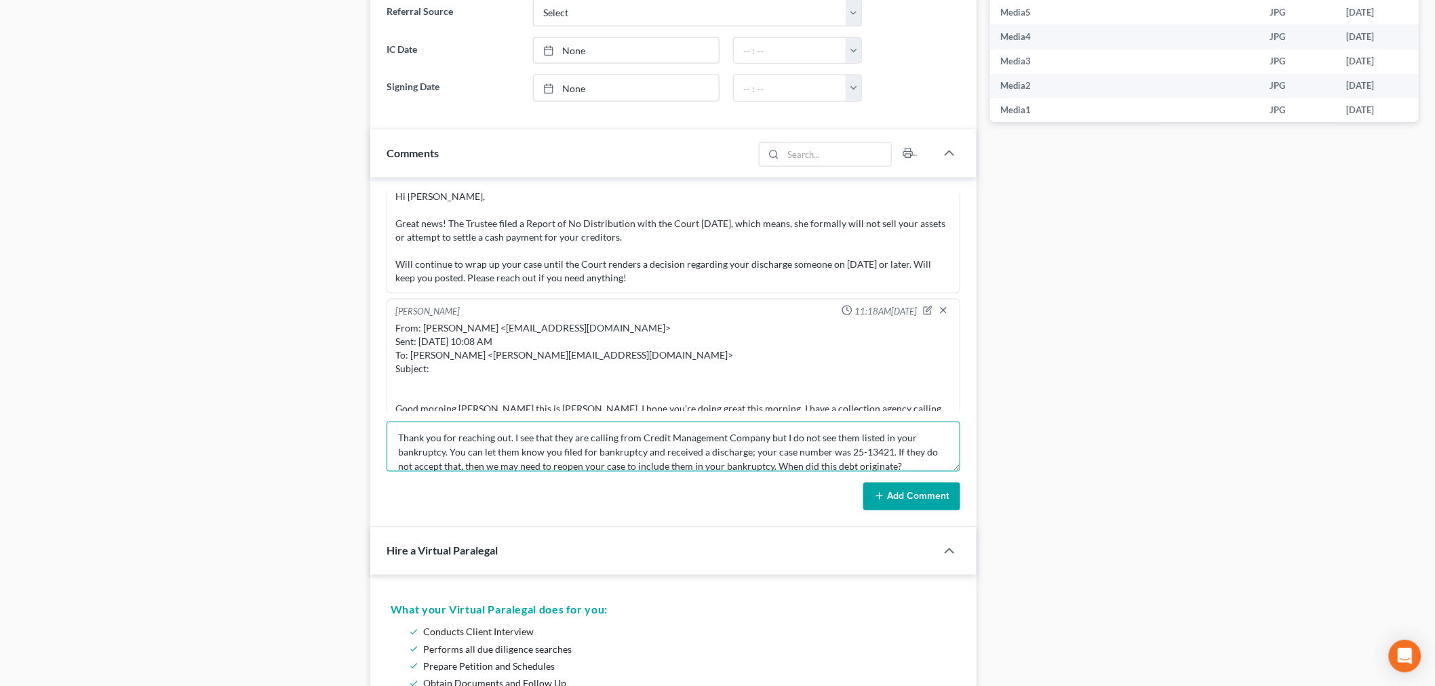
type textarea "From: Iris Kwon <iris@bankruptcynearme.org> Sent: Tuesday, October 14, 2025 11:…"
click at [914, 492] on button "Add Comment" at bounding box center [912, 497] width 97 height 28
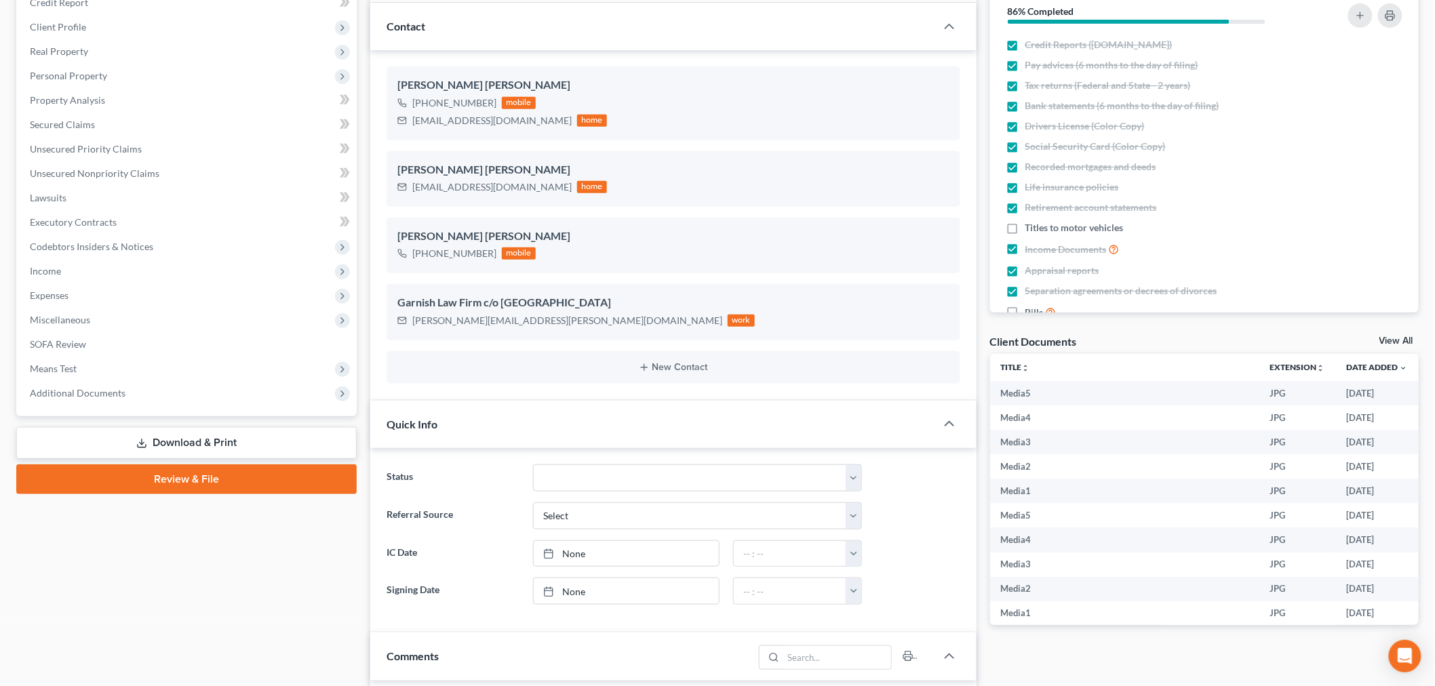
scroll to position [0, 0]
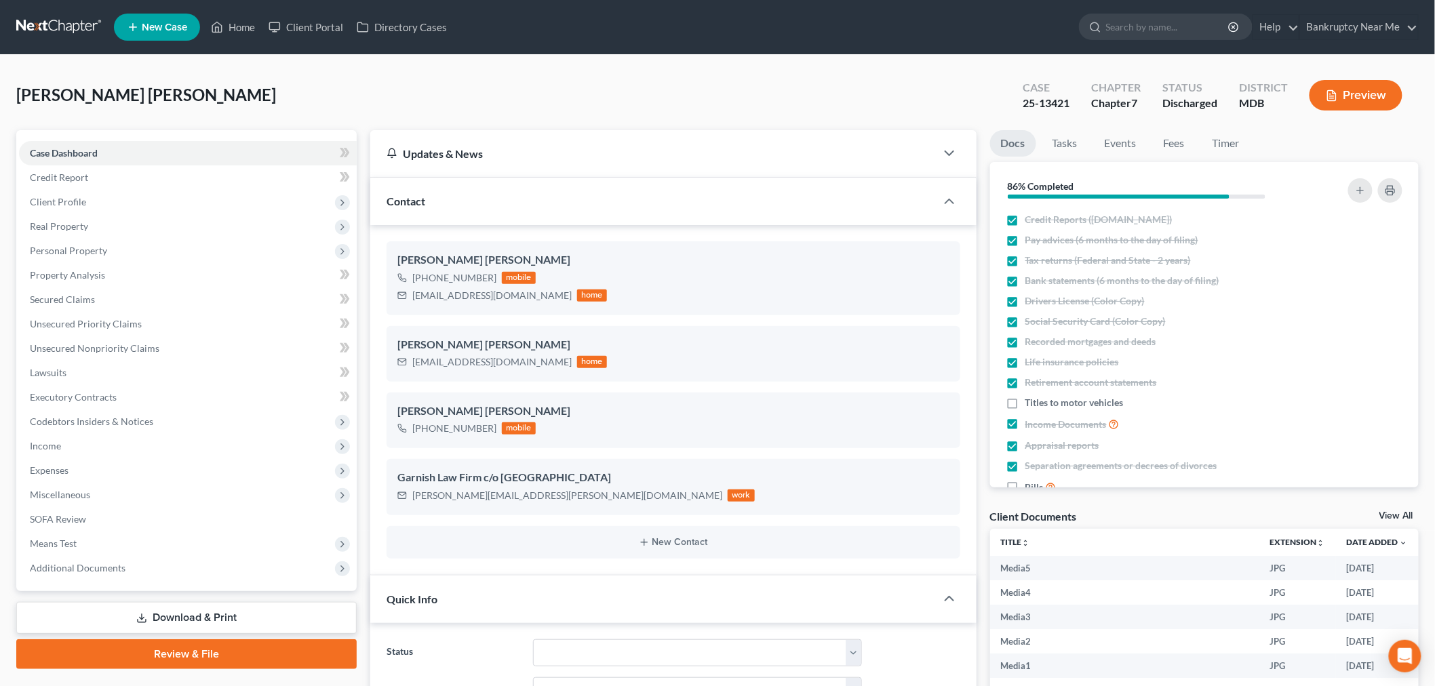
click at [84, 18] on link at bounding box center [59, 27] width 87 height 24
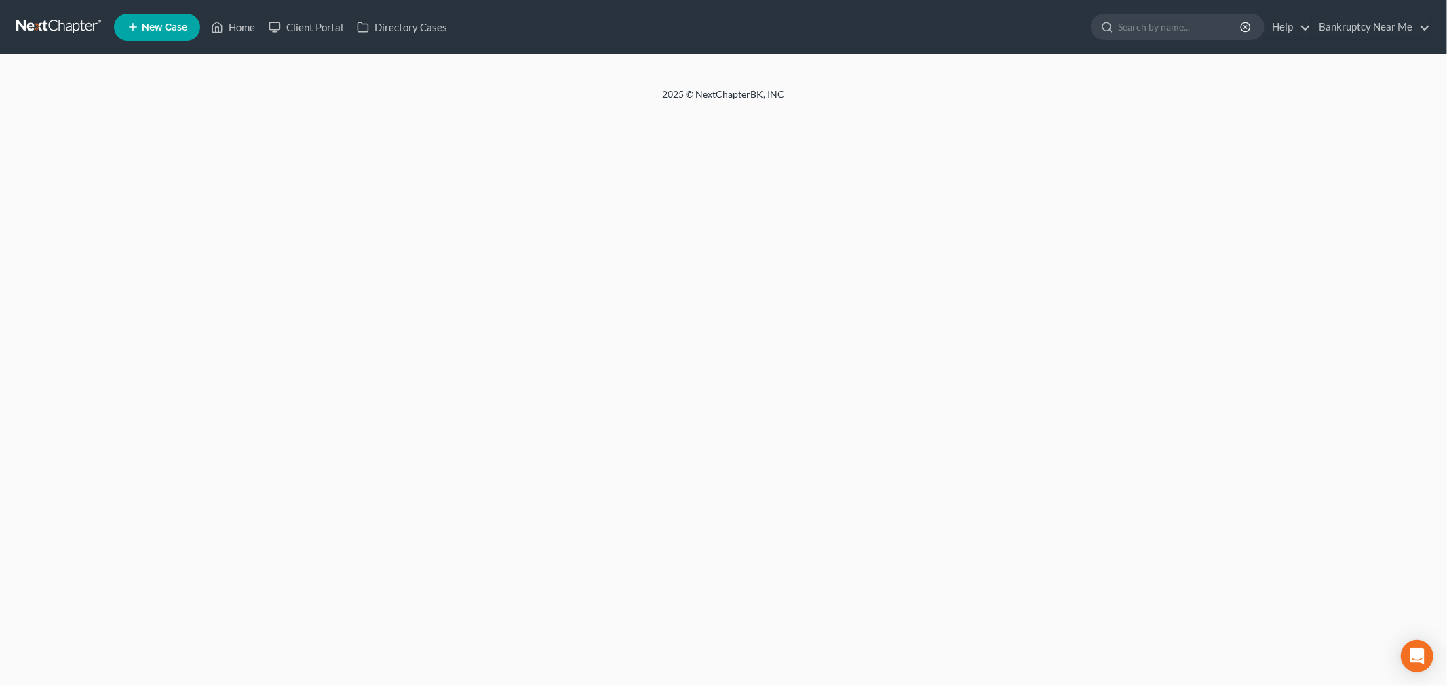
click at [722, 77] on div at bounding box center [723, 71] width 1447 height 33
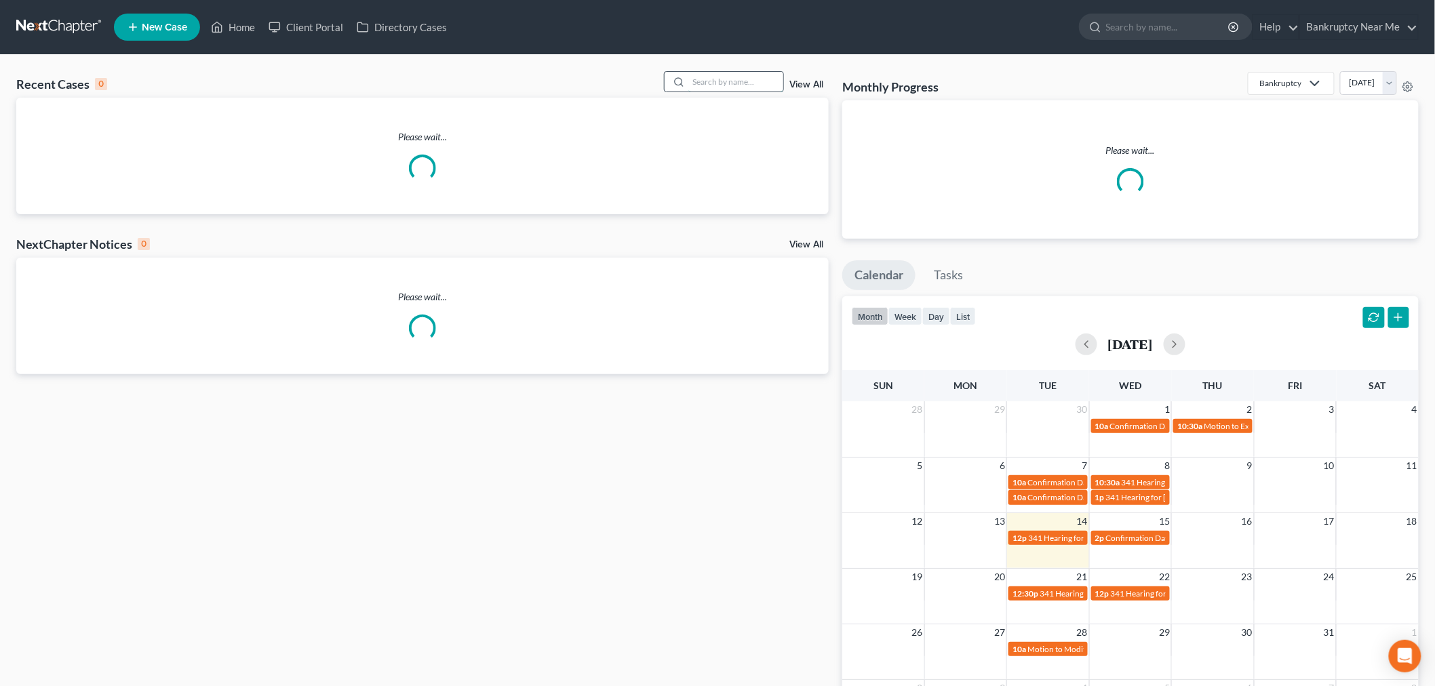
click at [719, 78] on input "search" at bounding box center [736, 82] width 95 height 20
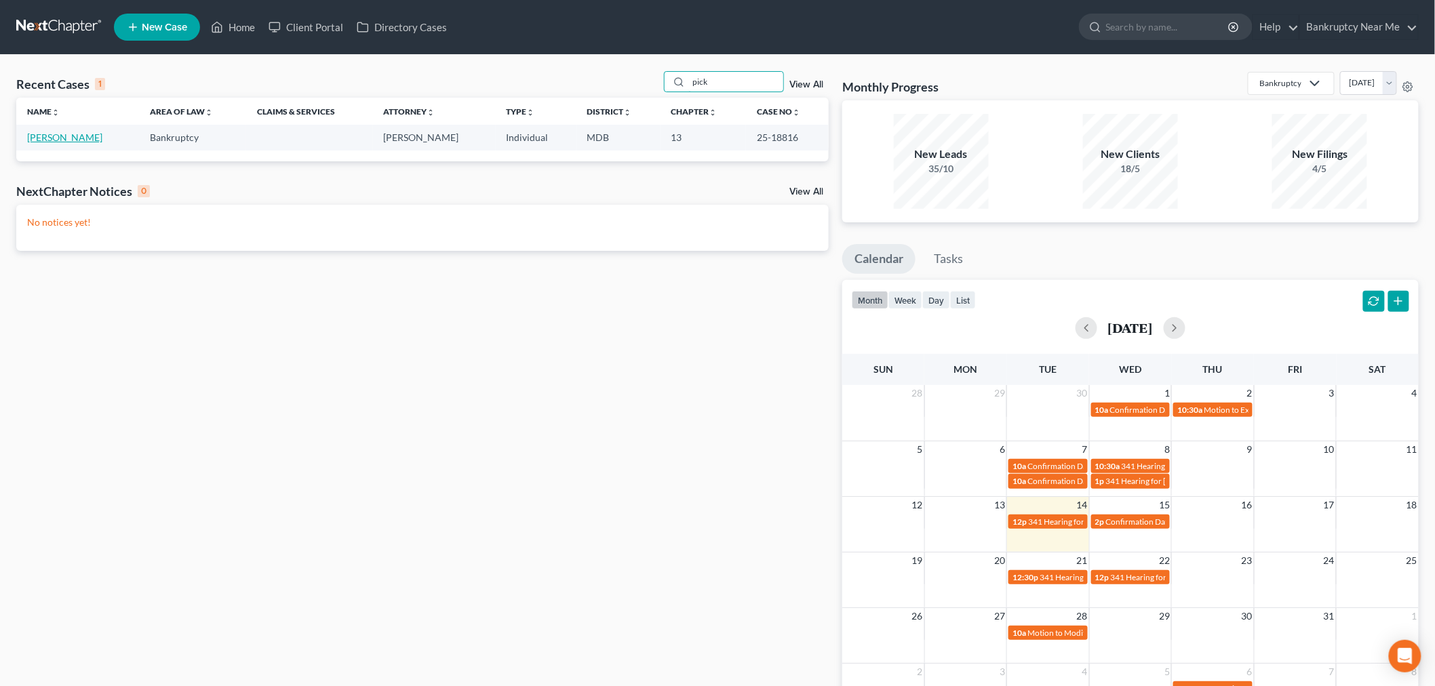
type input "pick"
click at [56, 139] on link "[PERSON_NAME]" at bounding box center [64, 138] width 75 height 12
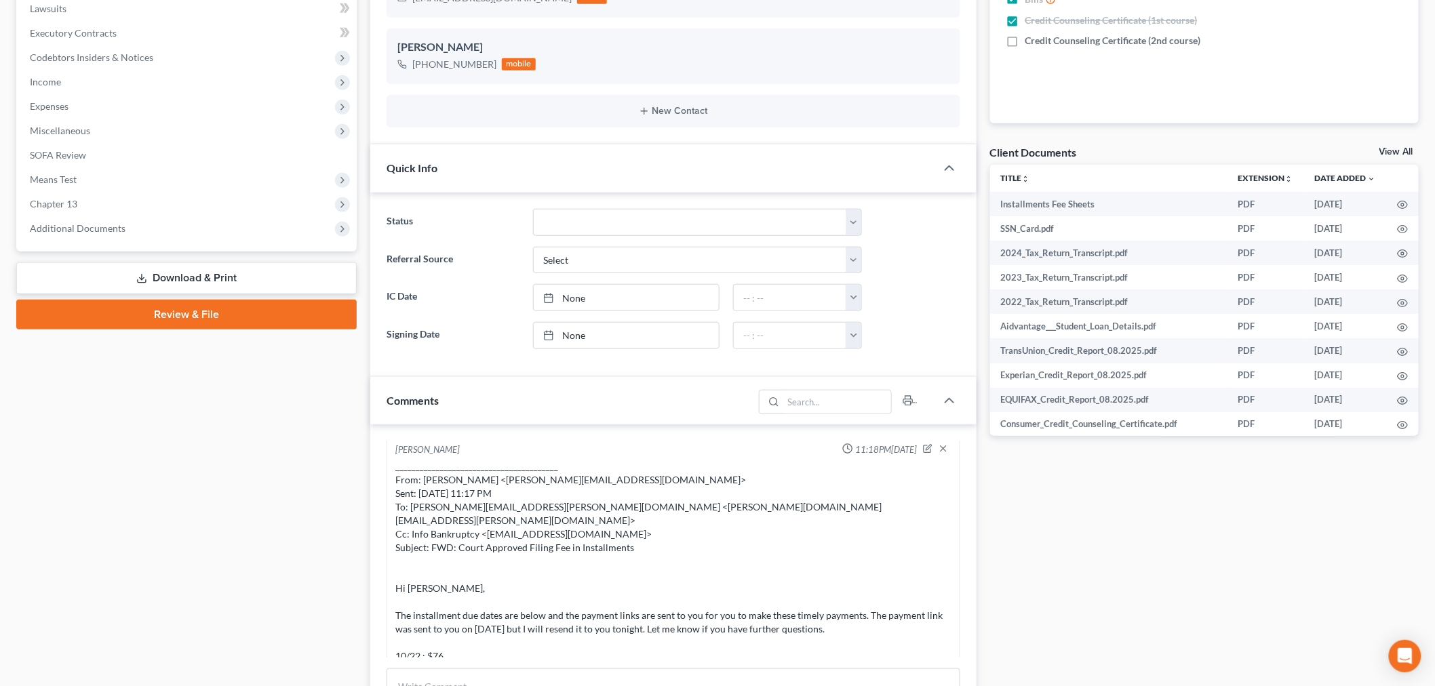
scroll to position [527, 0]
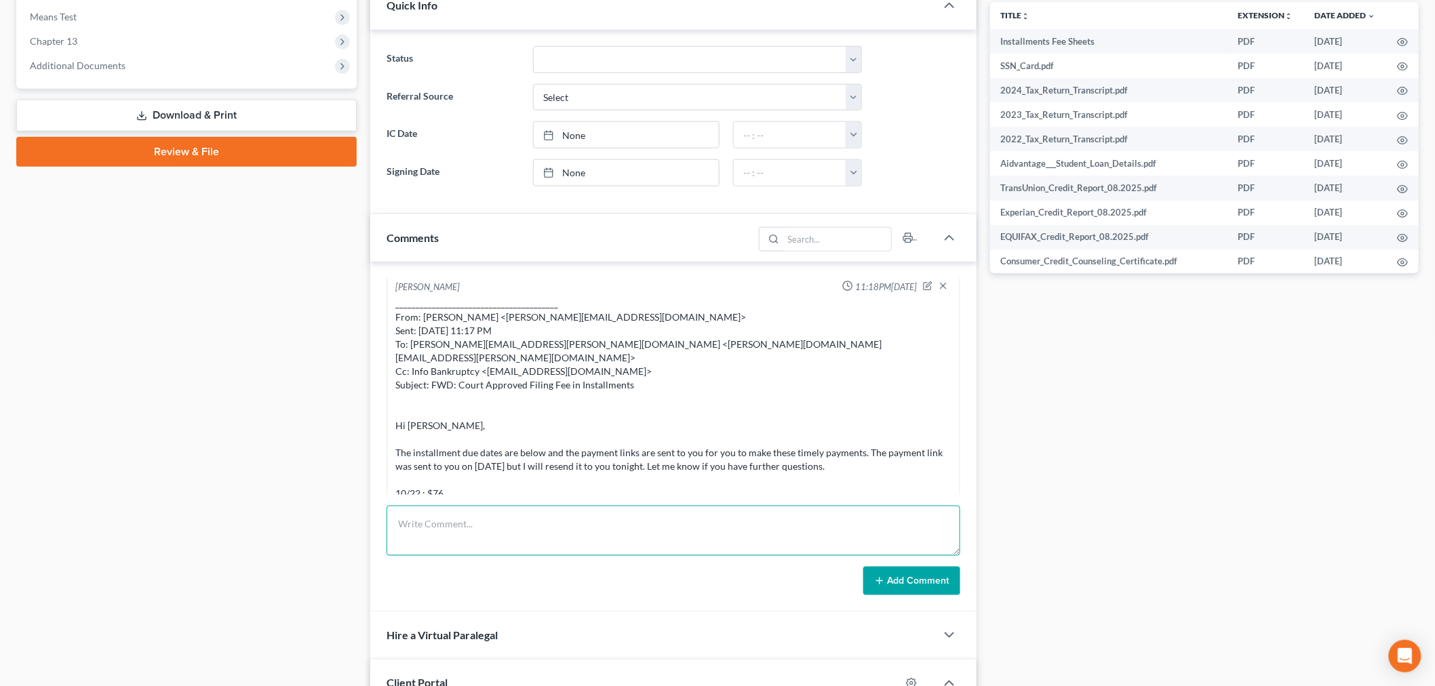
click at [857, 543] on textarea at bounding box center [674, 531] width 574 height 50
paste textarea "From: Iris Kwon <iris@bankruptcynearme.org> Sent: Tuesday, October 14, 2025 11:…"
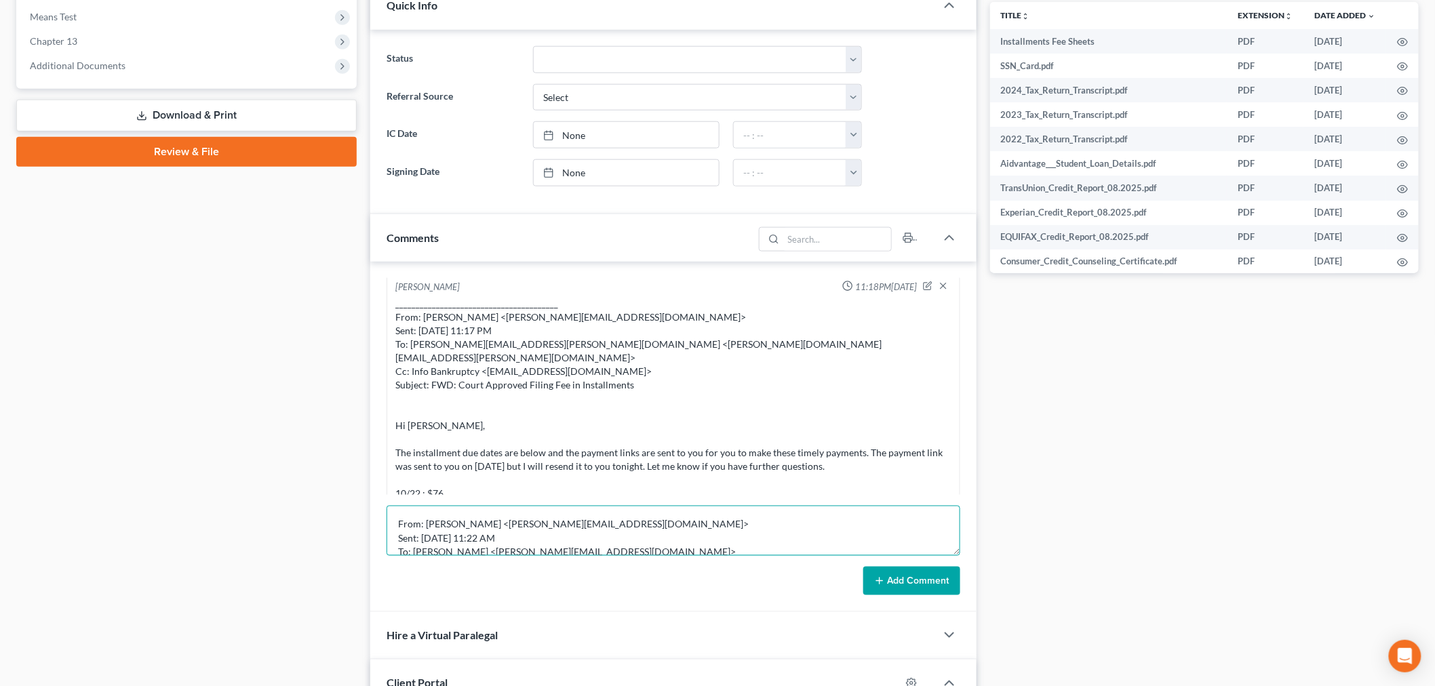
scroll to position [102, 0]
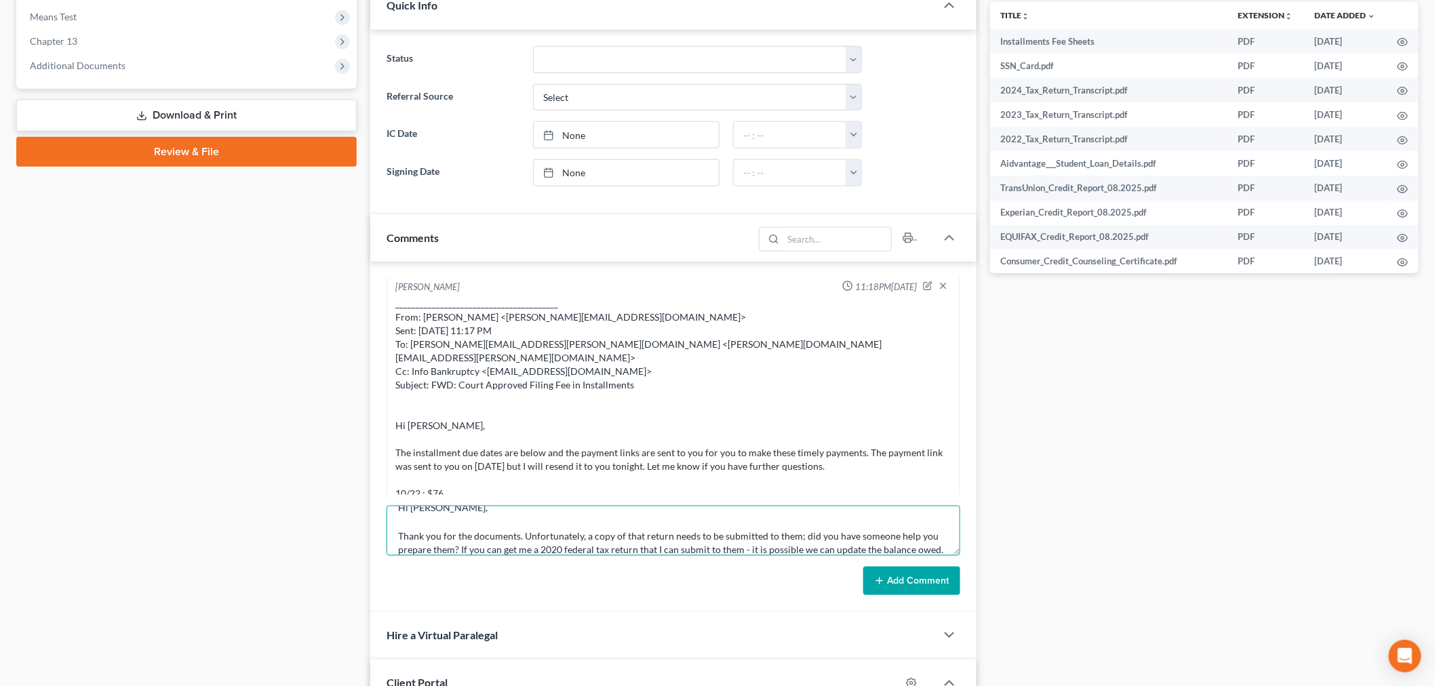
type textarea "From: Iris Kwon <iris@bankruptcynearme.org> Sent: Tuesday, October 14, 2025 11:…"
click at [908, 577] on button "Add Comment" at bounding box center [912, 581] width 97 height 28
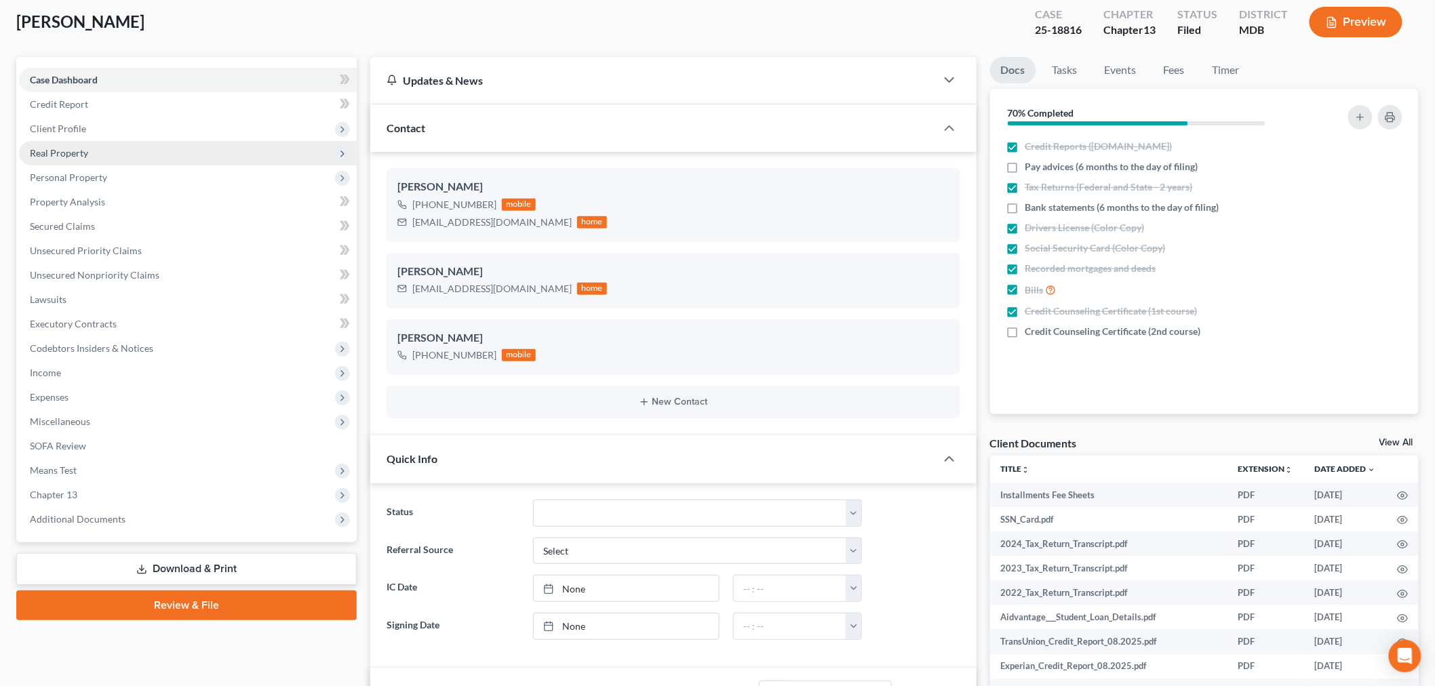
scroll to position [0, 0]
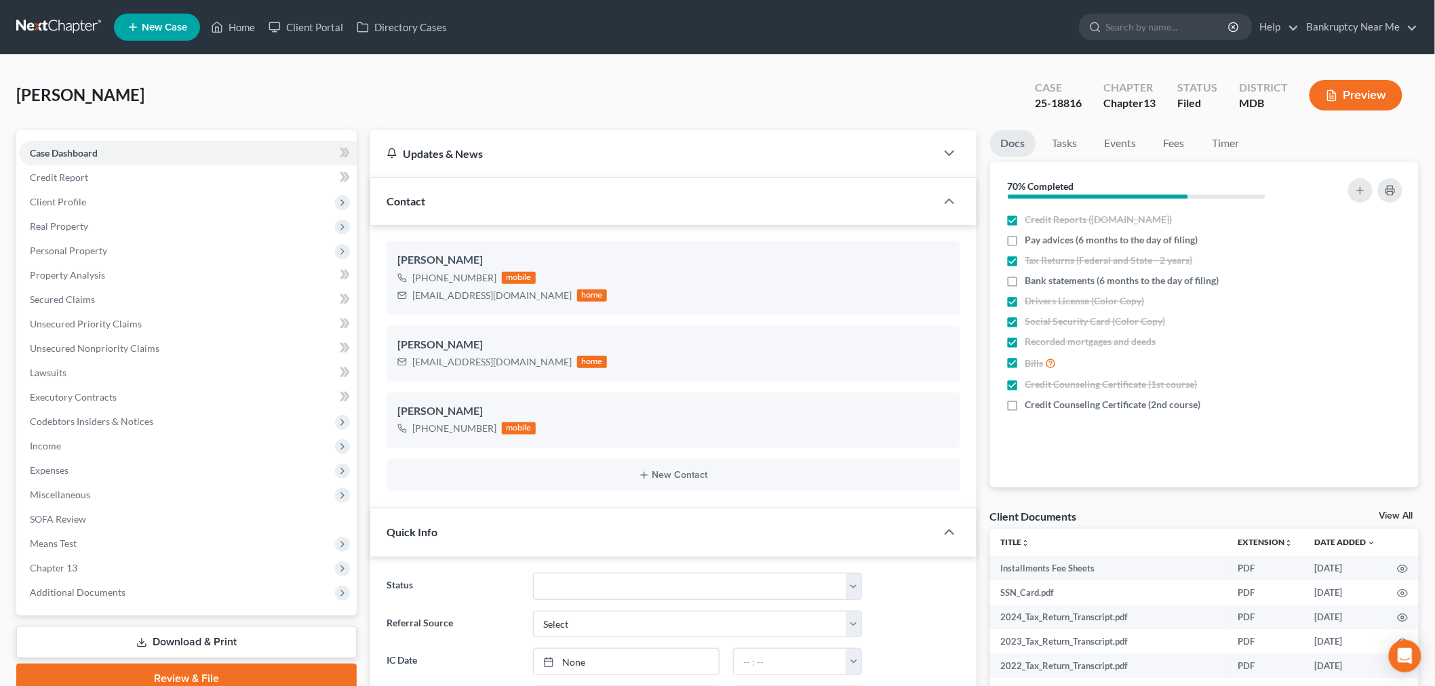
click at [75, 16] on link at bounding box center [59, 27] width 87 height 24
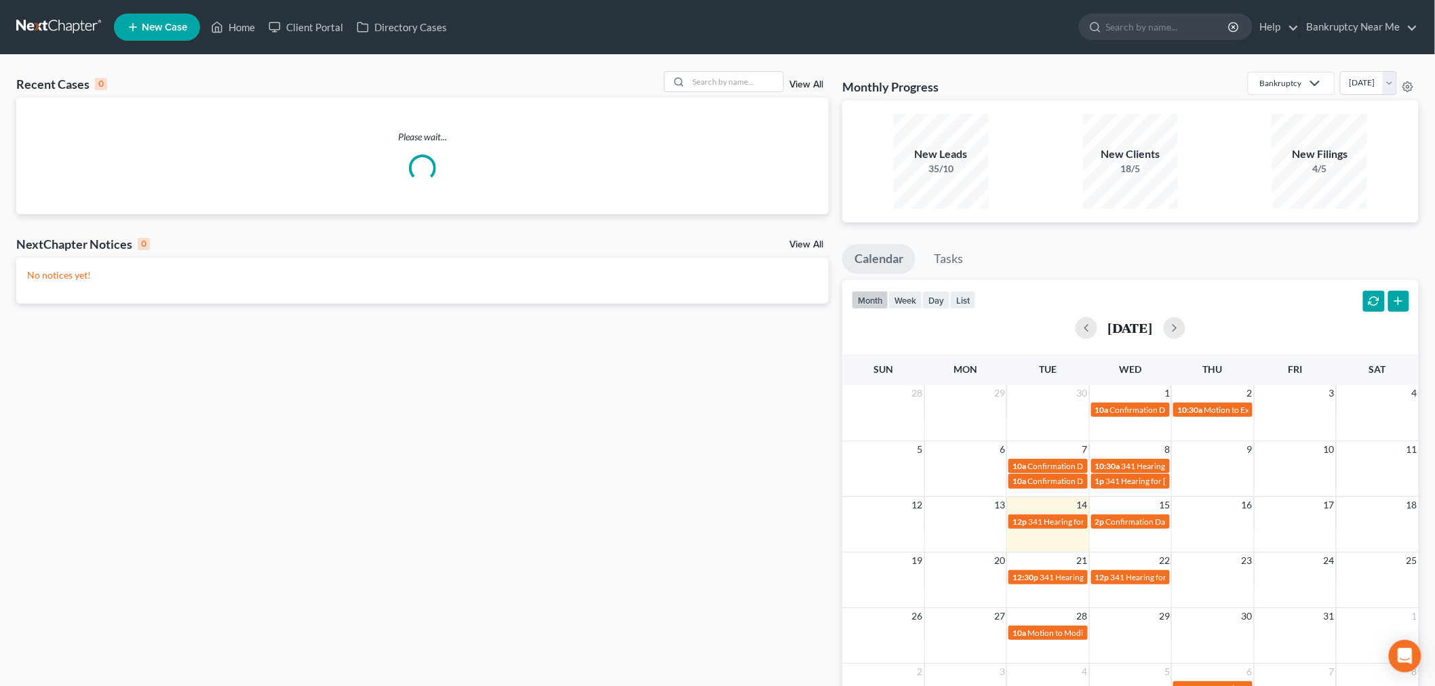
click at [729, 66] on div "Recent Cases 0 View All Please wait... NextChapter Notices 0 View All No notice…" at bounding box center [717, 407] width 1435 height 704
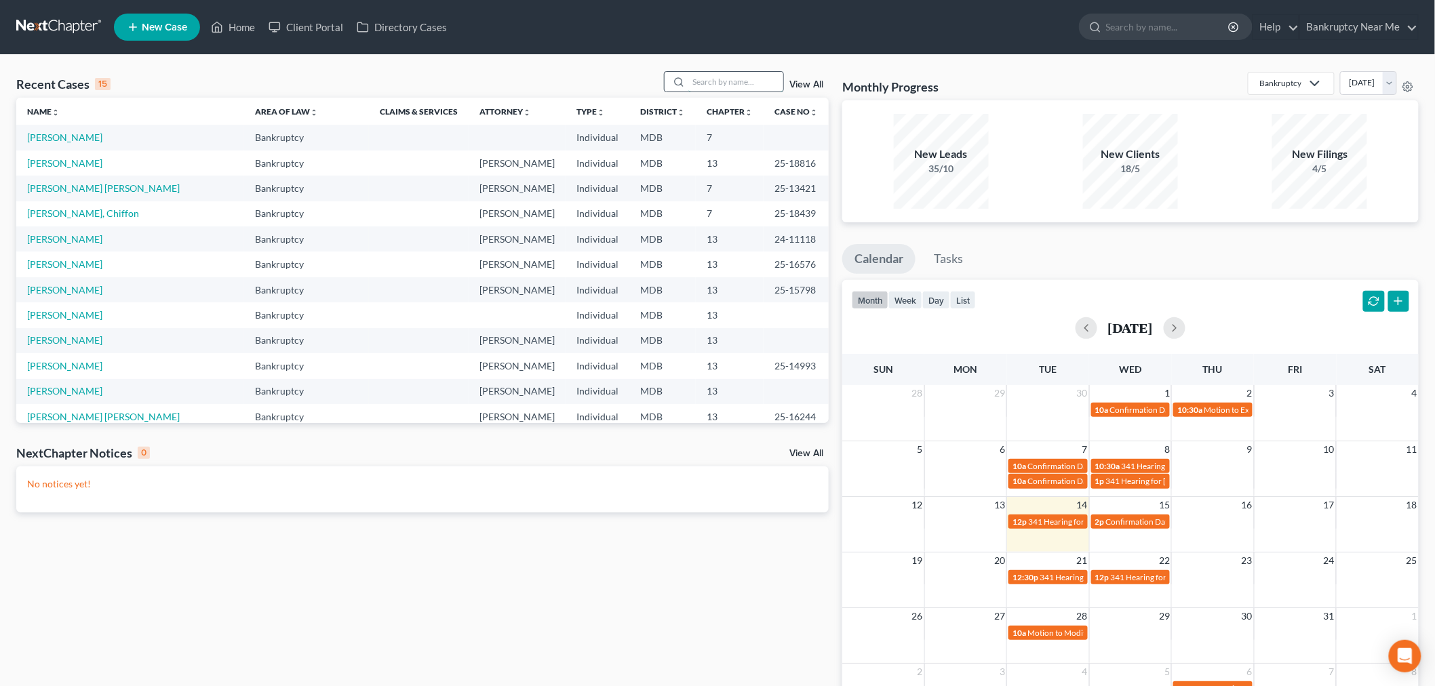
click at [730, 73] on input "search" at bounding box center [736, 82] width 95 height 20
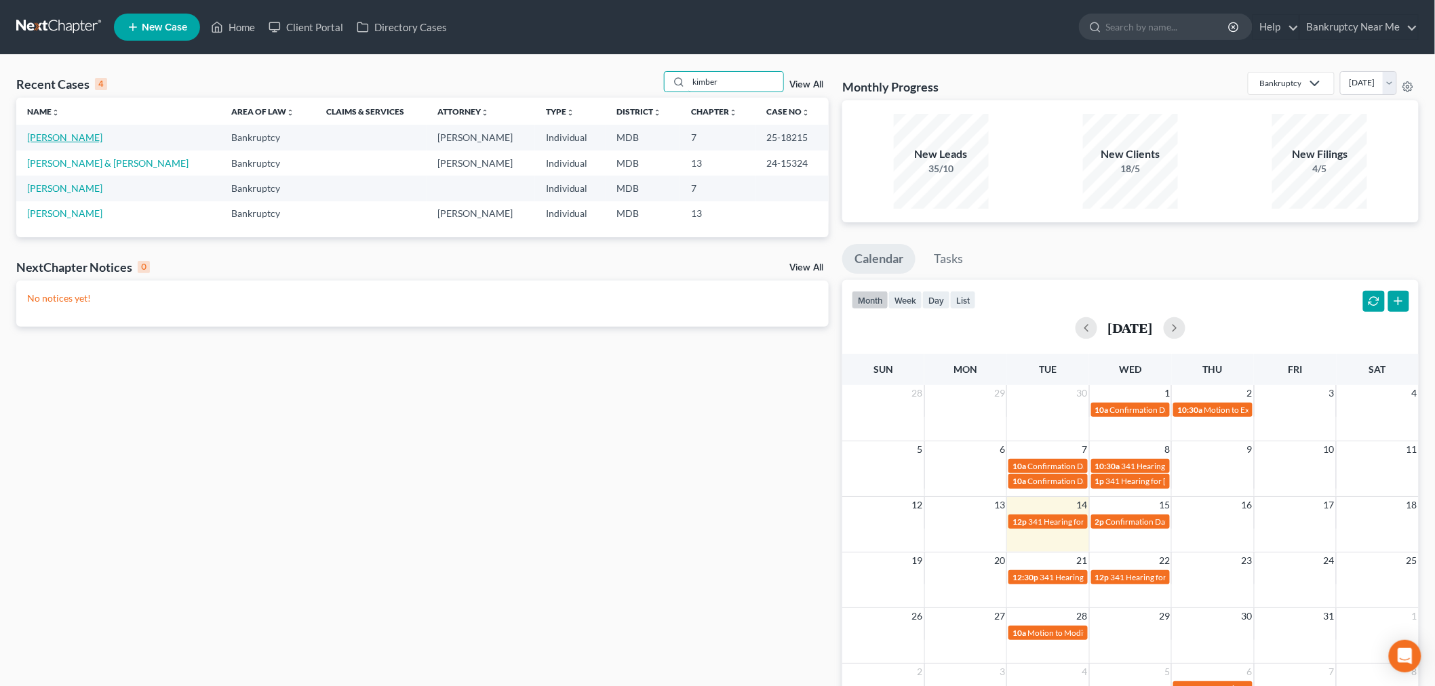
type input "kimber"
click at [73, 139] on link "[PERSON_NAME]" at bounding box center [64, 138] width 75 height 12
select select "4"
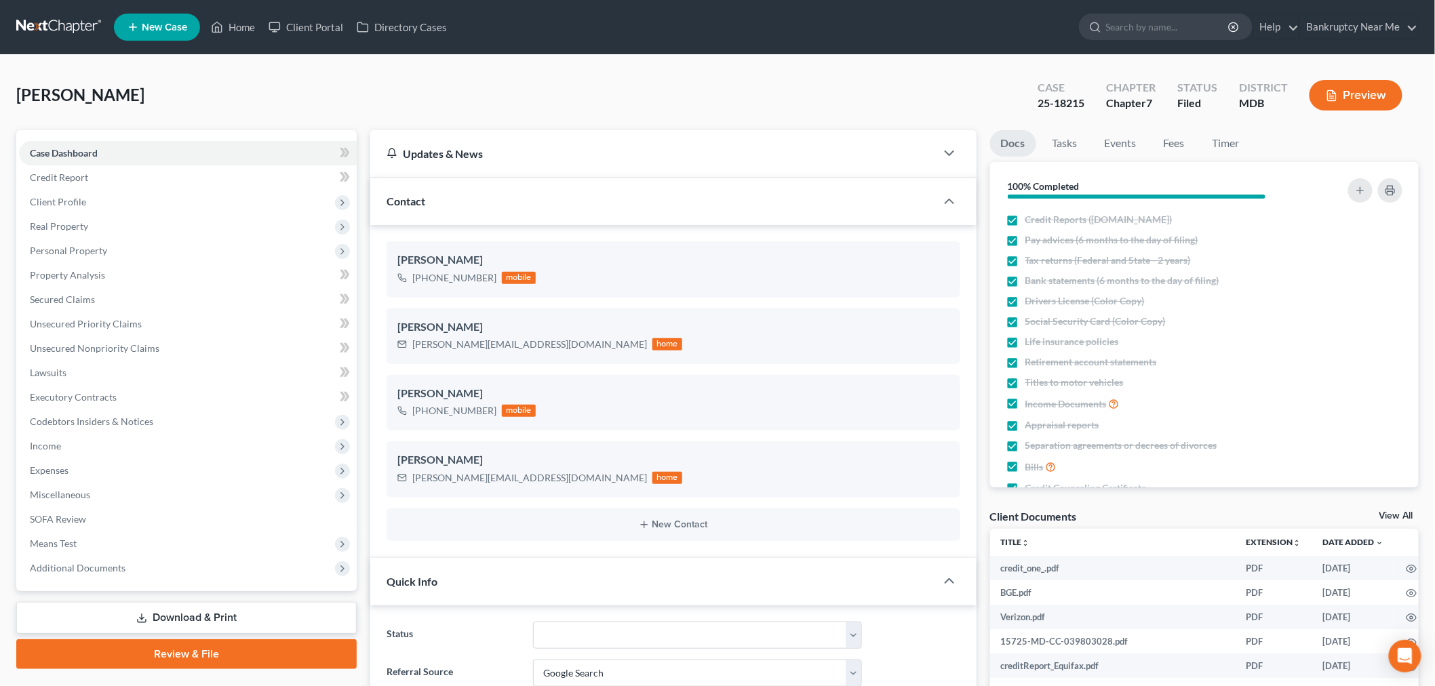
scroll to position [7635, 0]
click at [1129, 149] on link "Events" at bounding box center [1121, 143] width 54 height 26
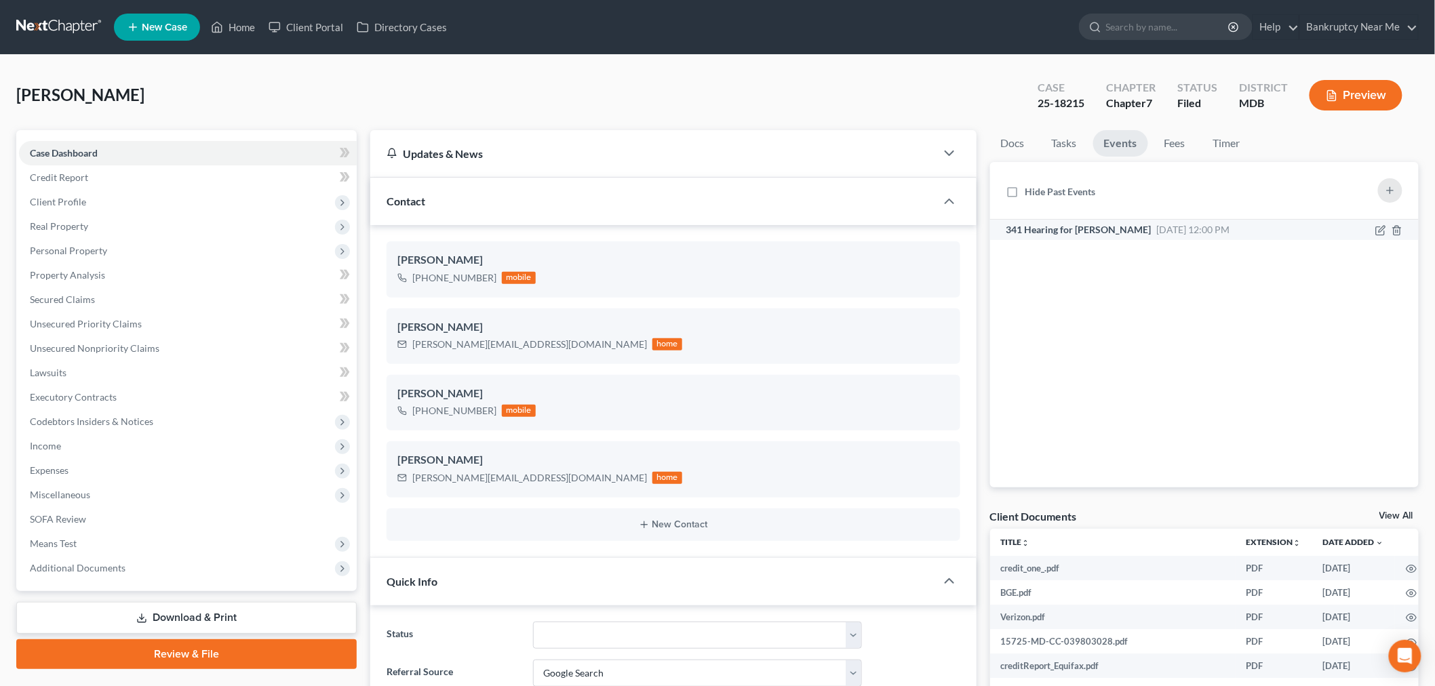
click at [1117, 225] on span "341 Hearing for [PERSON_NAME]" at bounding box center [1079, 230] width 145 height 12
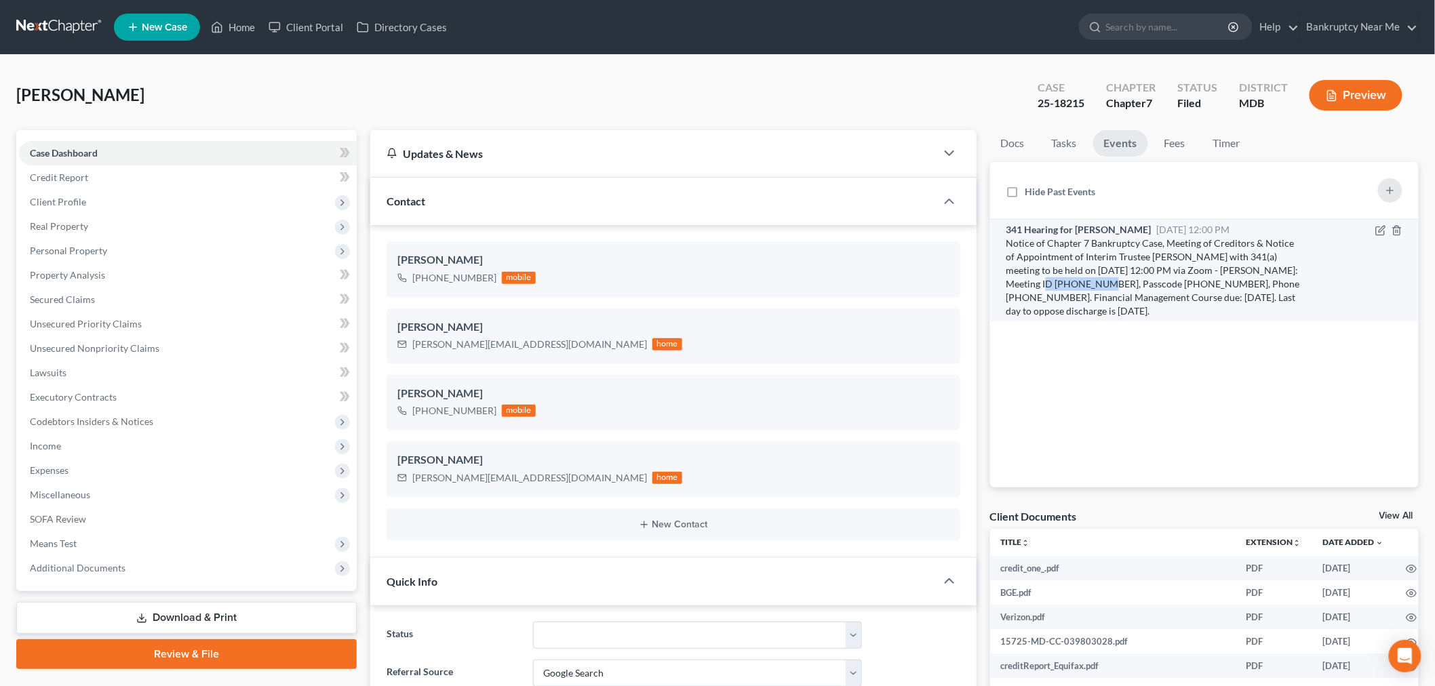
drag, startPoint x: 1276, startPoint y: 267, endPoint x: 1046, endPoint y: 288, distance: 231.0
click at [1046, 288] on div "Notice of Chapter 7 Bankruptcy Case, Meeting of Creditors & Notice of Appointme…" at bounding box center [1154, 277] width 294 height 81
copy div "[PHONE_NUMBER]"
drag, startPoint x: 1093, startPoint y: 278, endPoint x: 1147, endPoint y: 280, distance: 53.6
click at [1147, 280] on div "Notice of Chapter 7 Bankruptcy Case, Meeting of Creditors & Notice of Appointme…" at bounding box center [1154, 277] width 294 height 81
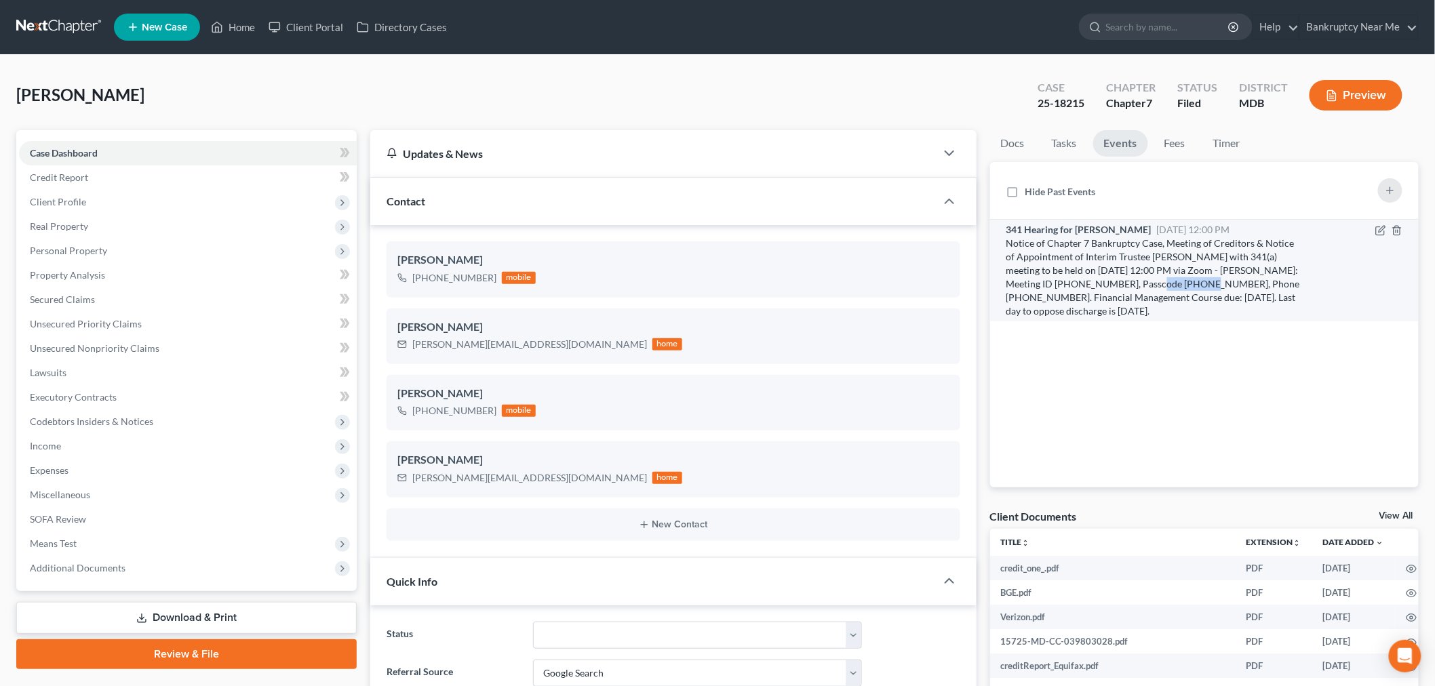
copy div "8398610575"
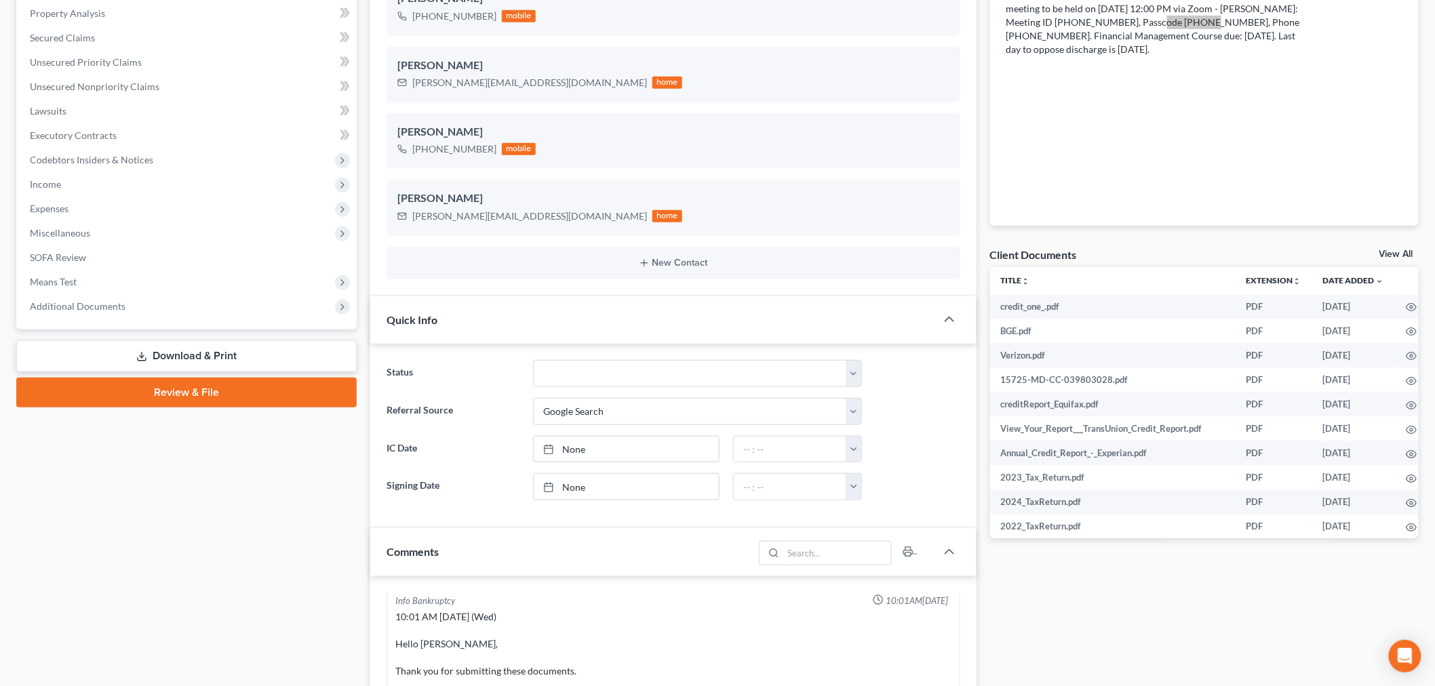
scroll to position [0, 0]
